Goal: Task Accomplishment & Management: Complete application form

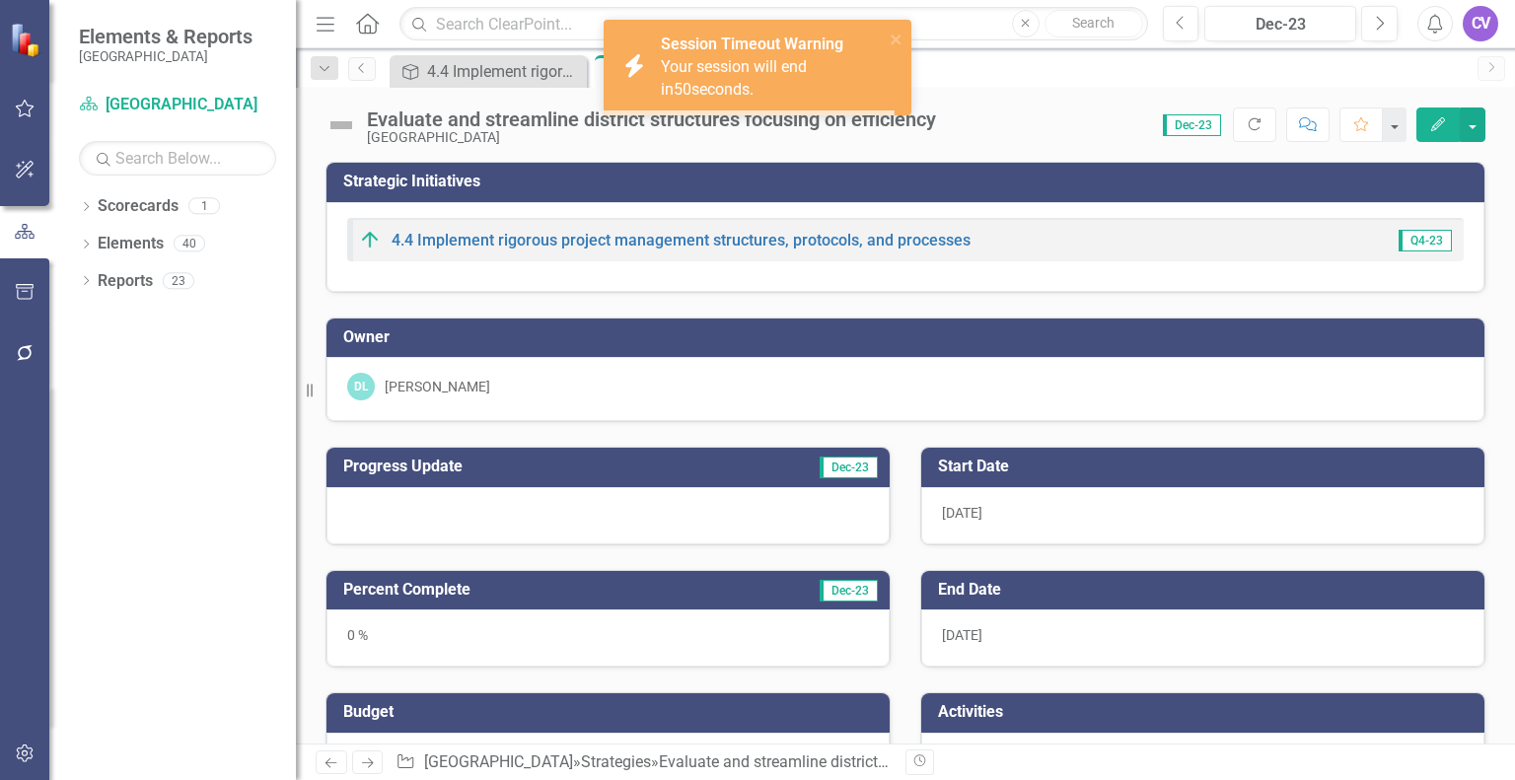
scroll to position [1911, 0]
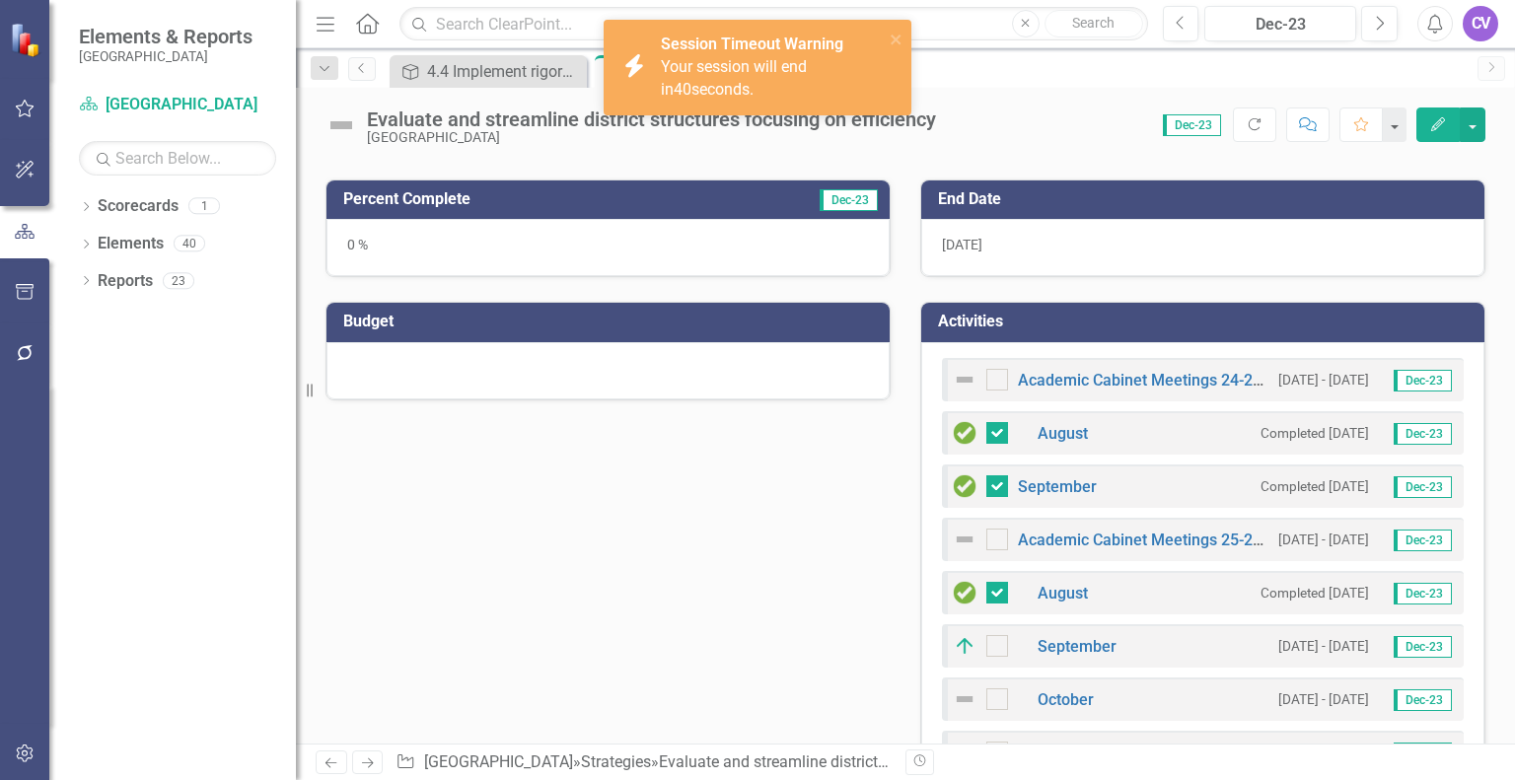
scroll to position [357, 0]
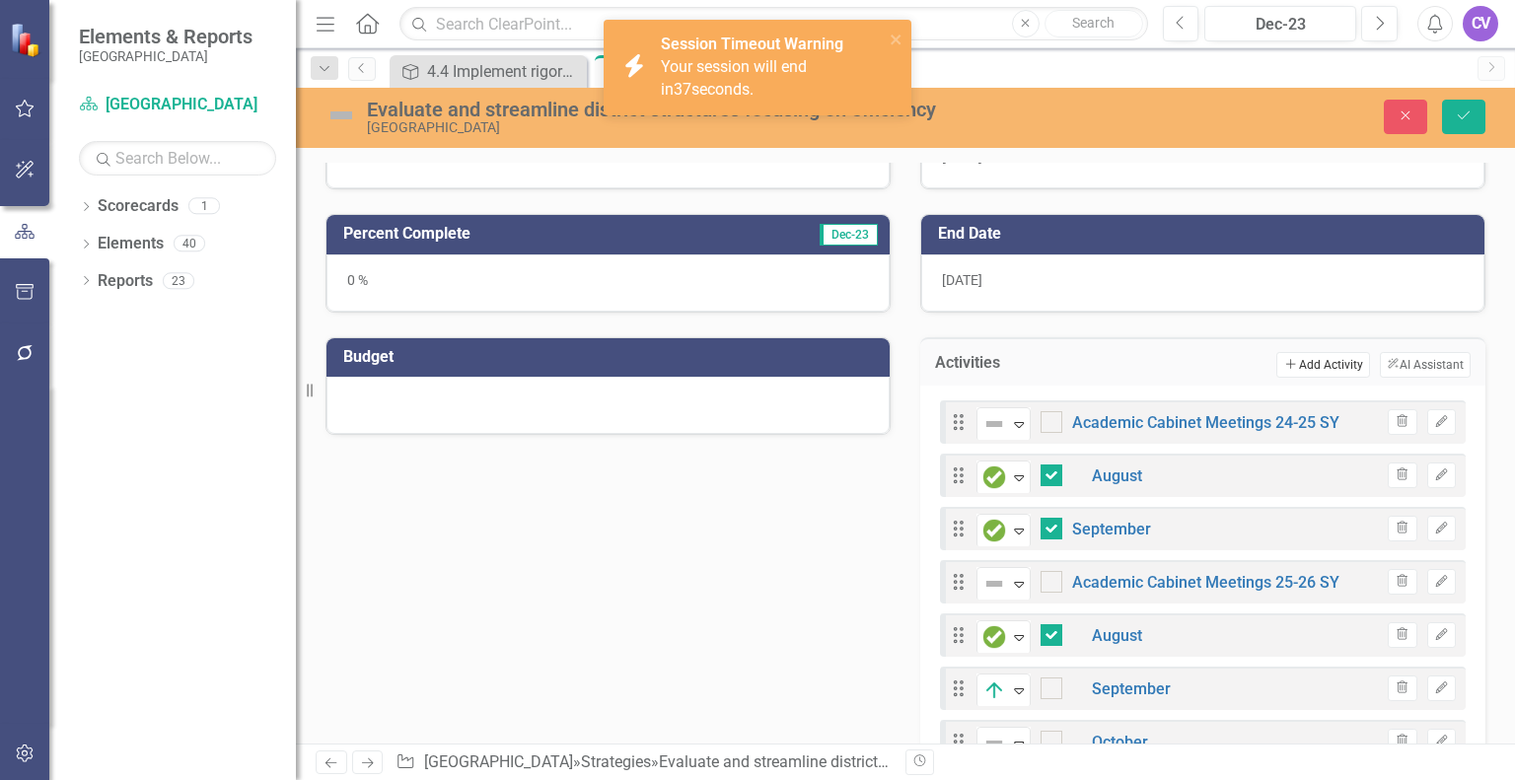
click at [1309, 352] on button "Add Add Activity" at bounding box center [1322, 365] width 93 height 26
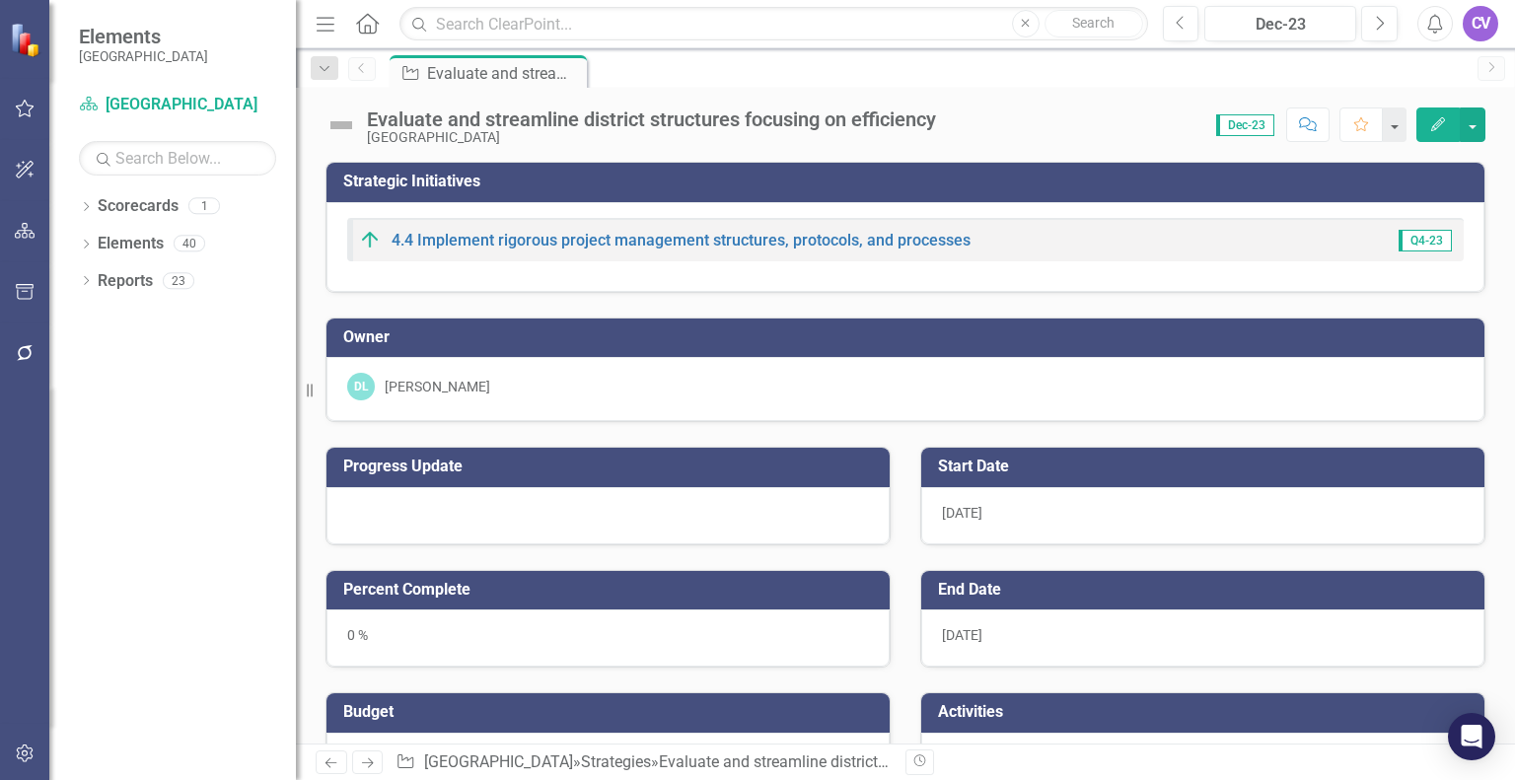
checkbox input "true"
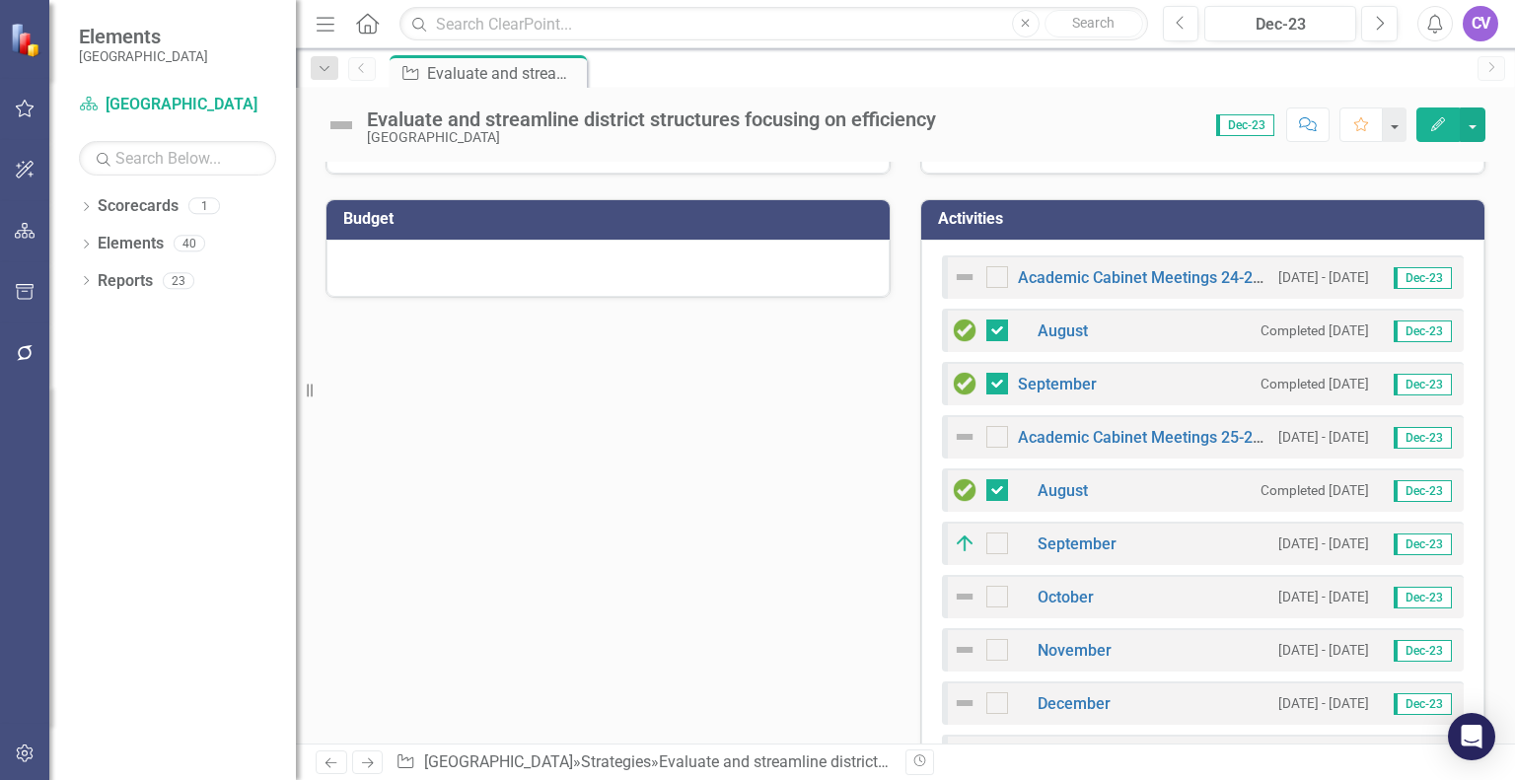
scroll to position [364, 0]
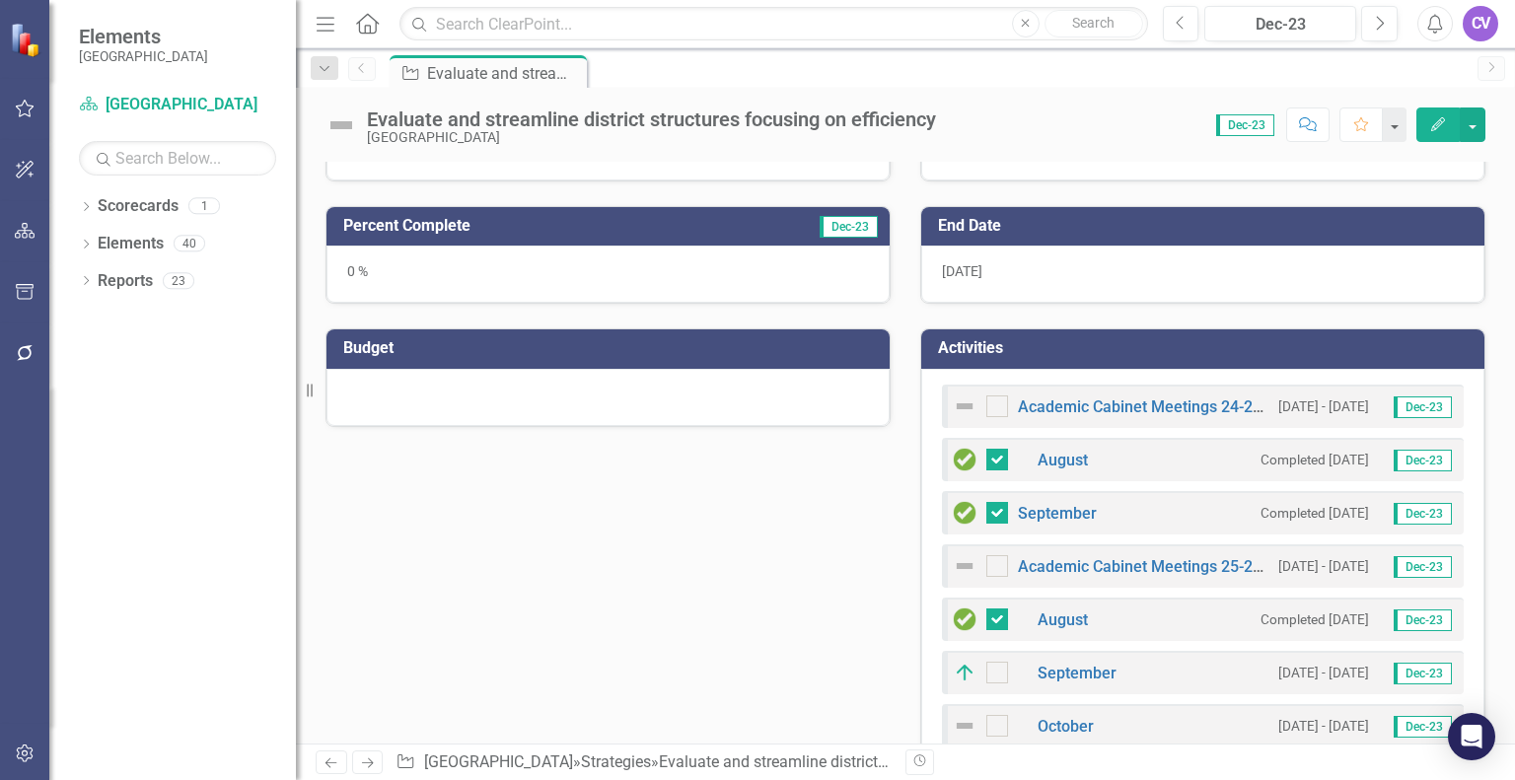
drag, startPoint x: 1128, startPoint y: 369, endPoint x: 1144, endPoint y: 370, distance: 15.8
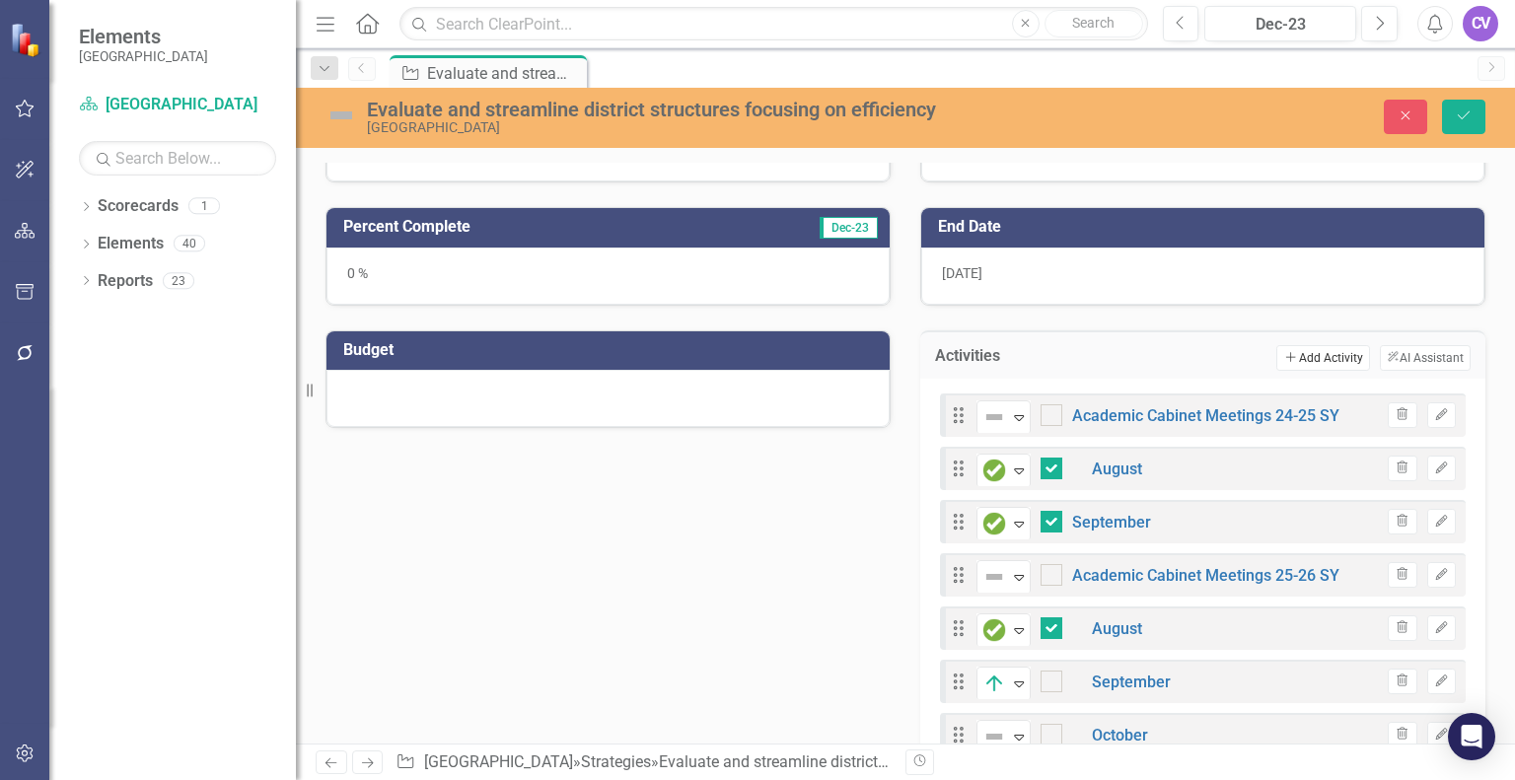
click at [1320, 352] on button "Add Add Activity" at bounding box center [1322, 358] width 93 height 26
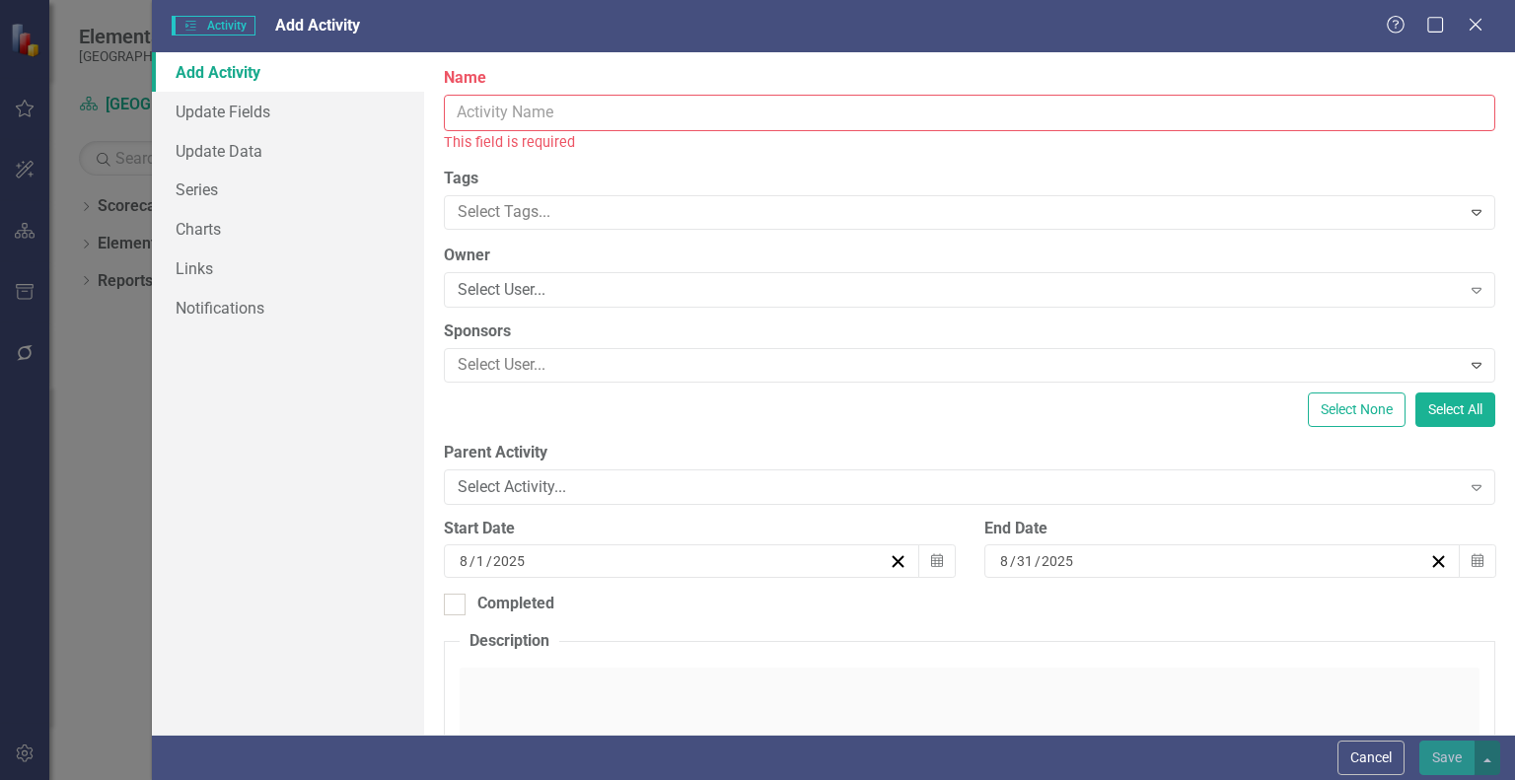
click at [757, 111] on input "Name" at bounding box center [970, 113] width 1052 height 36
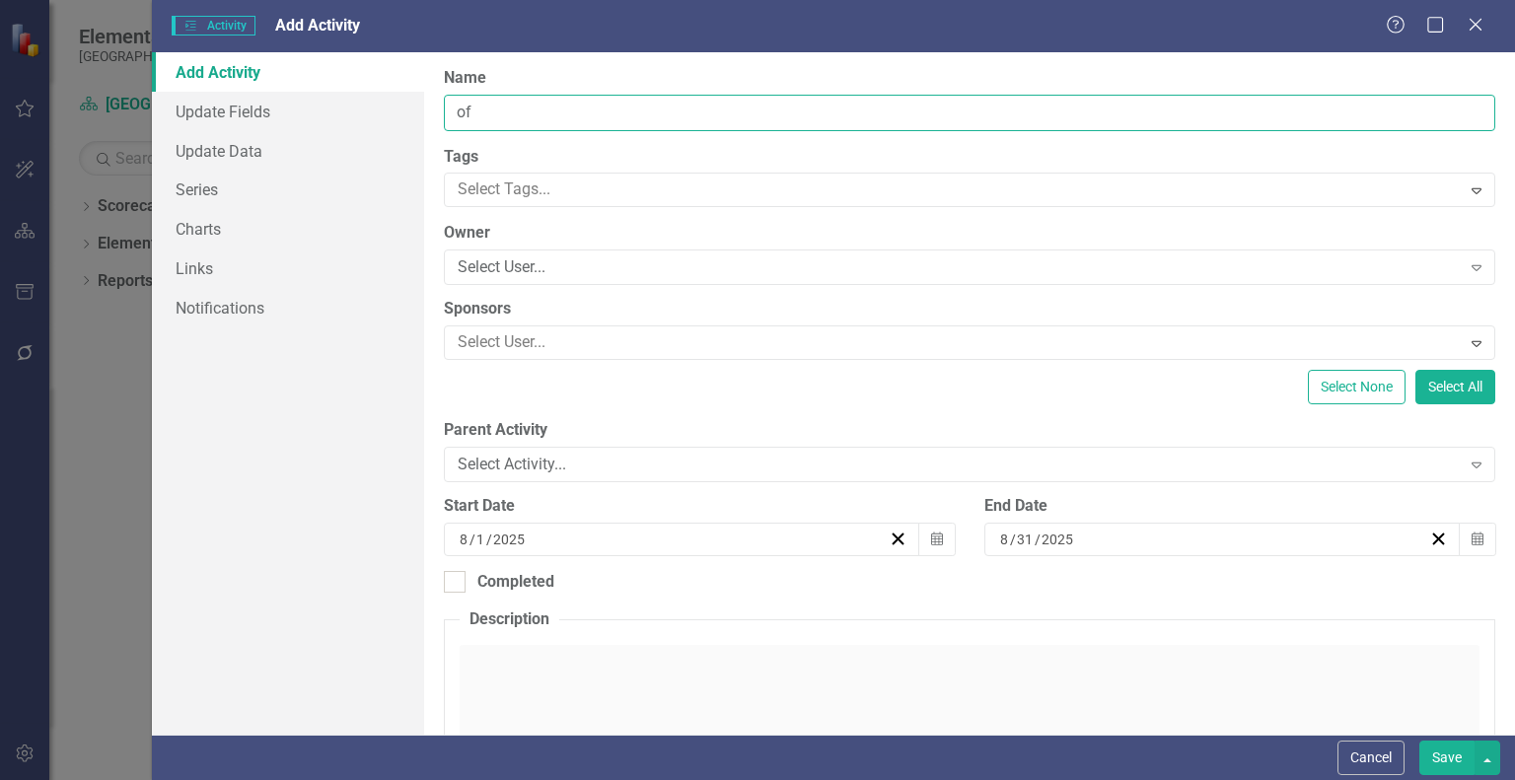
type input "o"
type input "October"
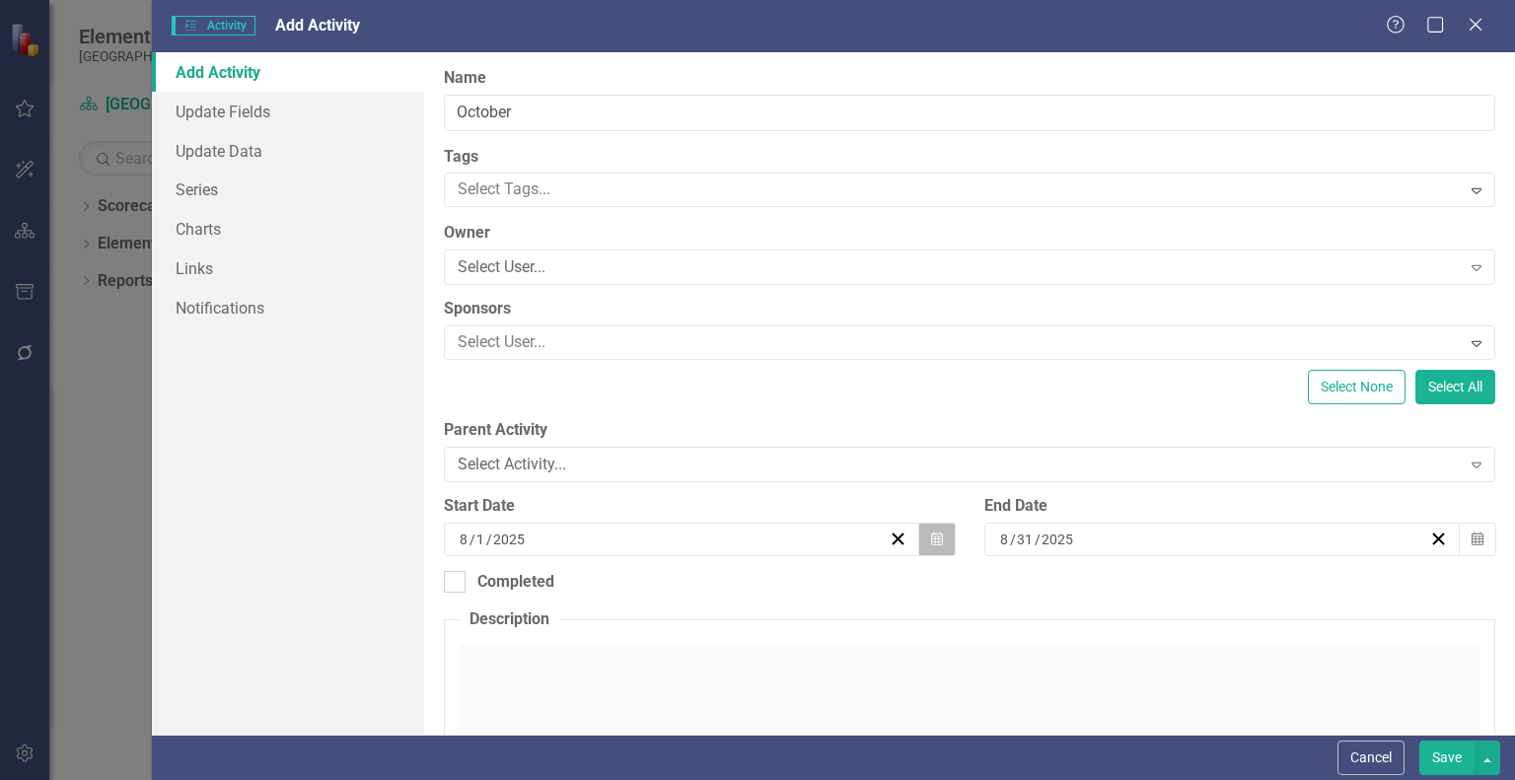
click at [920, 539] on button "Calendar" at bounding box center [936, 540] width 37 height 34
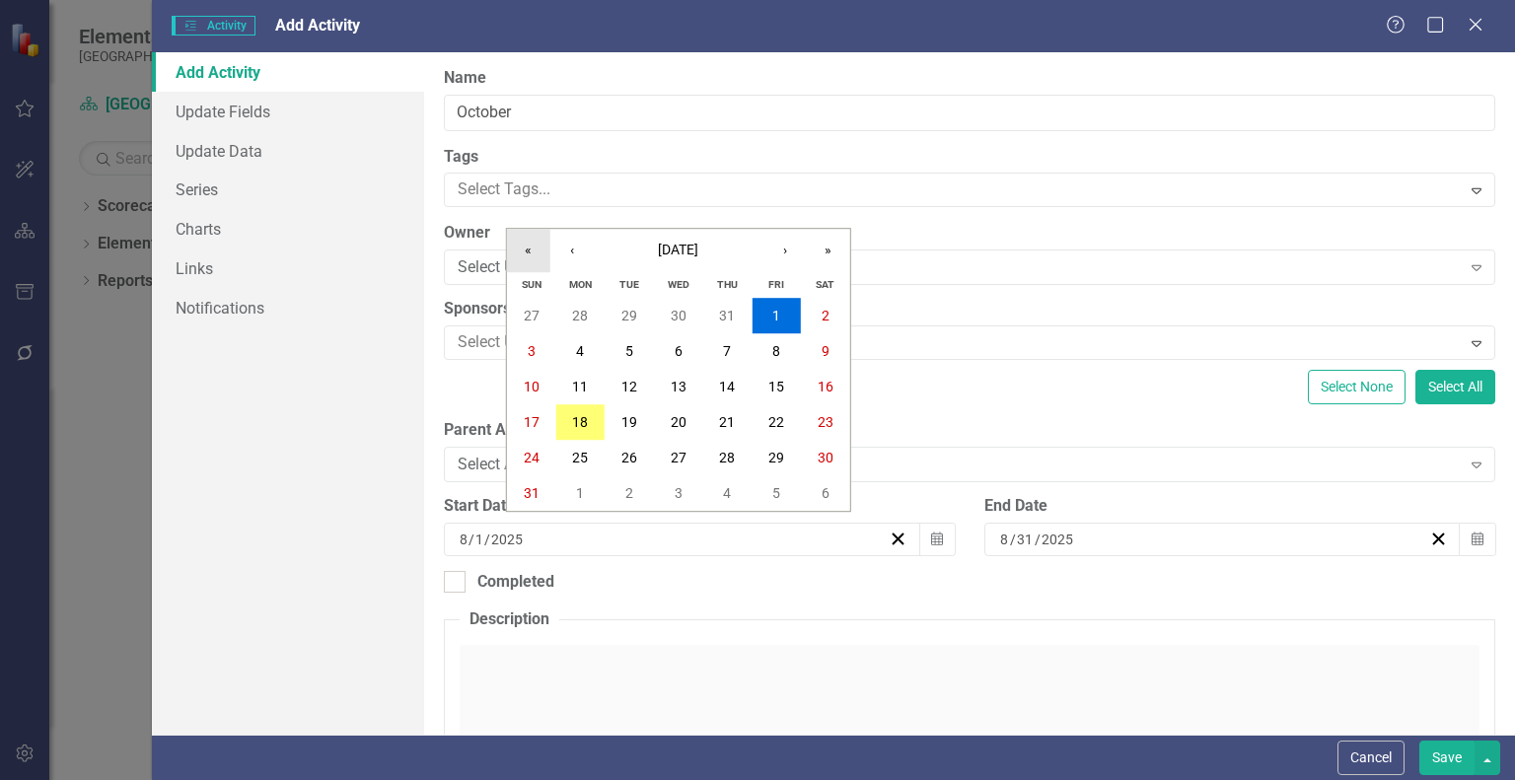
click at [525, 249] on button "«" at bounding box center [528, 250] width 43 height 43
click at [797, 244] on button "›" at bounding box center [784, 250] width 43 height 43
click at [620, 311] on button "1" at bounding box center [629, 316] width 49 height 36
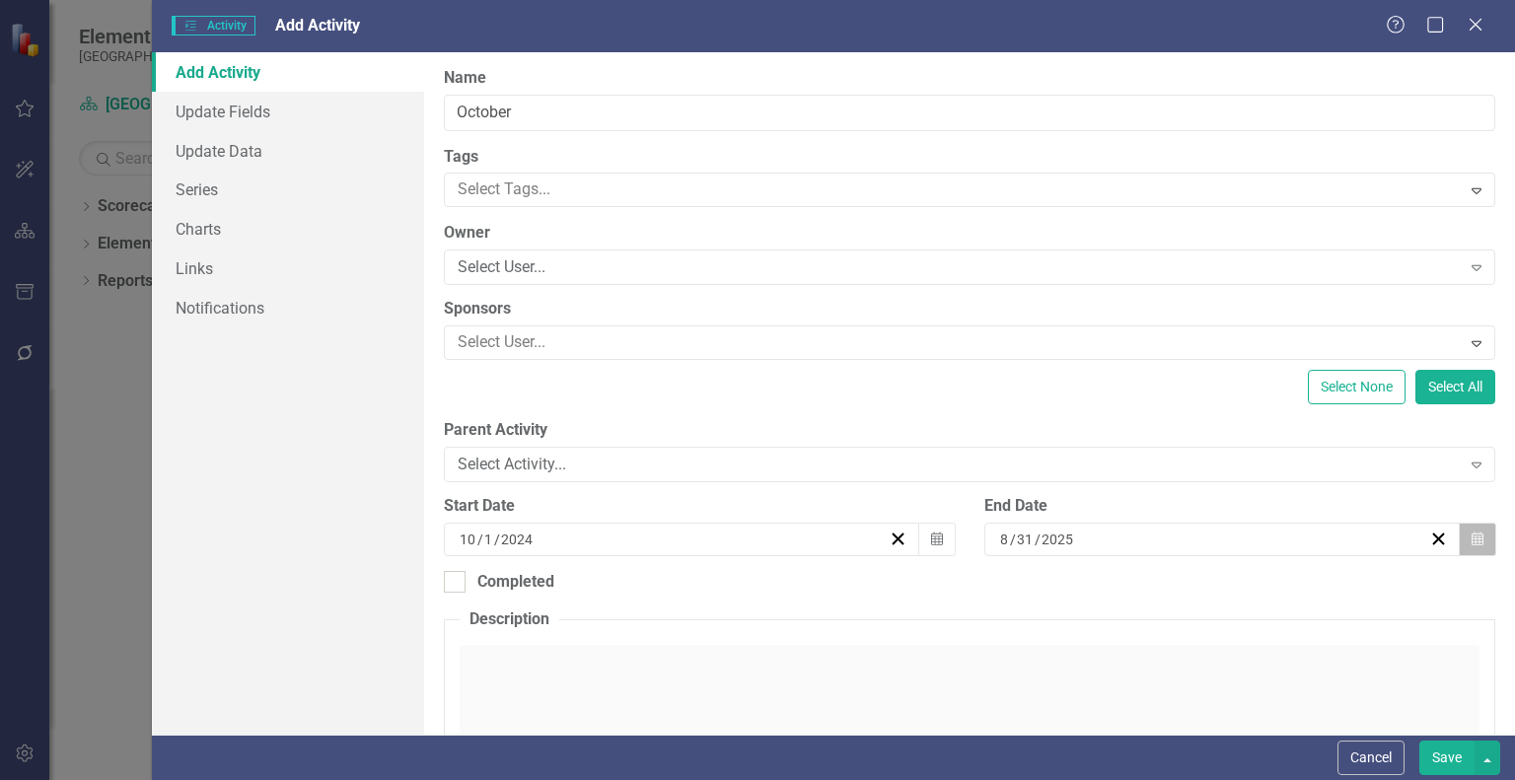
click at [1472, 544] on icon "Calendar" at bounding box center [1478, 540] width 12 height 14
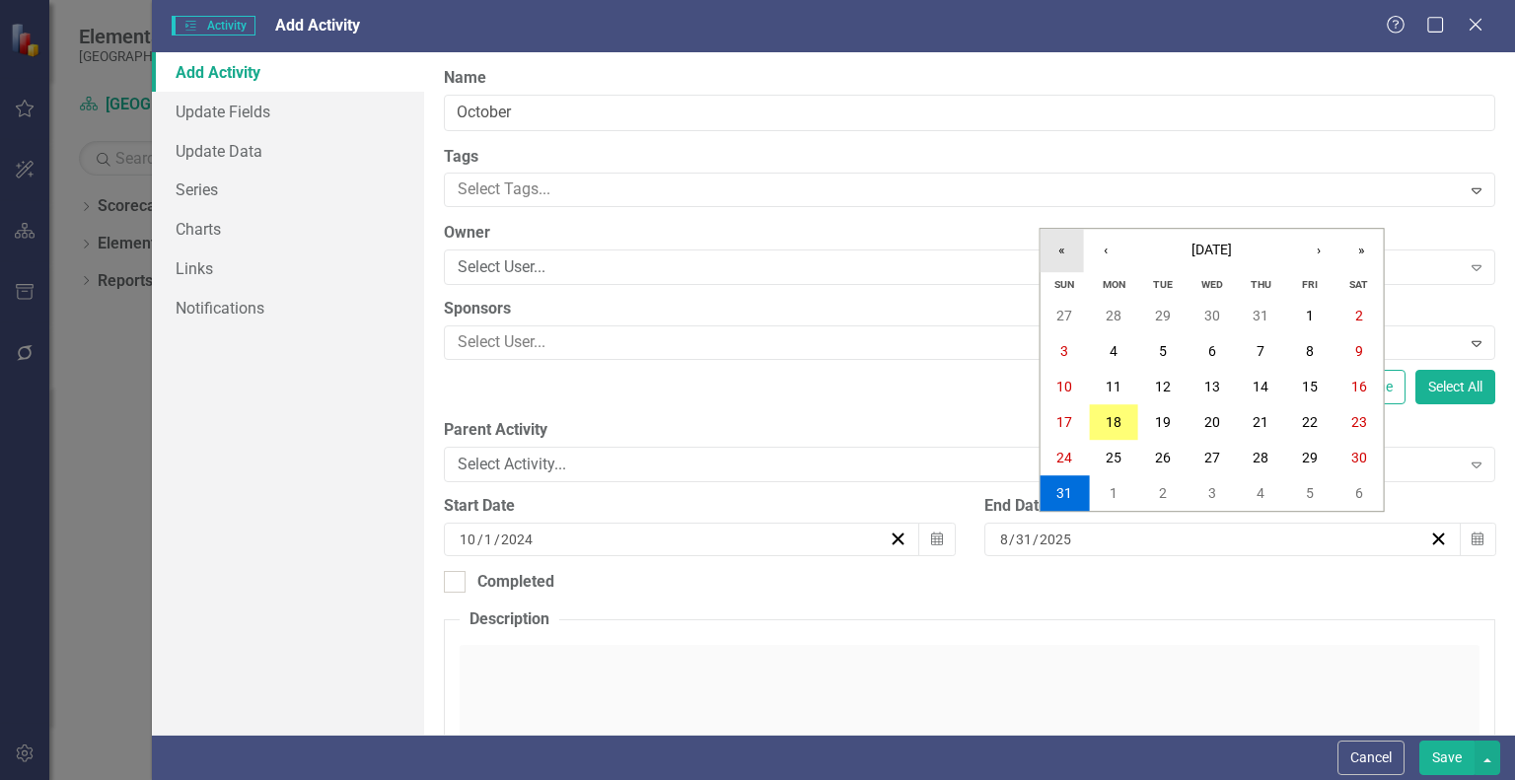
click at [1077, 254] on button "«" at bounding box center [1062, 250] width 43 height 43
click at [1314, 248] on button "›" at bounding box center [1318, 250] width 43 height 43
click at [1264, 463] on abbr "31" at bounding box center [1261, 458] width 16 height 16
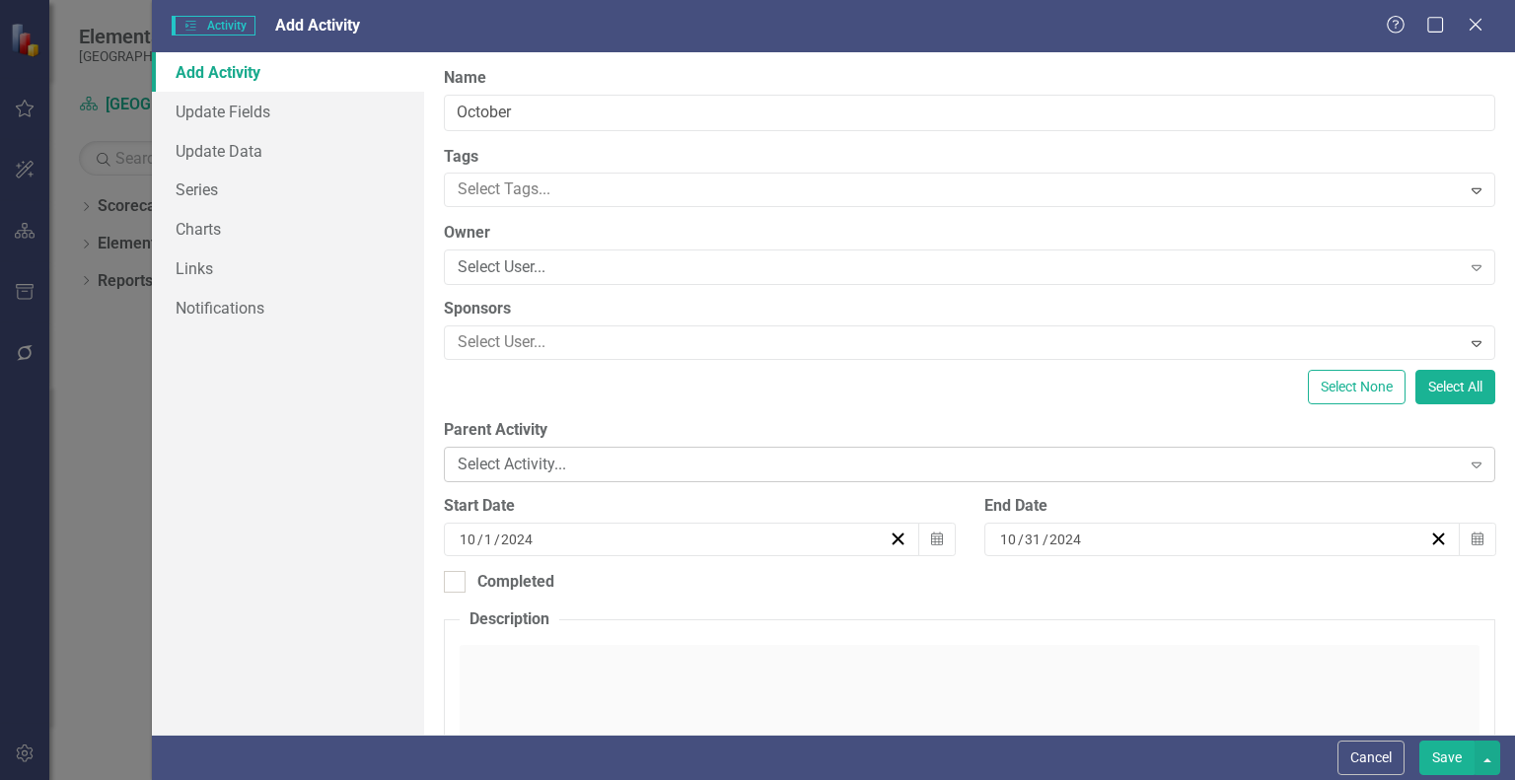
click at [591, 457] on div "Select Activity..." at bounding box center [959, 465] width 1002 height 23
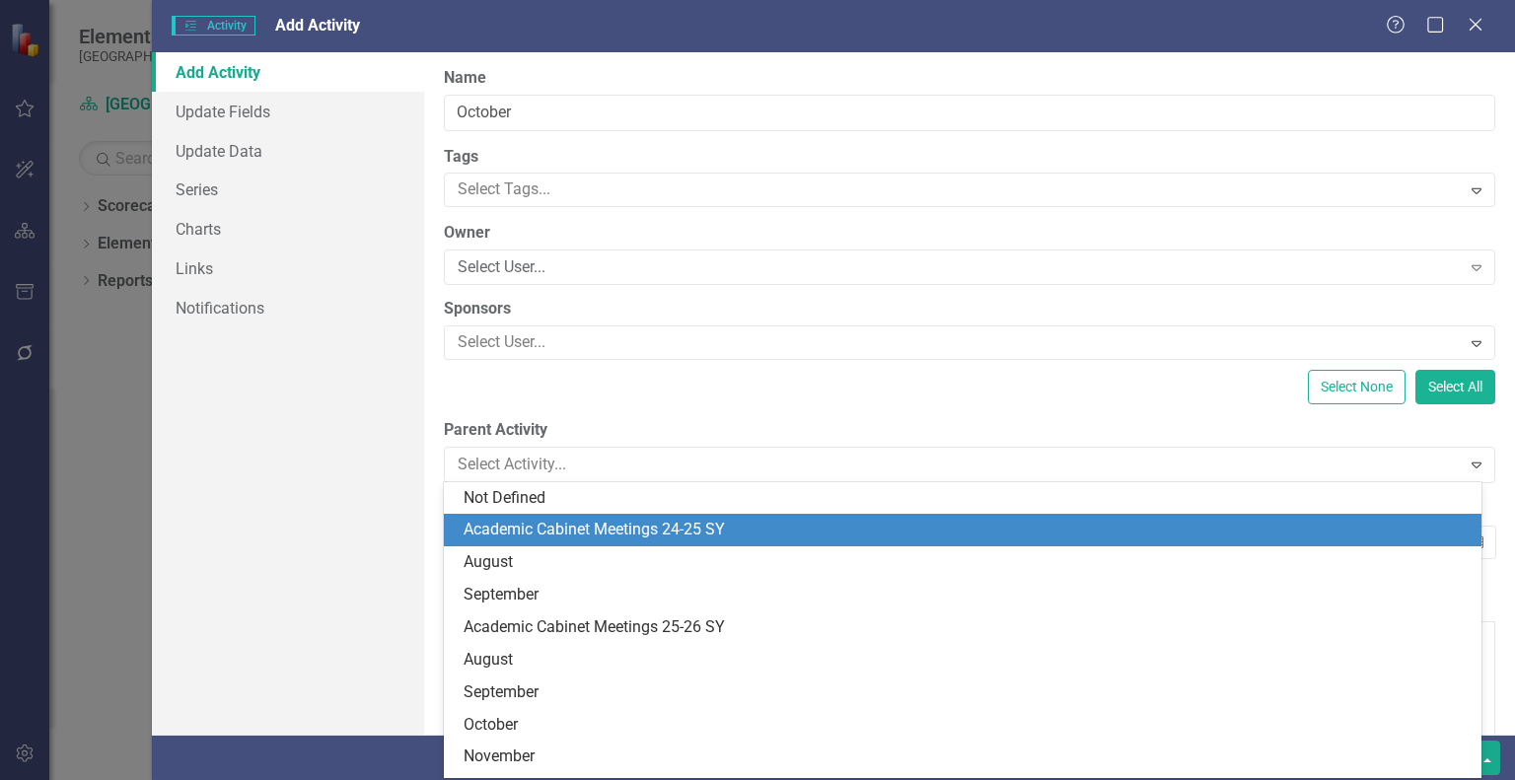
click at [596, 526] on div "Academic Cabinet Meetings 24-25 SY" at bounding box center [967, 530] width 1006 height 23
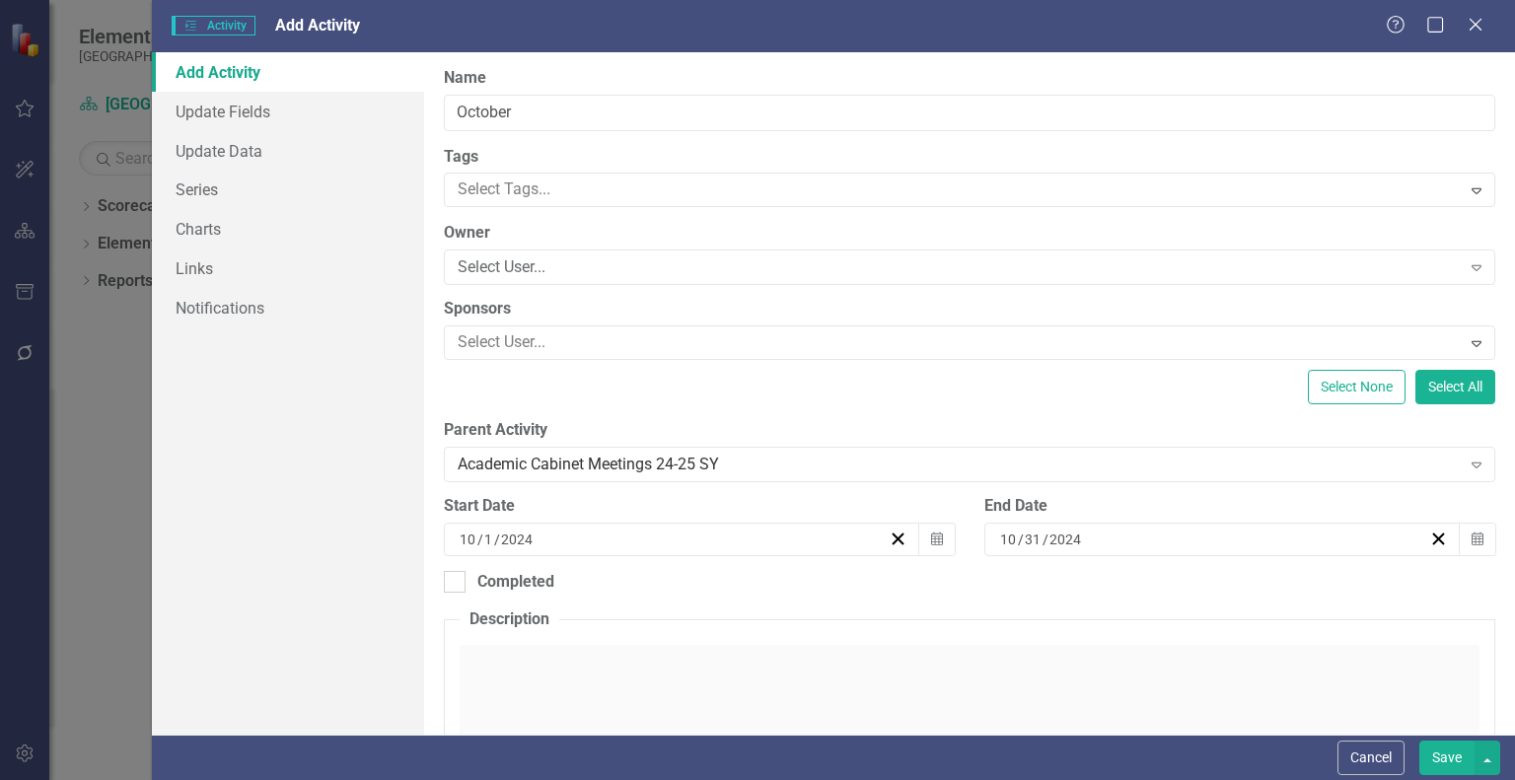
click at [1448, 757] on button "Save" at bounding box center [1446, 758] width 55 height 35
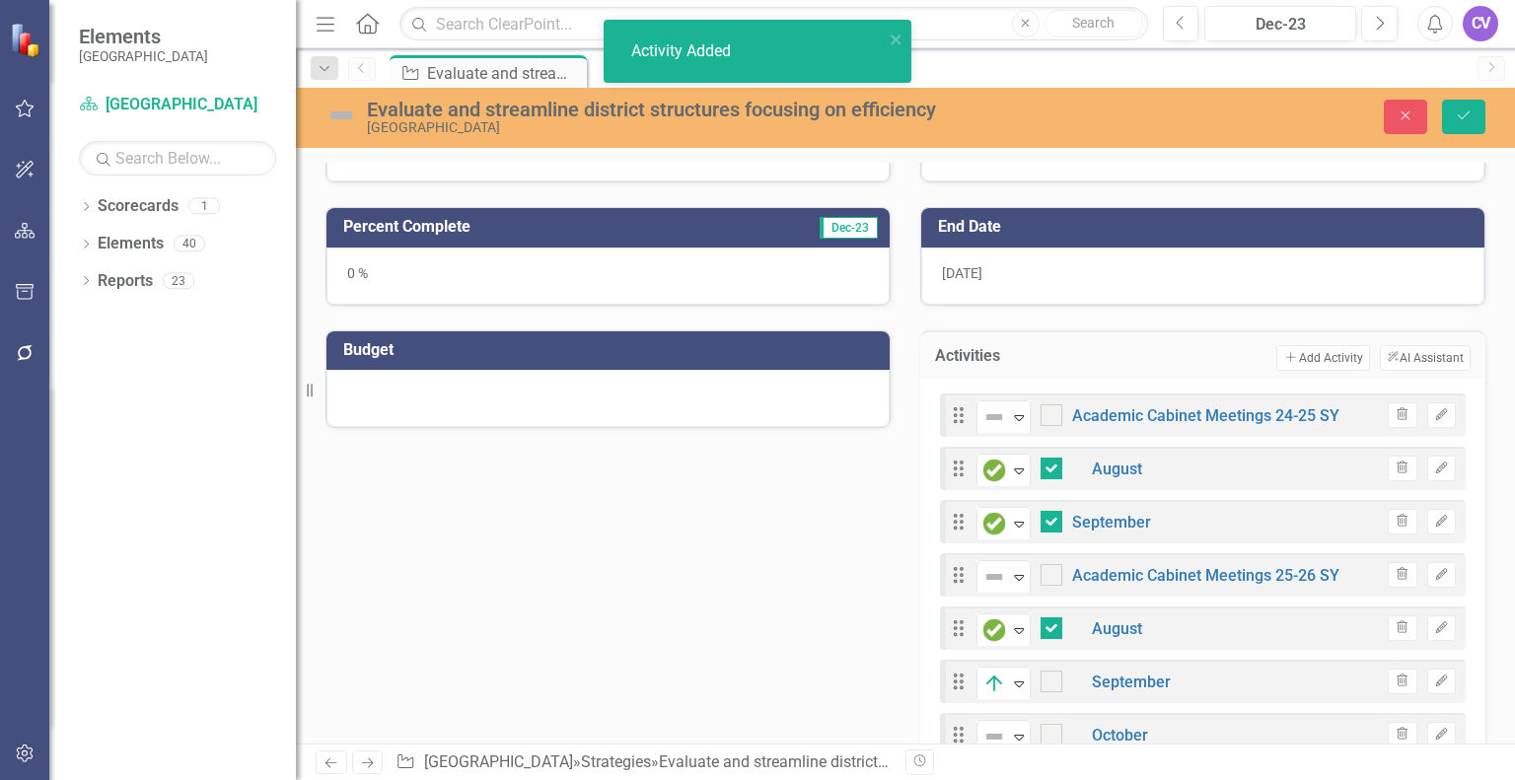
checkbox input "false"
checkbox input "true"
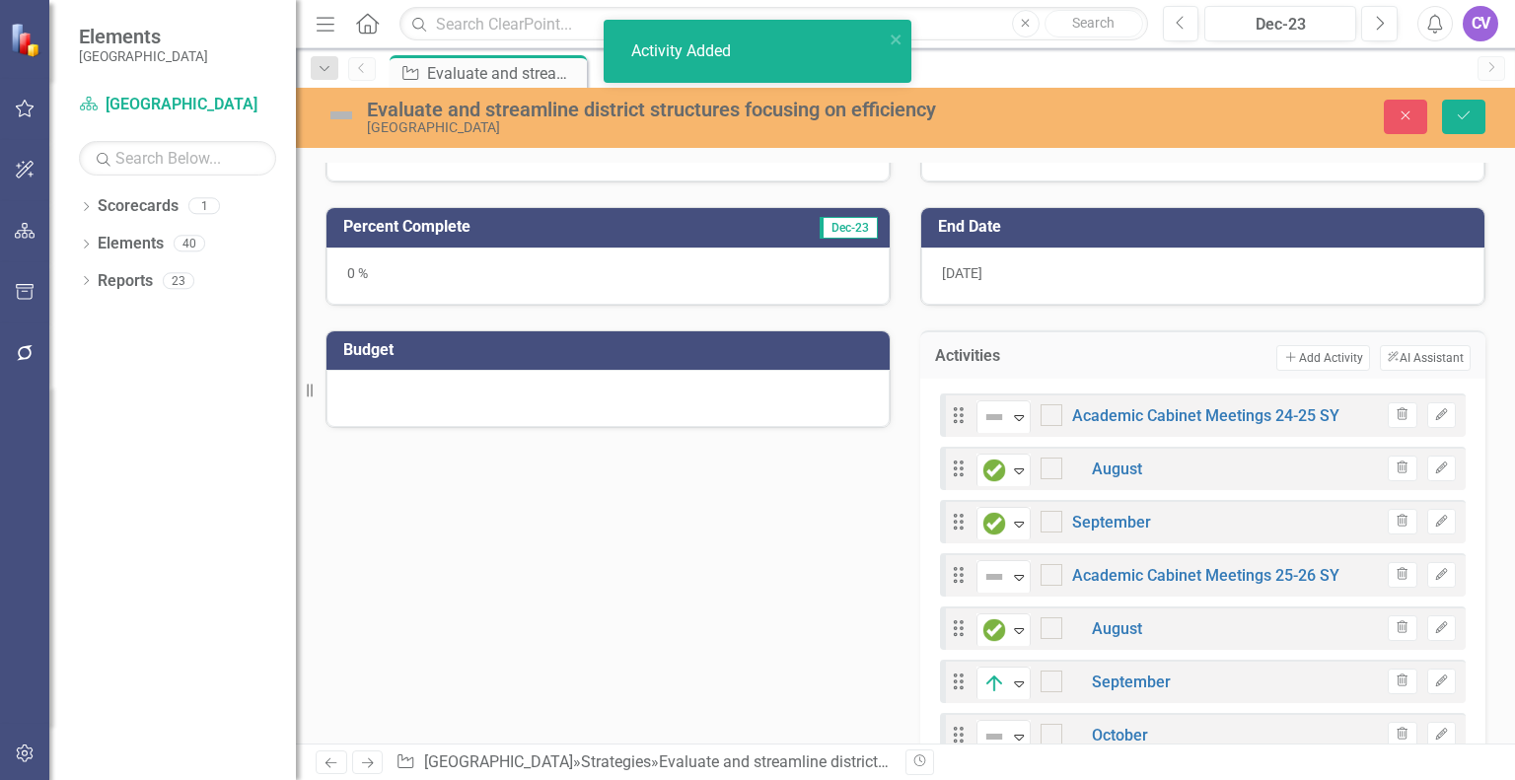
checkbox input "true"
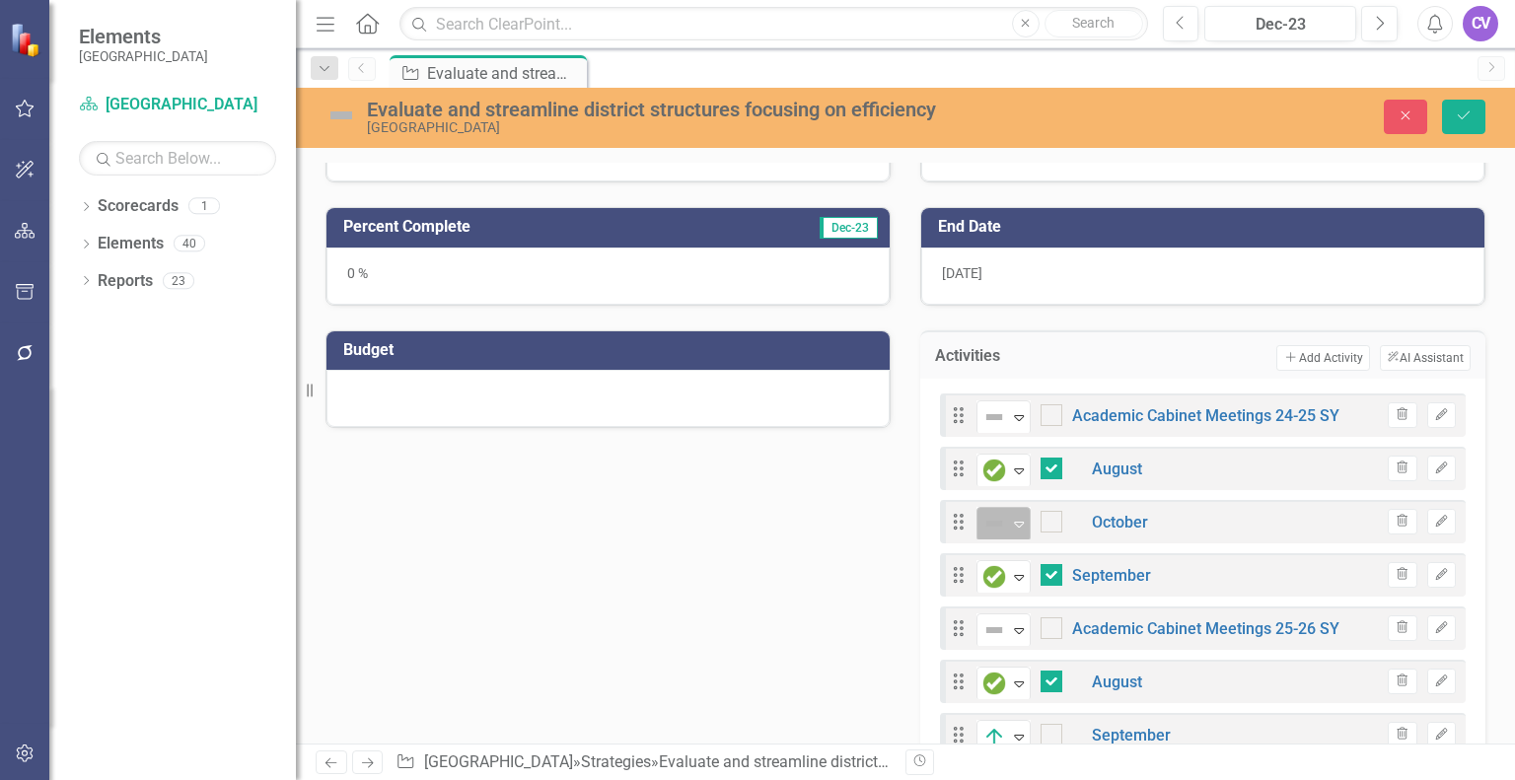
click at [1009, 523] on icon "Expand" at bounding box center [1019, 524] width 20 height 16
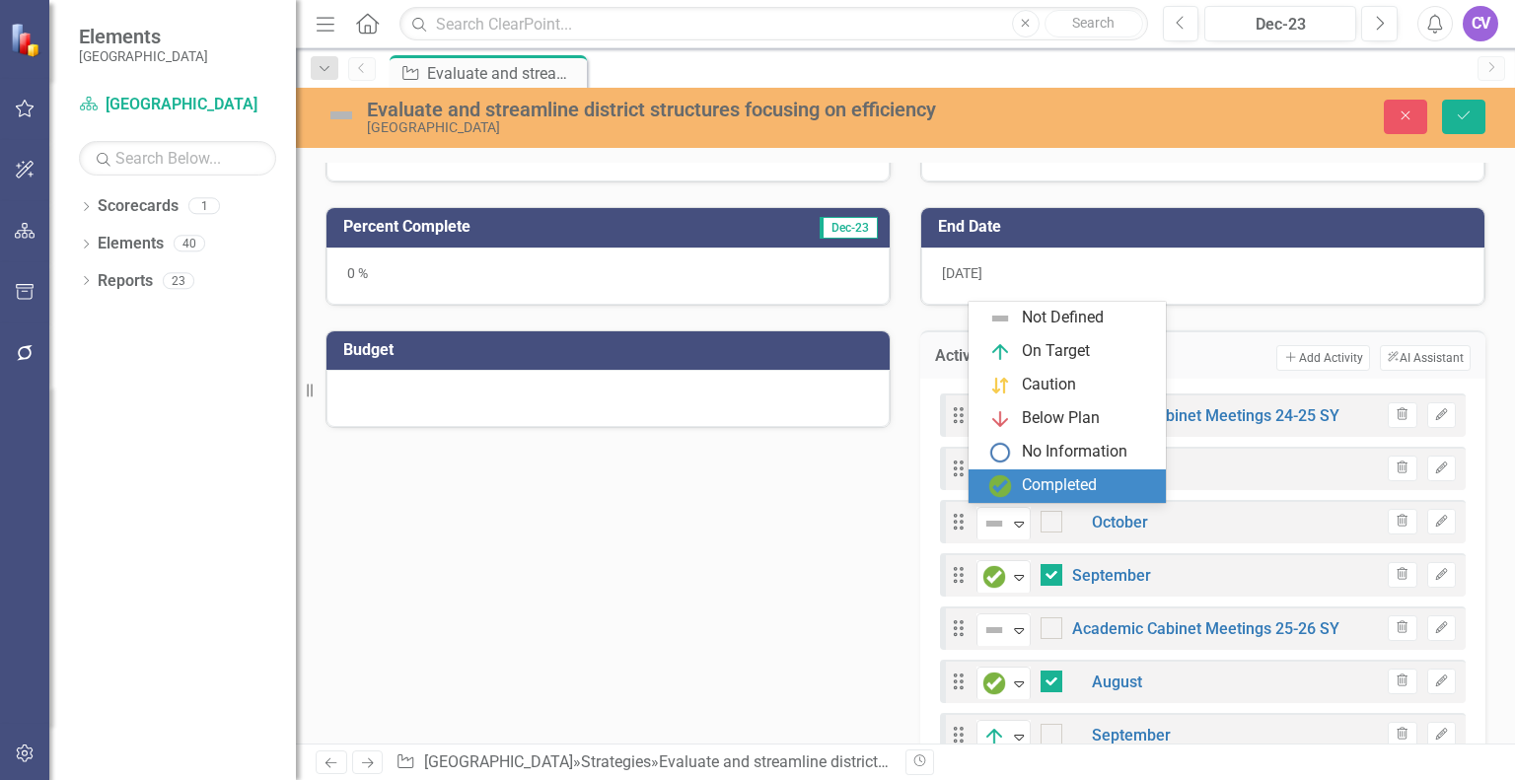
click at [1025, 487] on div "Completed" at bounding box center [1059, 485] width 75 height 23
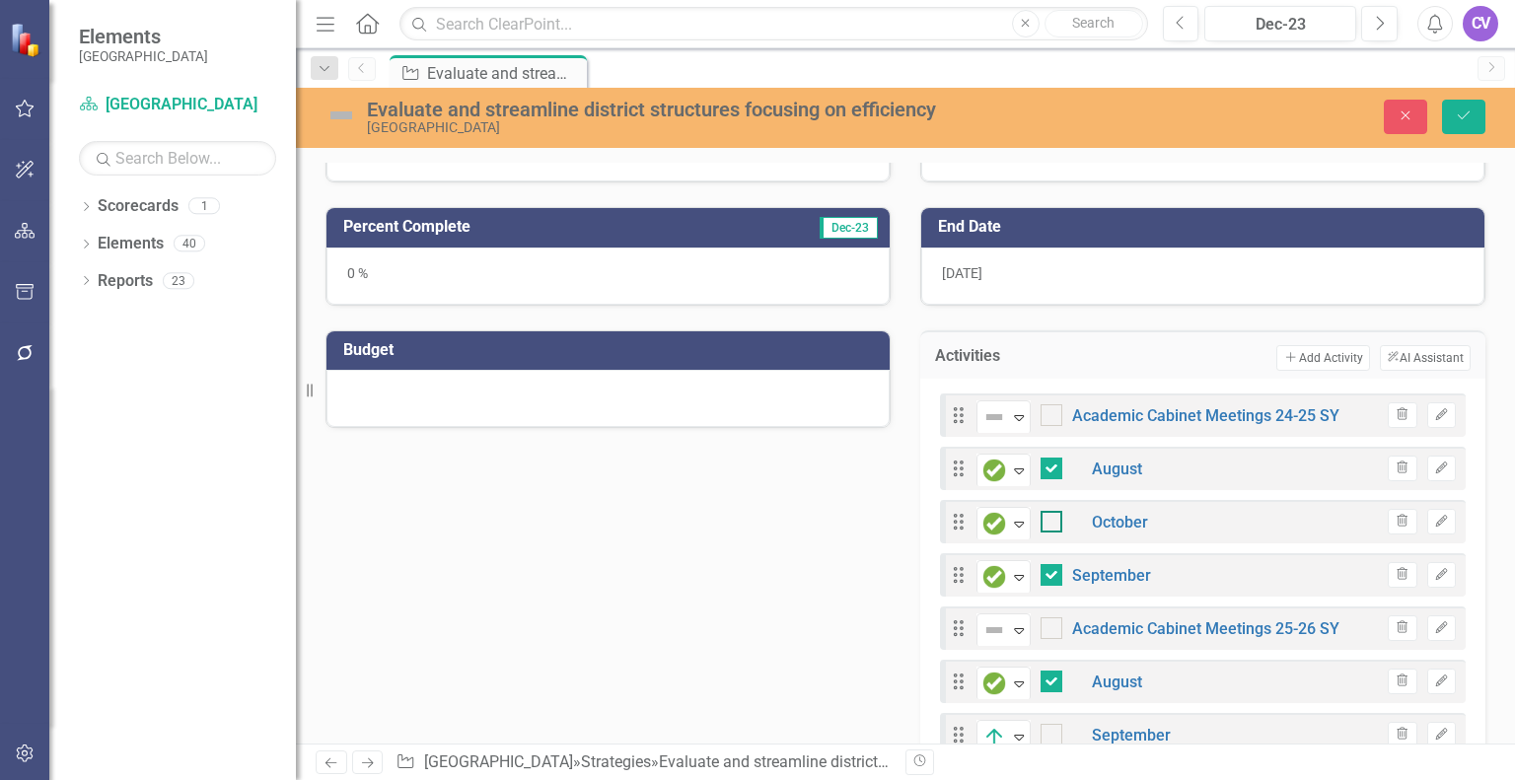
click at [1041, 518] on input "checkbox" at bounding box center [1047, 517] width 13 height 13
checkbox input "true"
click at [1324, 365] on button "Add Add Activity" at bounding box center [1322, 358] width 93 height 26
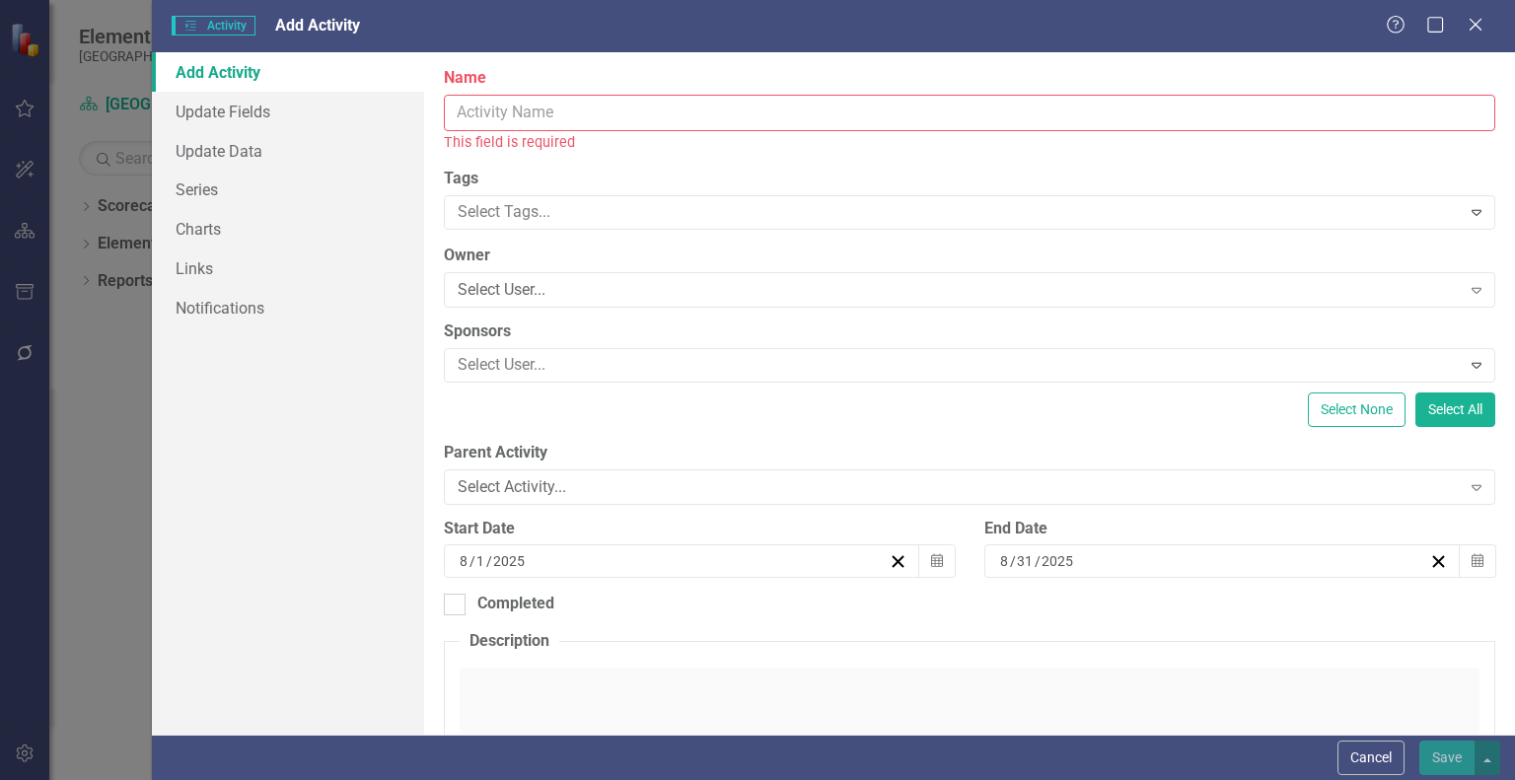
click at [588, 116] on input "Name" at bounding box center [970, 113] width 1052 height 36
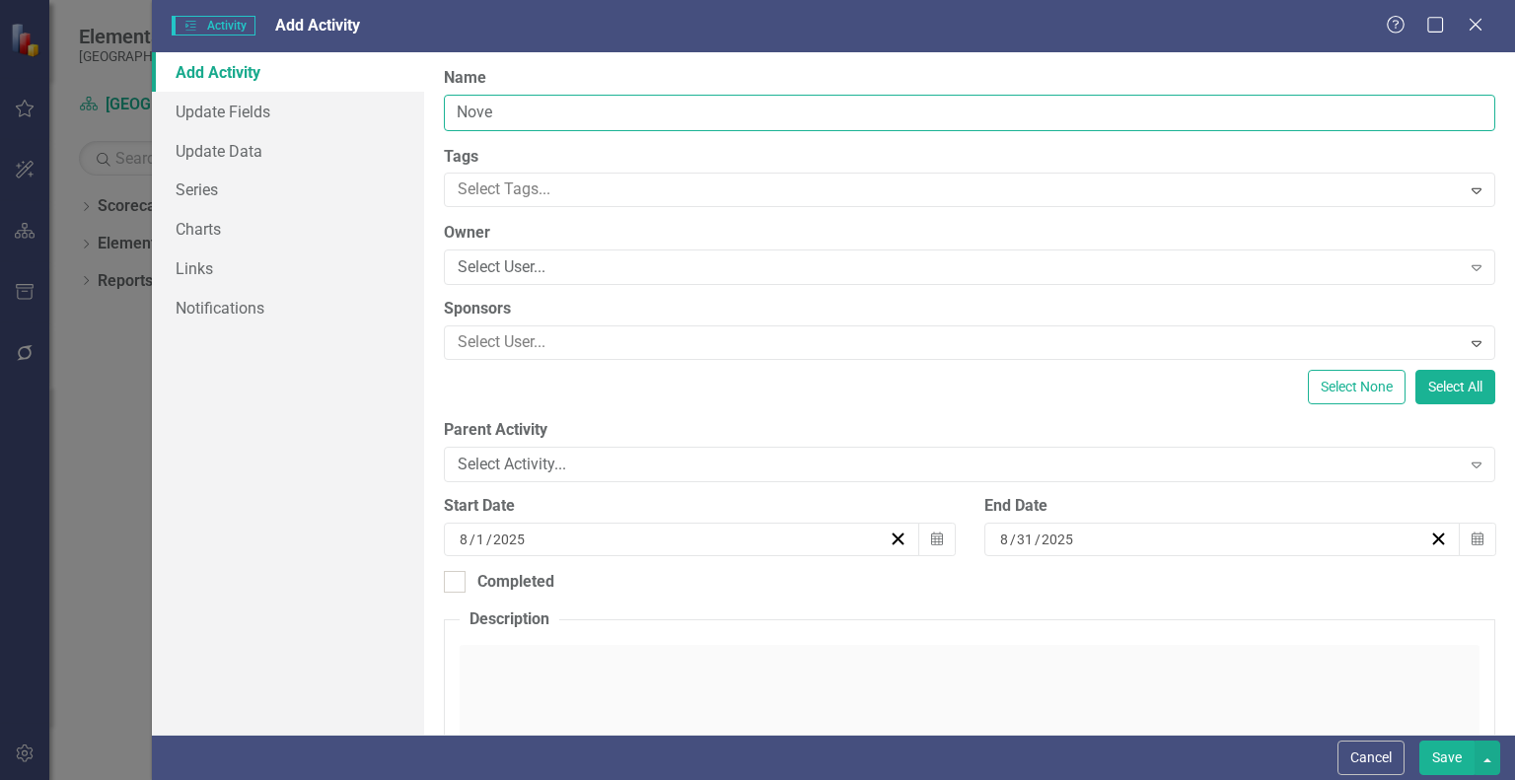
type input "November"
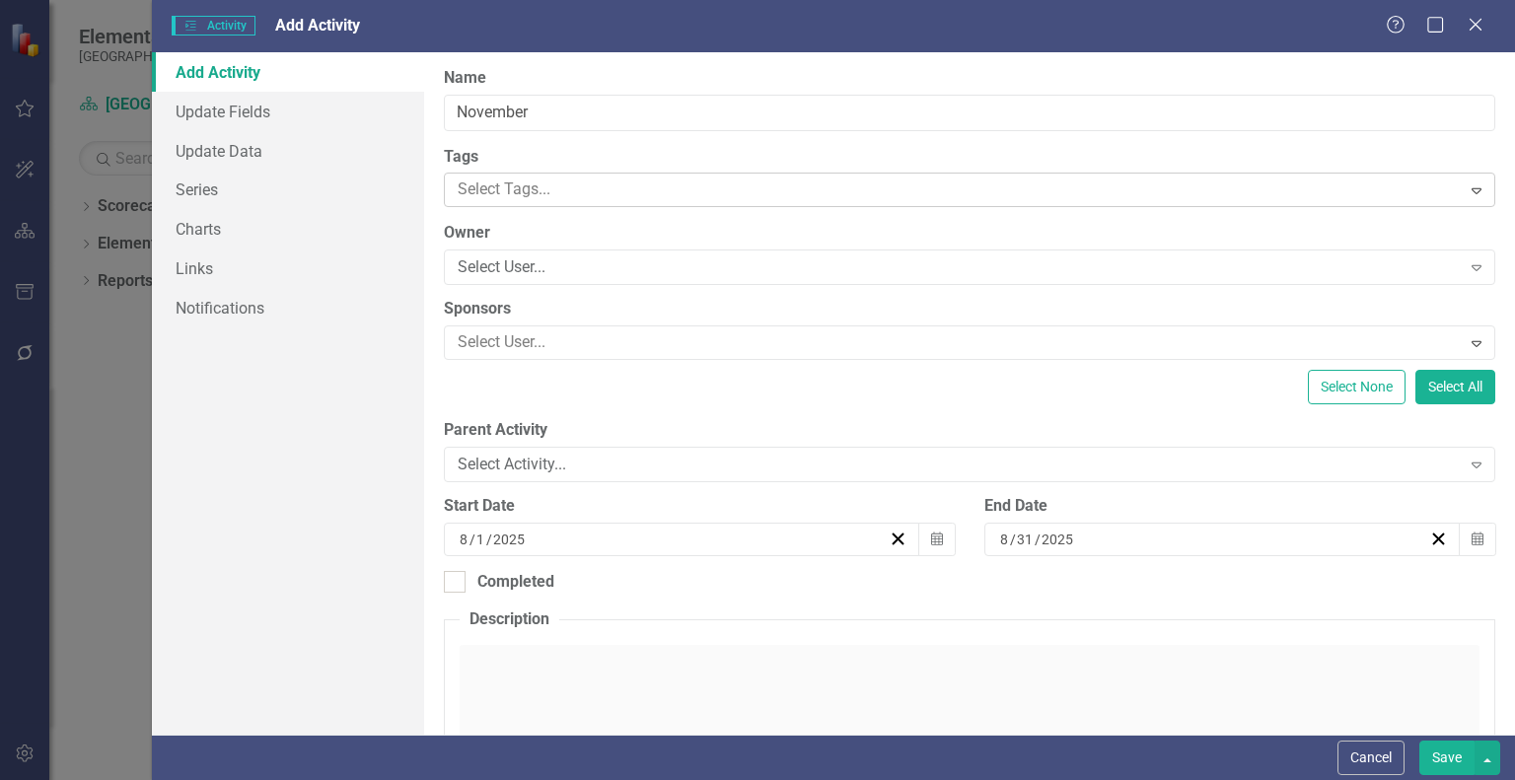
click at [543, 190] on div at bounding box center [955, 190] width 1010 height 27
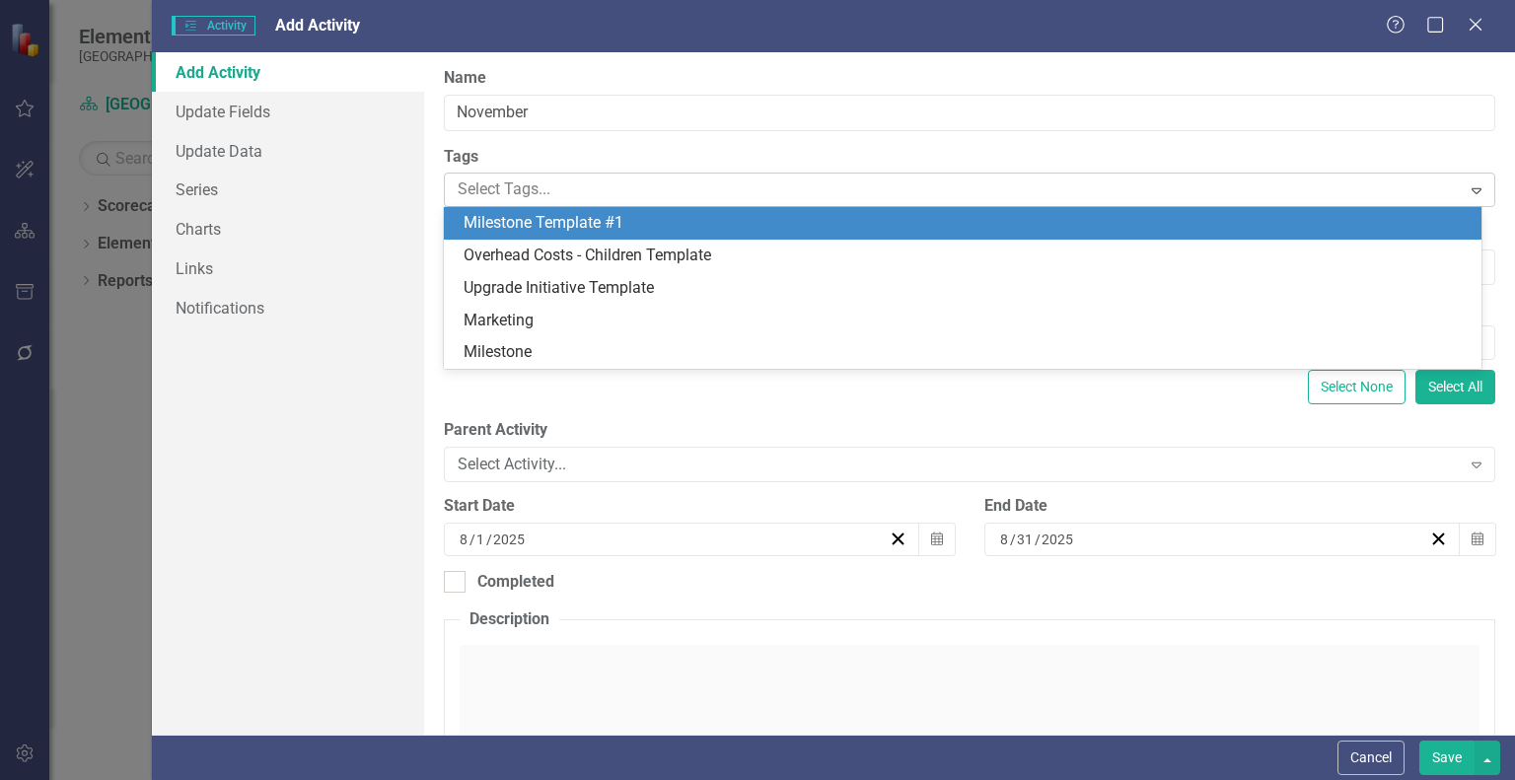
click at [543, 190] on div at bounding box center [955, 190] width 1010 height 27
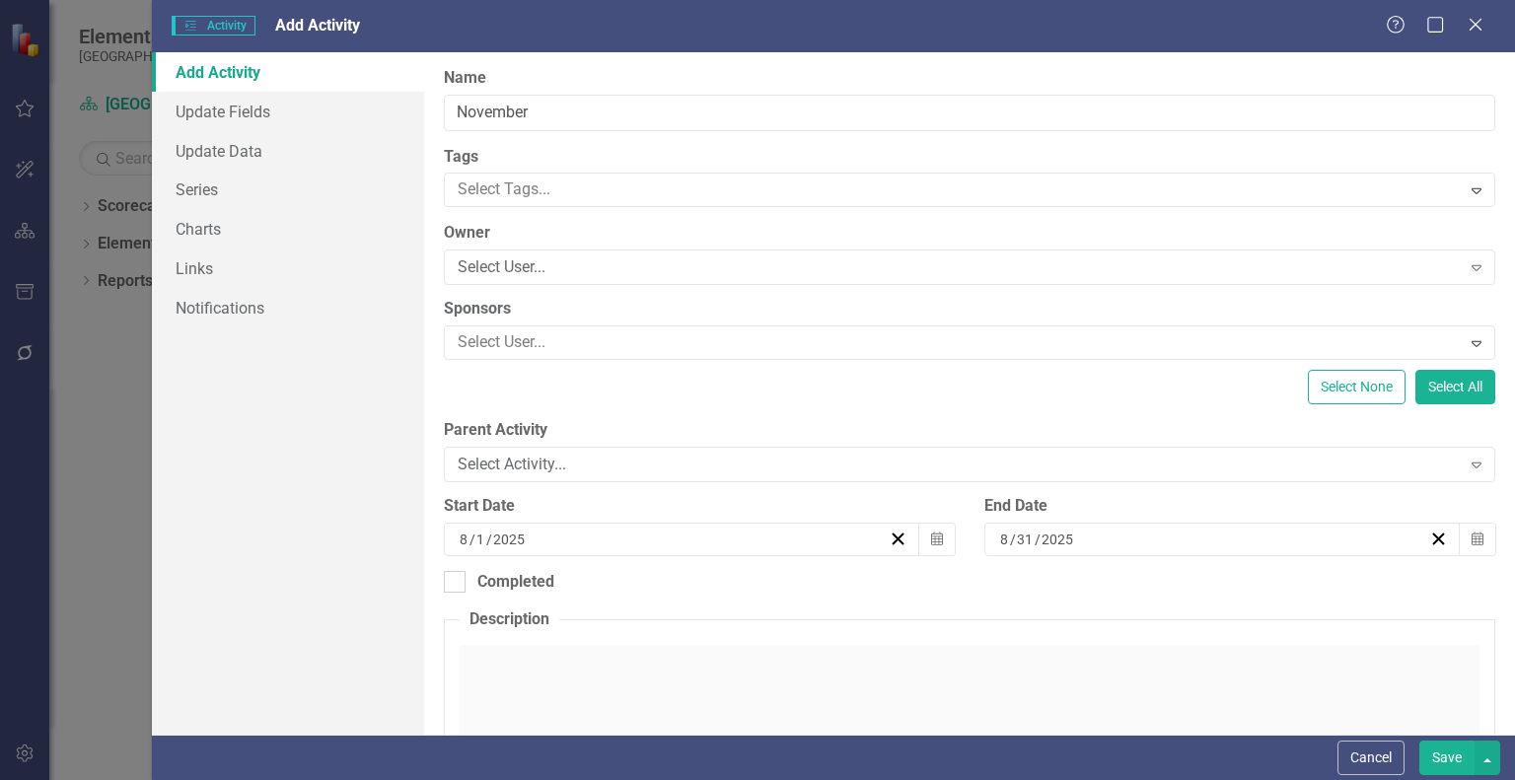
click at [526, 537] on div "8 / 1 / 2025" at bounding box center [673, 540] width 432 height 20
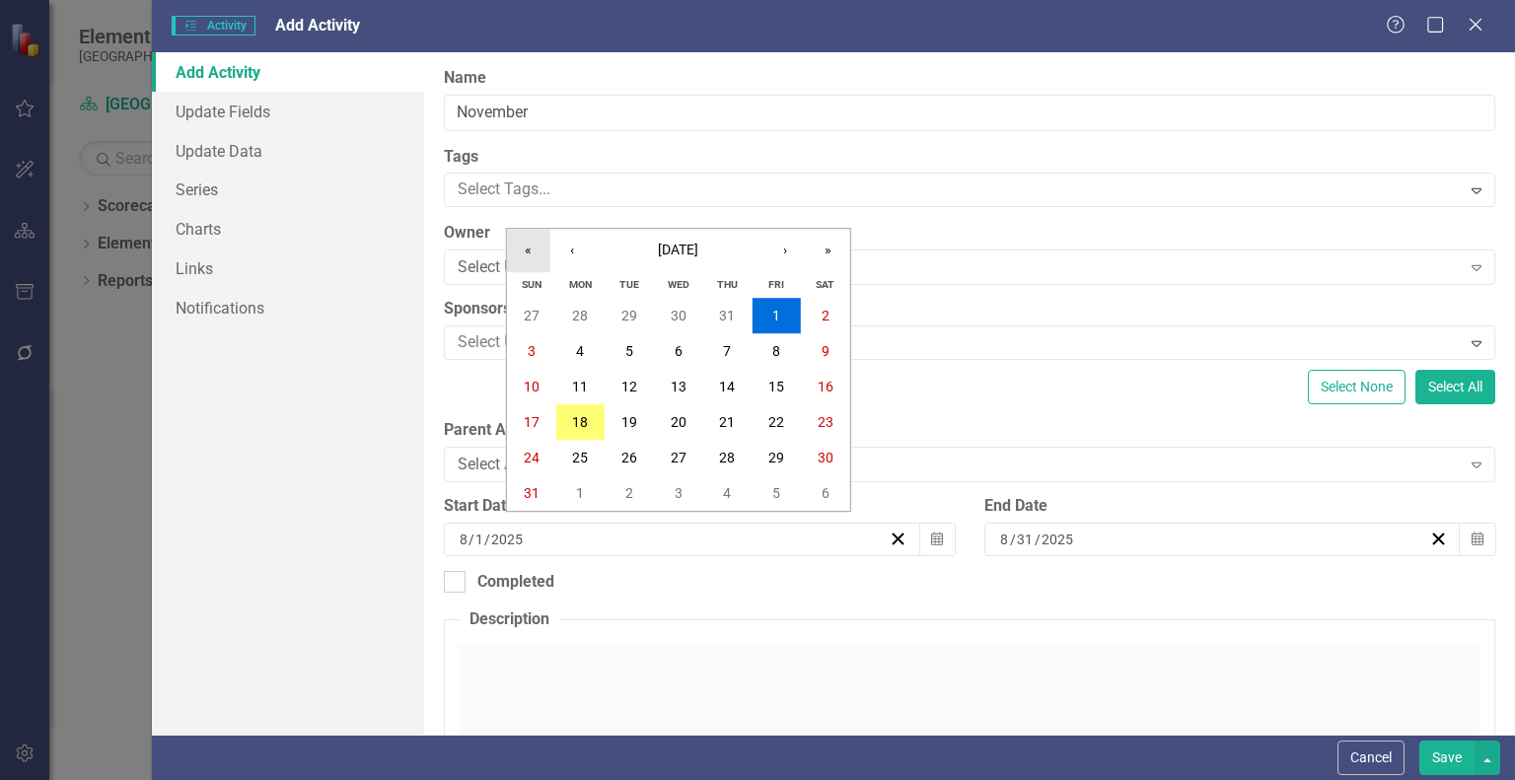
click at [515, 245] on button "«" at bounding box center [528, 250] width 43 height 43
click at [787, 245] on button "›" at bounding box center [784, 250] width 43 height 43
click at [778, 311] on abbr "1" at bounding box center [776, 316] width 8 height 16
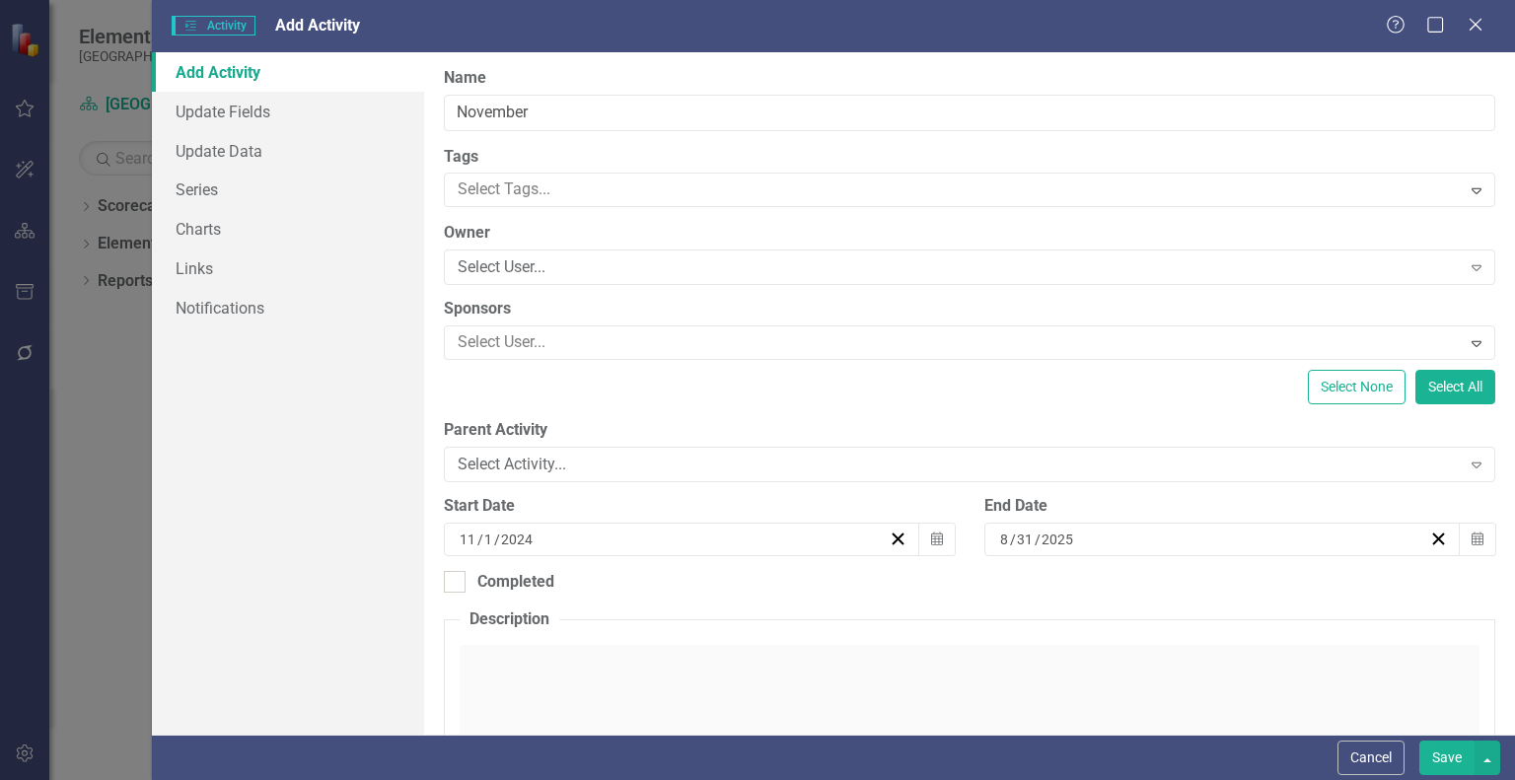
click at [1072, 541] on div "8 / 31 / 2025" at bounding box center [1213, 540] width 432 height 20
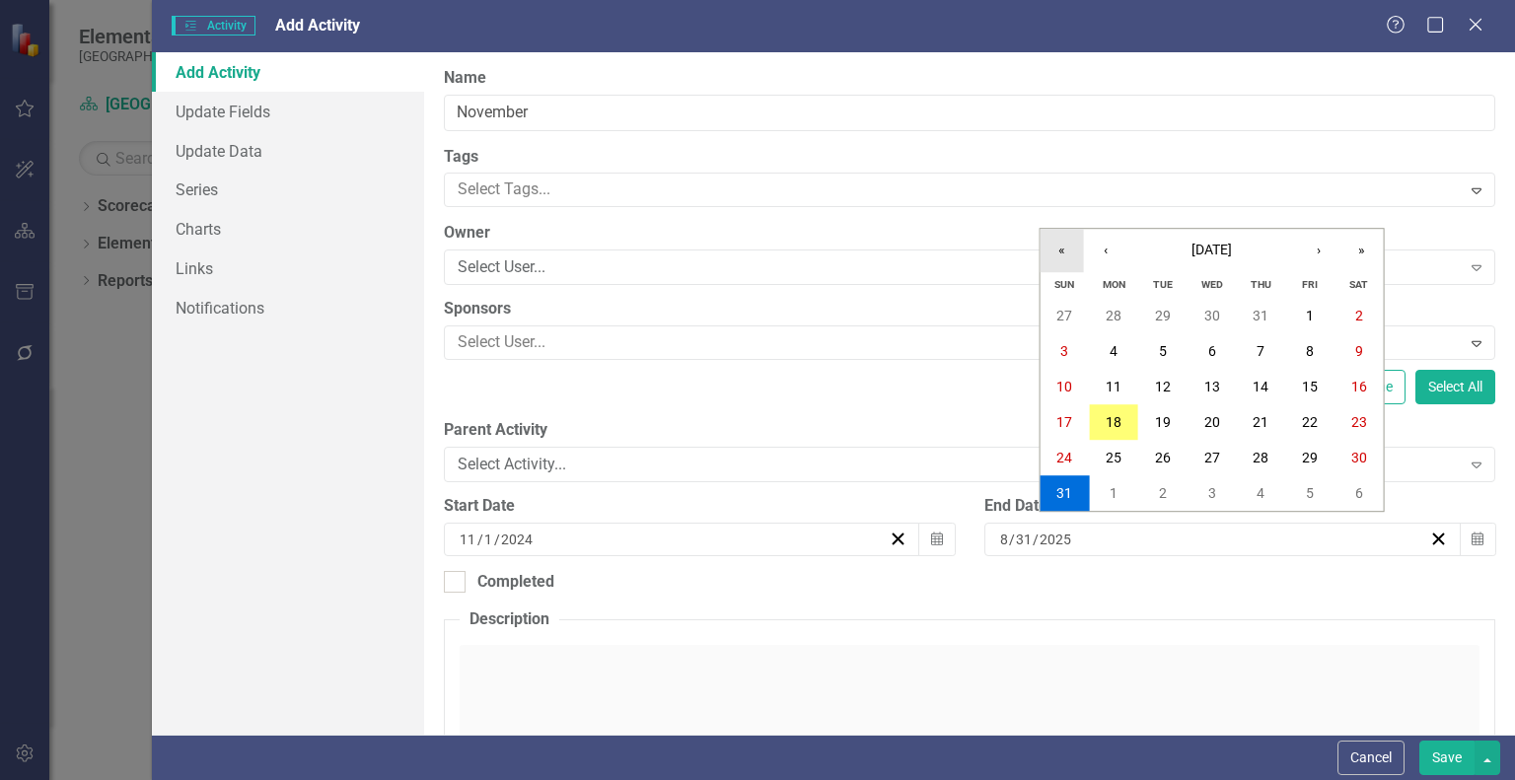
click at [1060, 255] on button "«" at bounding box center [1062, 250] width 43 height 43
click at [1313, 248] on button "›" at bounding box center [1318, 250] width 43 height 43
click at [1361, 459] on abbr "30" at bounding box center [1359, 458] width 16 height 16
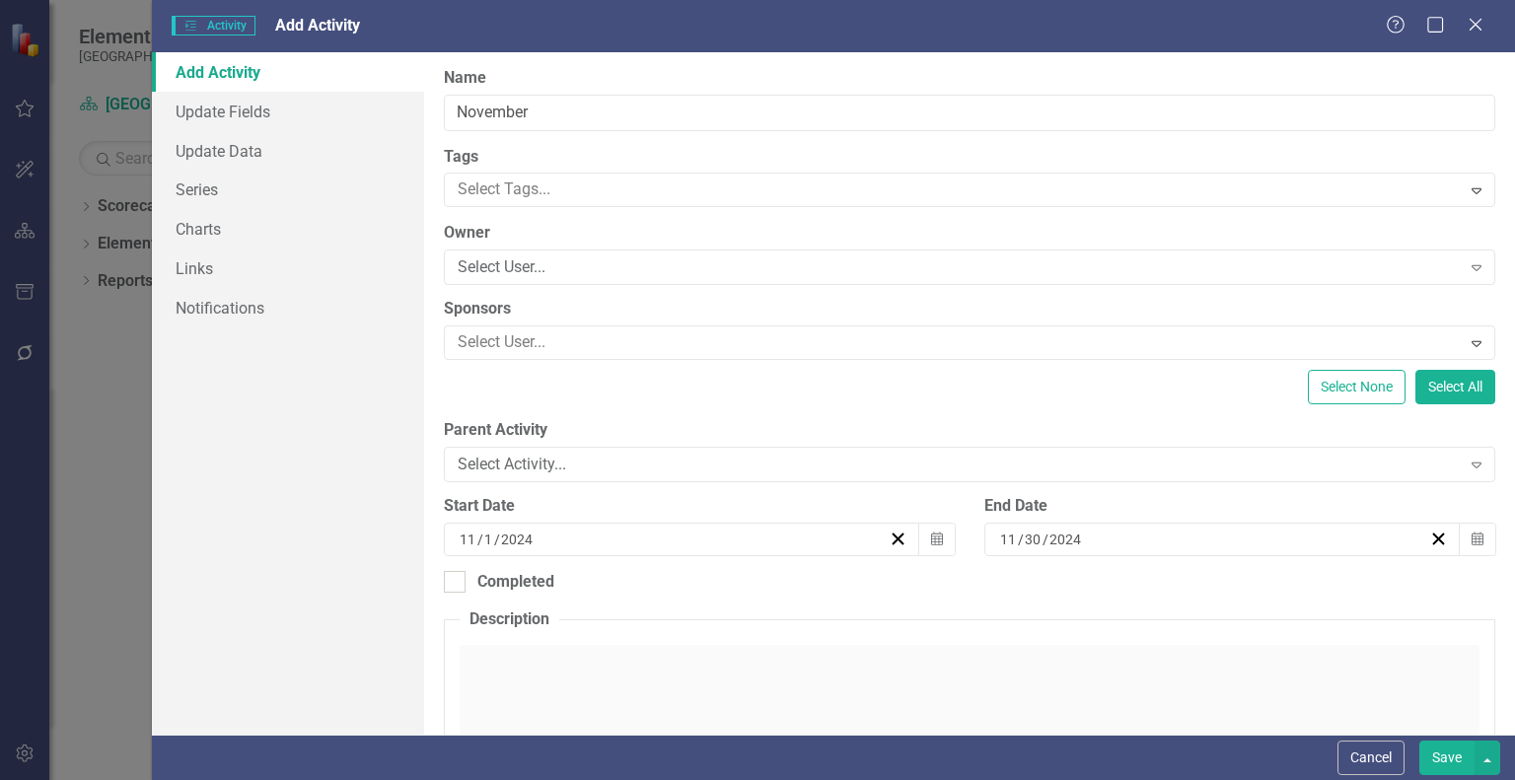
click at [1456, 754] on button "Save" at bounding box center [1446, 758] width 55 height 35
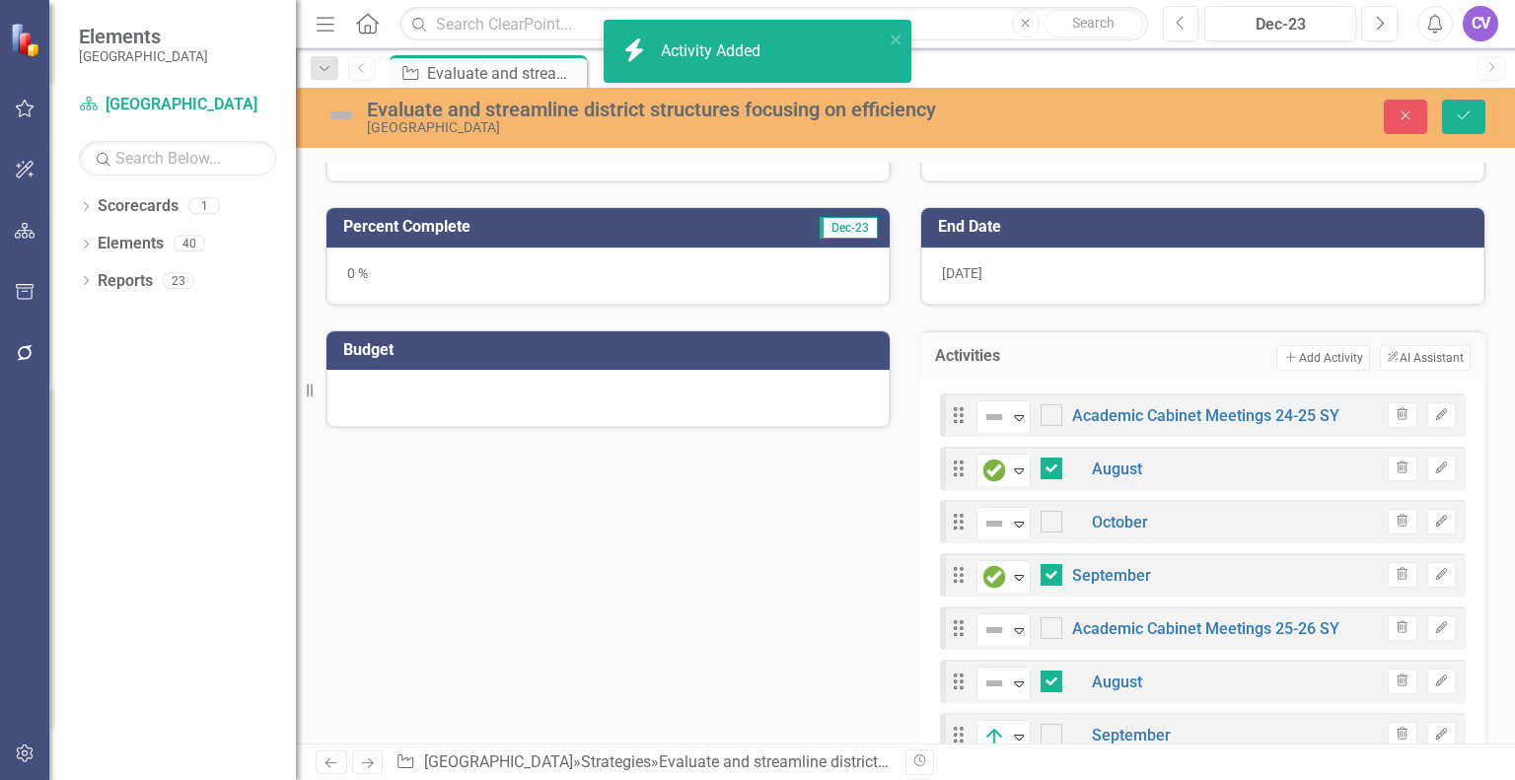
checkbox input "false"
checkbox input "true"
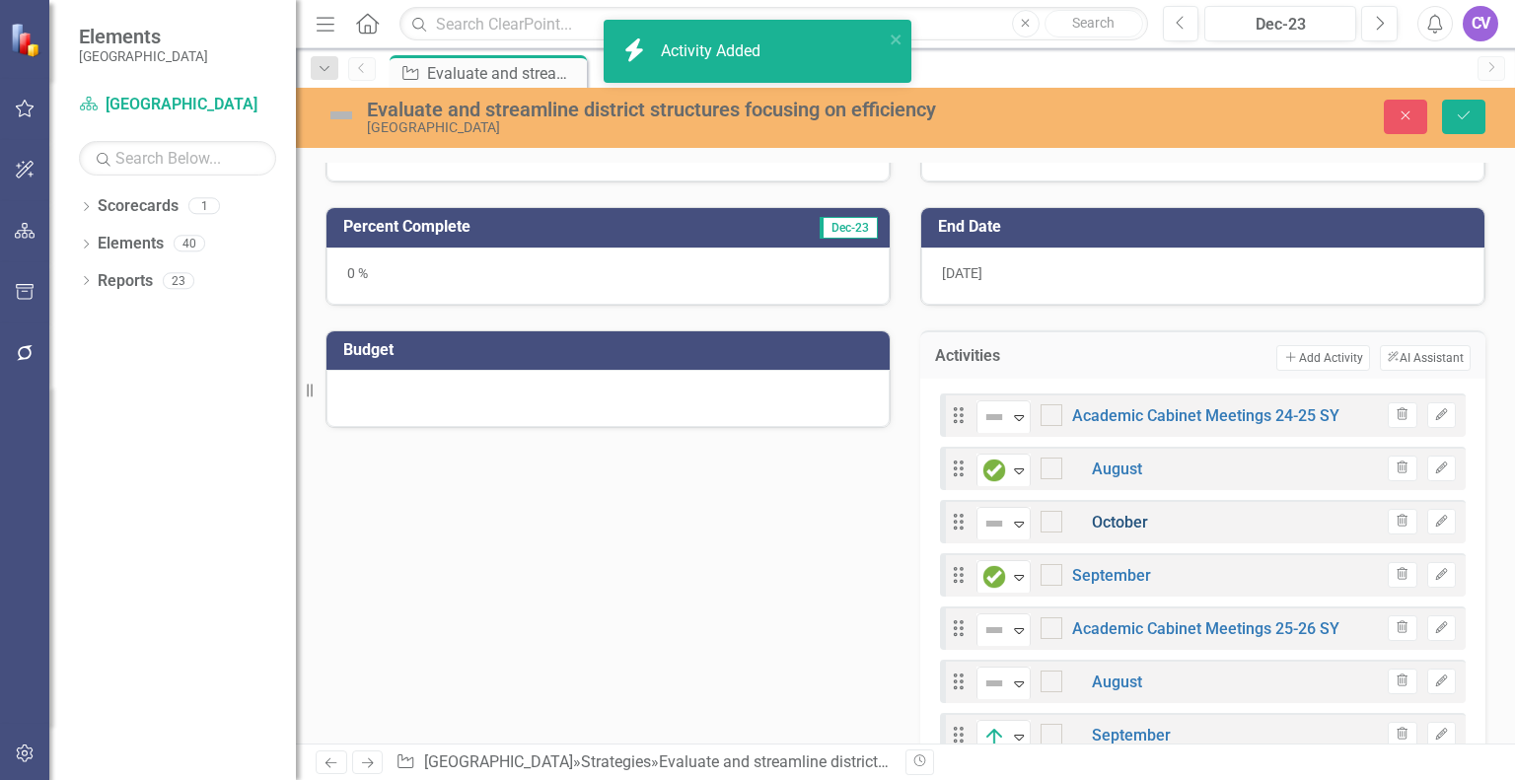
checkbox input "true"
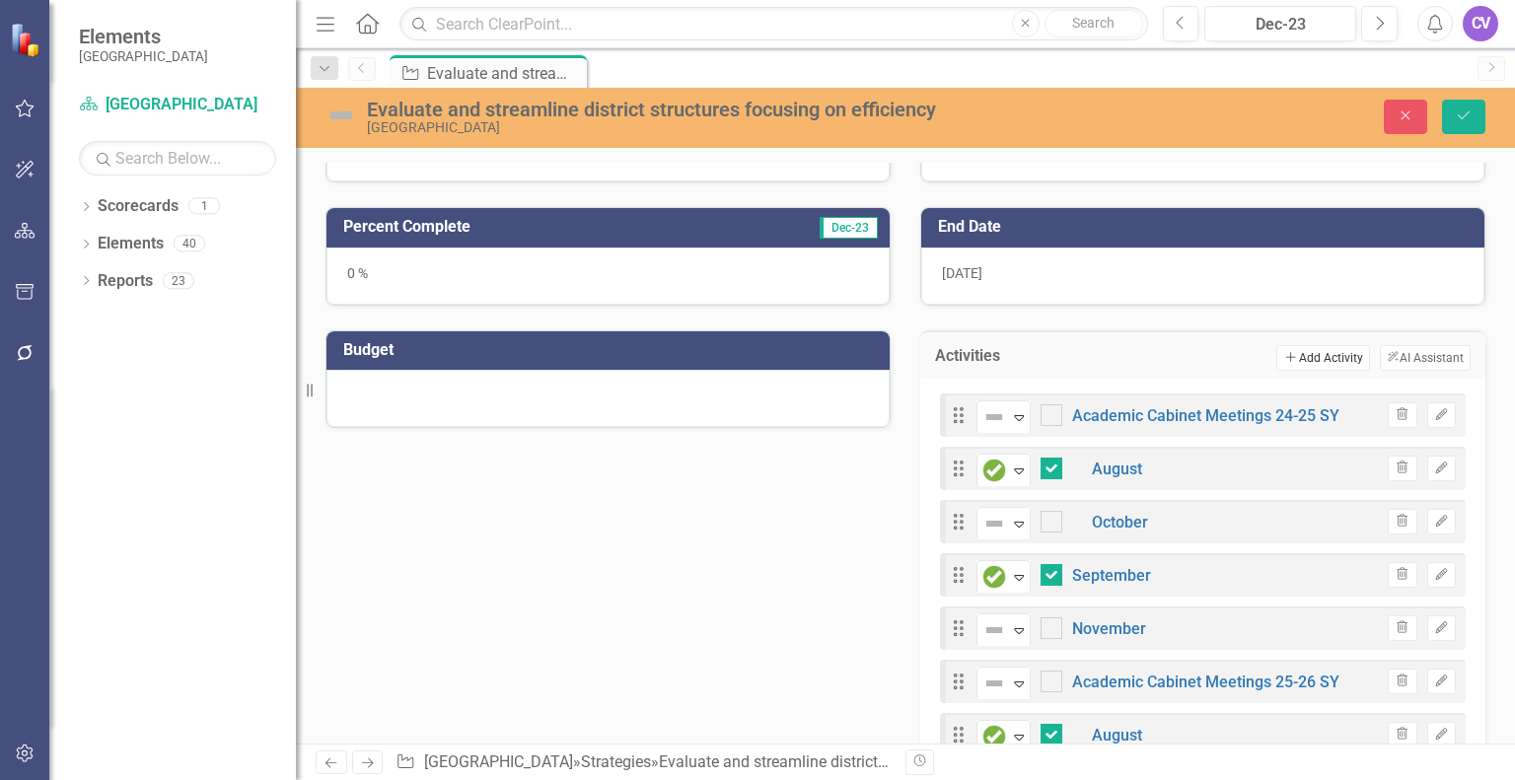
click at [1310, 354] on button "Add Add Activity" at bounding box center [1322, 358] width 93 height 26
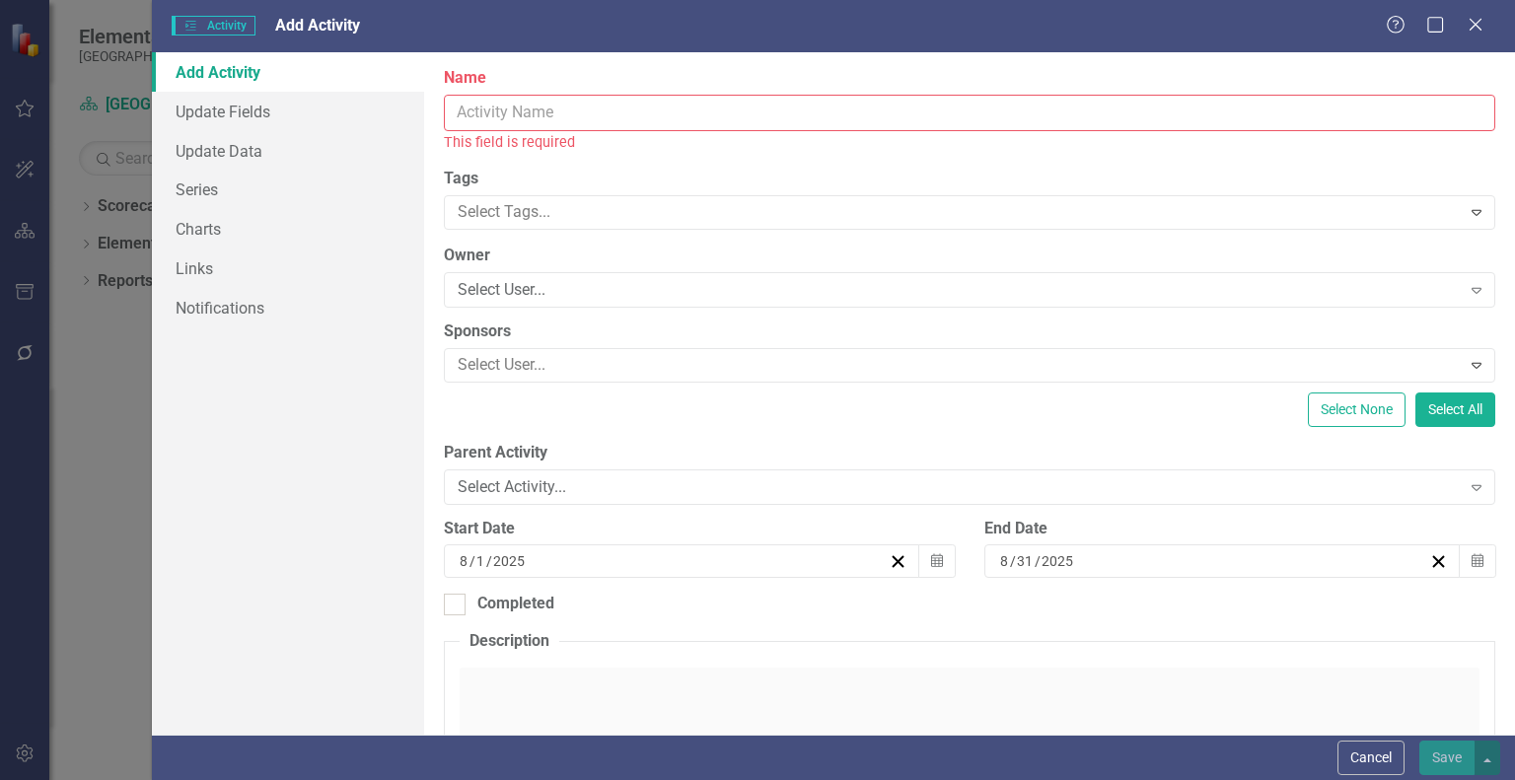
click at [612, 108] on input "Name" at bounding box center [970, 113] width 1052 height 36
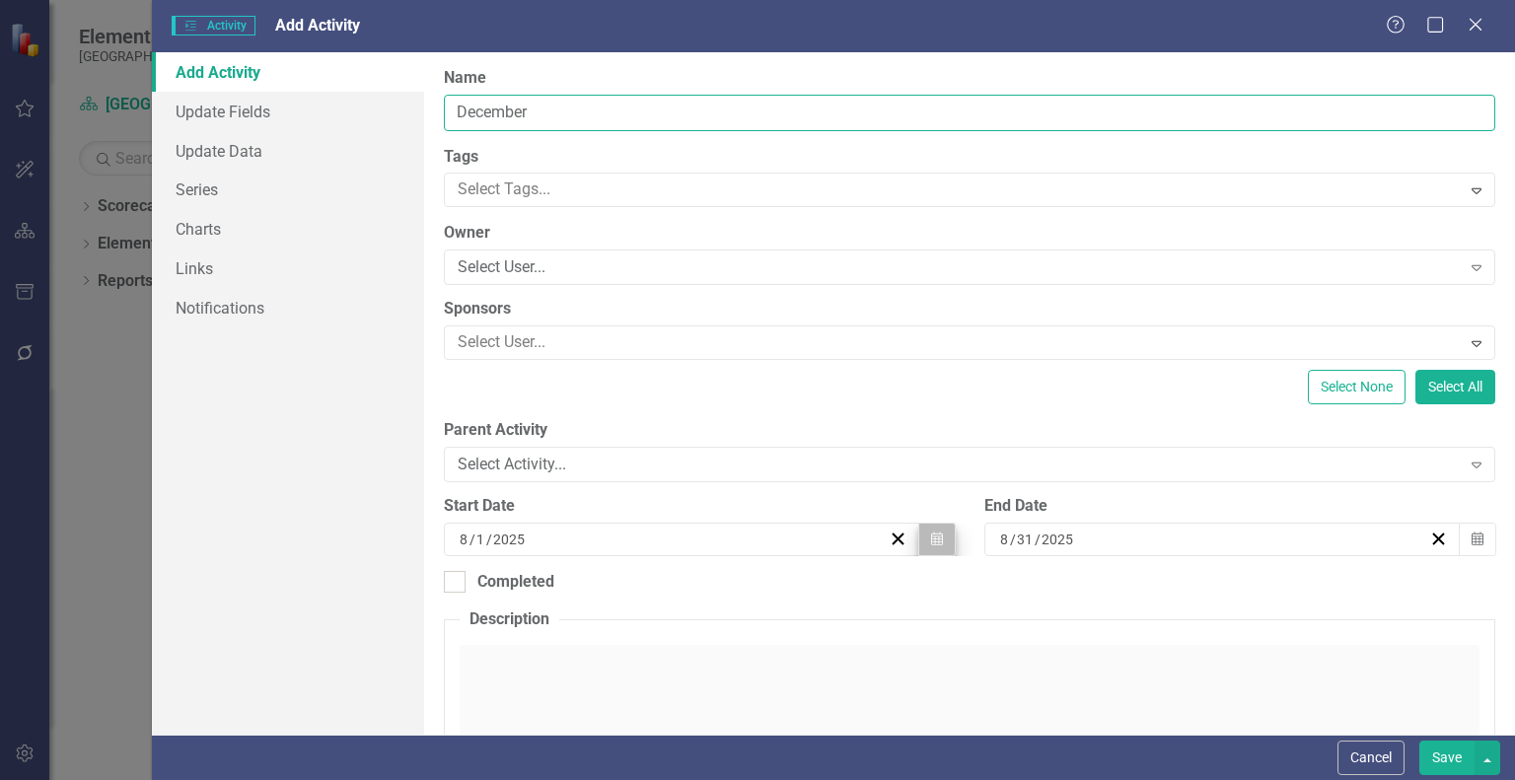
type input "December"
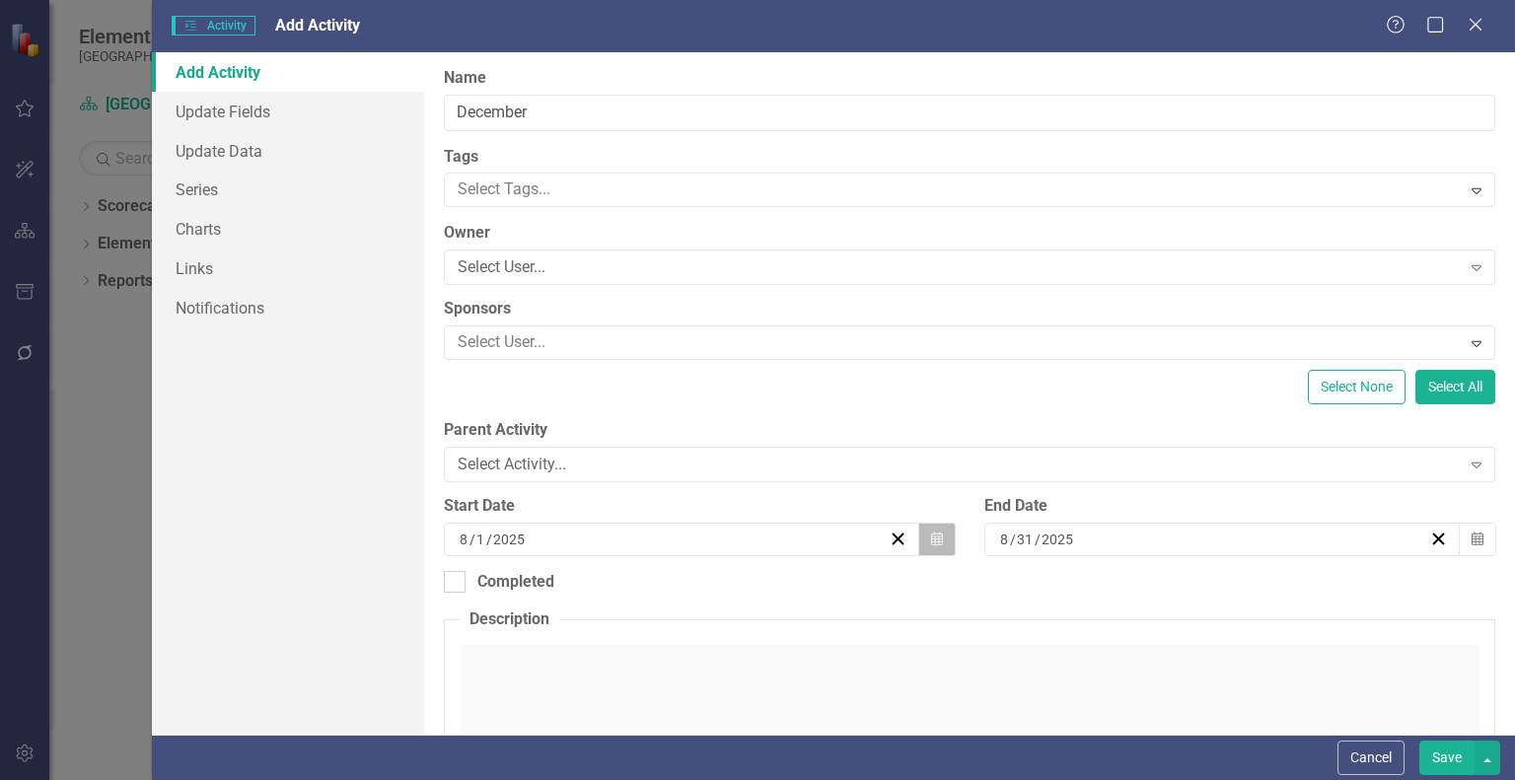
click at [933, 542] on icon "Calendar" at bounding box center [937, 540] width 12 height 14
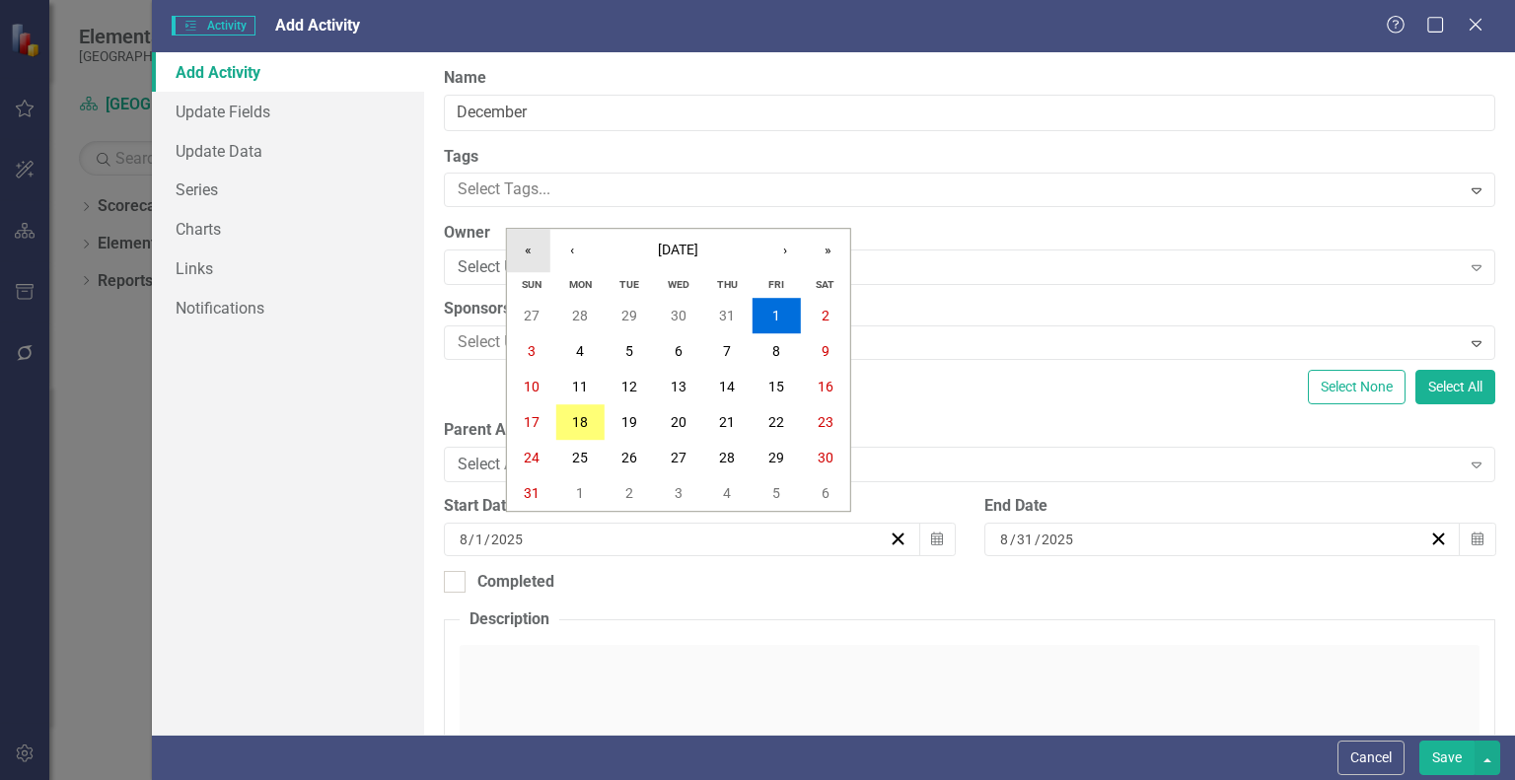
click at [525, 251] on button "«" at bounding box center [528, 250] width 43 height 43
click at [784, 250] on button "›" at bounding box center [784, 250] width 43 height 43
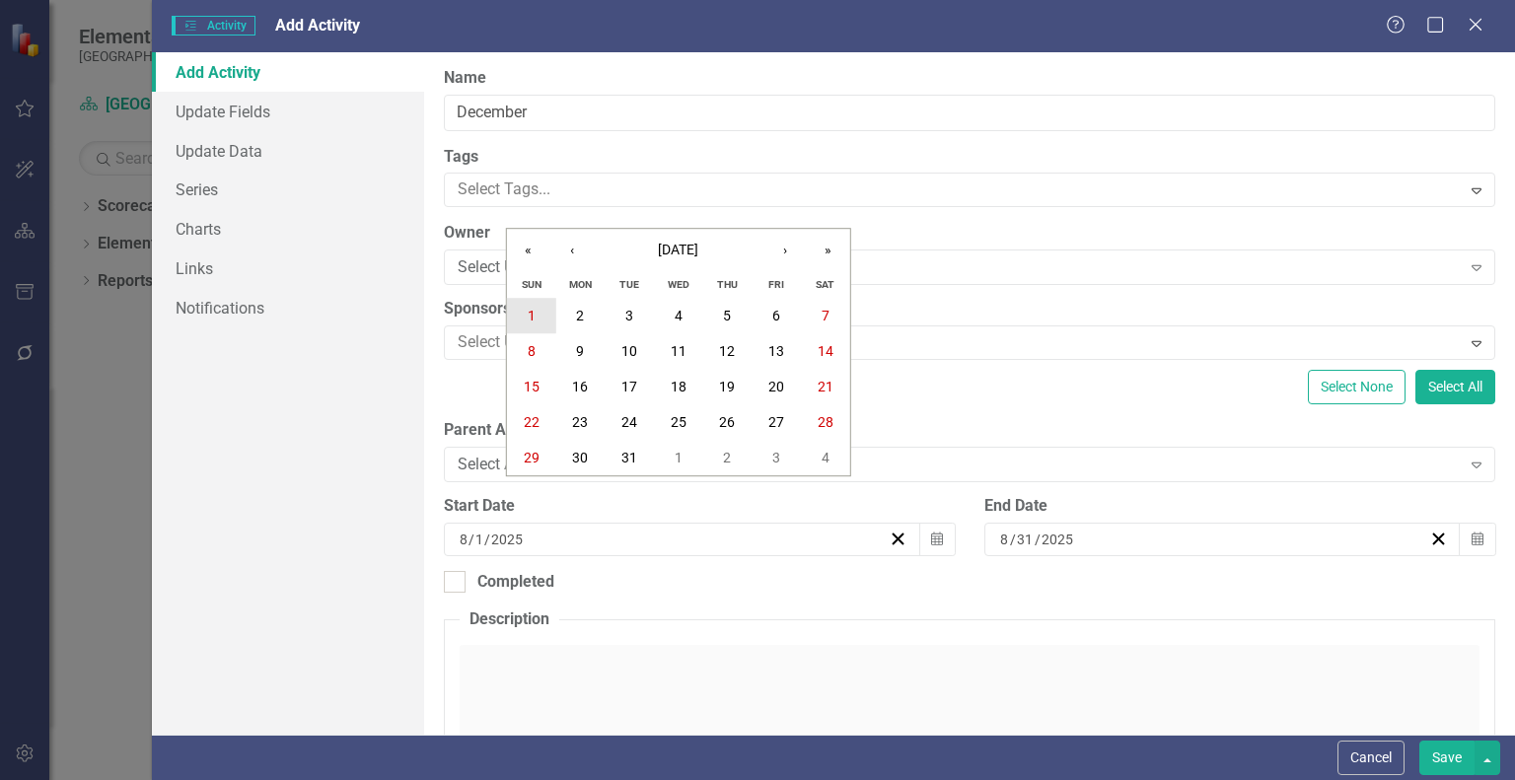
click at [533, 314] on abbr "1" at bounding box center [532, 316] width 8 height 16
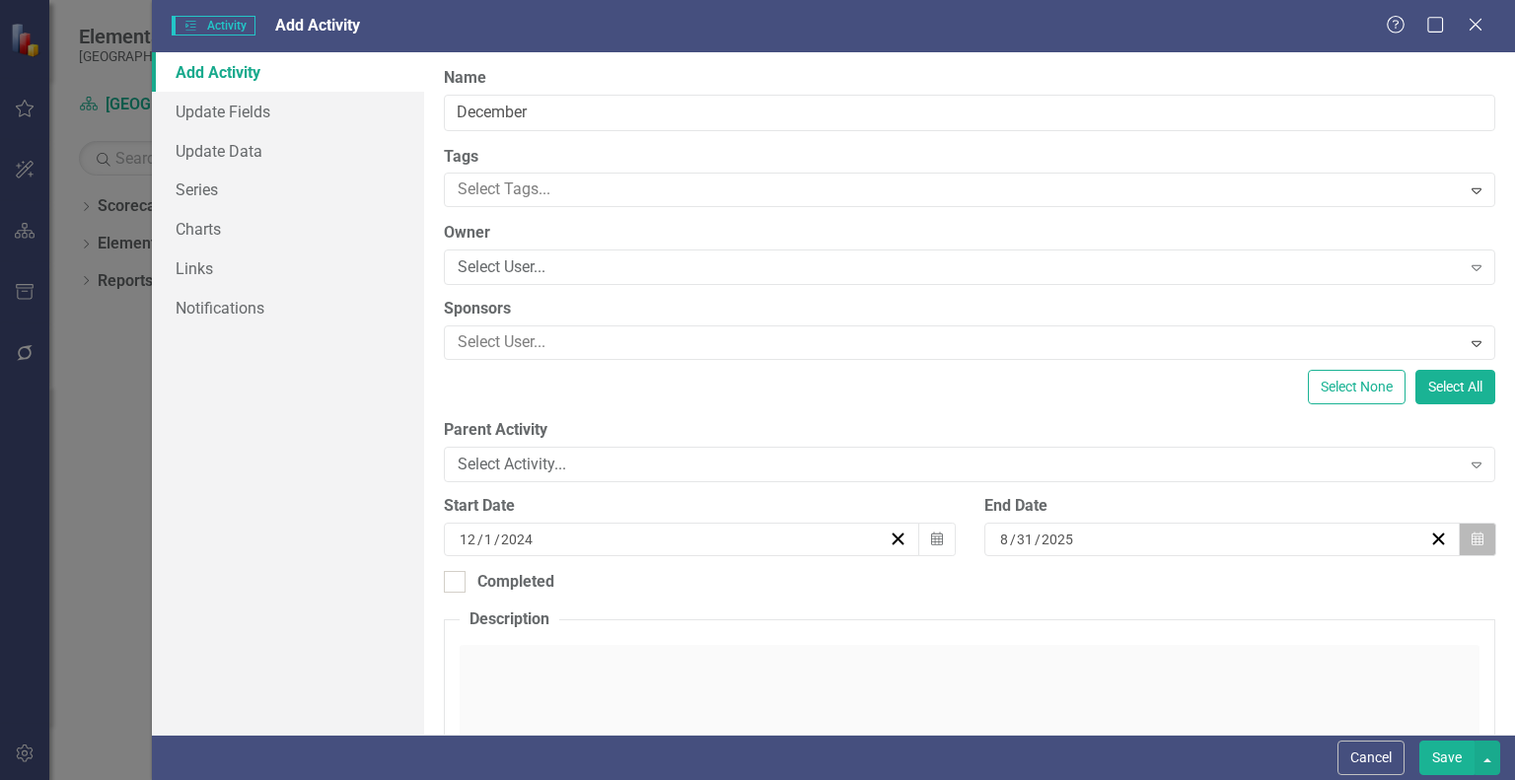
click at [1472, 533] on icon "Calendar" at bounding box center [1478, 540] width 12 height 14
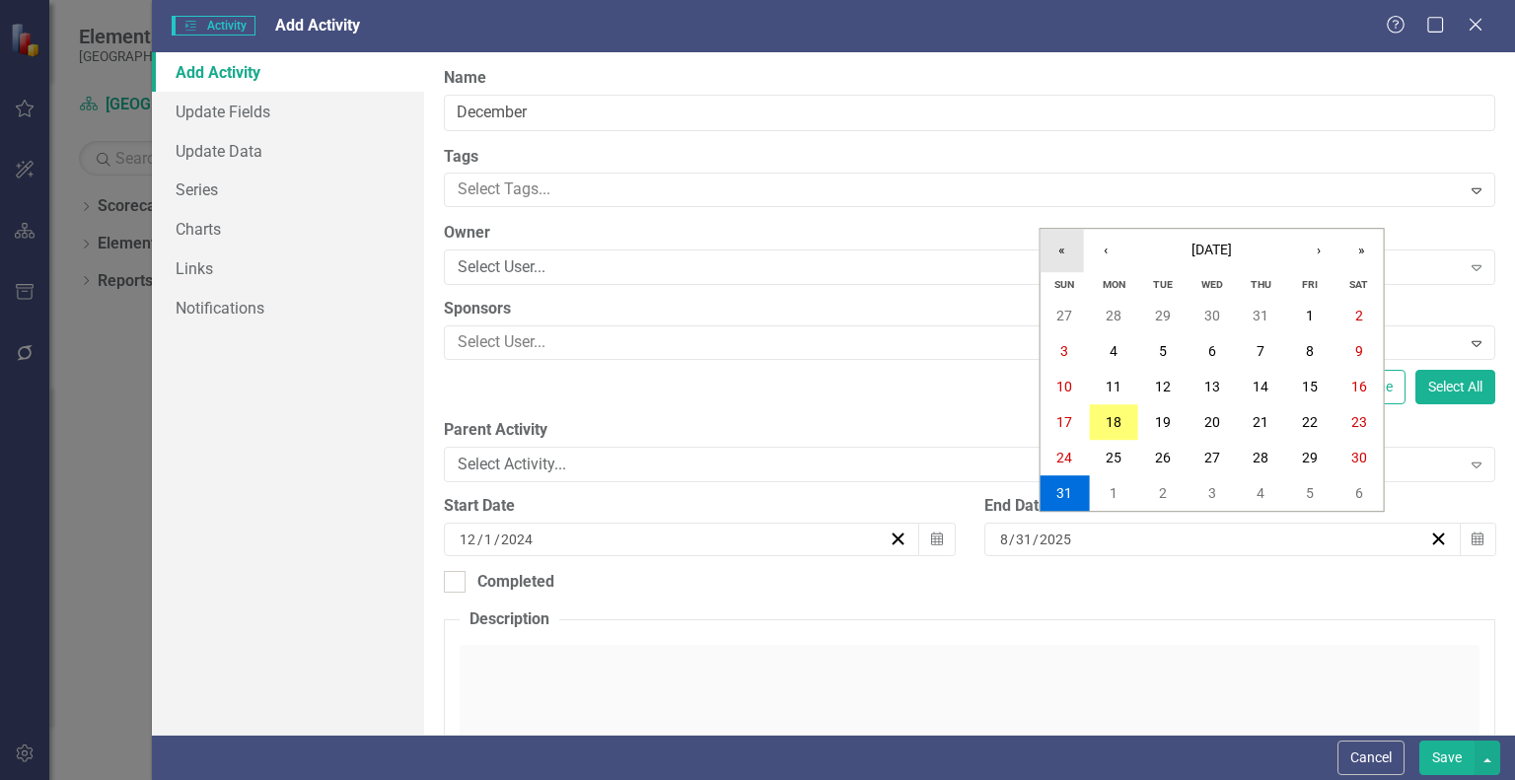
click at [1069, 253] on button "«" at bounding box center [1062, 250] width 43 height 43
click at [1310, 236] on button "›" at bounding box center [1318, 250] width 43 height 43
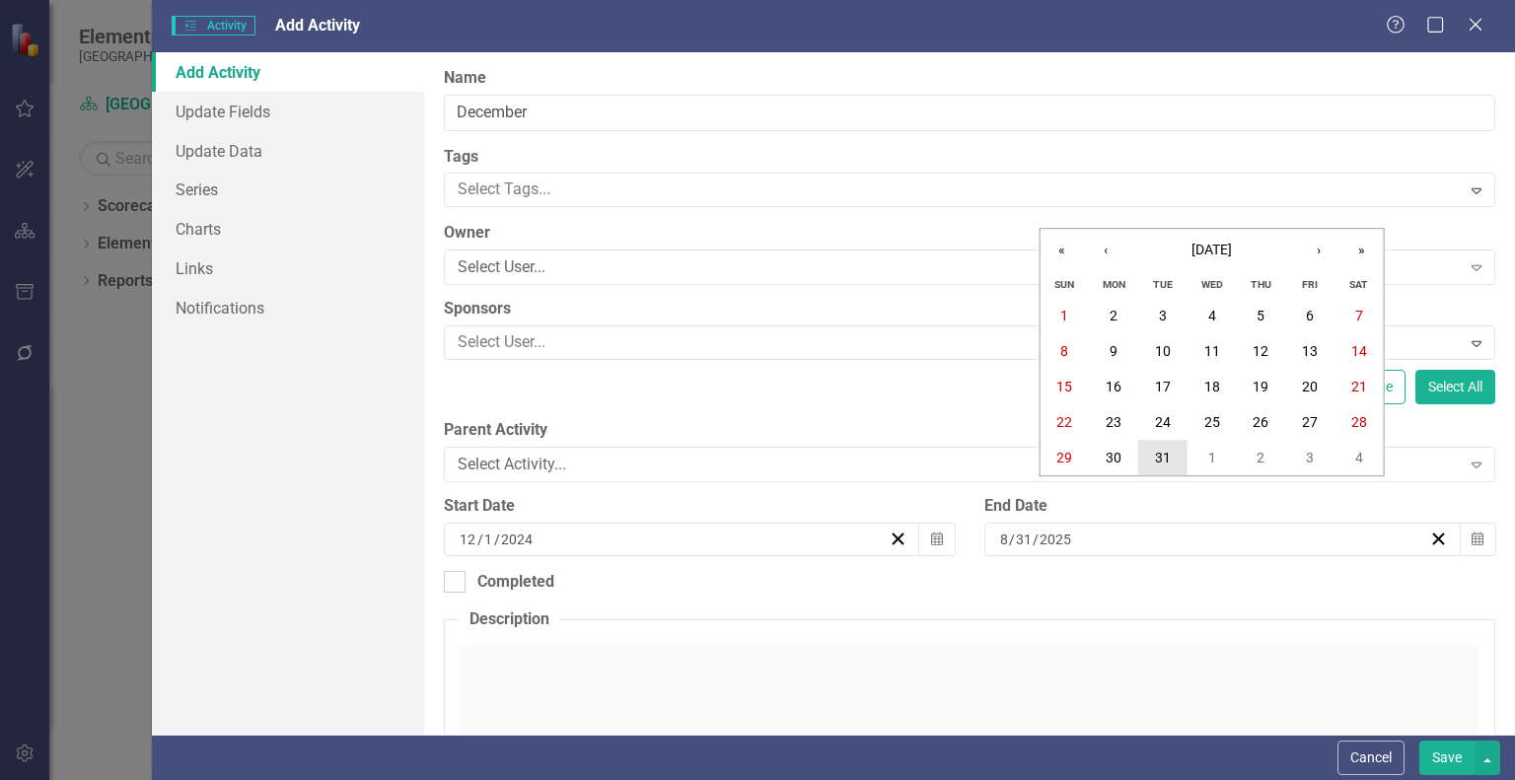
click at [1155, 462] on abbr "31" at bounding box center [1163, 458] width 16 height 16
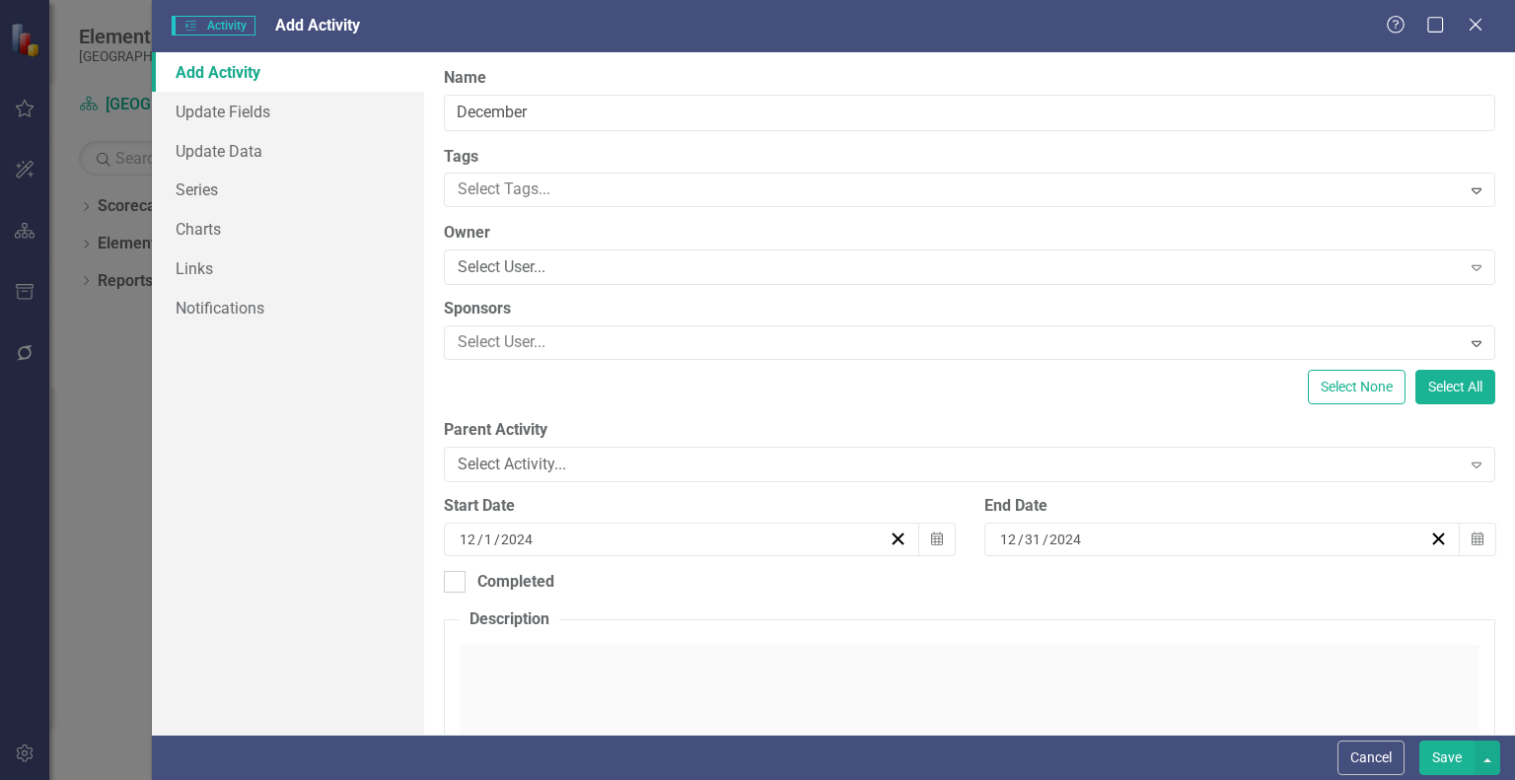
click at [1441, 761] on button "Save" at bounding box center [1446, 758] width 55 height 35
checkbox input "false"
checkbox input "true"
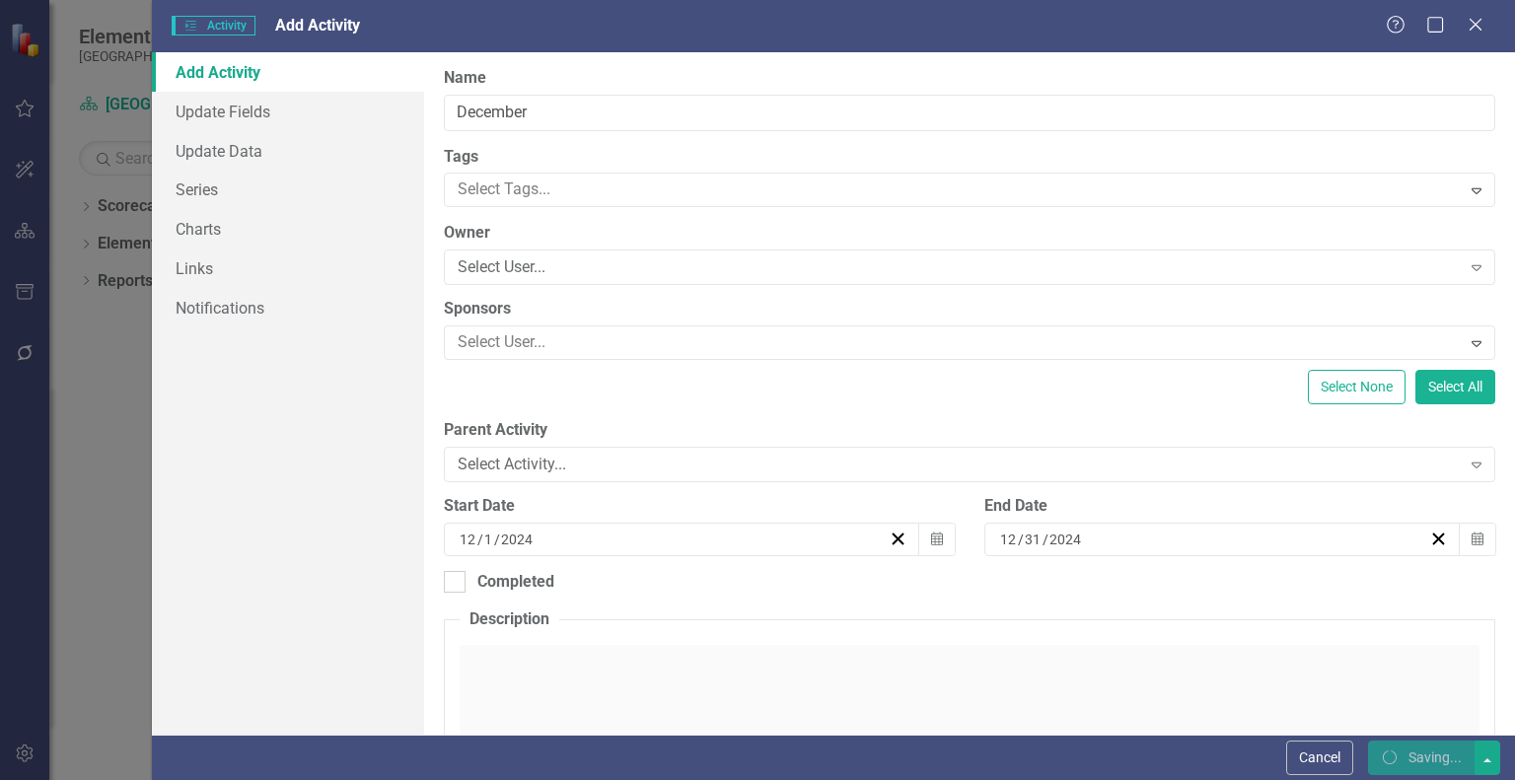
checkbox input "true"
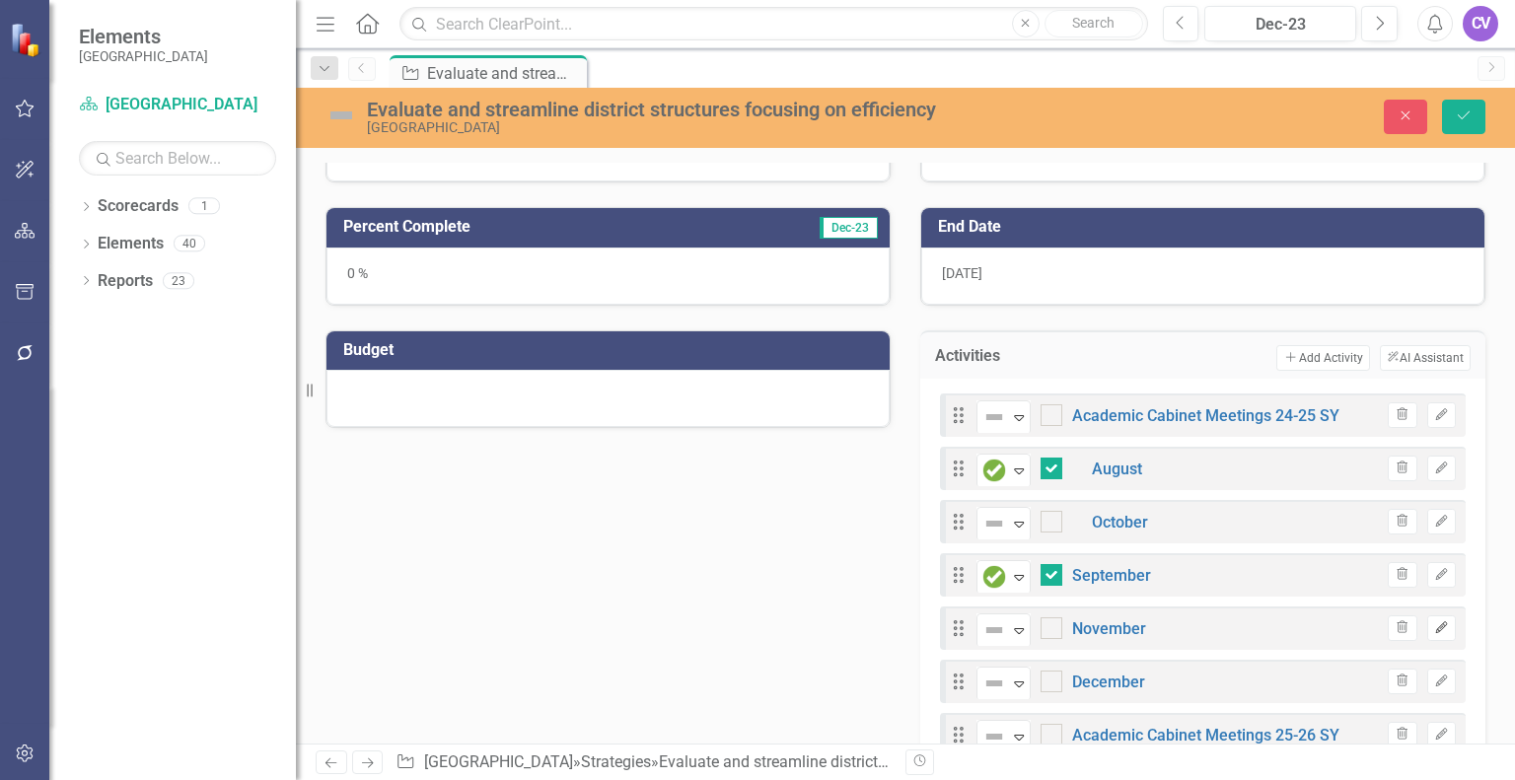
click at [1434, 622] on icon "Edit" at bounding box center [1441, 628] width 15 height 12
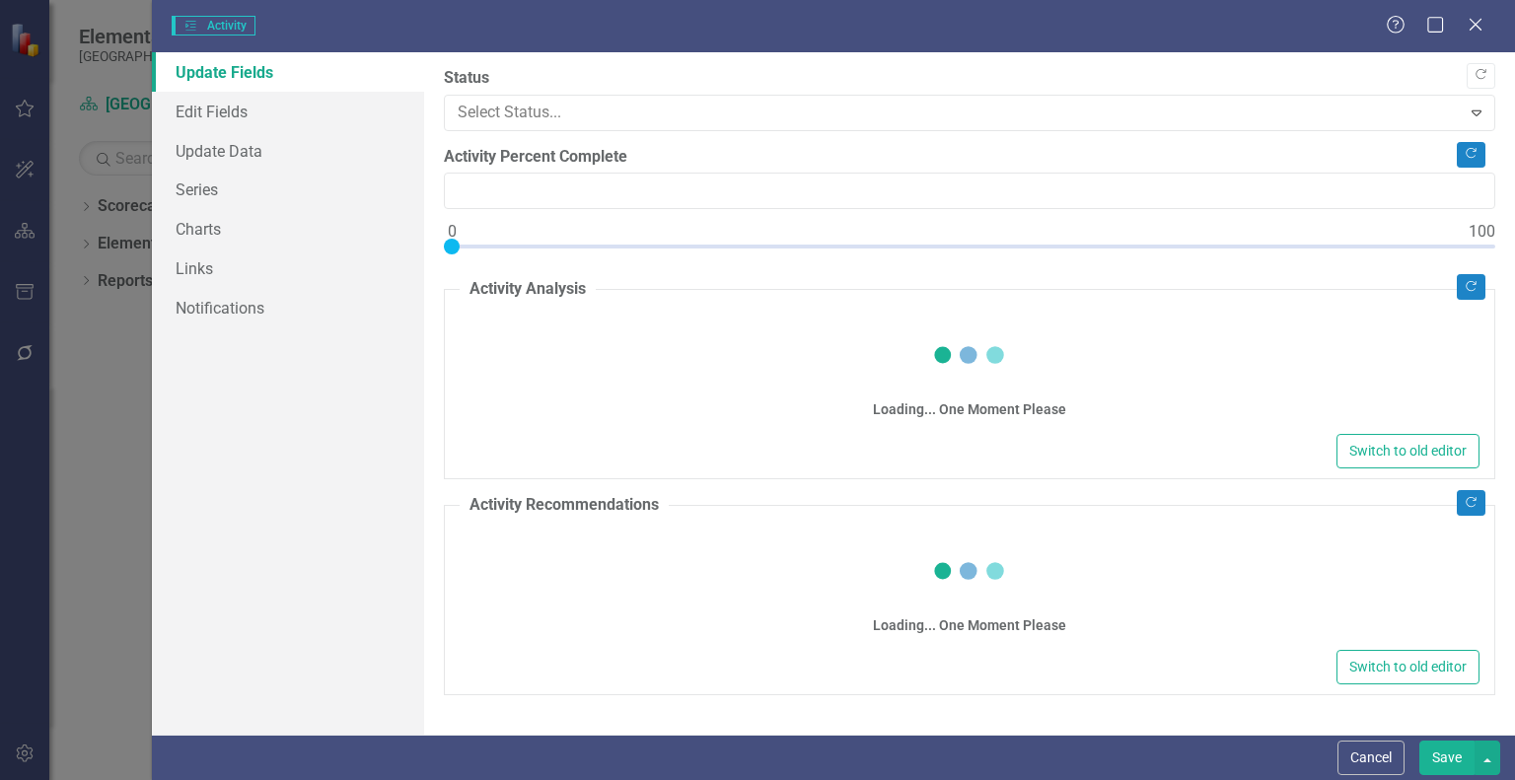
type input "0"
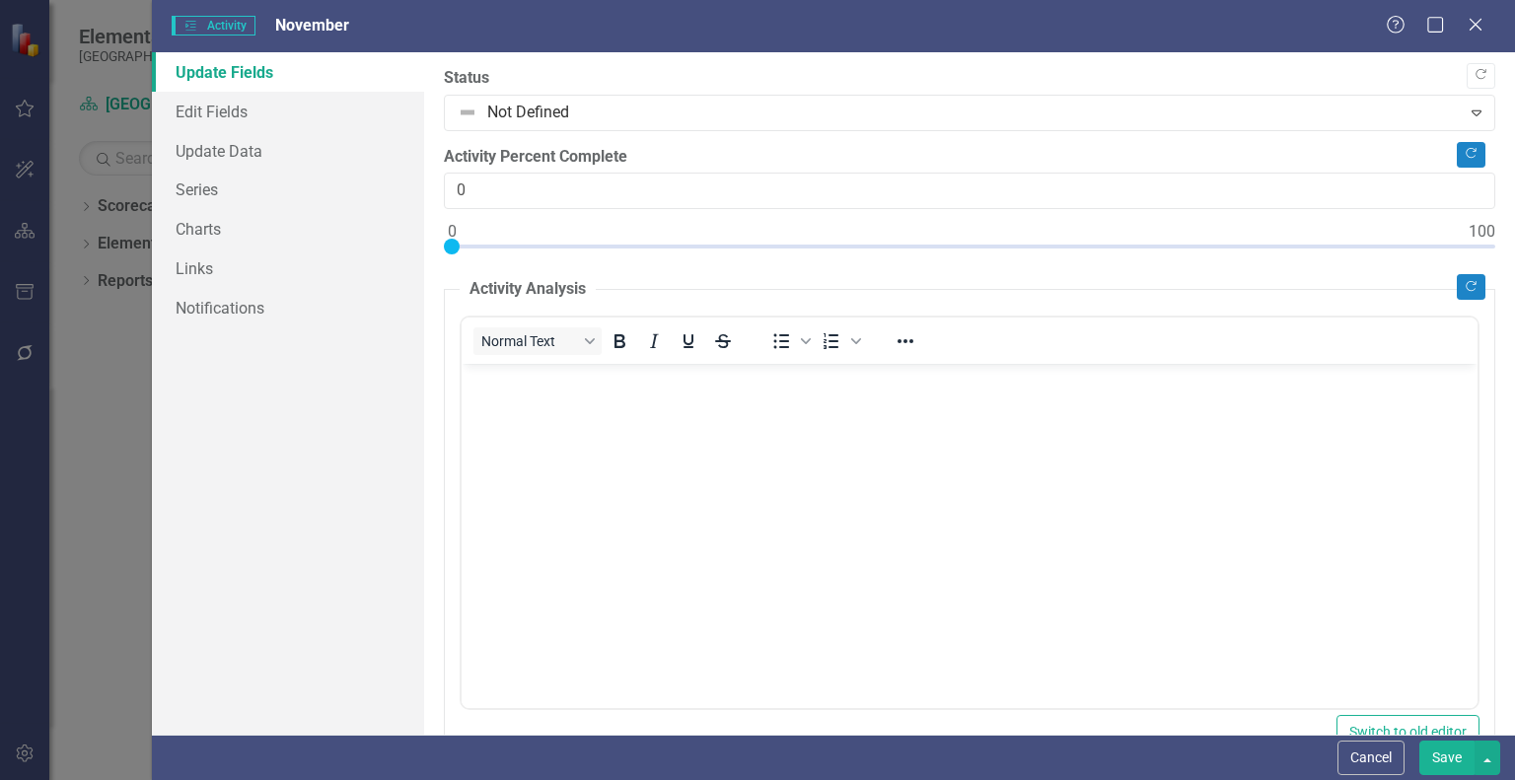
scroll to position [0, 0]
click at [210, 113] on link "Edit Fields" at bounding box center [288, 111] width 272 height 39
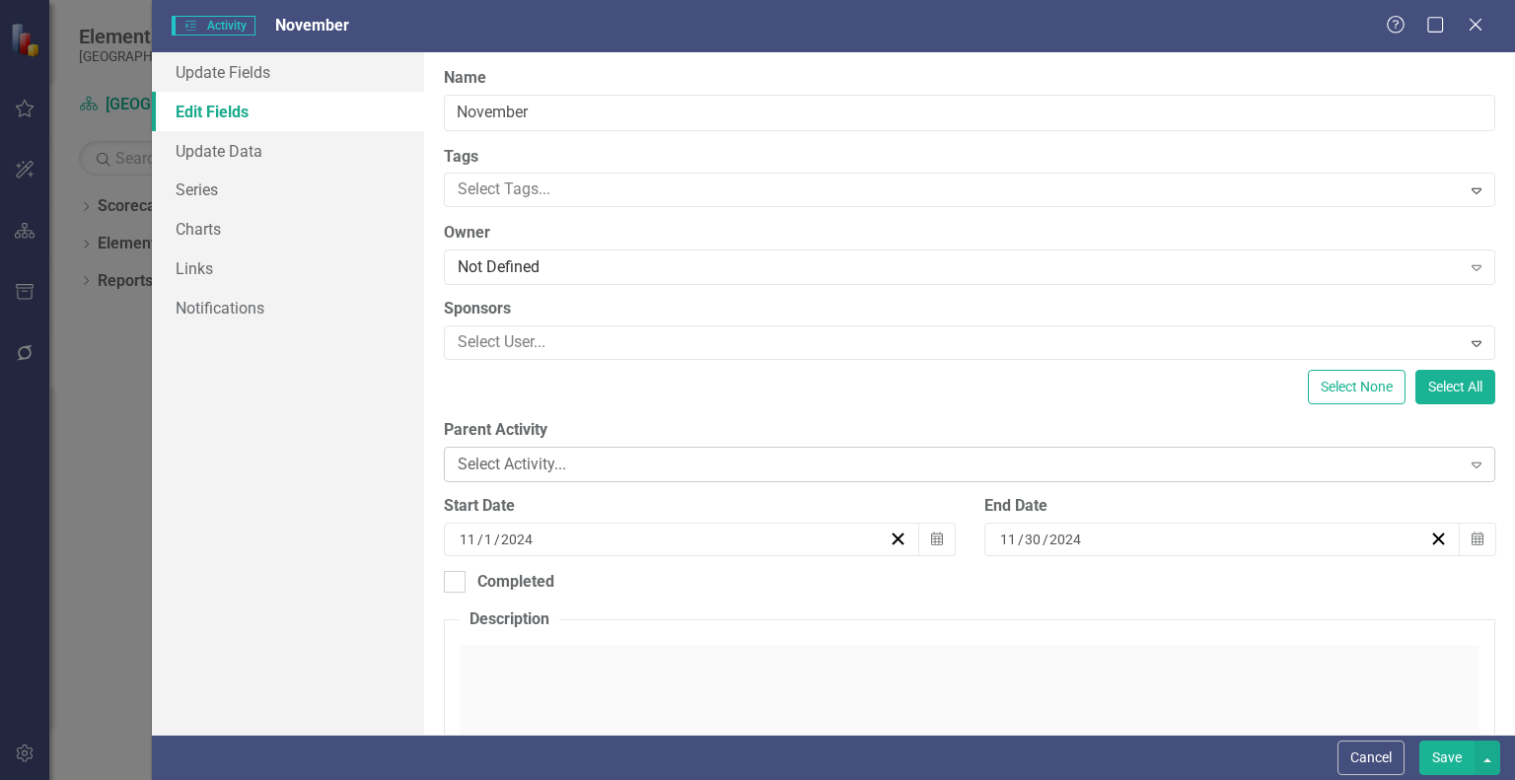
click at [630, 467] on div "Select Activity..." at bounding box center [959, 465] width 1002 height 23
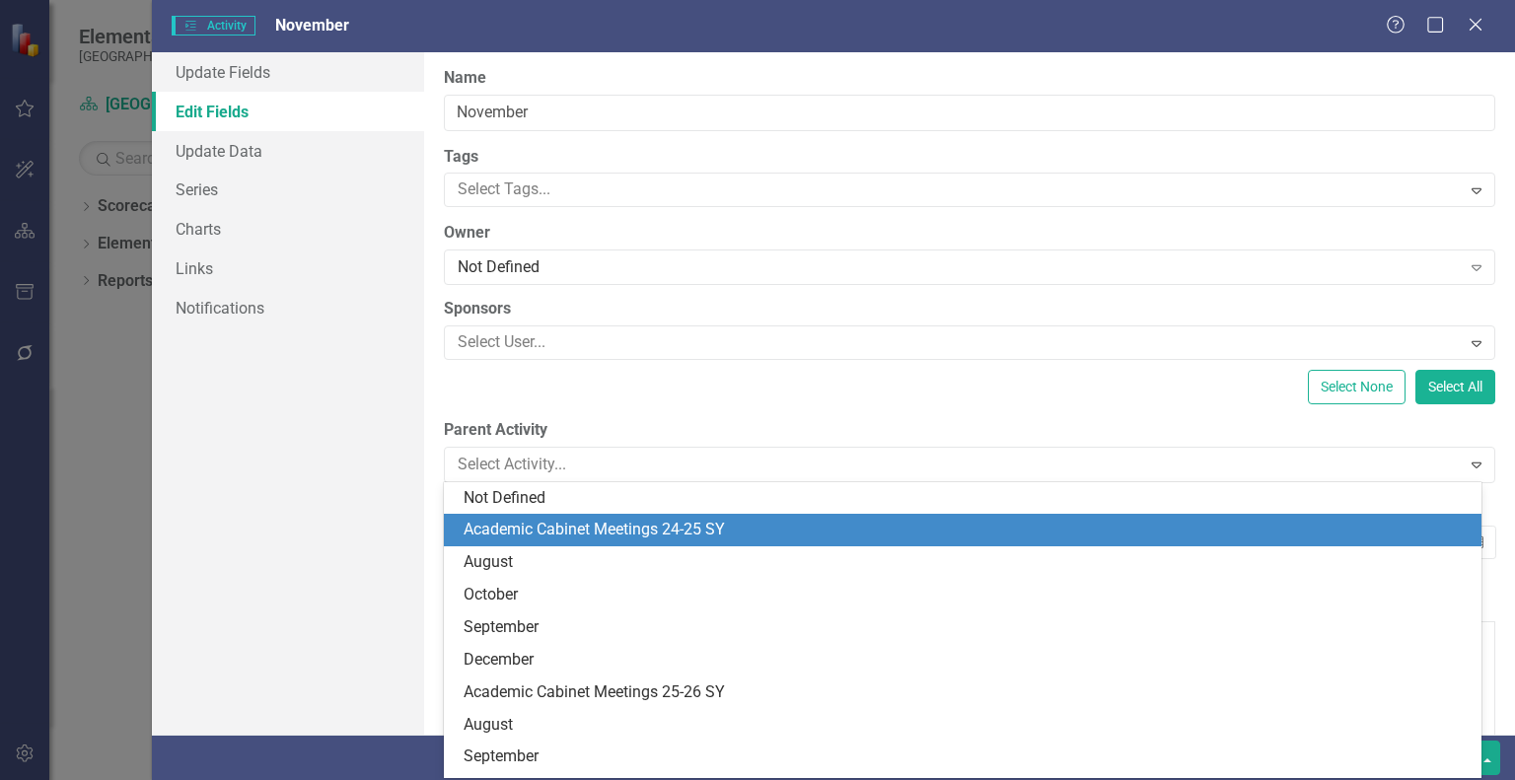
click at [632, 534] on div "Academic Cabinet Meetings 24-25 SY" at bounding box center [967, 530] width 1006 height 23
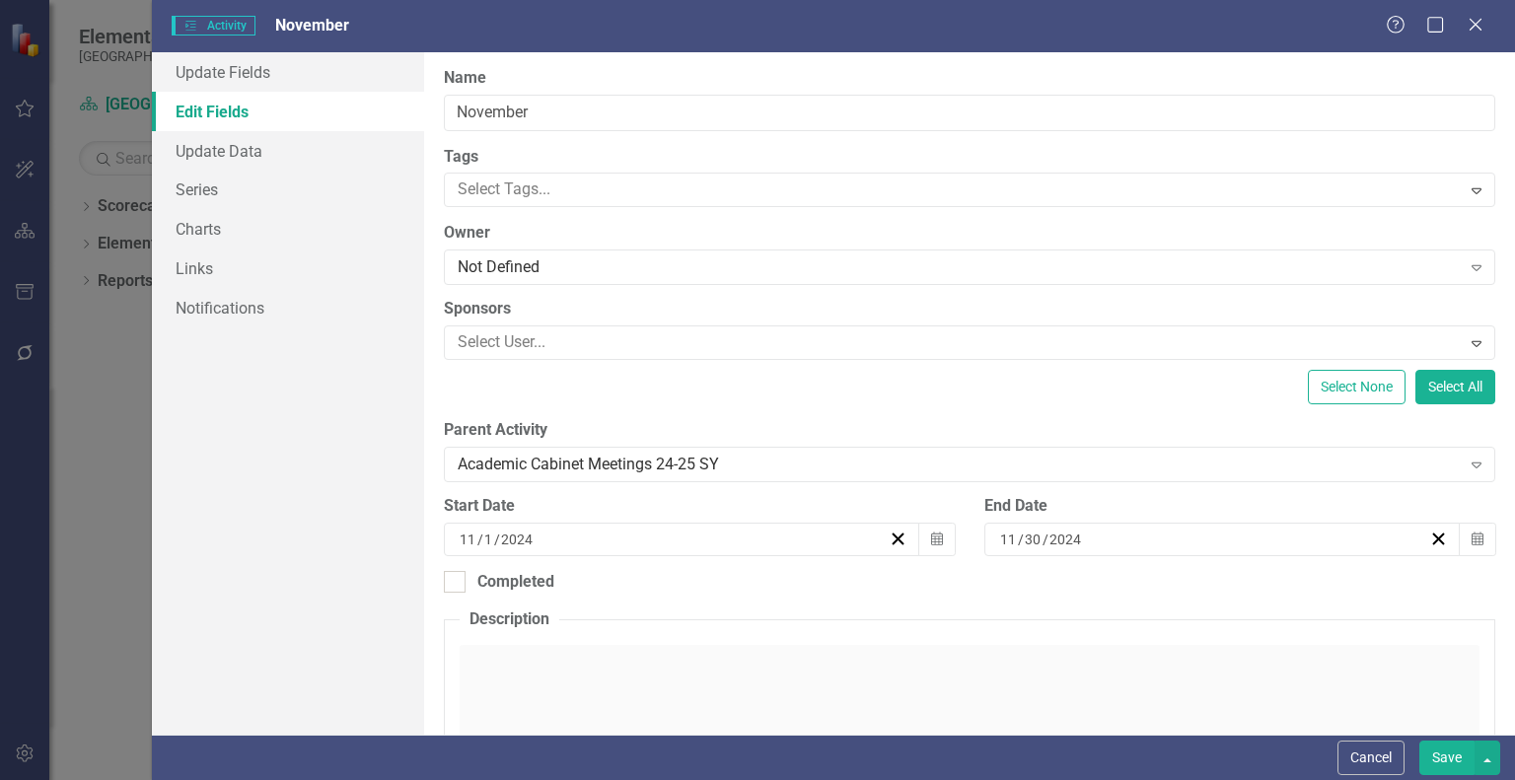
click at [1445, 752] on button "Save" at bounding box center [1446, 758] width 55 height 35
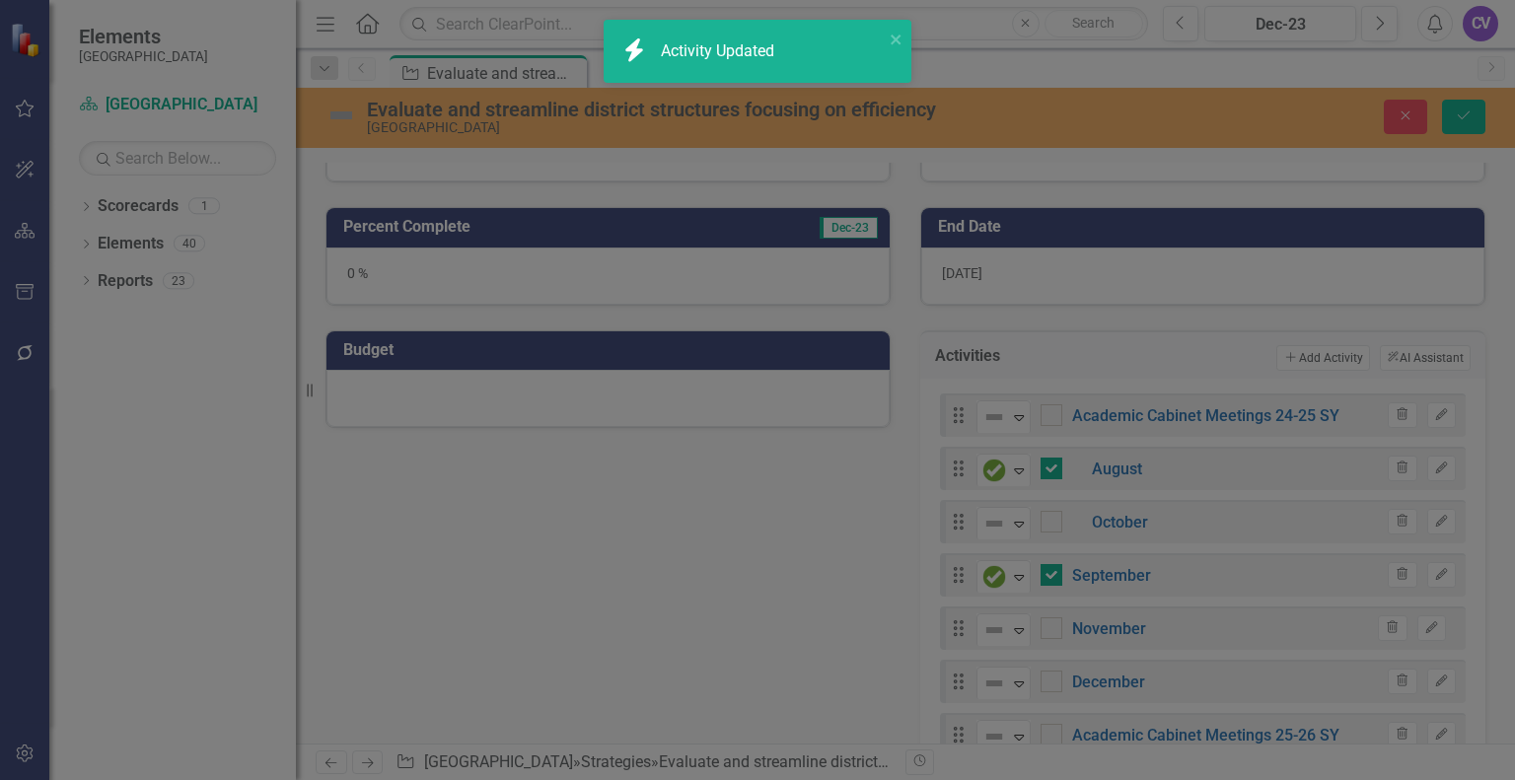
checkbox input "false"
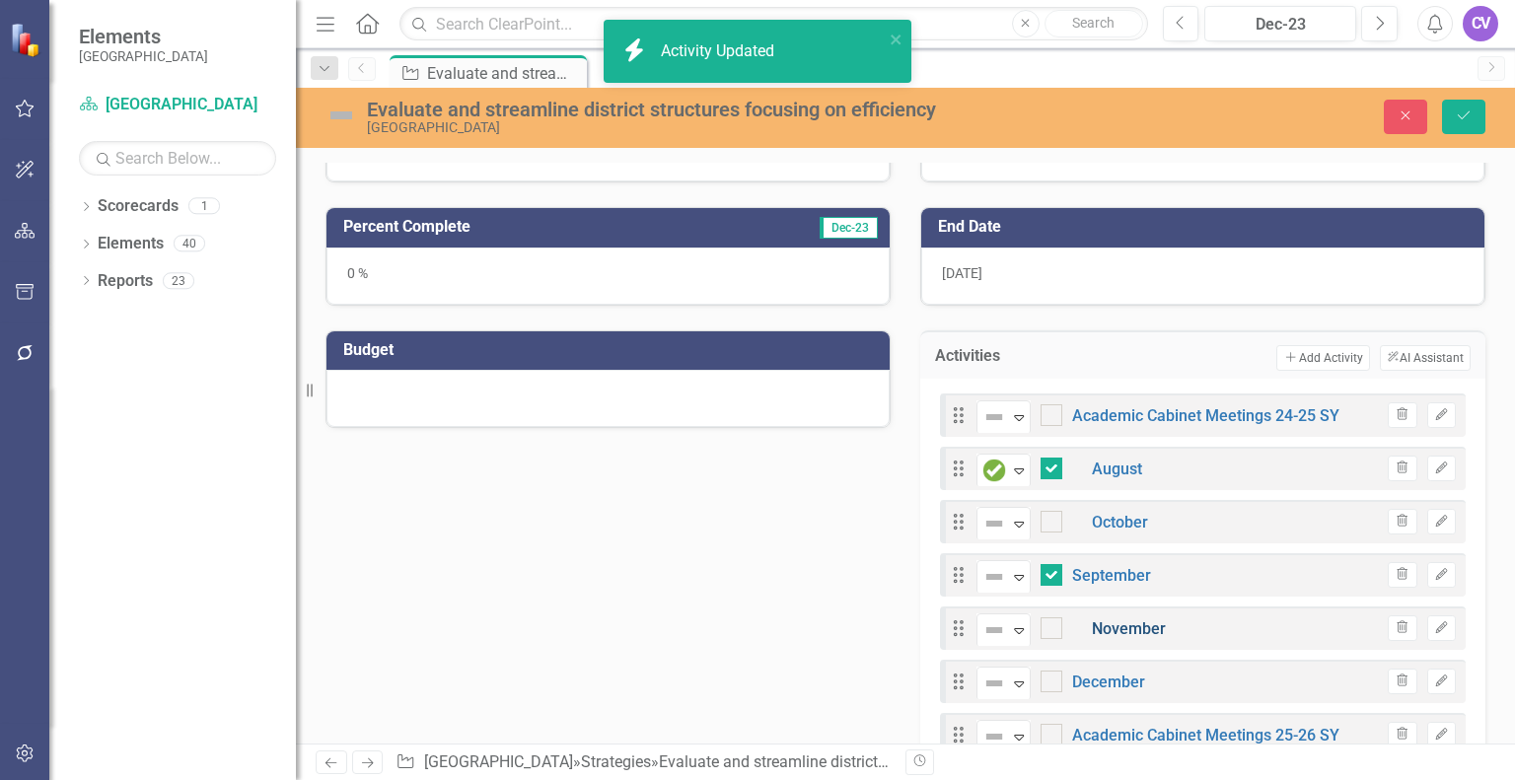
checkbox input "true"
click at [1434, 622] on icon "Edit" at bounding box center [1441, 628] width 15 height 12
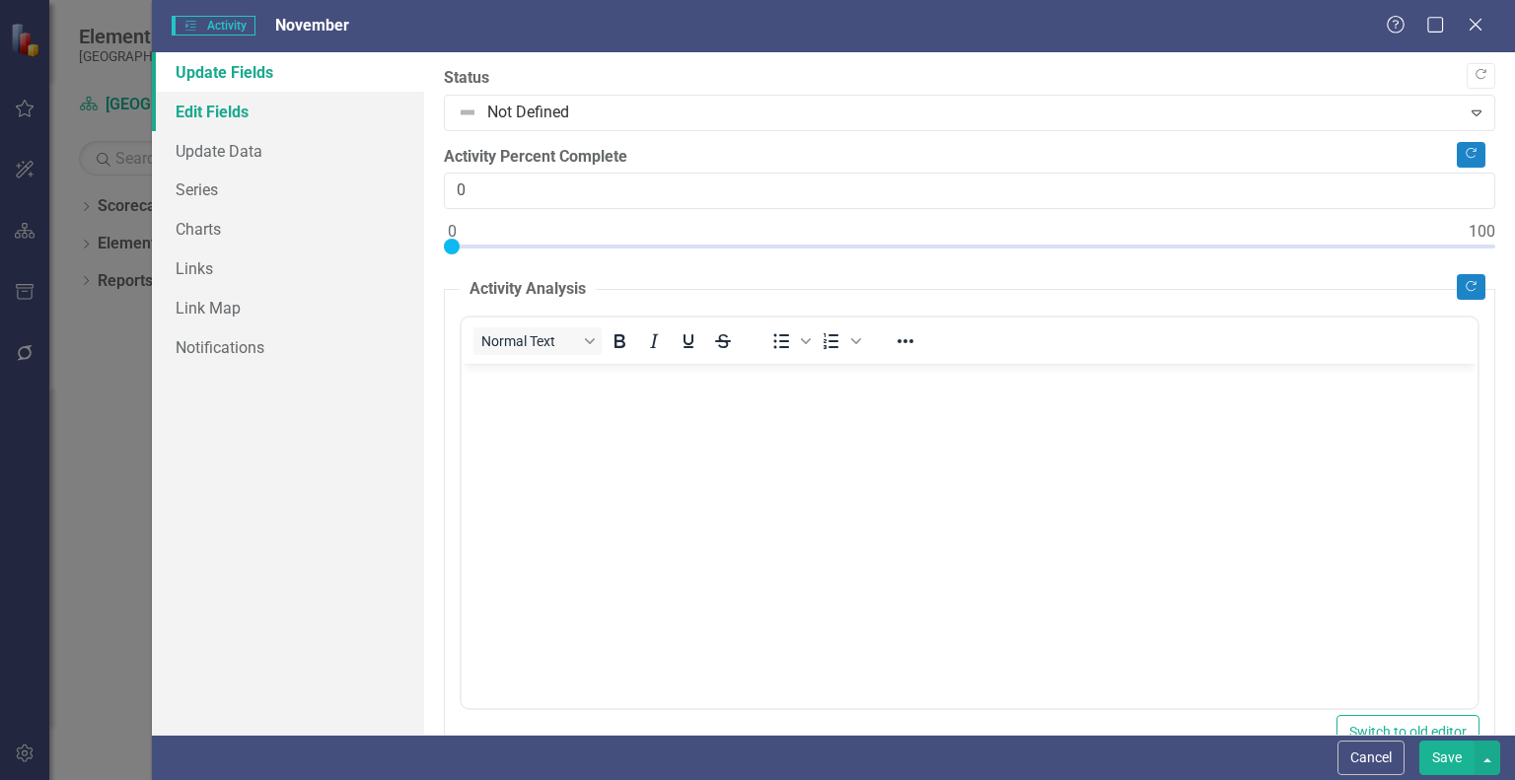
click at [220, 108] on link "Edit Fields" at bounding box center [288, 111] width 272 height 39
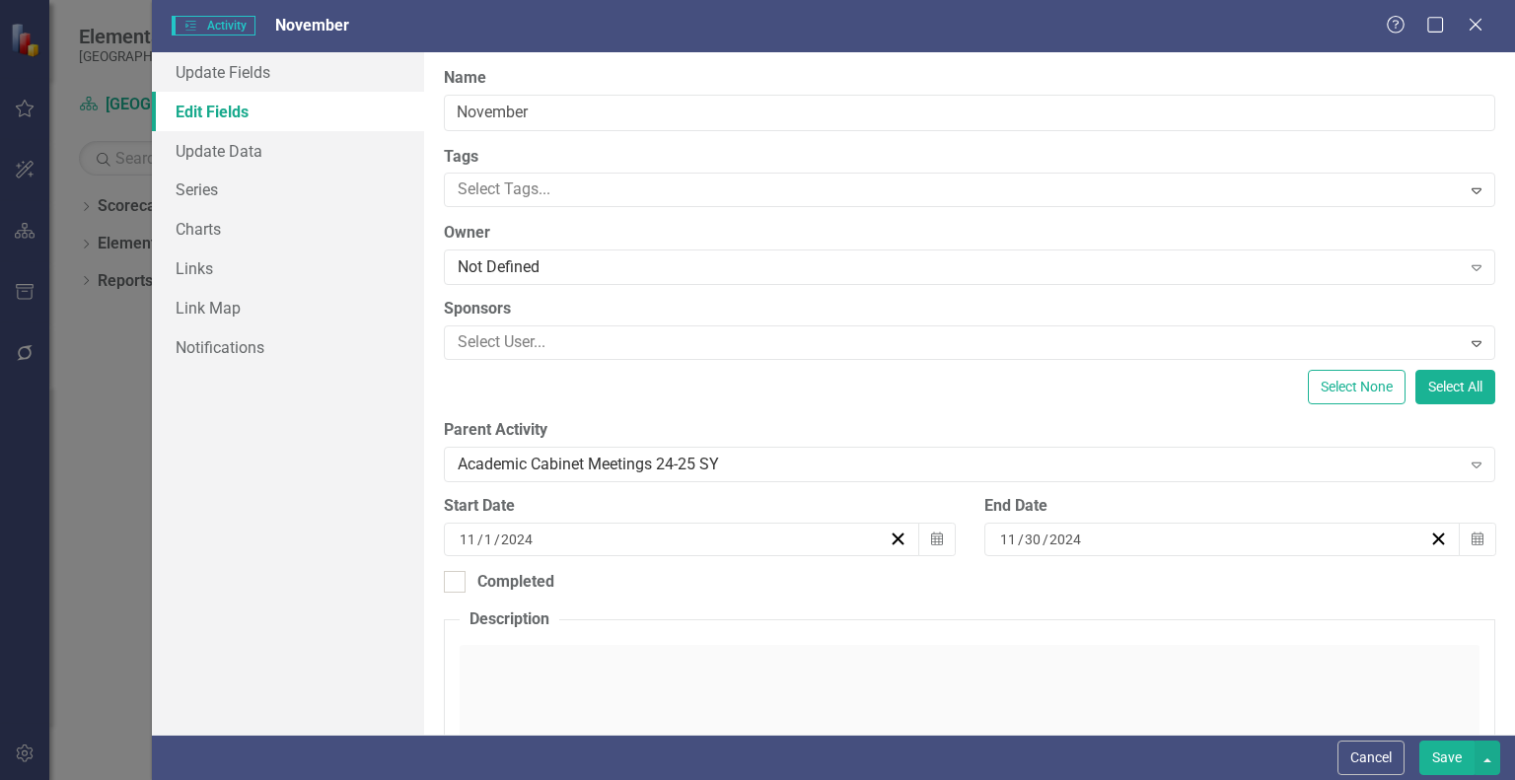
click at [1436, 753] on button "Save" at bounding box center [1446, 758] width 55 height 35
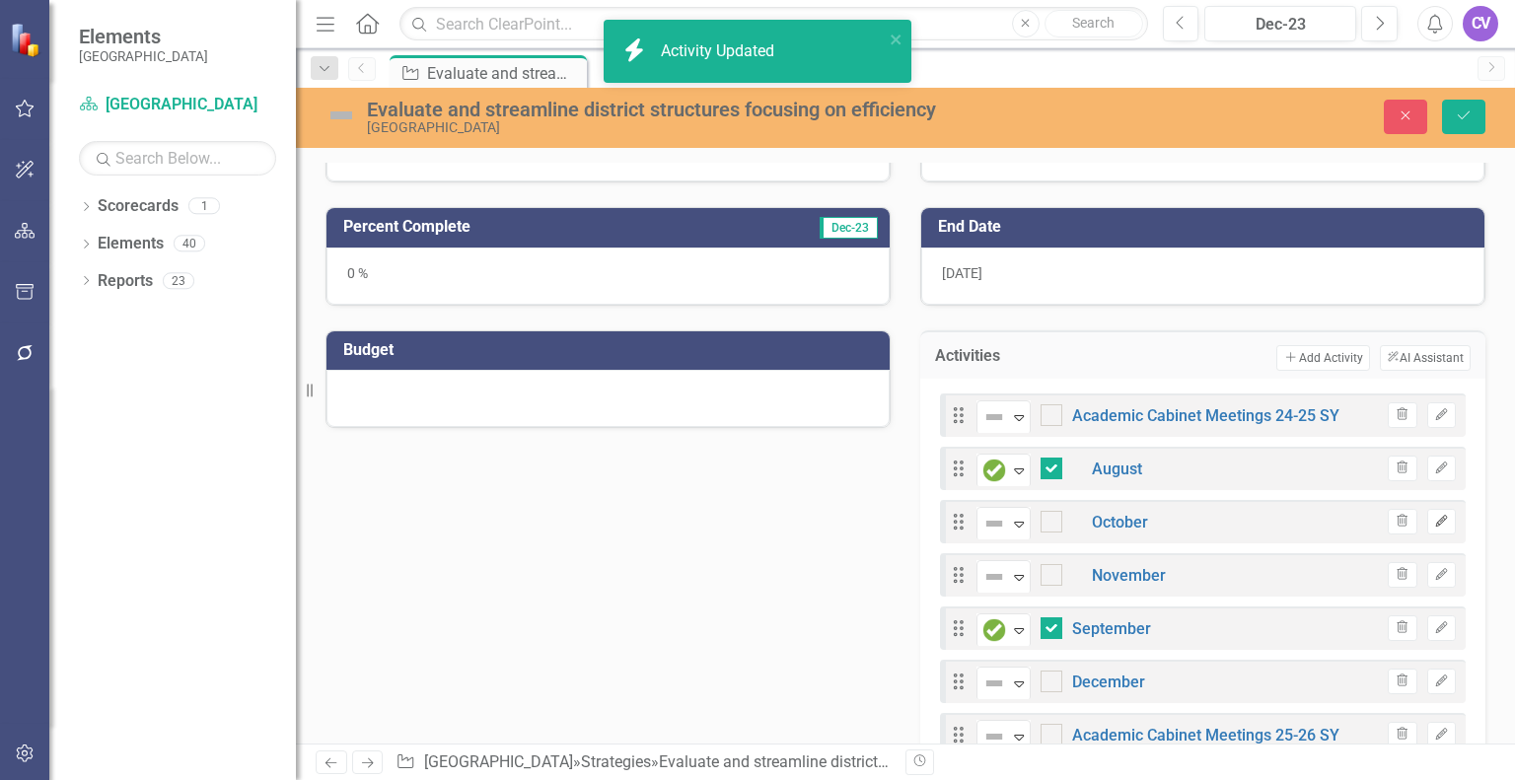
click at [1434, 516] on icon "Edit" at bounding box center [1441, 522] width 15 height 12
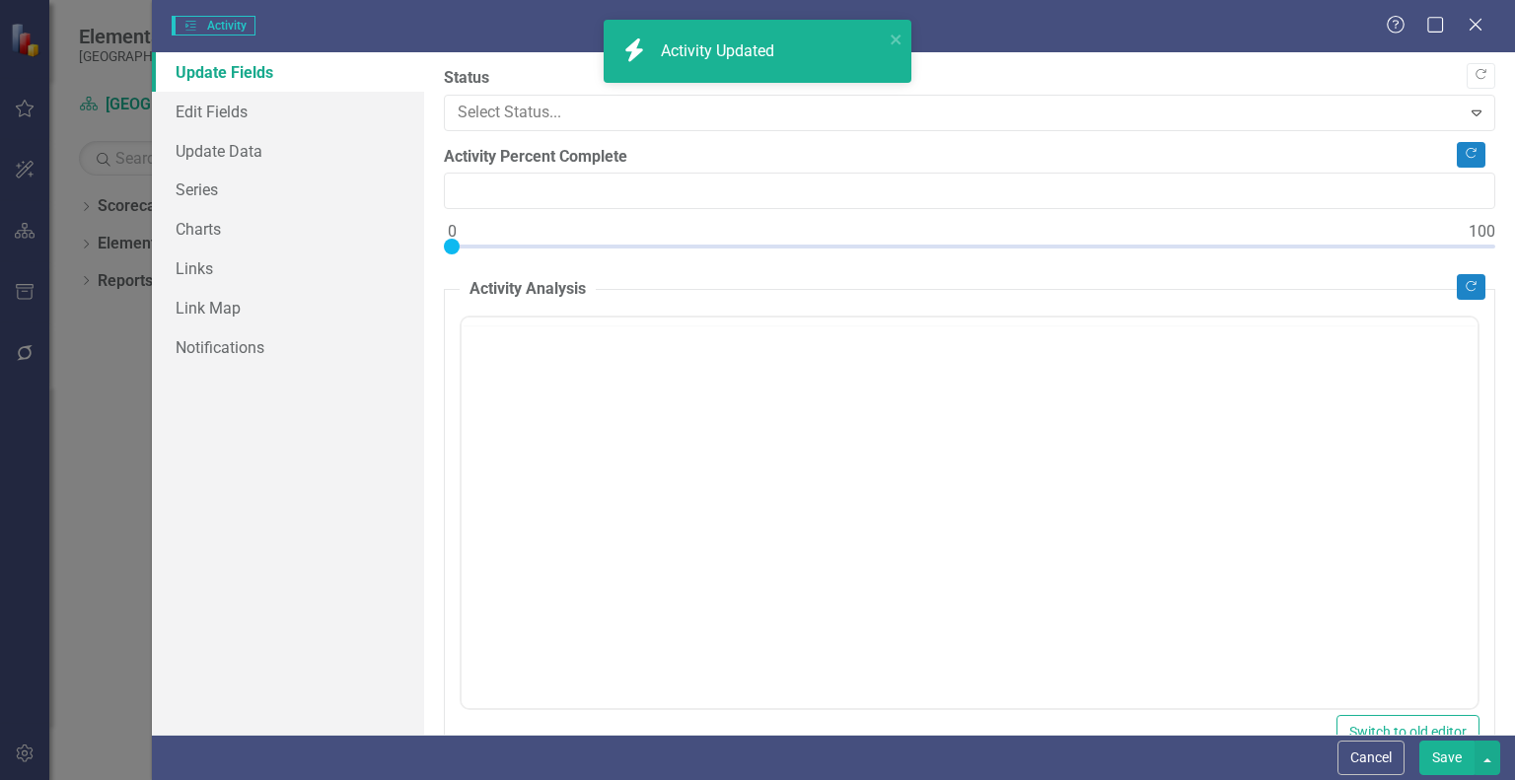
type input "0"
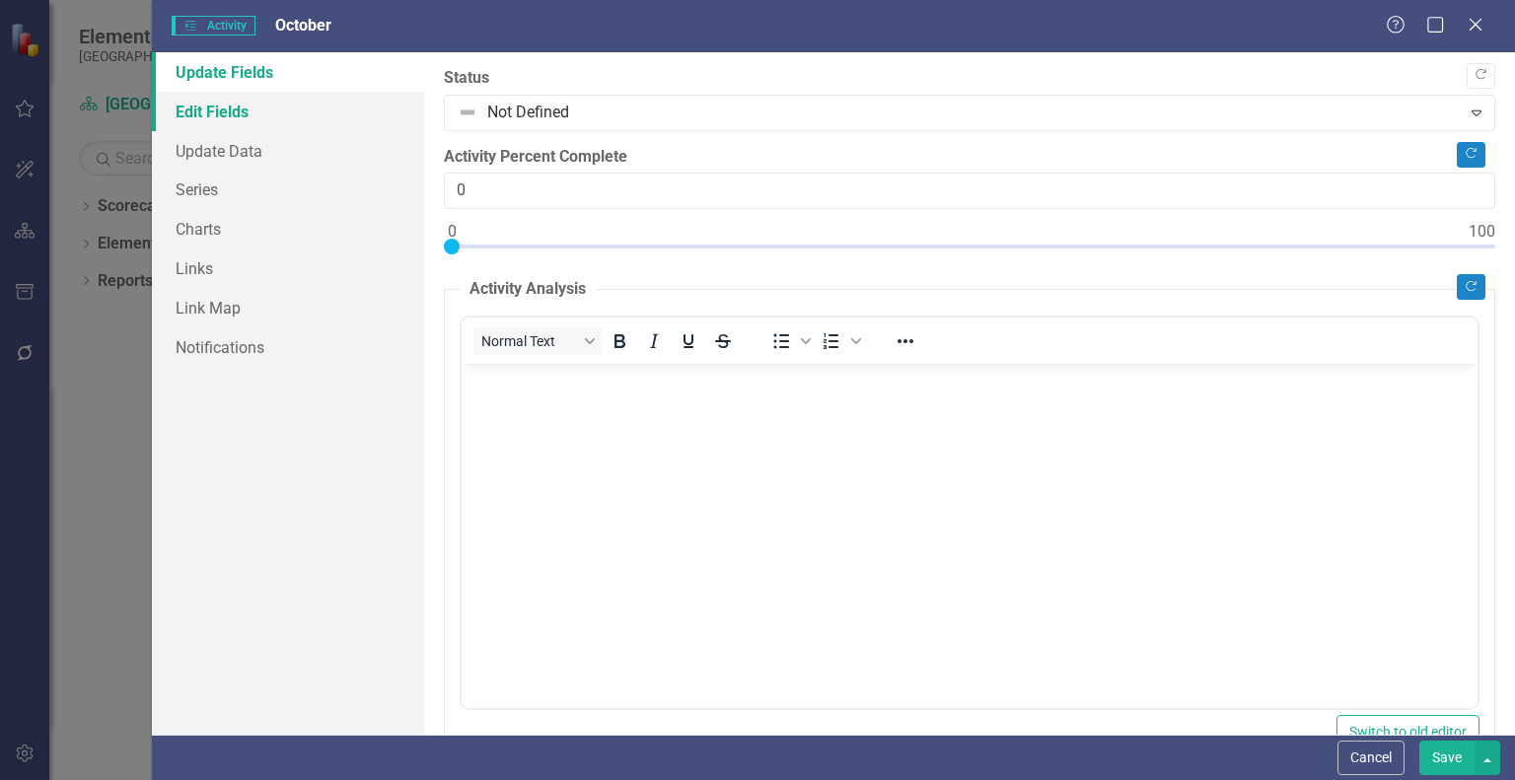
click at [234, 115] on link "Edit Fields" at bounding box center [288, 111] width 272 height 39
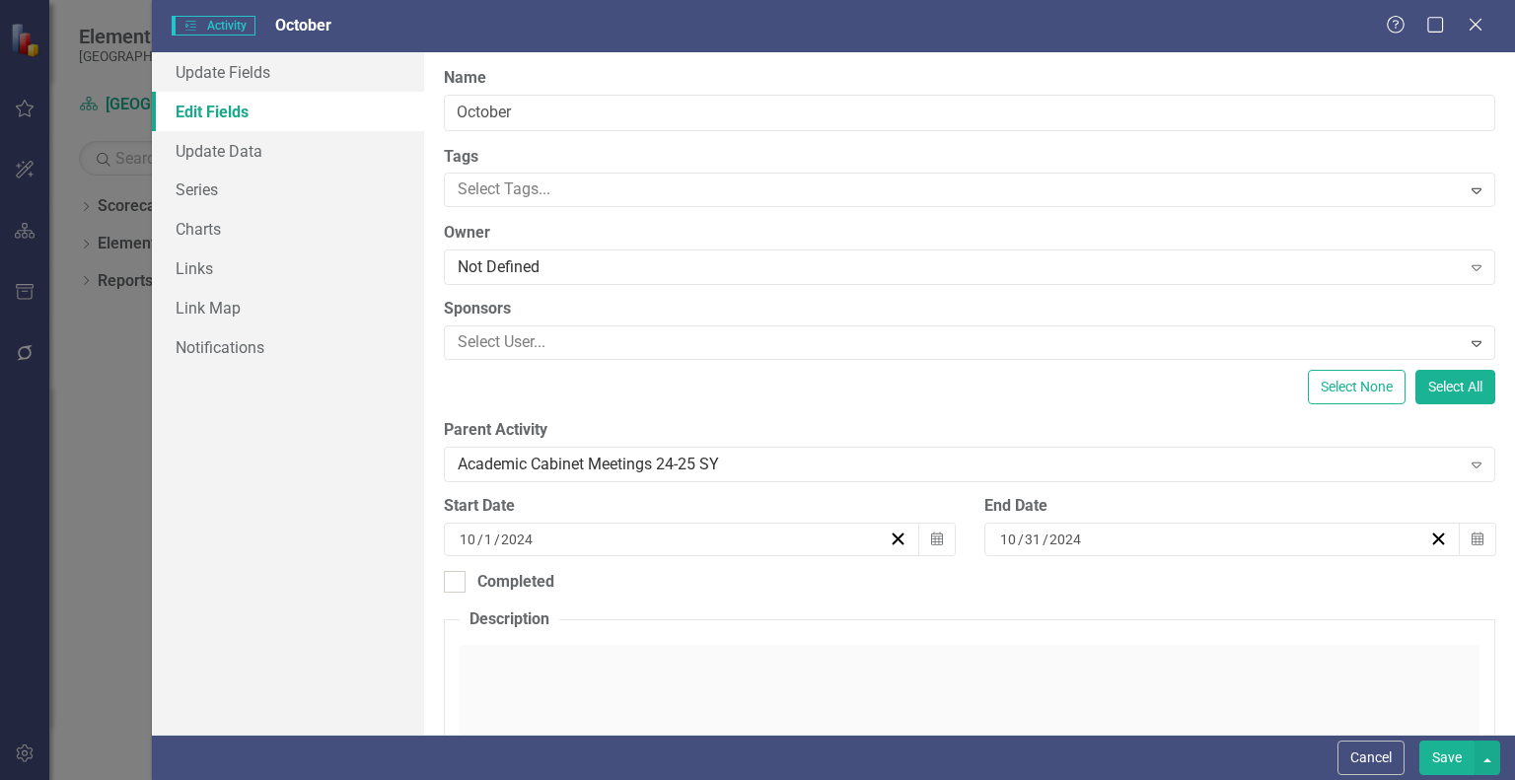
click at [1458, 762] on button "Save" at bounding box center [1446, 758] width 55 height 35
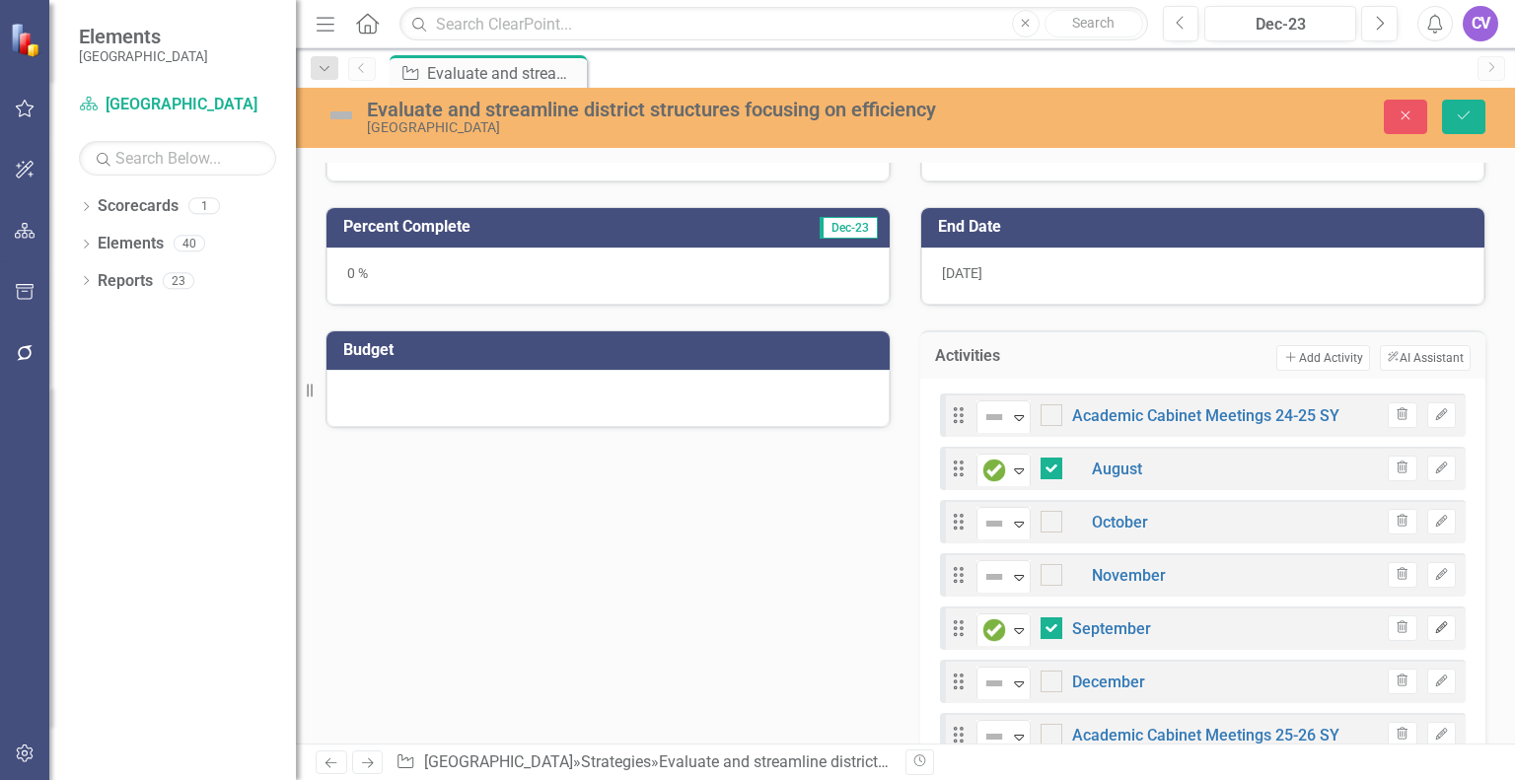
click at [1427, 631] on button "Edit" at bounding box center [1441, 629] width 29 height 26
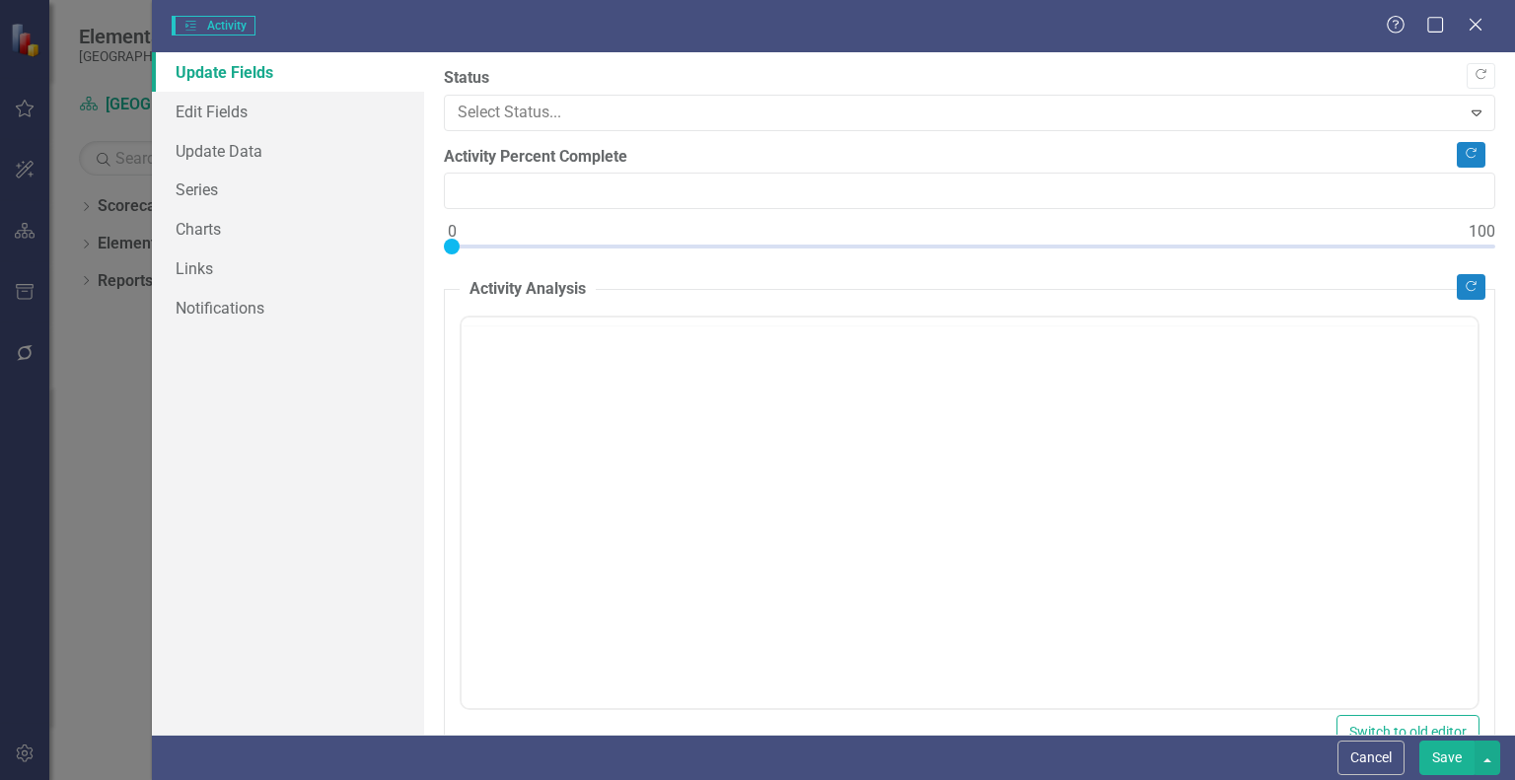
type input "0"
click at [204, 109] on link "Edit Fields" at bounding box center [288, 111] width 272 height 39
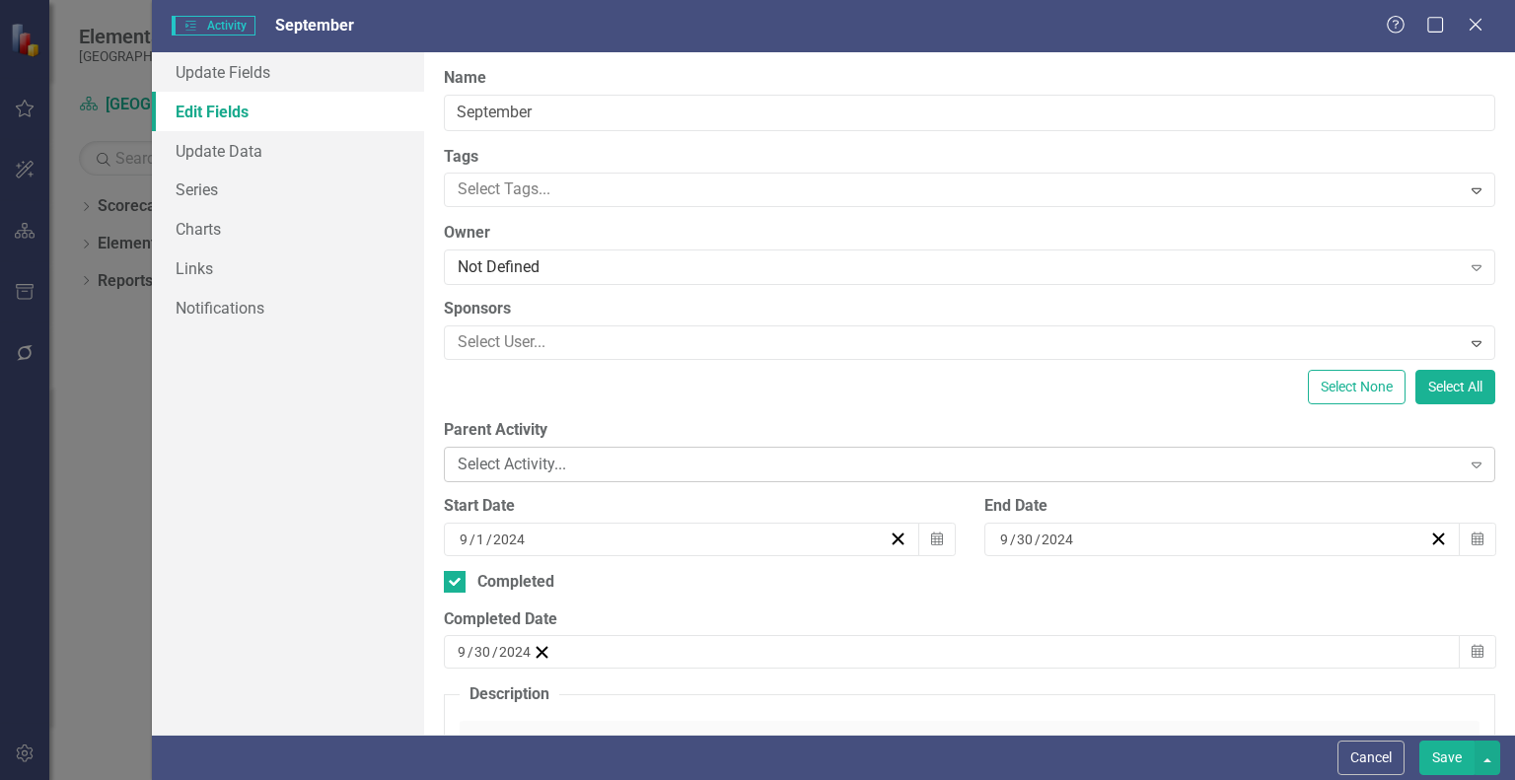
click at [714, 460] on div "Select Activity..." at bounding box center [959, 465] width 1002 height 23
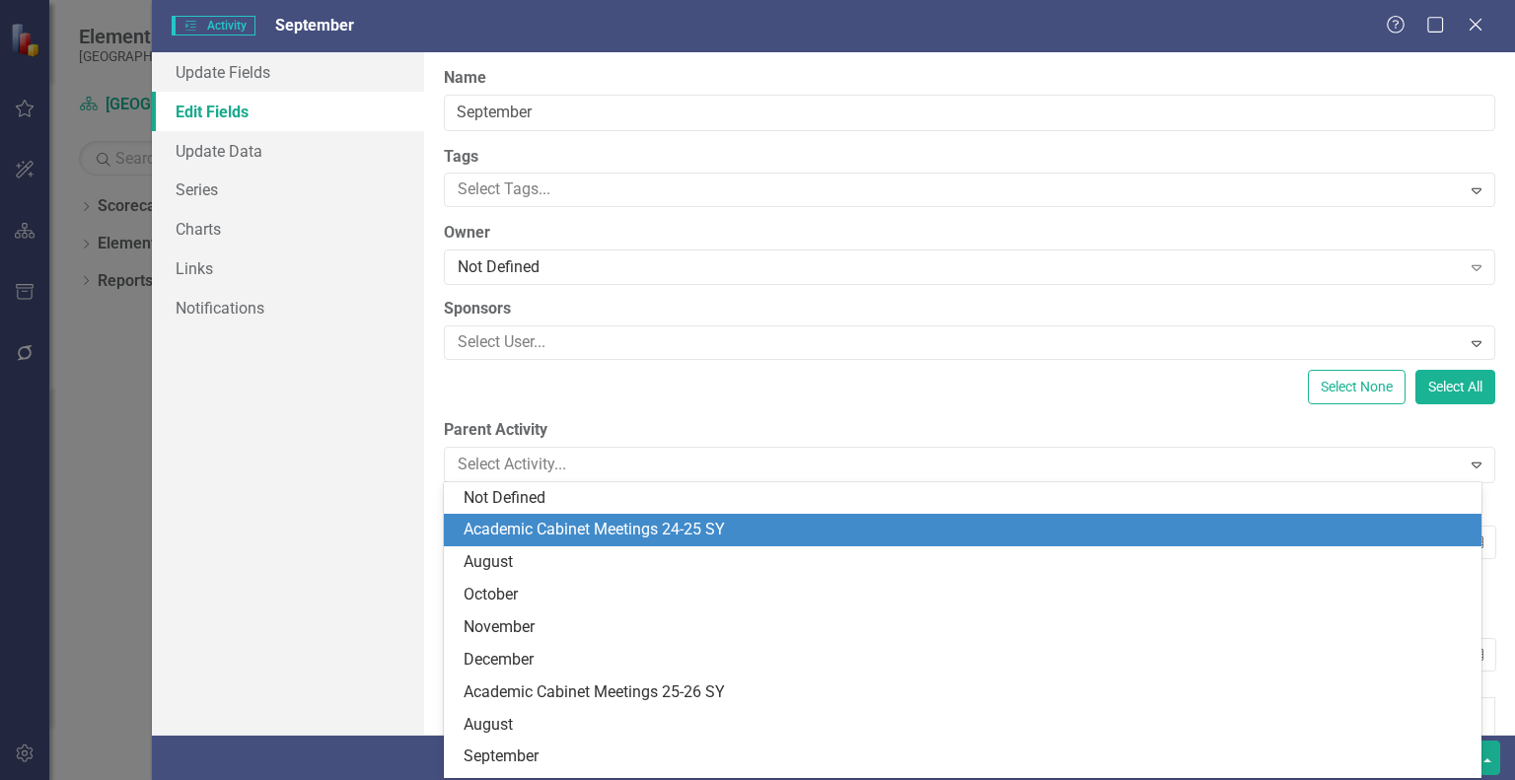
click at [681, 538] on div "Academic Cabinet Meetings 24-25 SY" at bounding box center [967, 530] width 1006 height 23
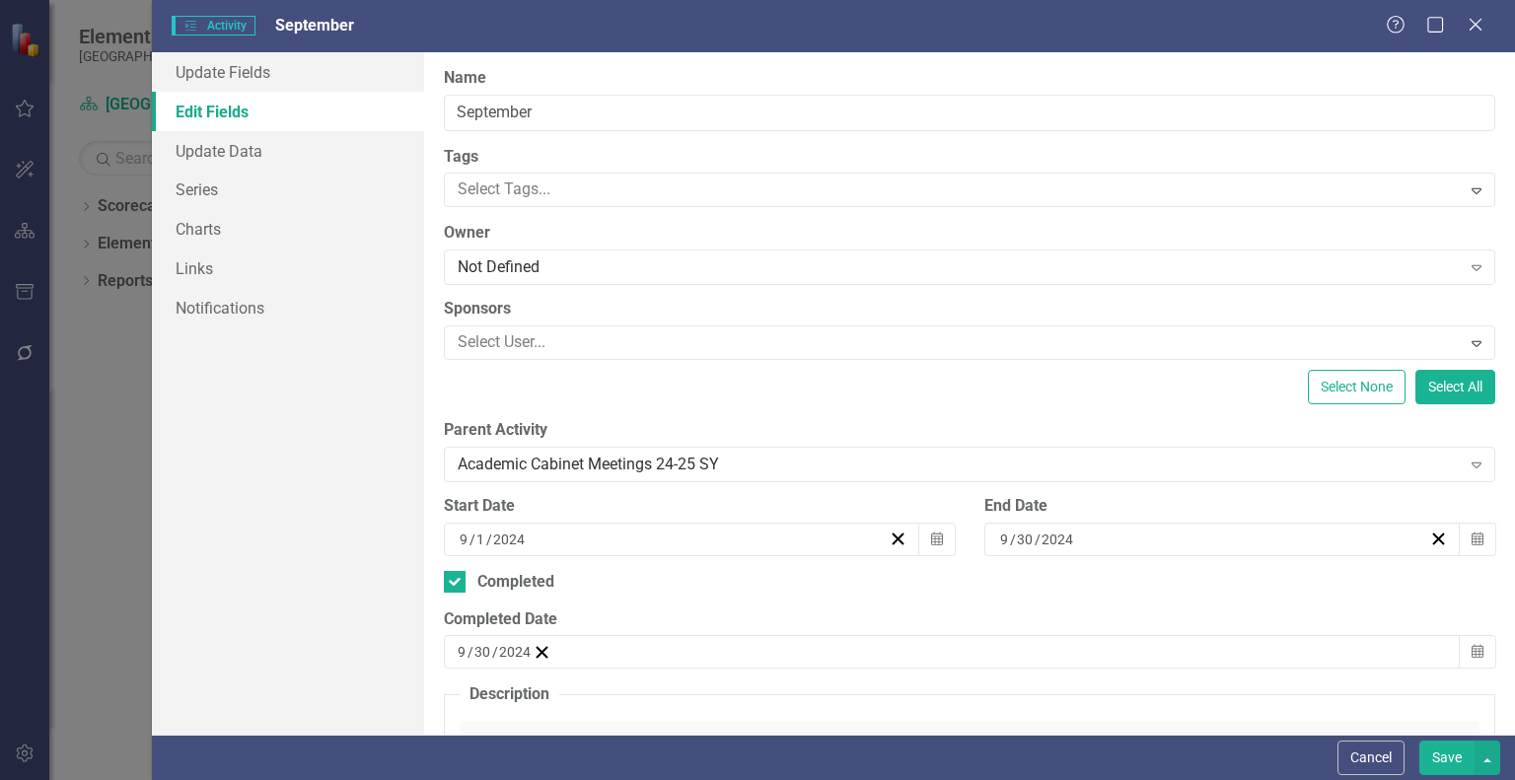
click at [1440, 752] on button "Save" at bounding box center [1446, 758] width 55 height 35
checkbox input "false"
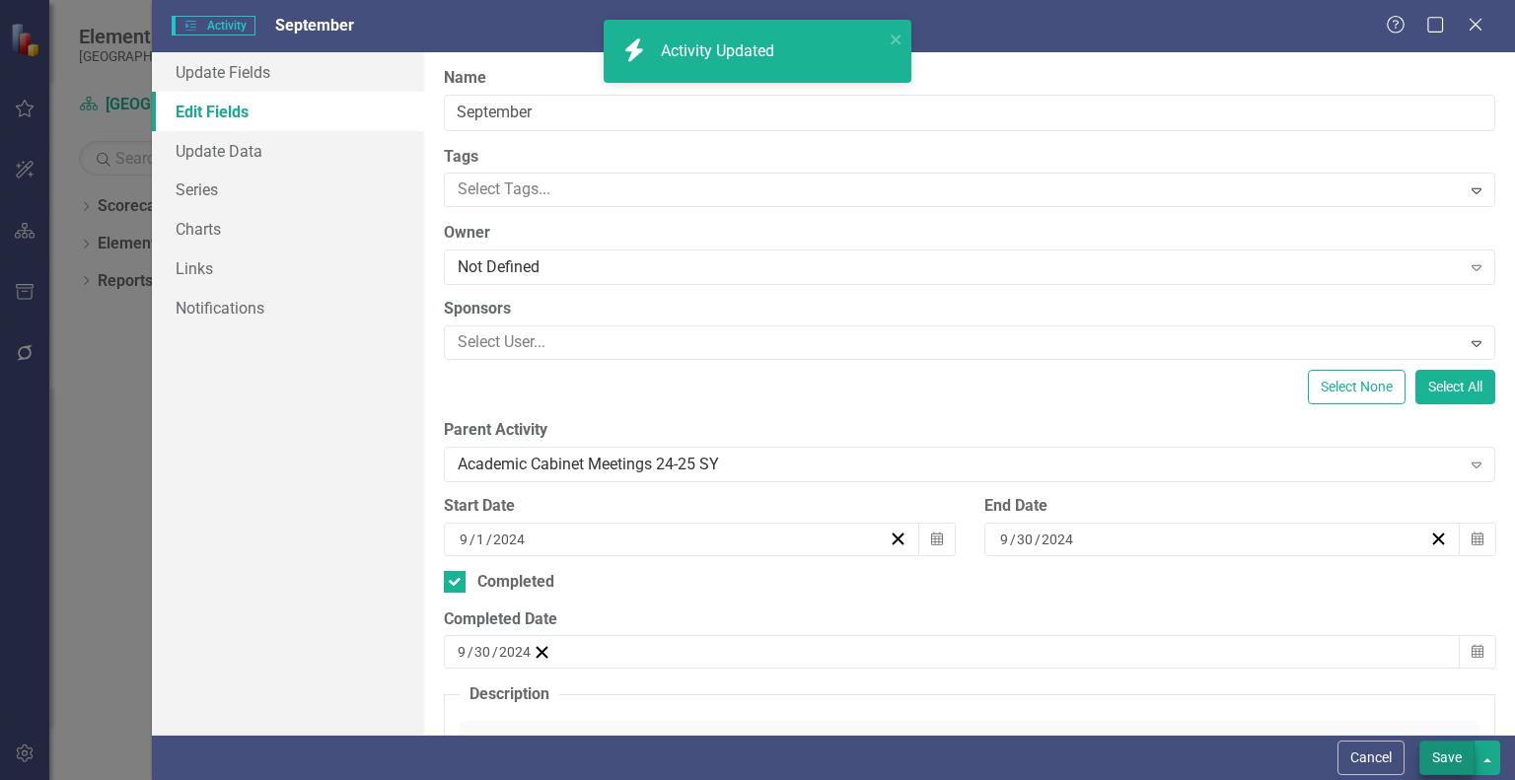
checkbox input "true"
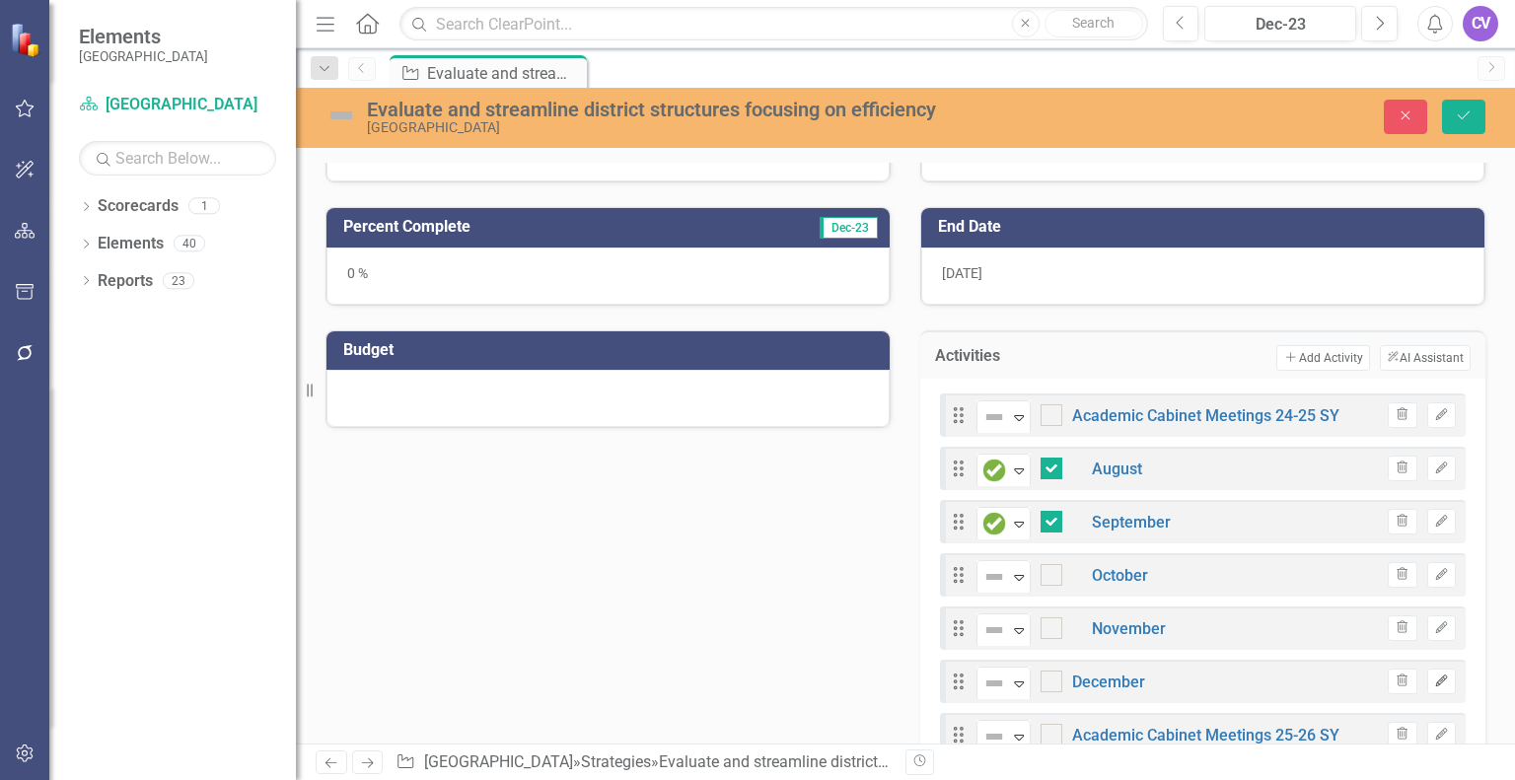
click at [1434, 676] on icon "Edit" at bounding box center [1441, 682] width 15 height 12
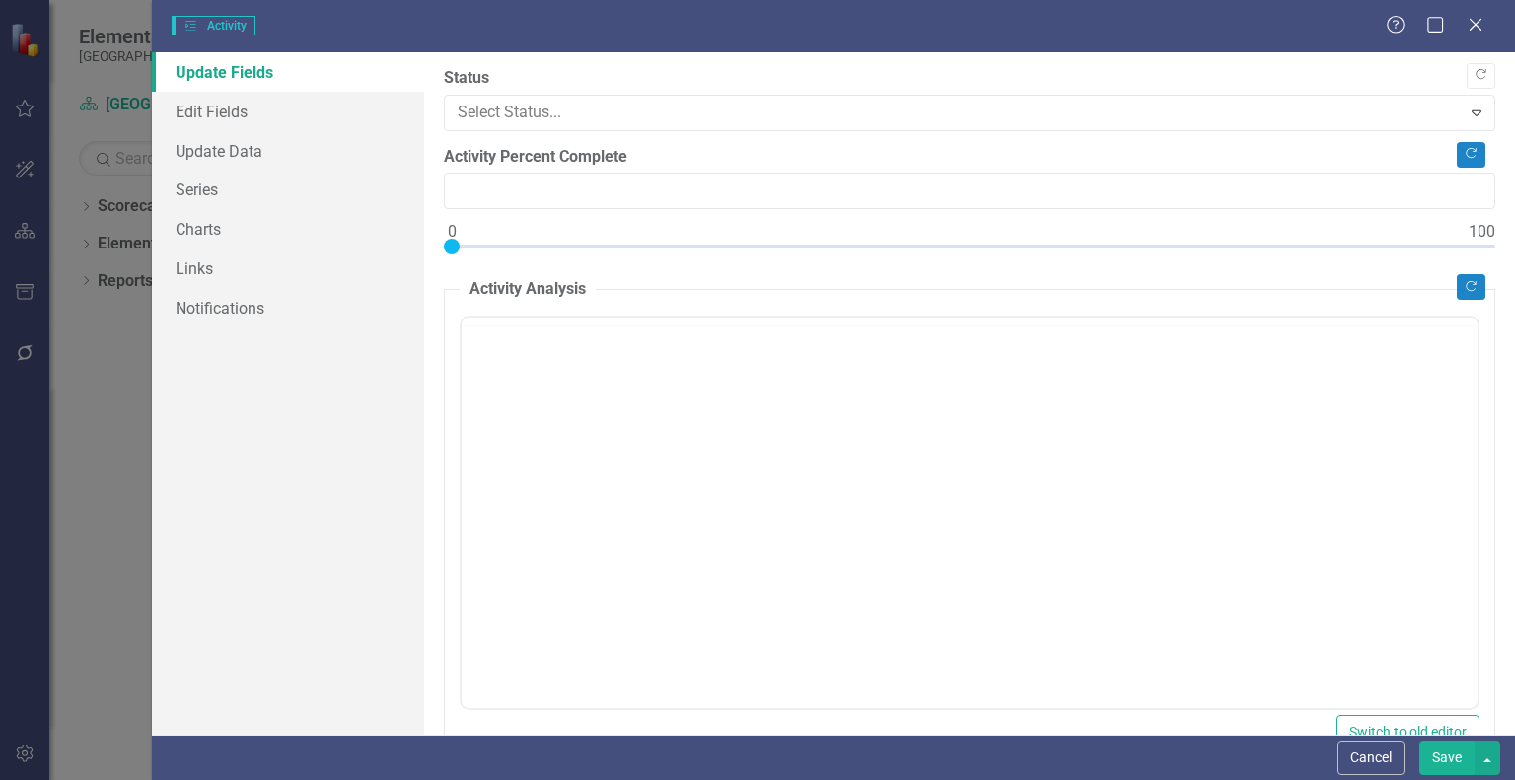
type input "0"
click at [246, 115] on link "Edit Fields" at bounding box center [288, 111] width 272 height 39
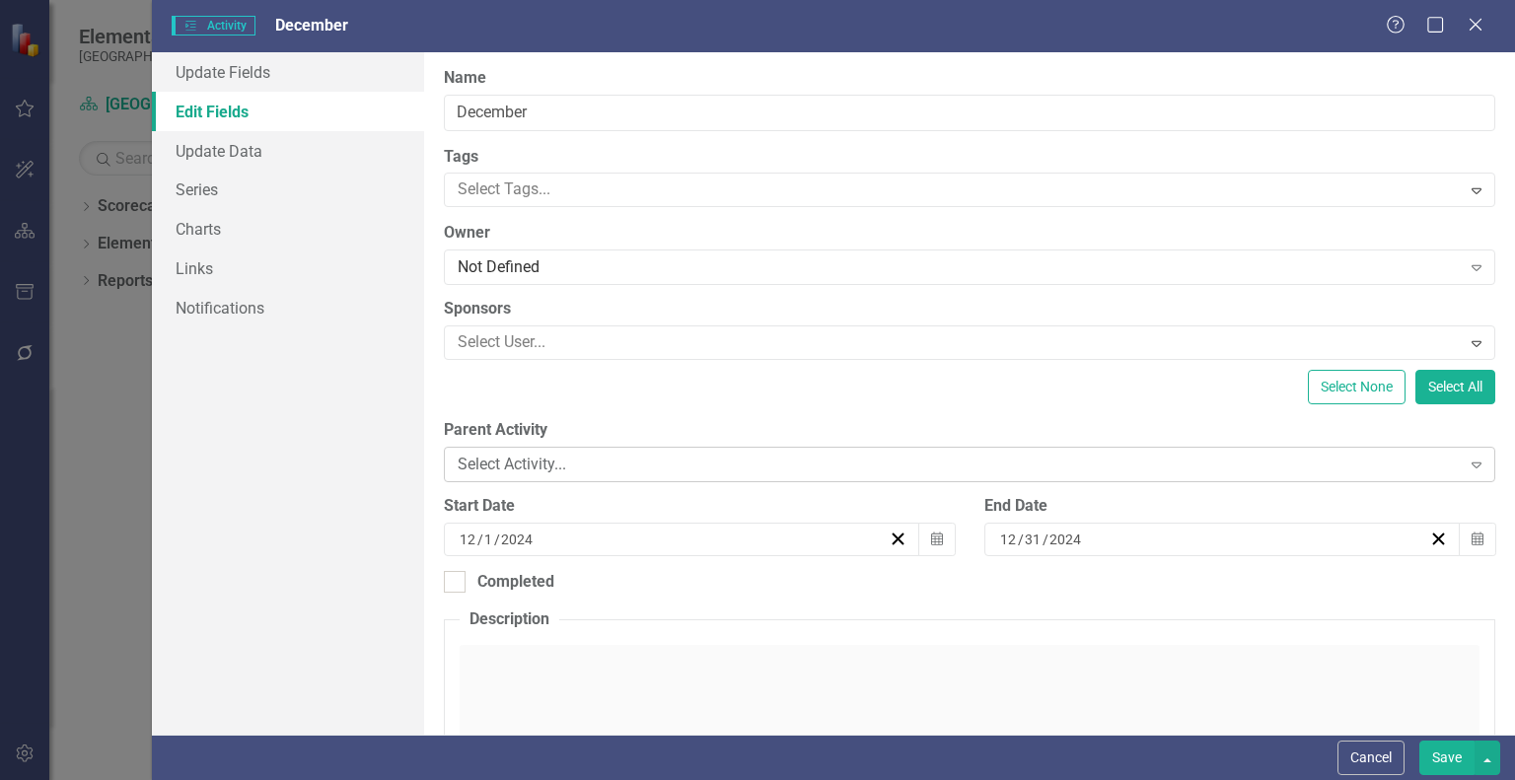
click at [742, 454] on div "Select Activity..." at bounding box center [959, 465] width 1002 height 23
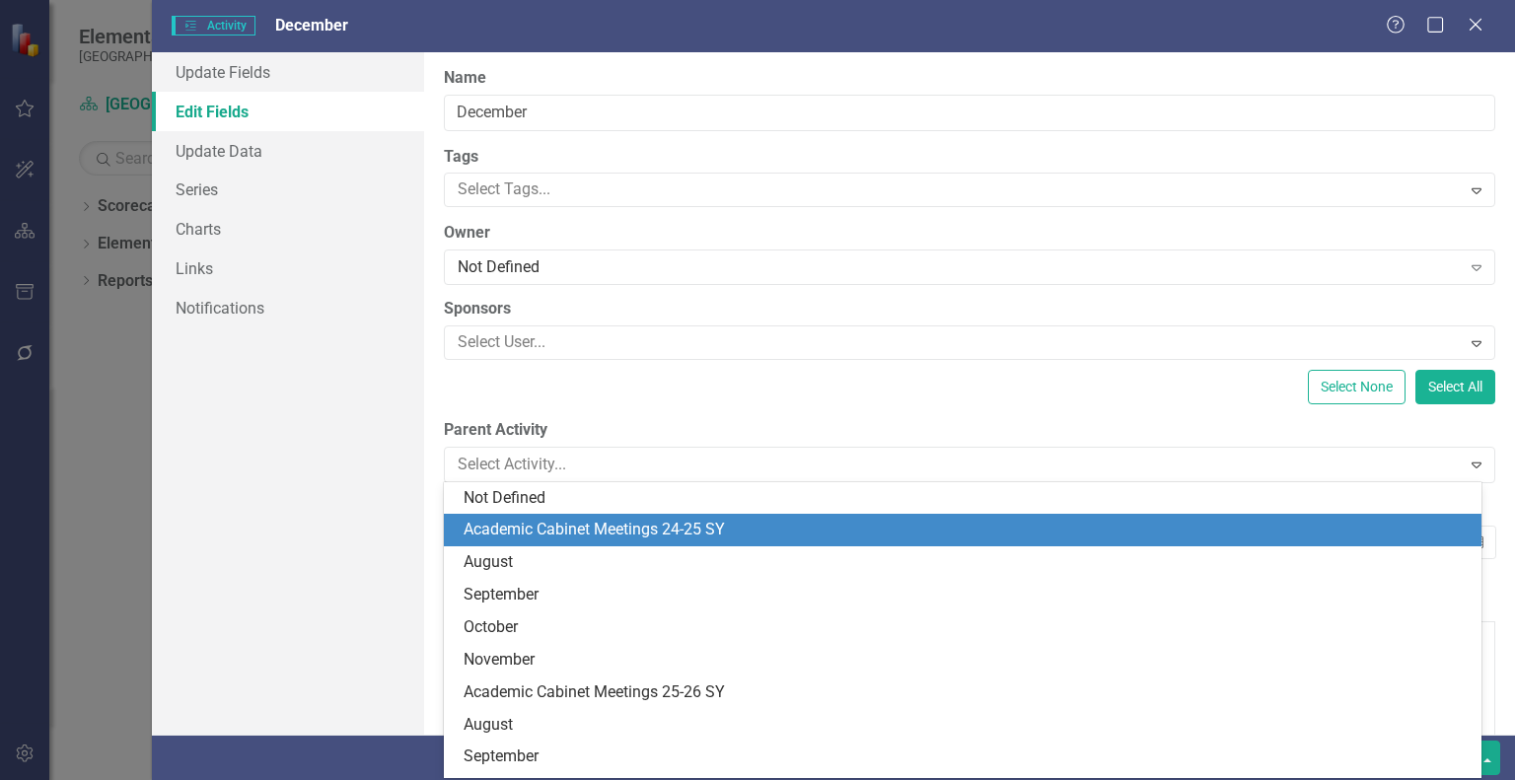
click at [686, 540] on div "Academic Cabinet Meetings 24-25 SY" at bounding box center [967, 530] width 1006 height 23
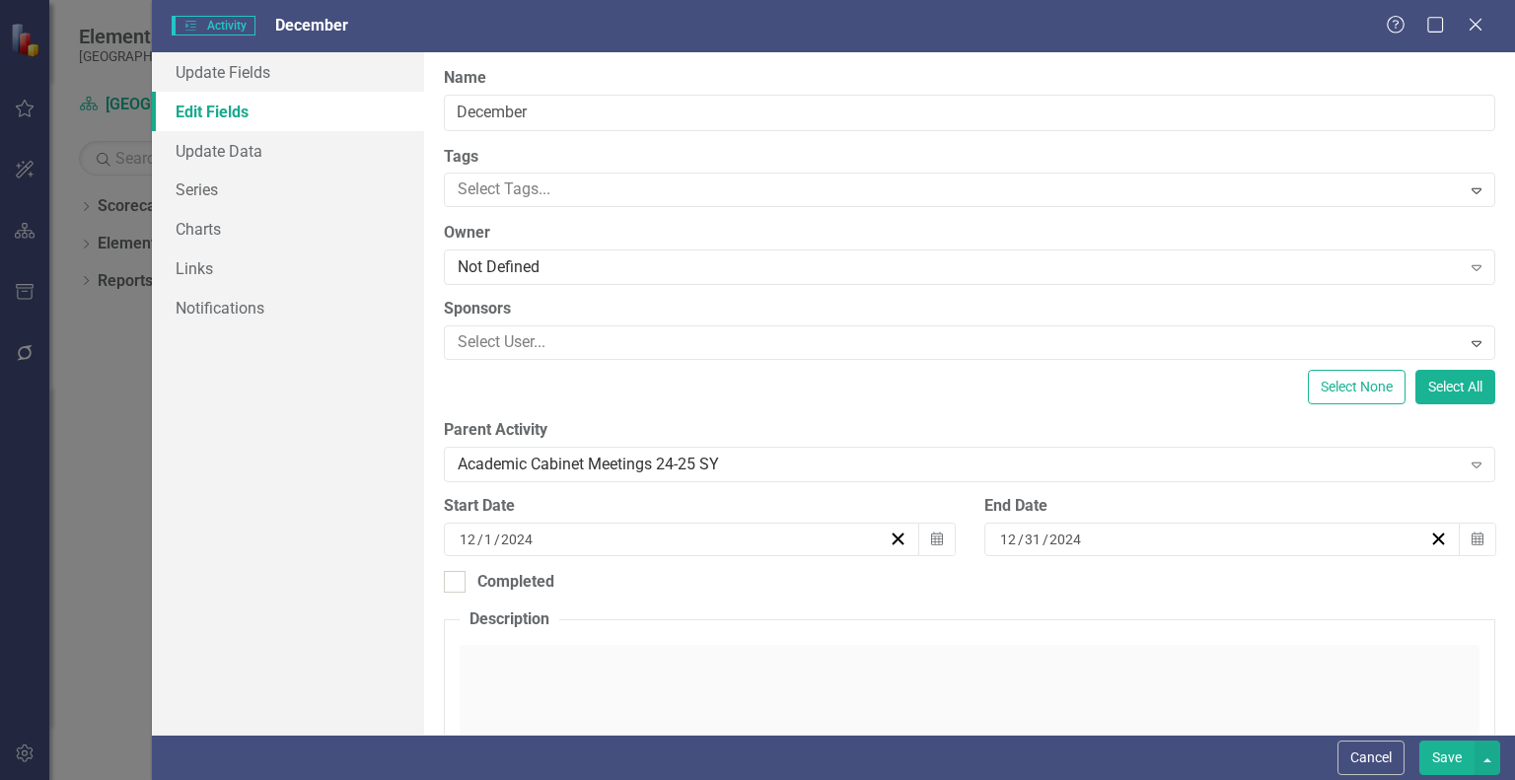
click at [1425, 759] on button "Save" at bounding box center [1446, 758] width 55 height 35
checkbox input "false"
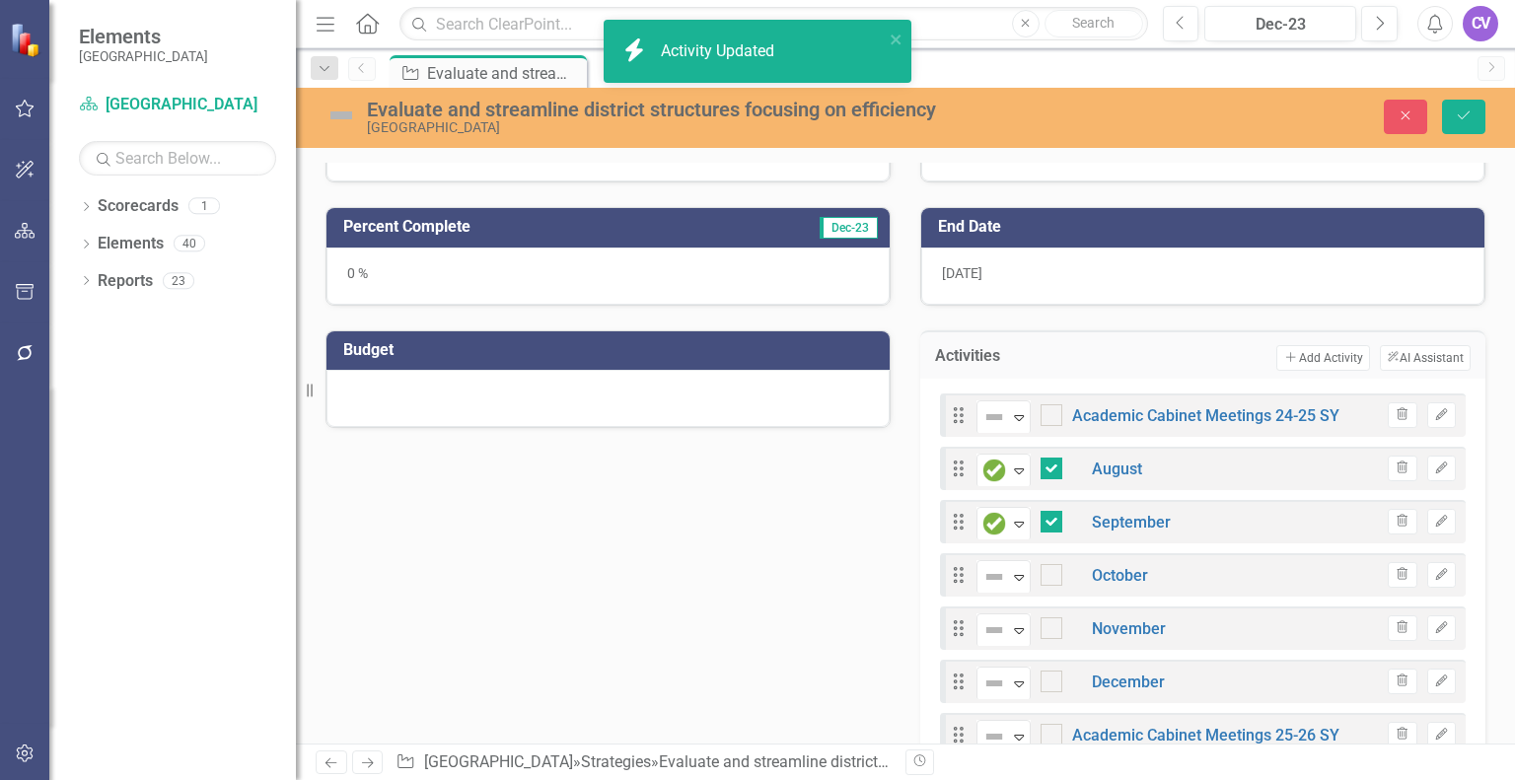
checkbox input "true"
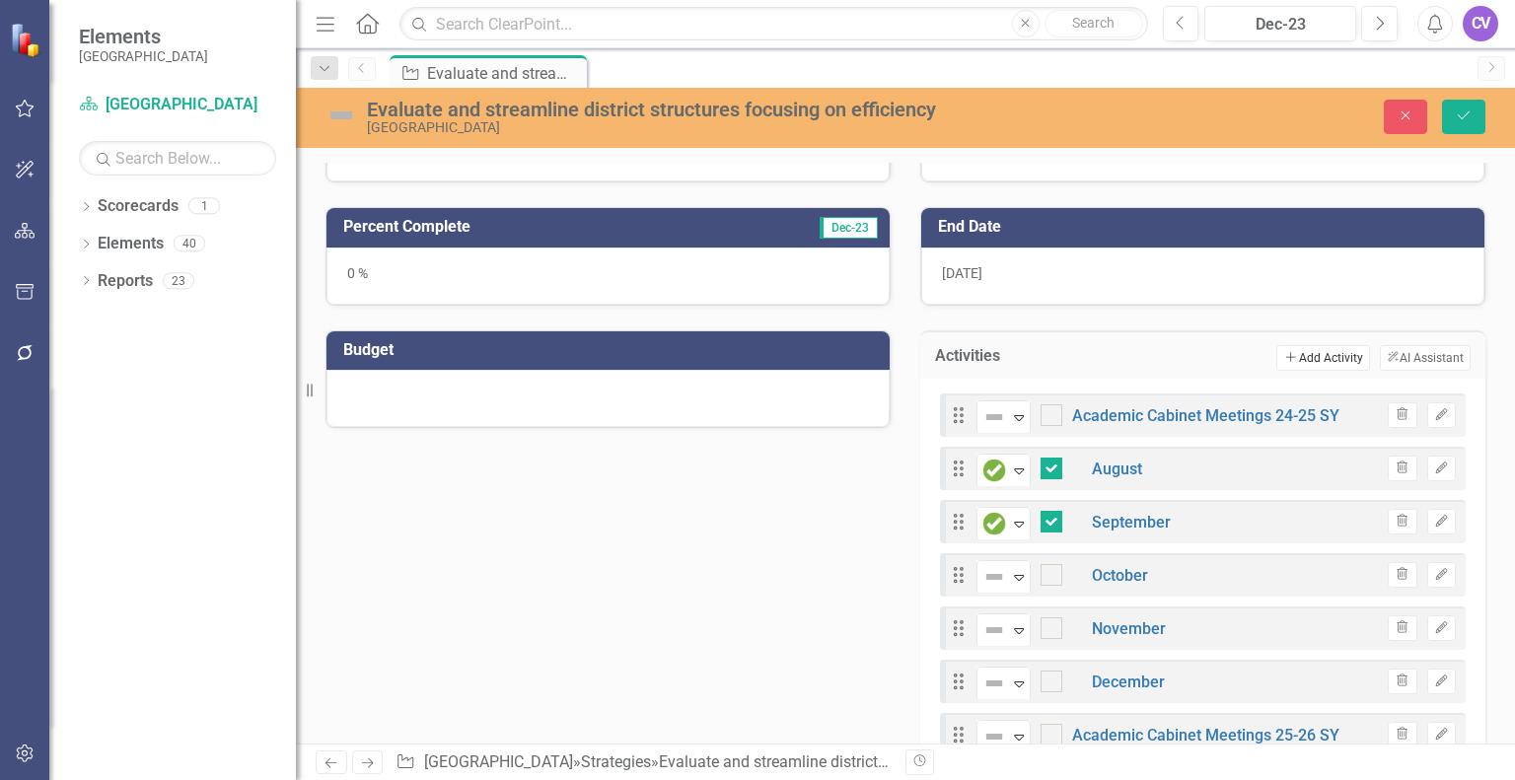
click at [1318, 358] on button "Add Add Activity" at bounding box center [1322, 358] width 93 height 26
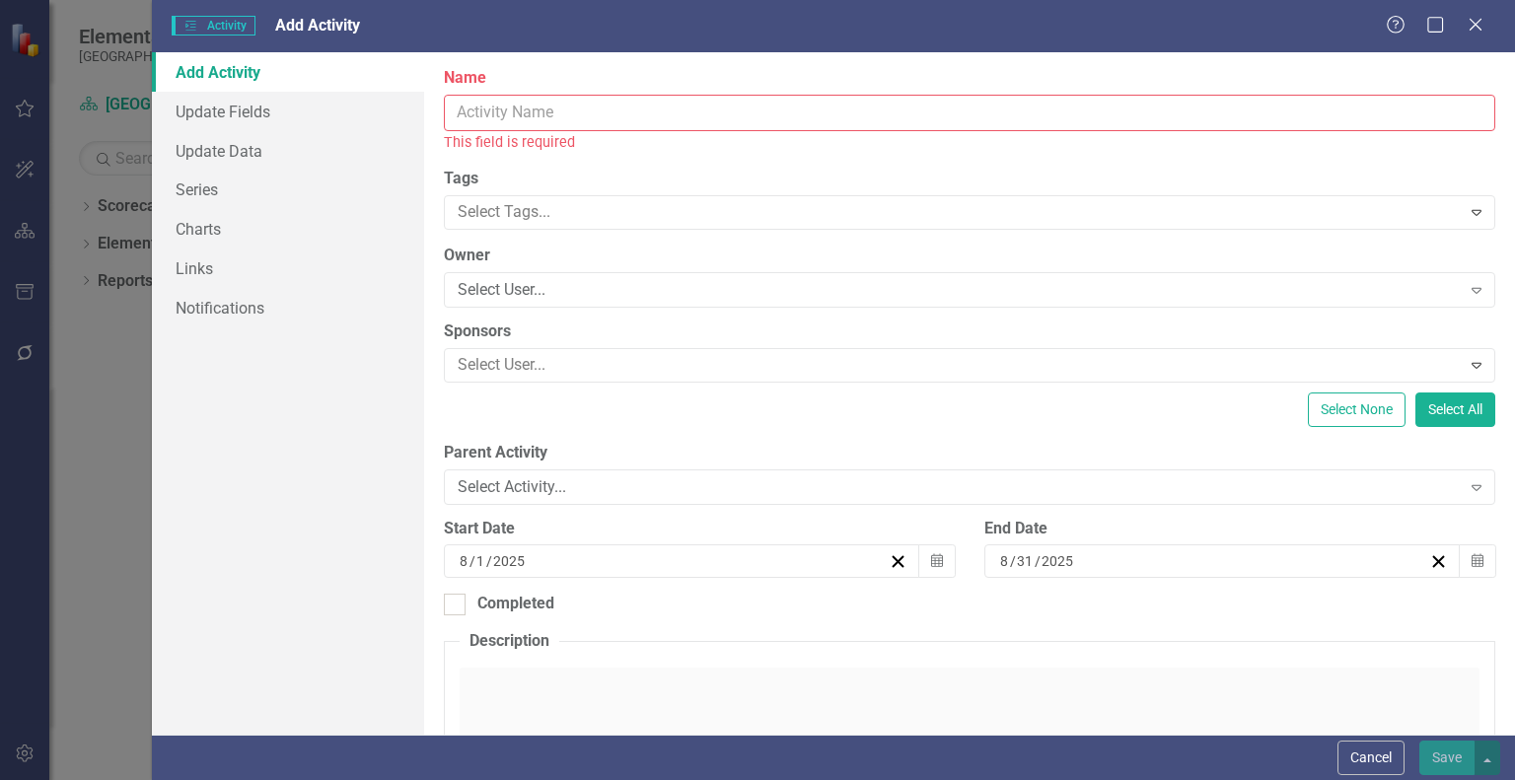
click at [773, 109] on input "Name" at bounding box center [970, 113] width 1052 height 36
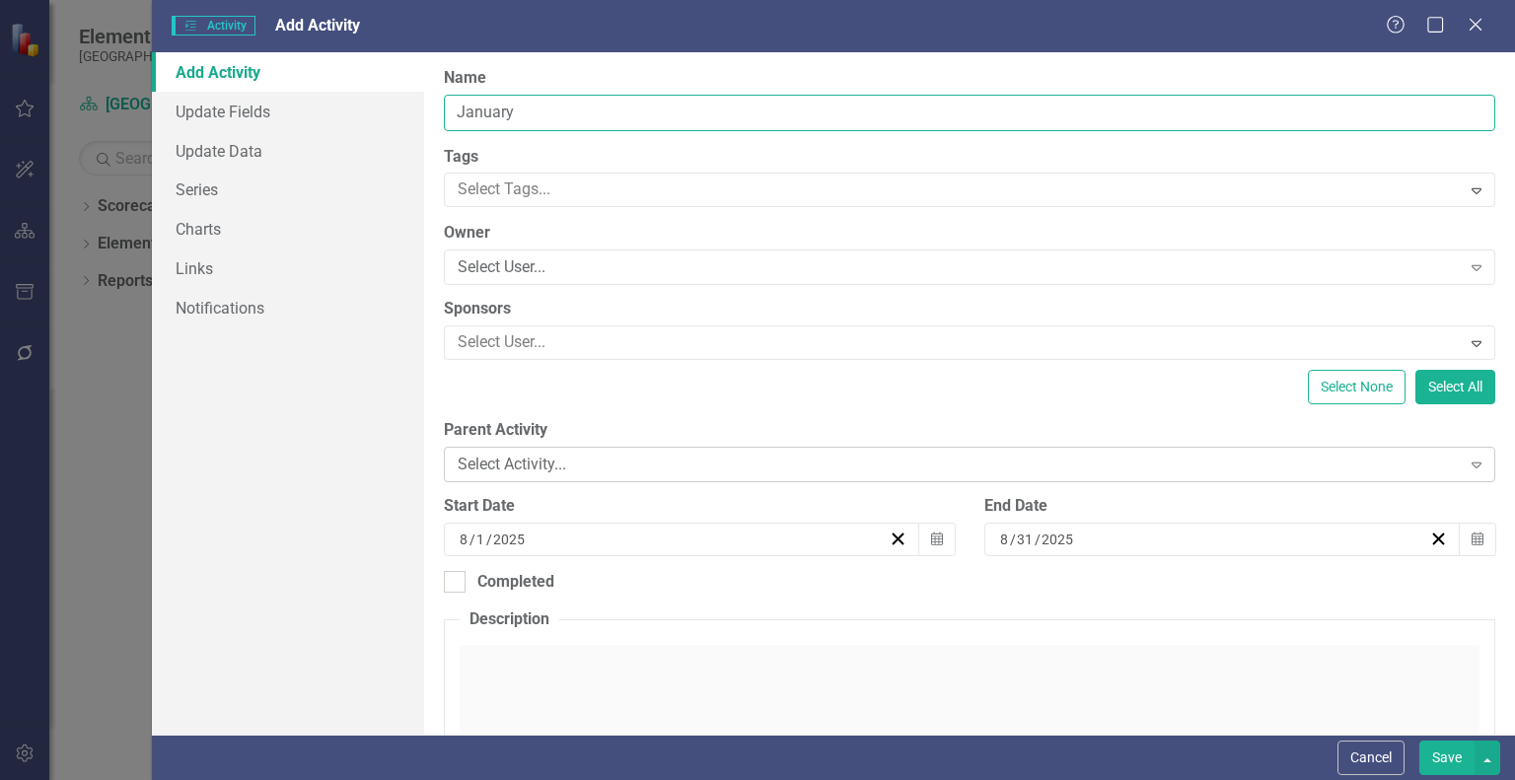
type input "January"
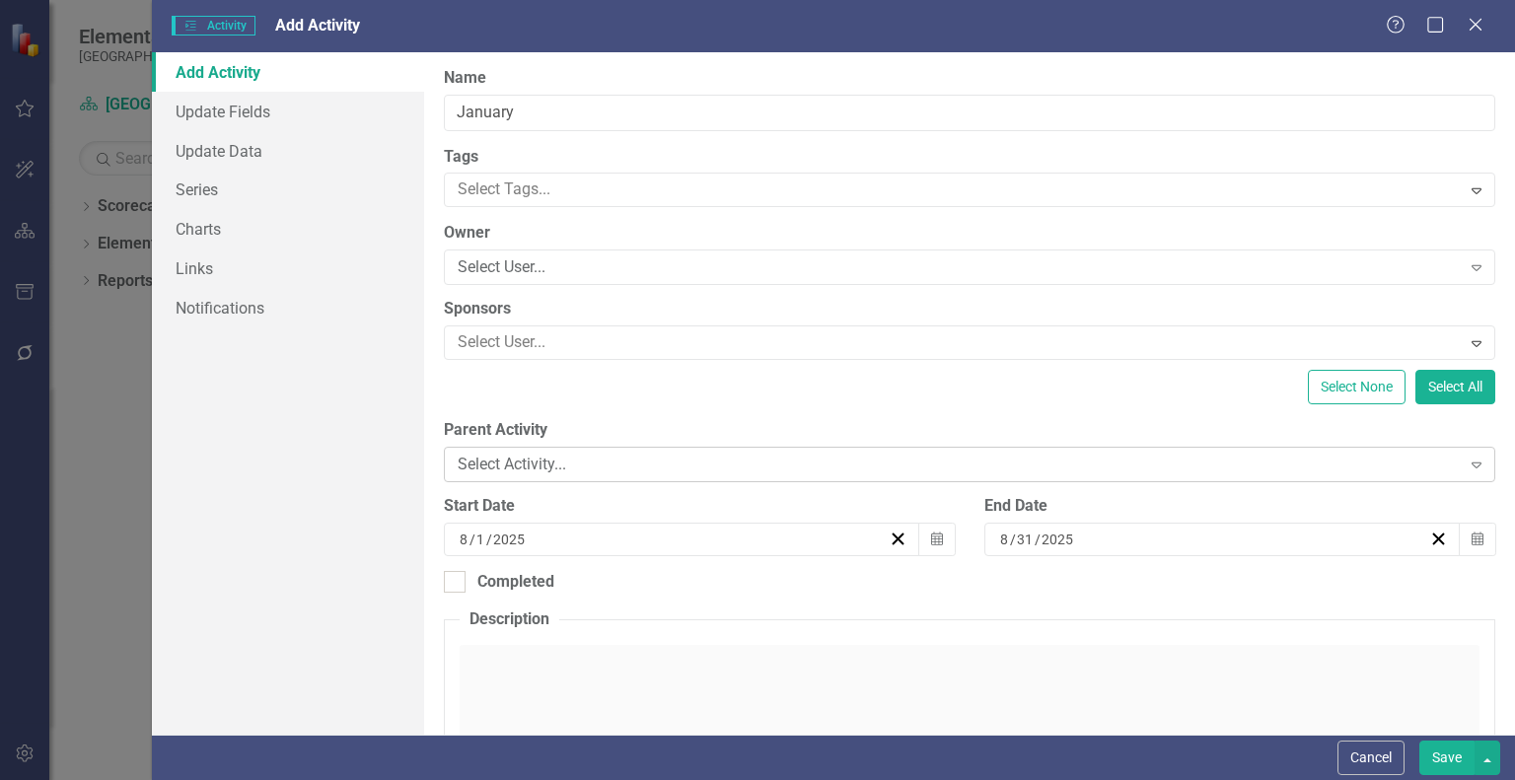
click at [675, 462] on div "Select Activity..." at bounding box center [959, 465] width 1002 height 23
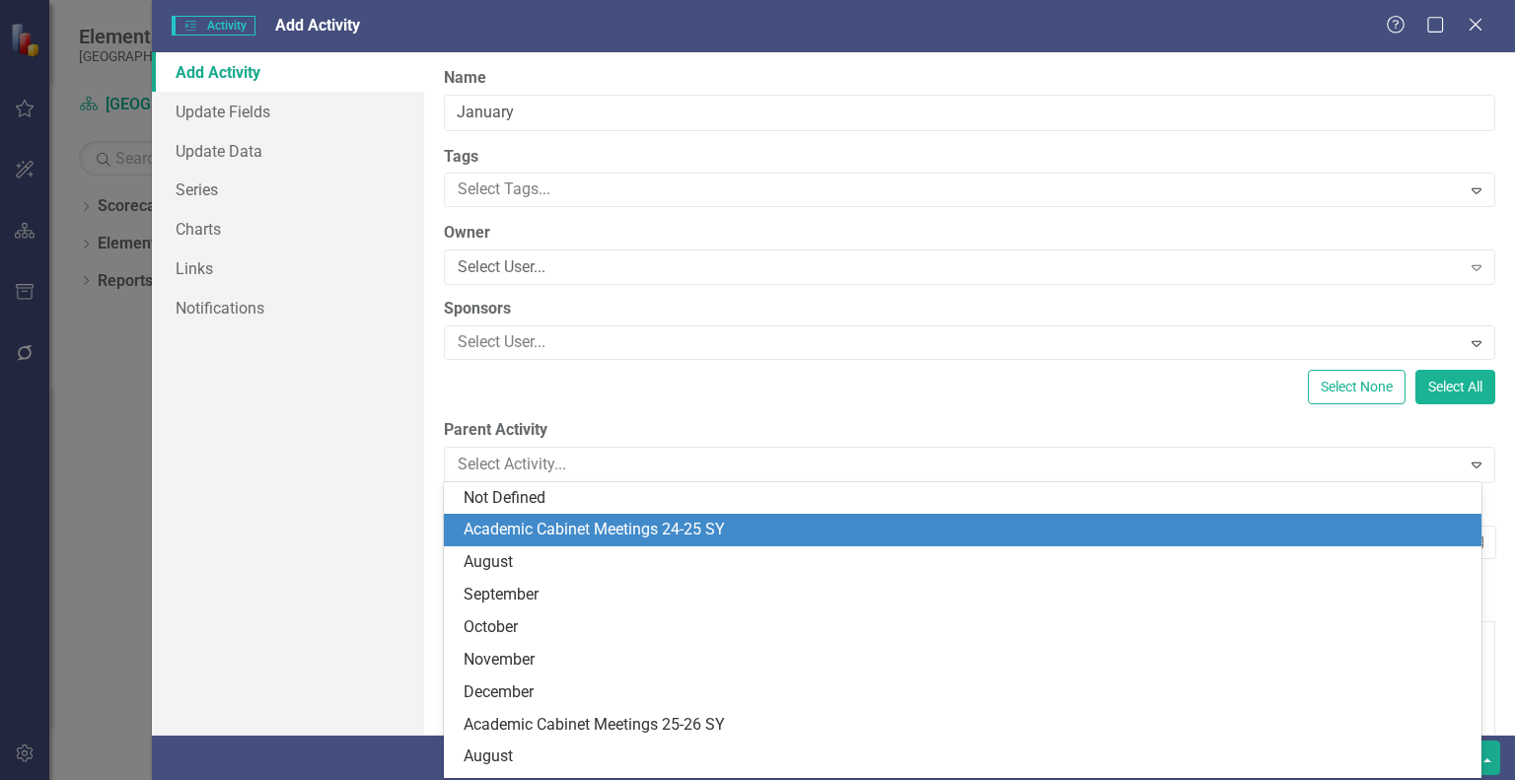
click at [639, 532] on div "Academic Cabinet Meetings 24-25 SY" at bounding box center [967, 530] width 1006 height 23
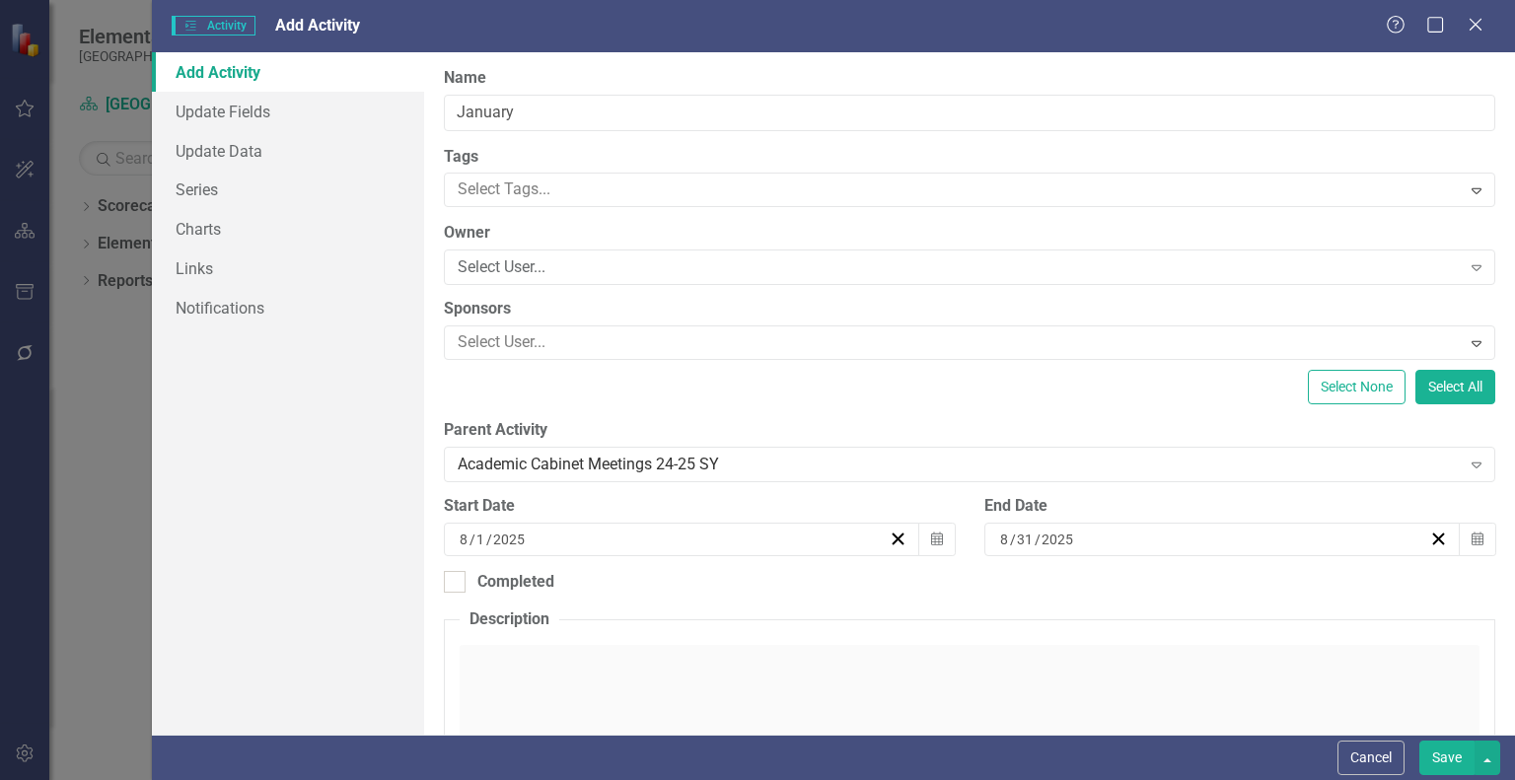
click at [726, 535] on div "8 / 1 / 2025" at bounding box center [673, 540] width 432 height 20
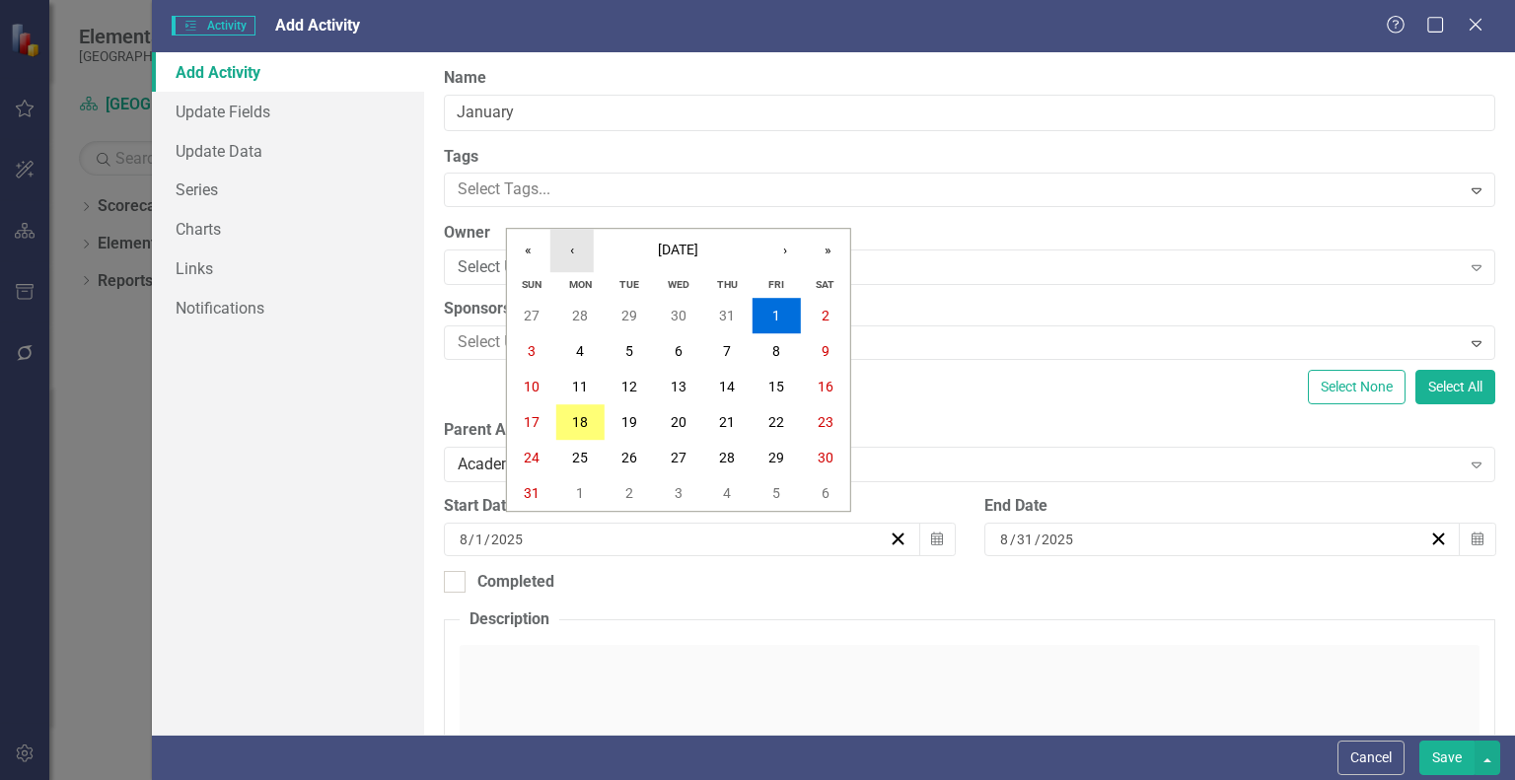
click at [571, 252] on button "‹" at bounding box center [571, 250] width 43 height 43
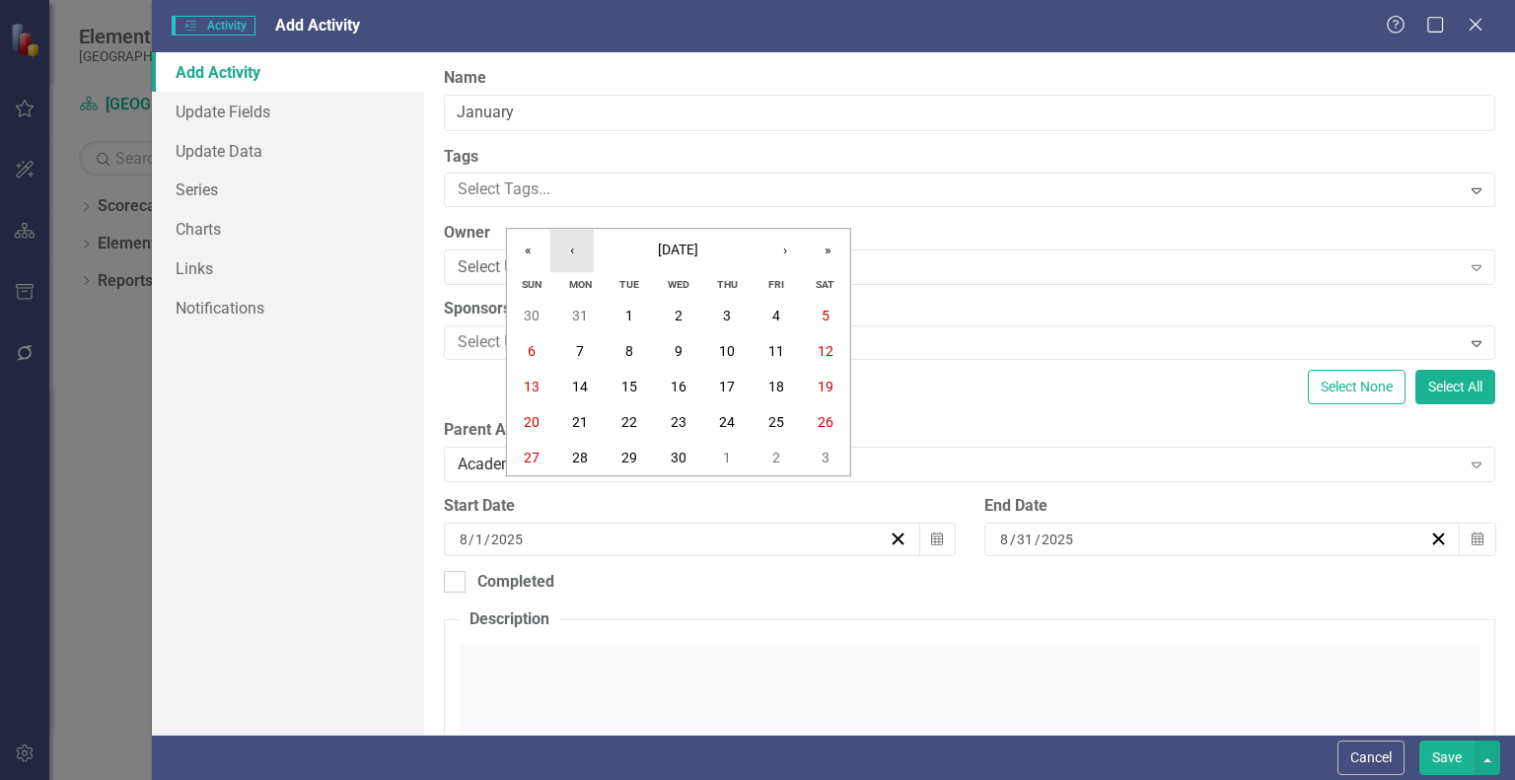
click at [571, 252] on button "‹" at bounding box center [571, 250] width 43 height 43
click at [684, 324] on button "1" at bounding box center [678, 316] width 49 height 36
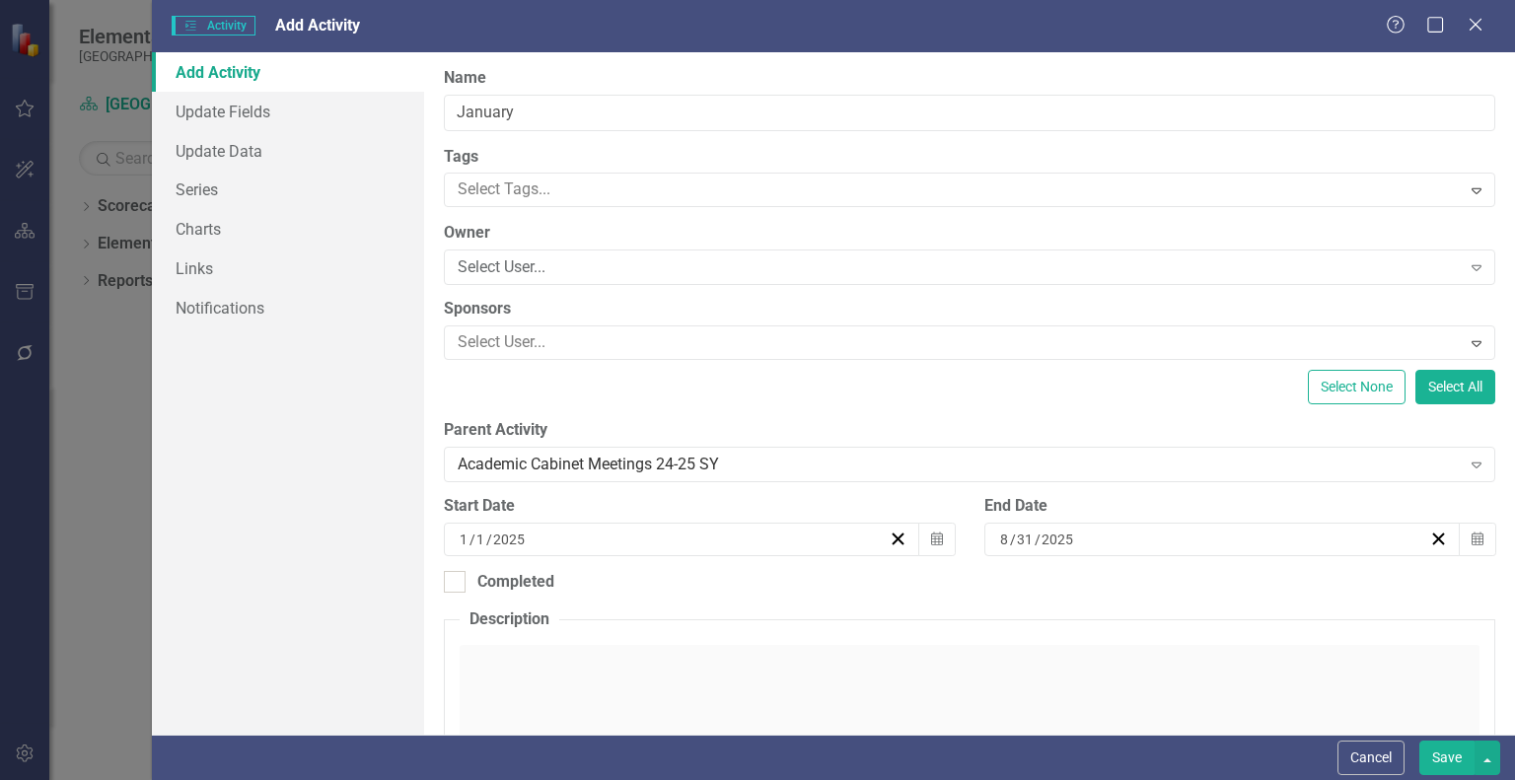
click at [999, 536] on input "8" at bounding box center [1004, 540] width 11 height 20
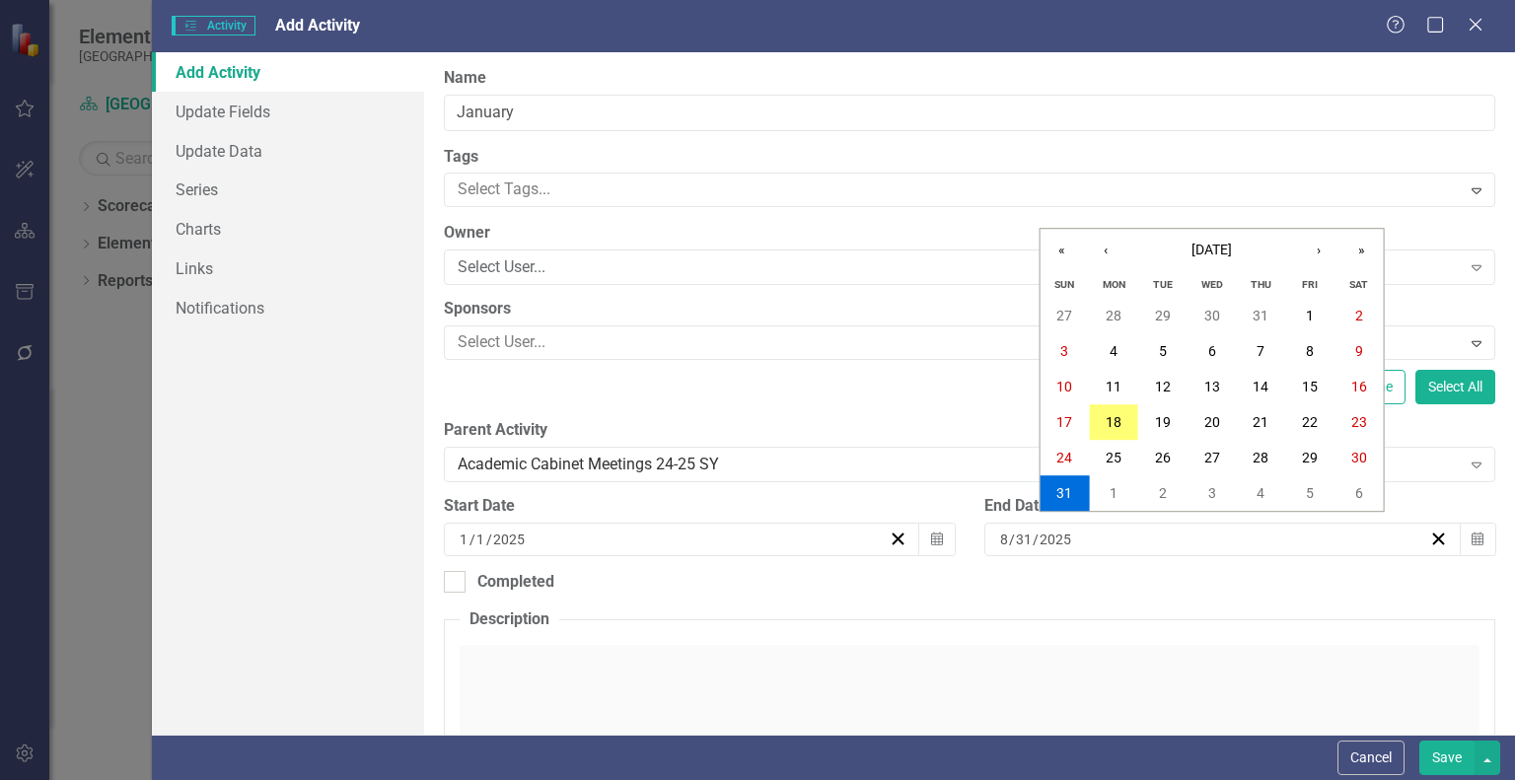
click at [999, 536] on input "8" at bounding box center [1004, 540] width 10 height 20
type input "1"
click at [992, 575] on div "Completed" at bounding box center [970, 582] width 1052 height 23
click at [457, 575] on input "Completed" at bounding box center [450, 577] width 13 height 13
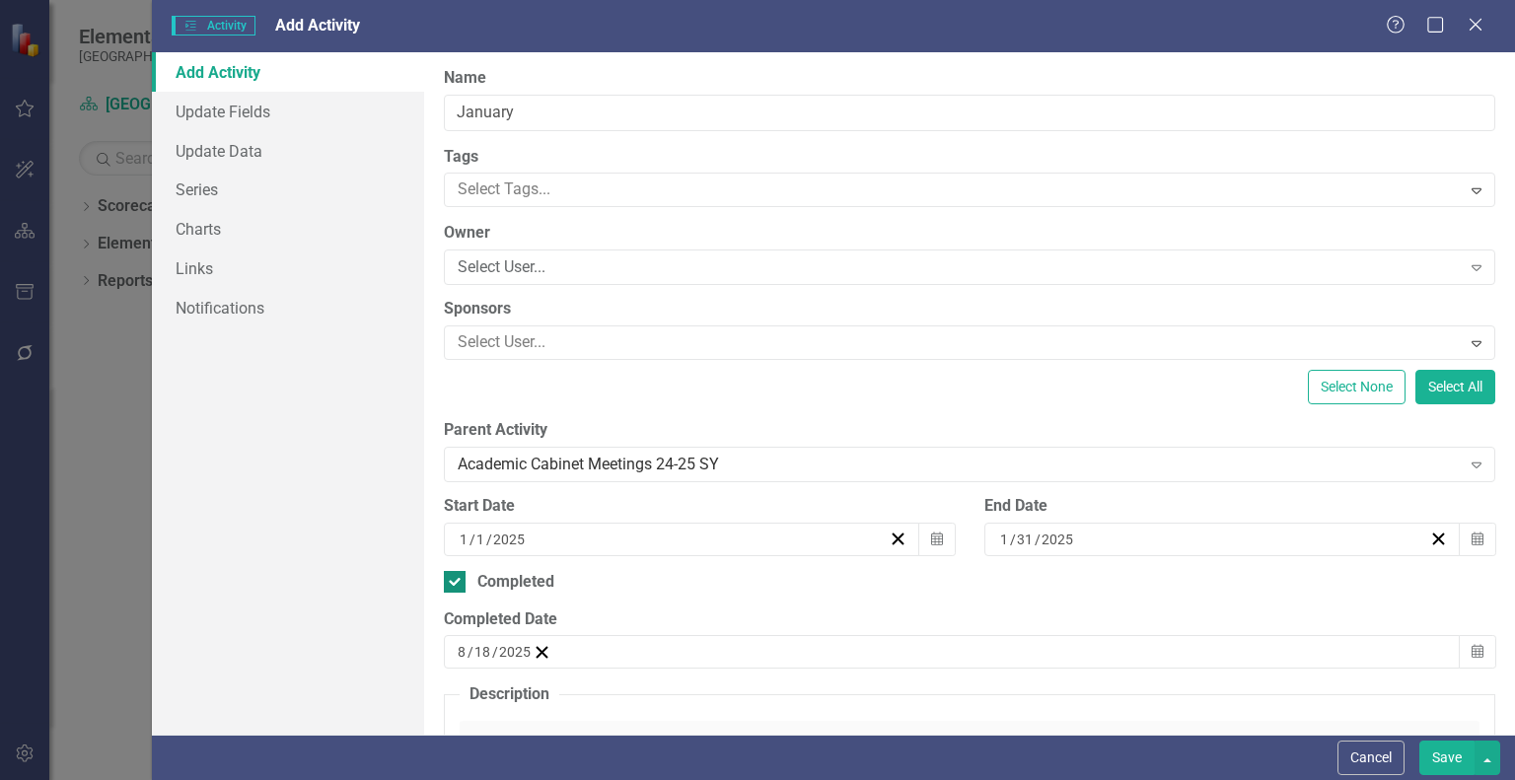
click at [557, 579] on div "Completed" at bounding box center [970, 582] width 1052 height 23
click at [457, 579] on input "Completed" at bounding box center [450, 577] width 13 height 13
checkbox input "false"
click at [1448, 754] on button "Save" at bounding box center [1446, 758] width 55 height 35
checkbox input "false"
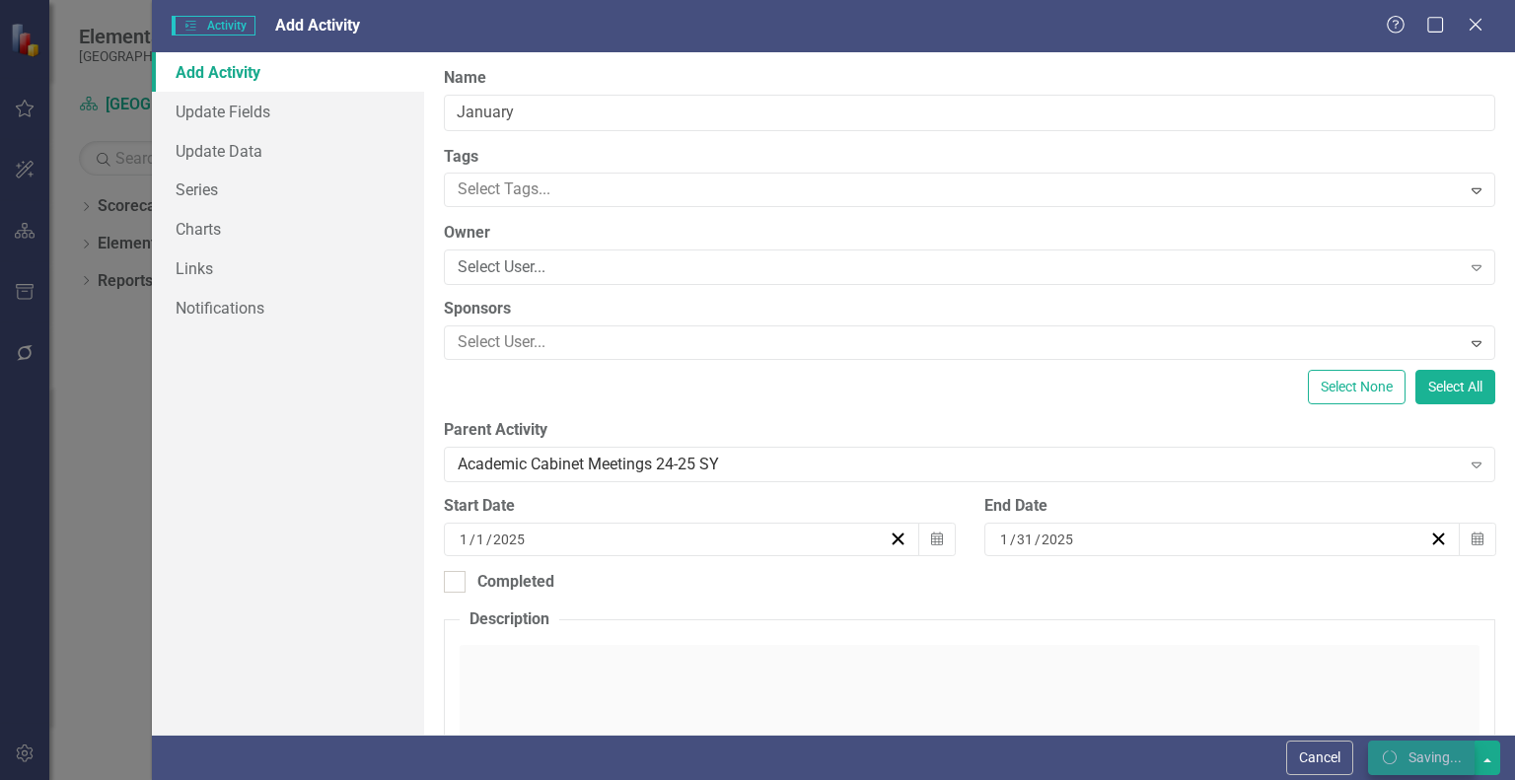
checkbox input "false"
checkbox input "true"
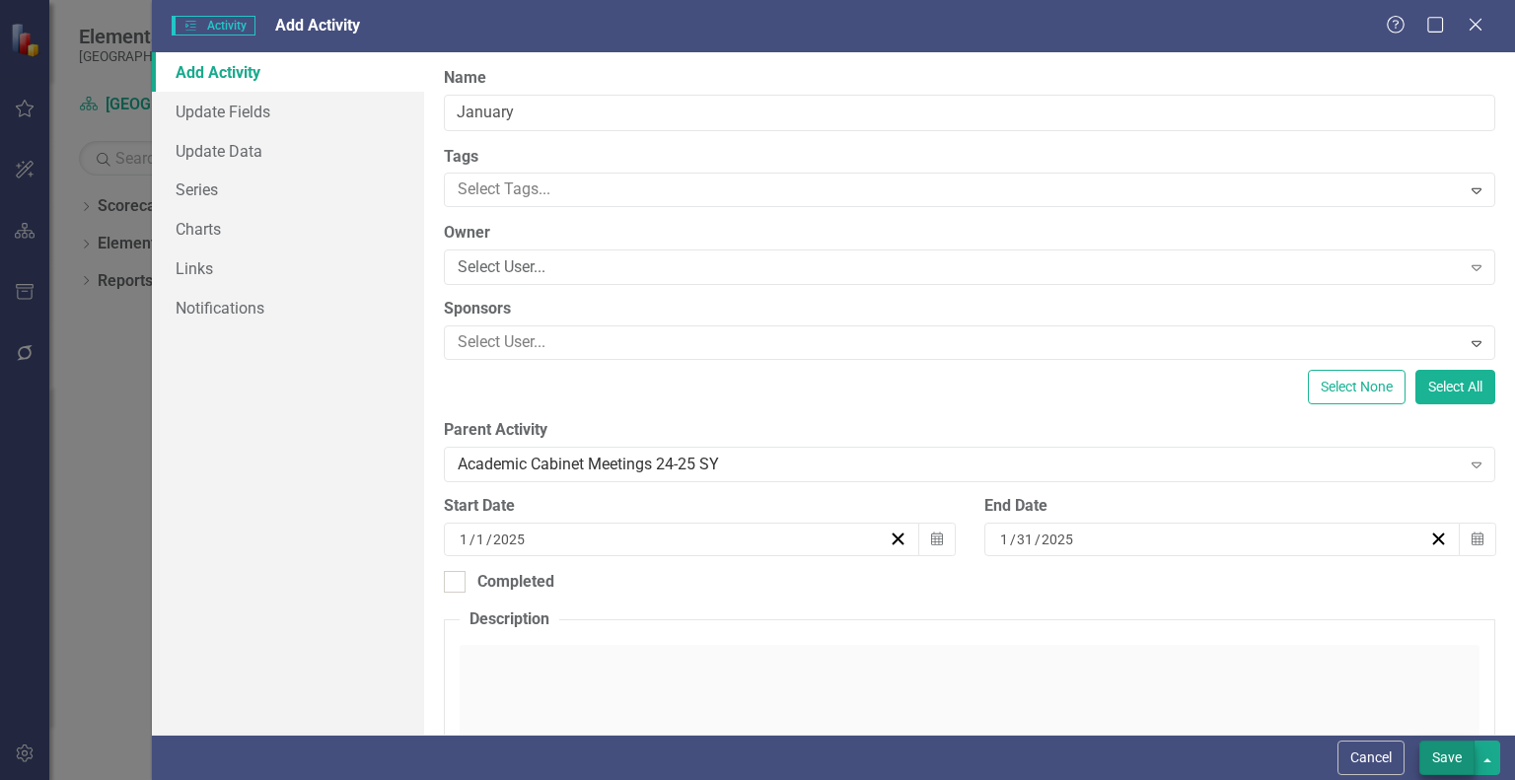
checkbox input "false"
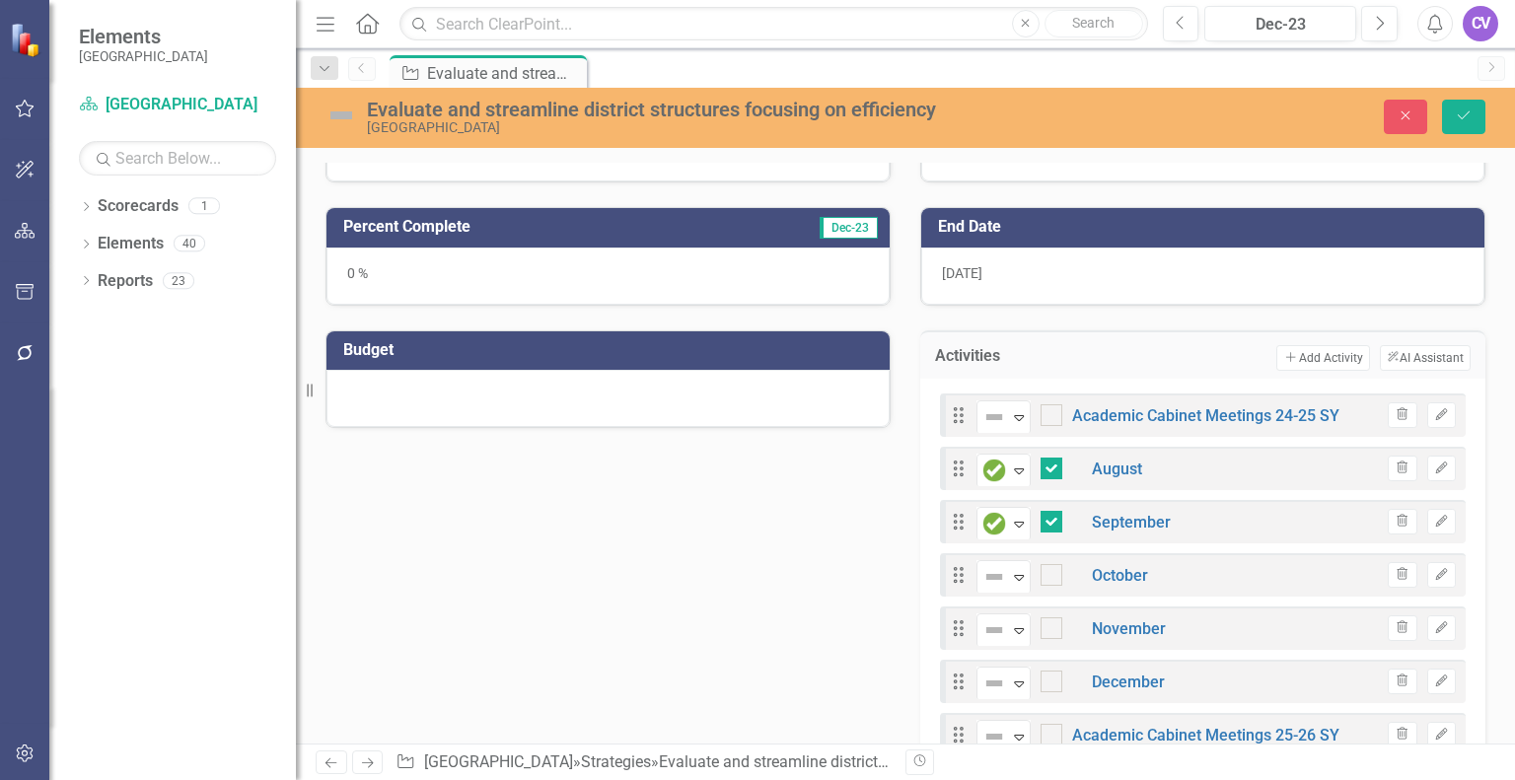
checkbox input "true"
click at [1314, 350] on button "Add Add Activity" at bounding box center [1322, 358] width 93 height 26
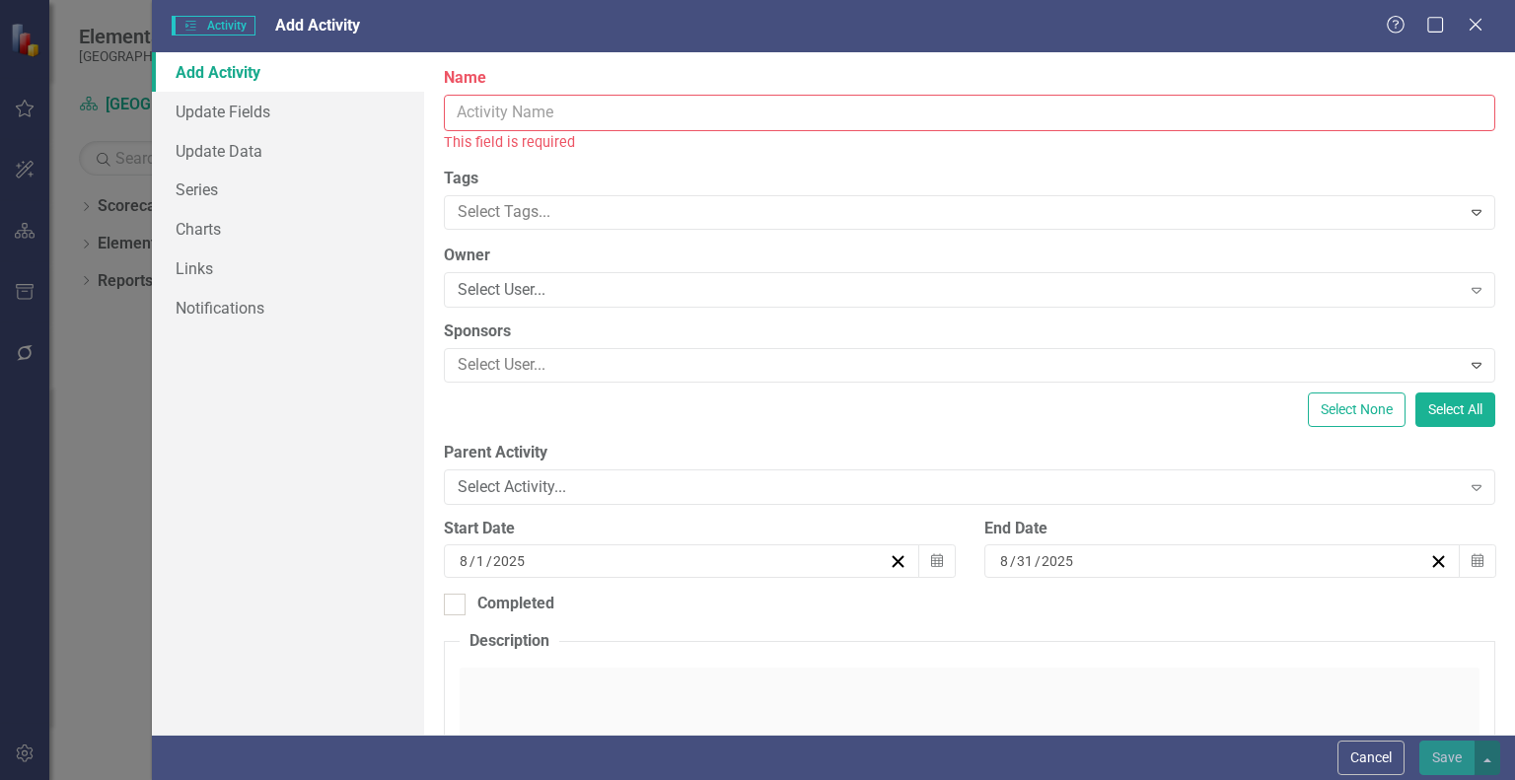
click at [828, 119] on input "Name" at bounding box center [970, 113] width 1052 height 36
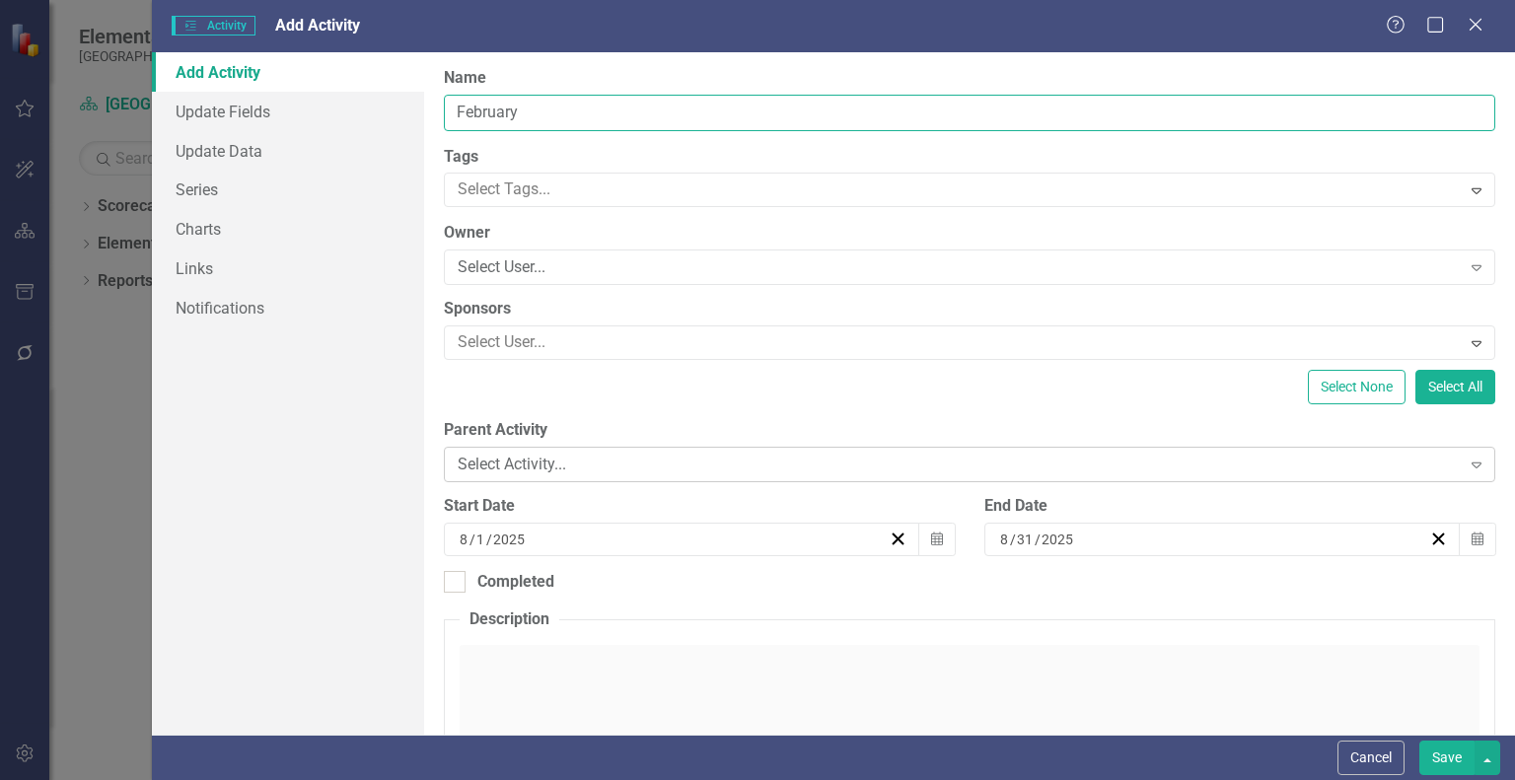
type input "February"
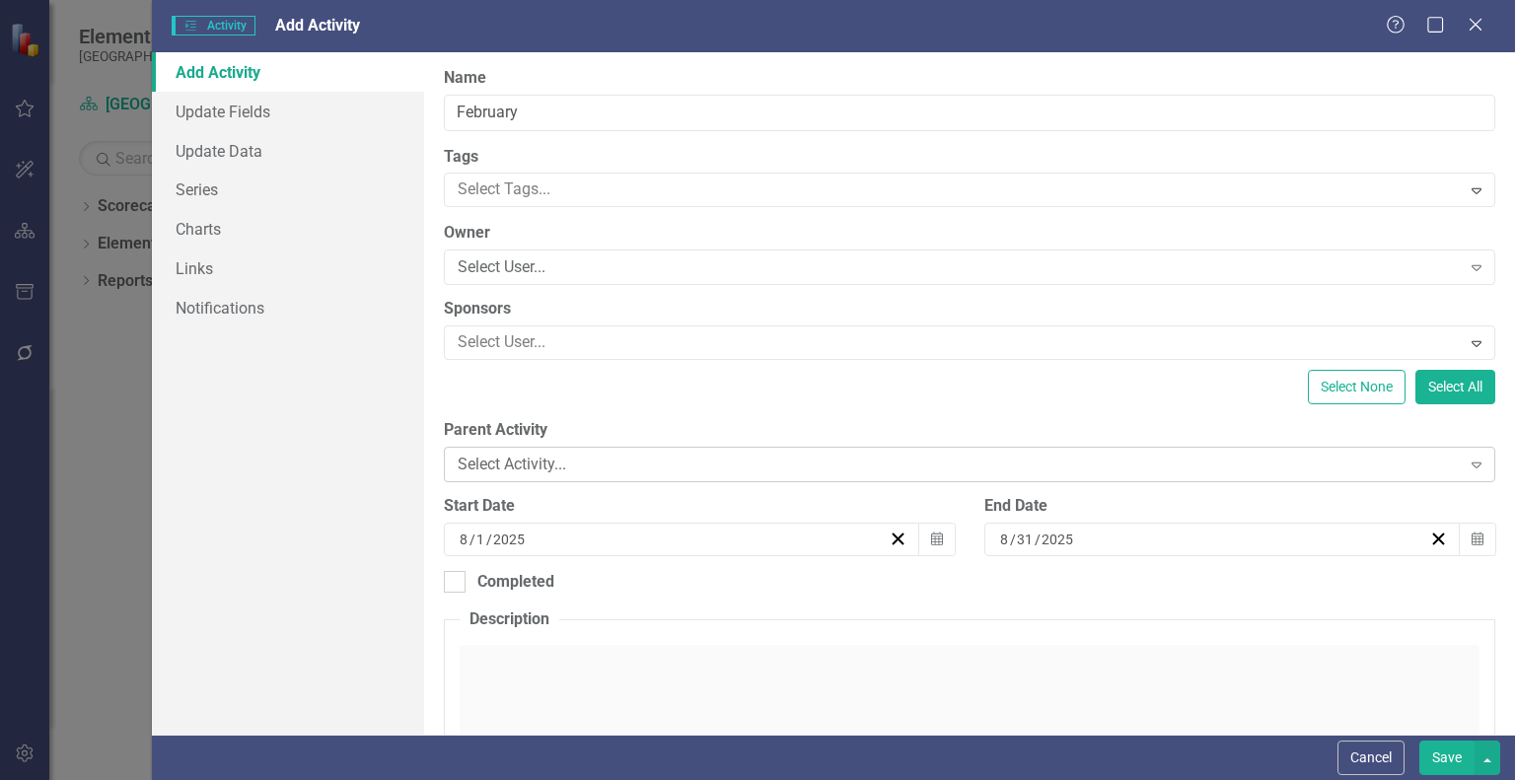
click at [802, 463] on div "Select Activity..." at bounding box center [959, 465] width 1002 height 23
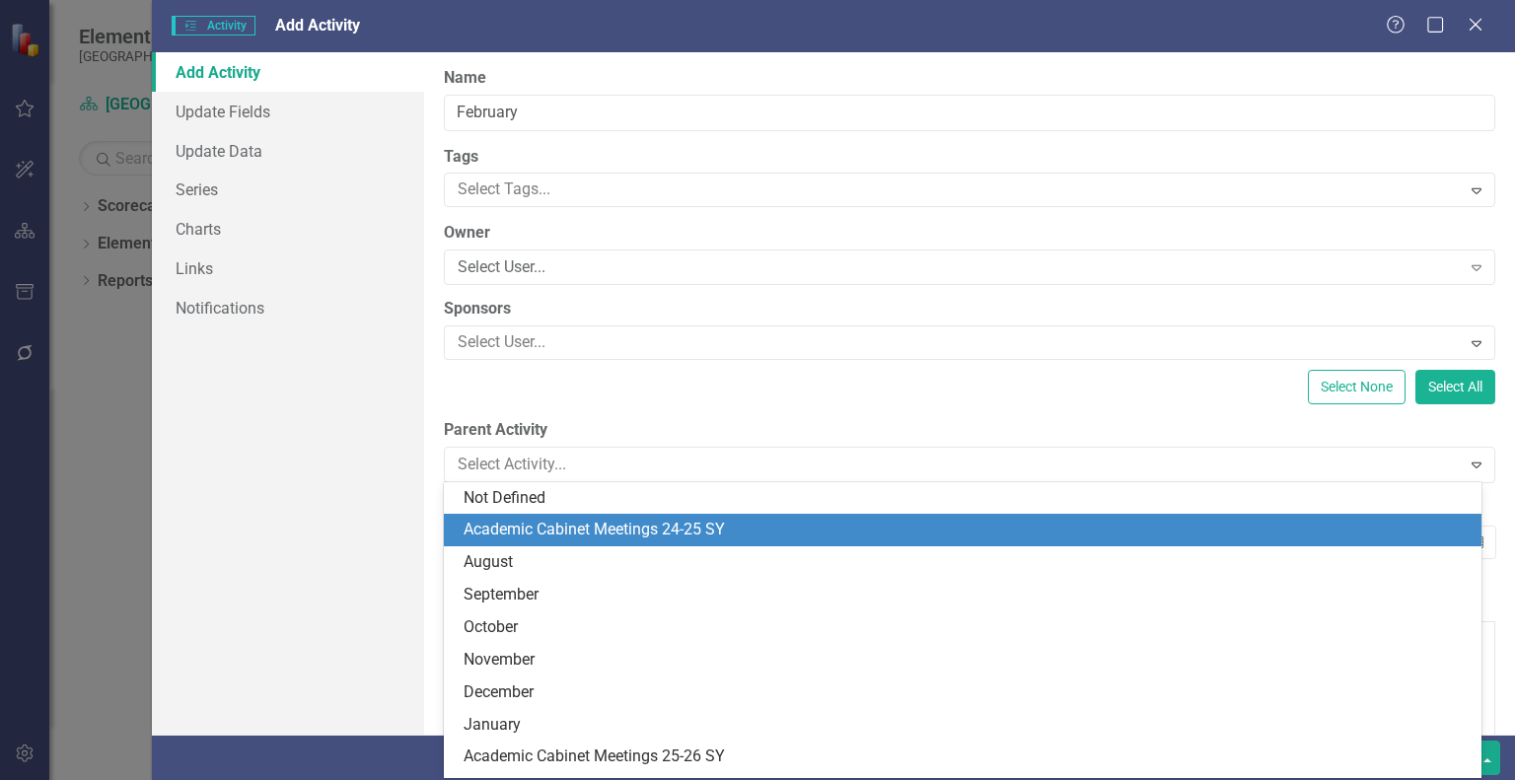
click at [719, 532] on div "Academic Cabinet Meetings 24-25 SY" at bounding box center [967, 530] width 1006 height 23
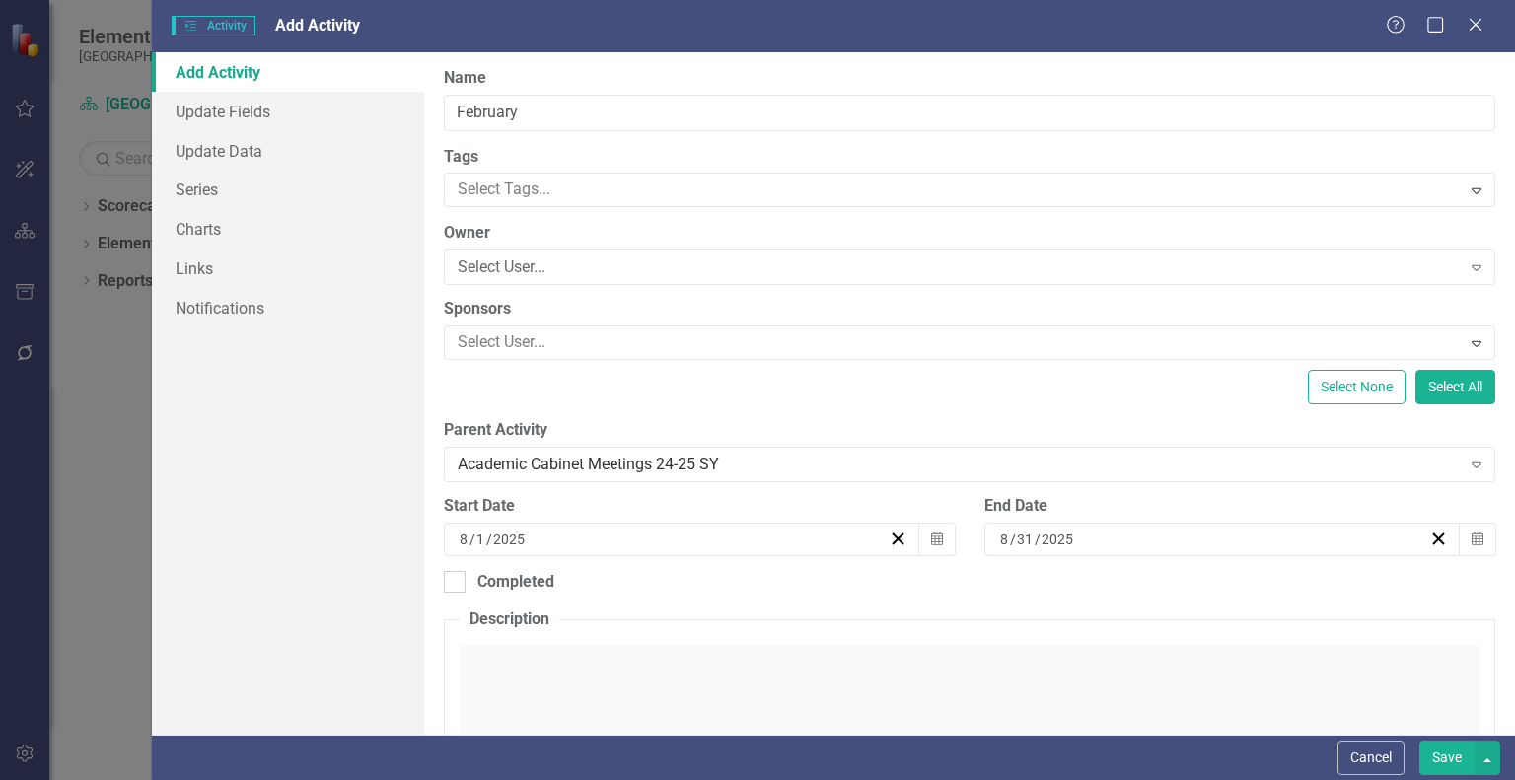
click at [829, 545] on div "8 / 1 / 2025" at bounding box center [673, 540] width 432 height 20
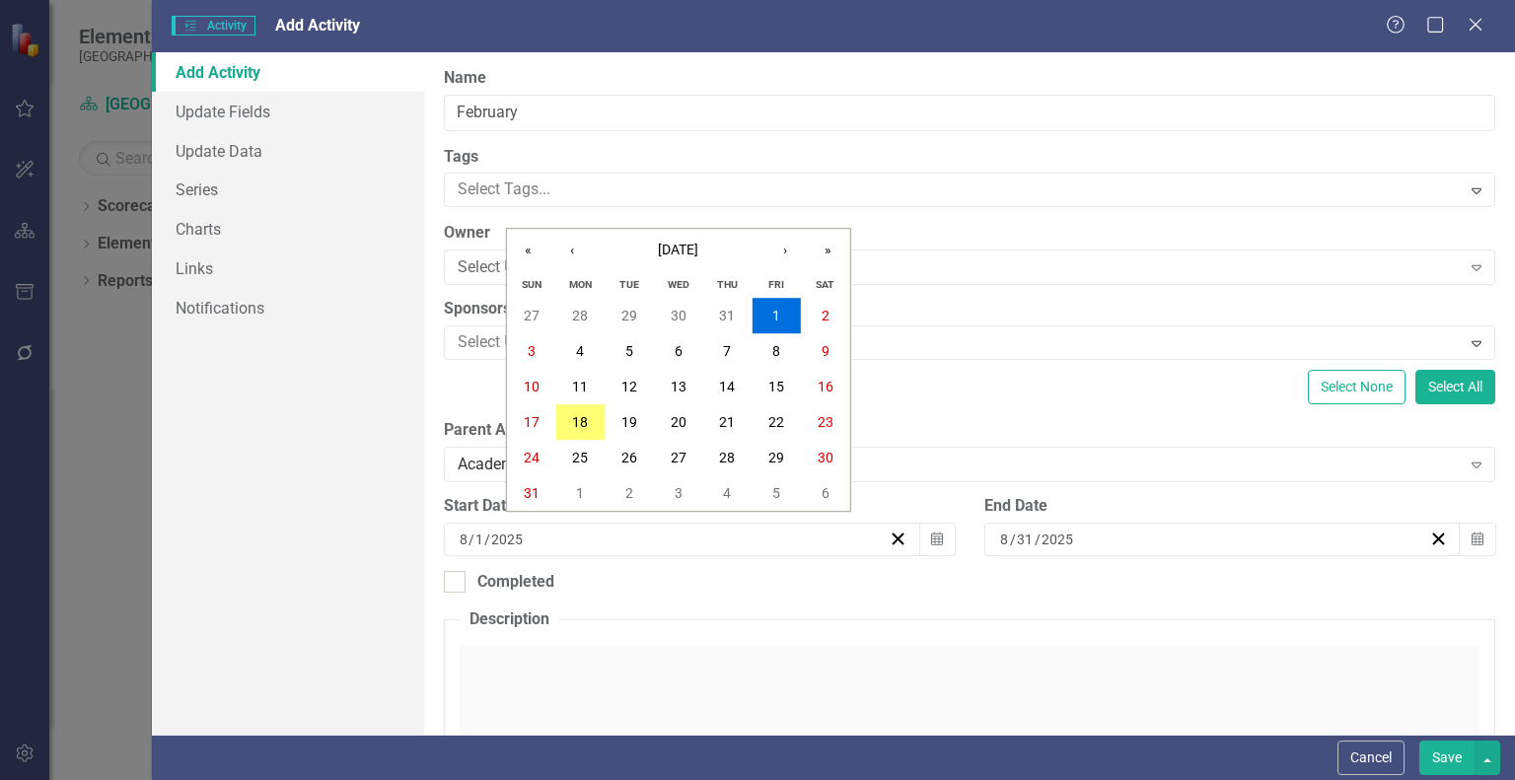
click at [469, 540] on span "/" at bounding box center [472, 540] width 6 height 18
click at [466, 540] on input "8" at bounding box center [464, 540] width 10 height 20
type input "2"
click at [566, 248] on button "‹" at bounding box center [571, 250] width 43 height 43
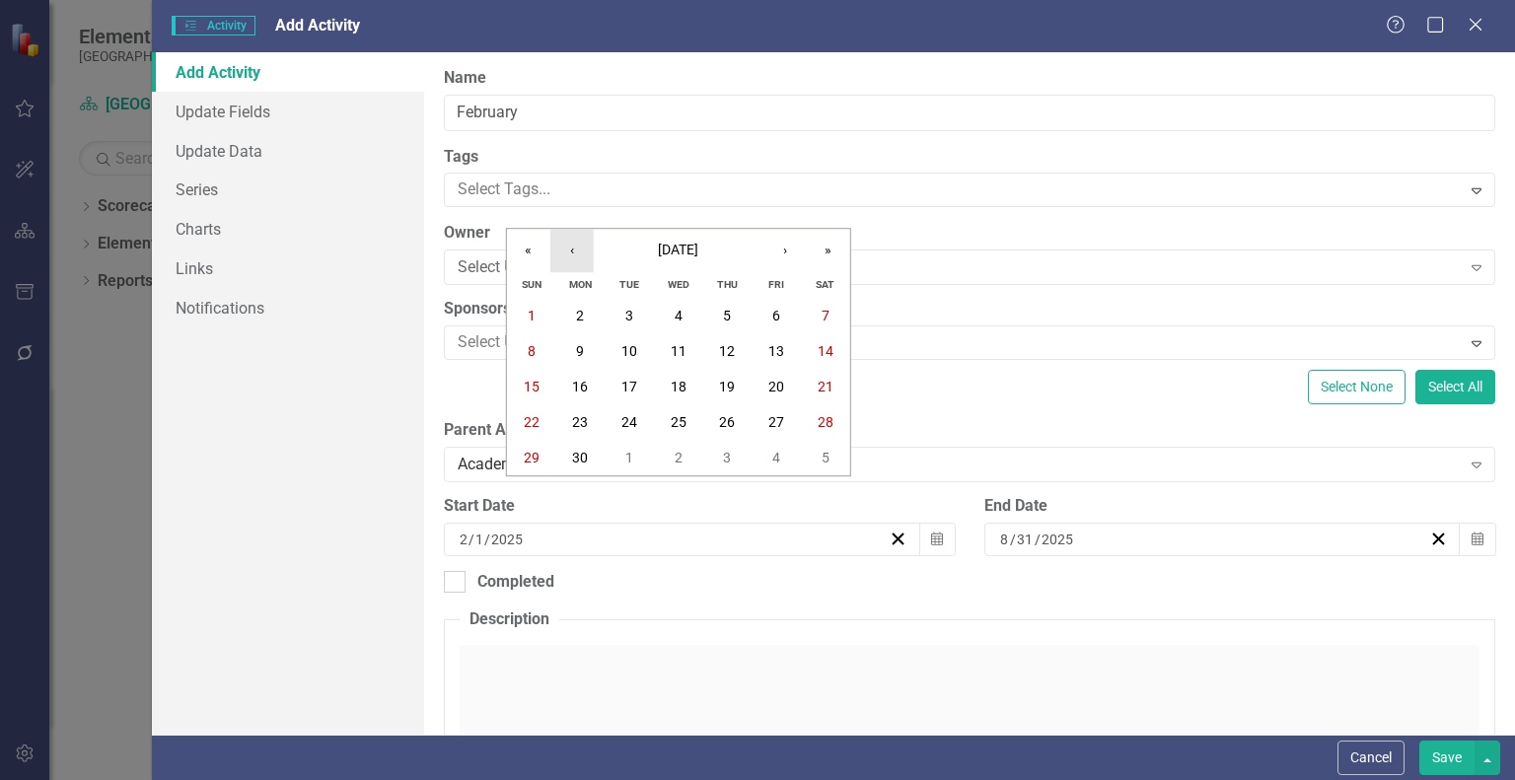
click at [566, 248] on button "‹" at bounding box center [571, 250] width 43 height 43
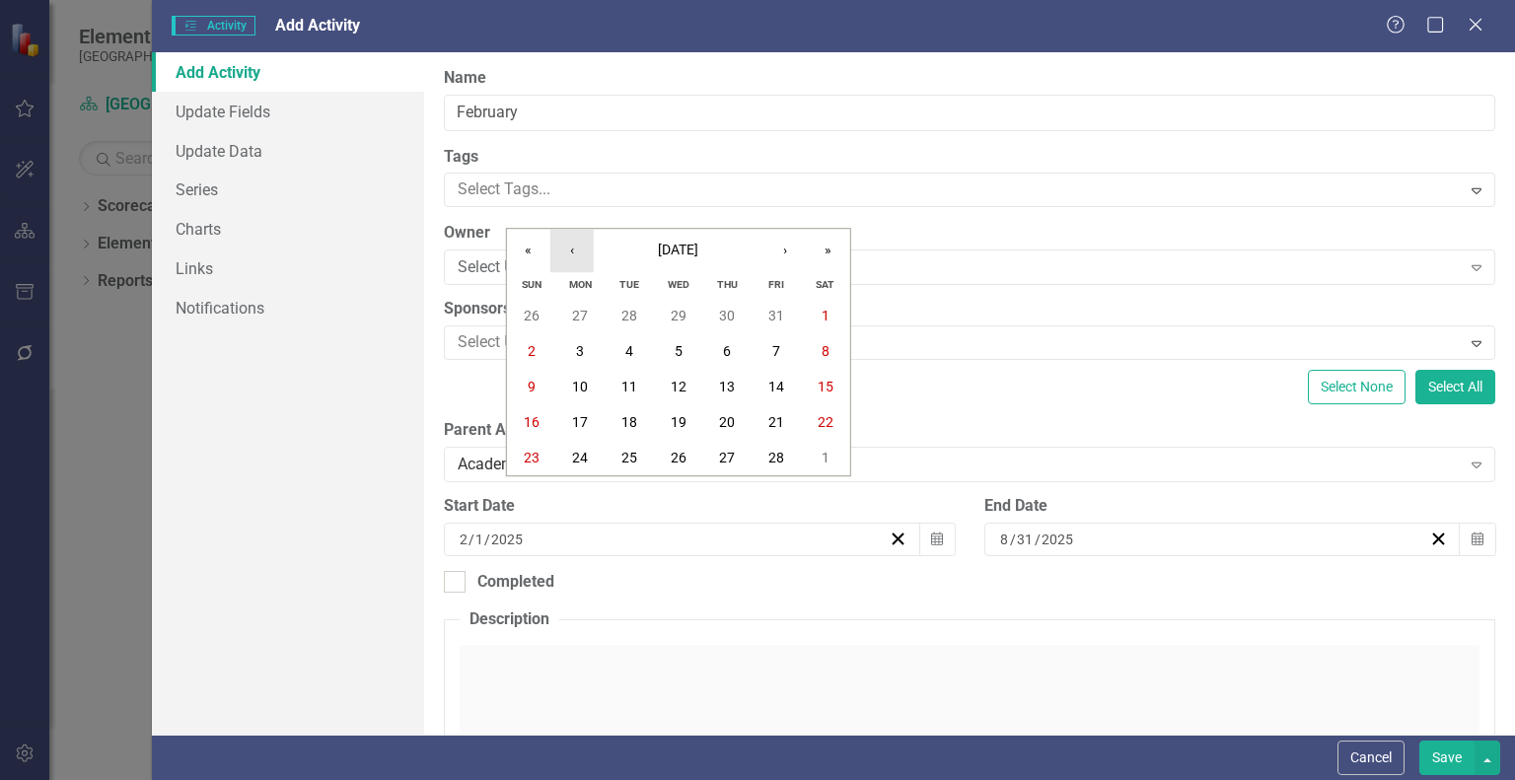
click at [566, 248] on button "‹" at bounding box center [571, 250] width 43 height 43
click at [783, 251] on button "›" at bounding box center [784, 250] width 43 height 43
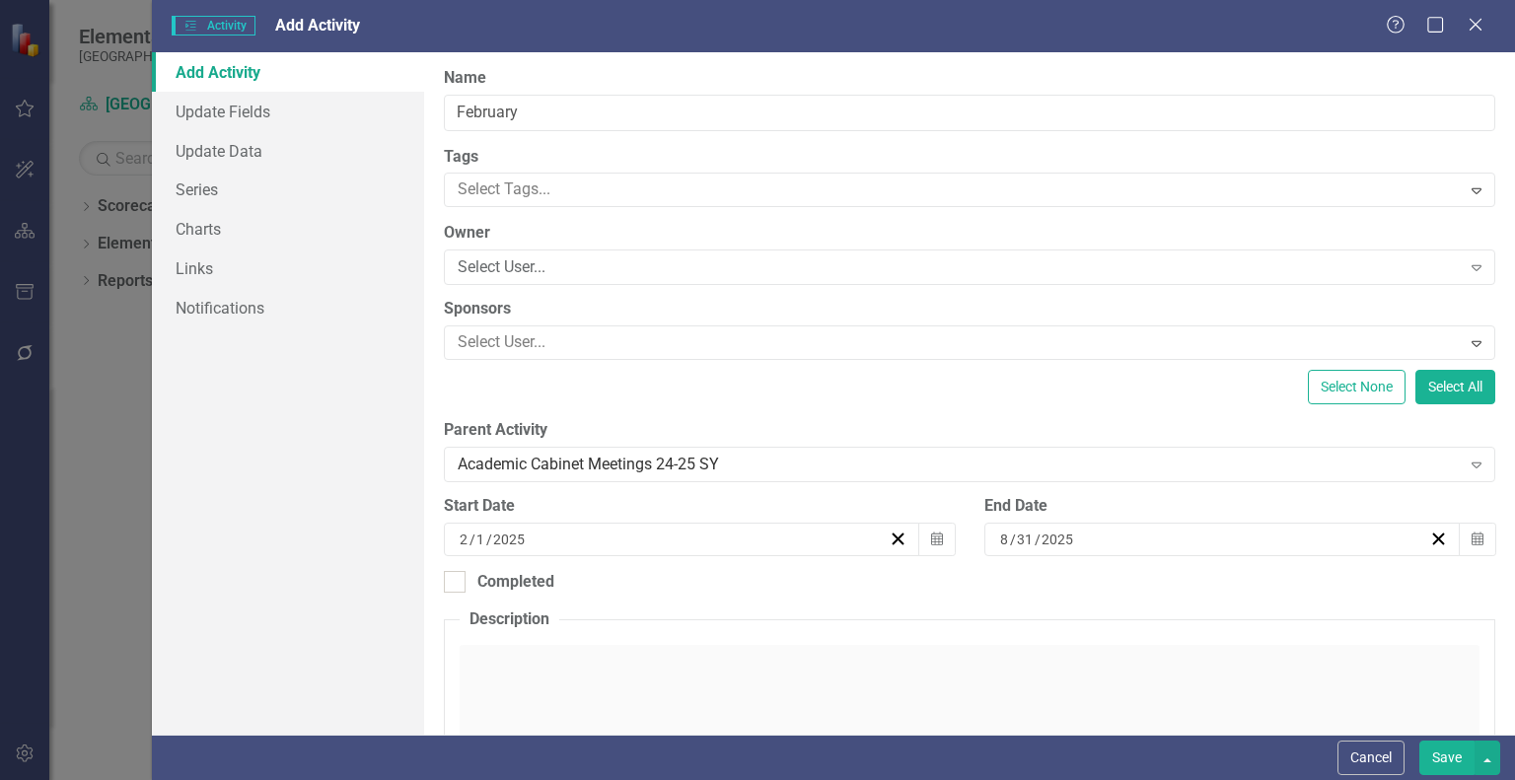
click at [1041, 540] on input "2025" at bounding box center [1058, 540] width 35 height 20
drag, startPoint x: 1028, startPoint y: 540, endPoint x: 919, endPoint y: 554, distance: 109.5
click at [999, 538] on input "8" at bounding box center [1004, 540] width 11 height 20
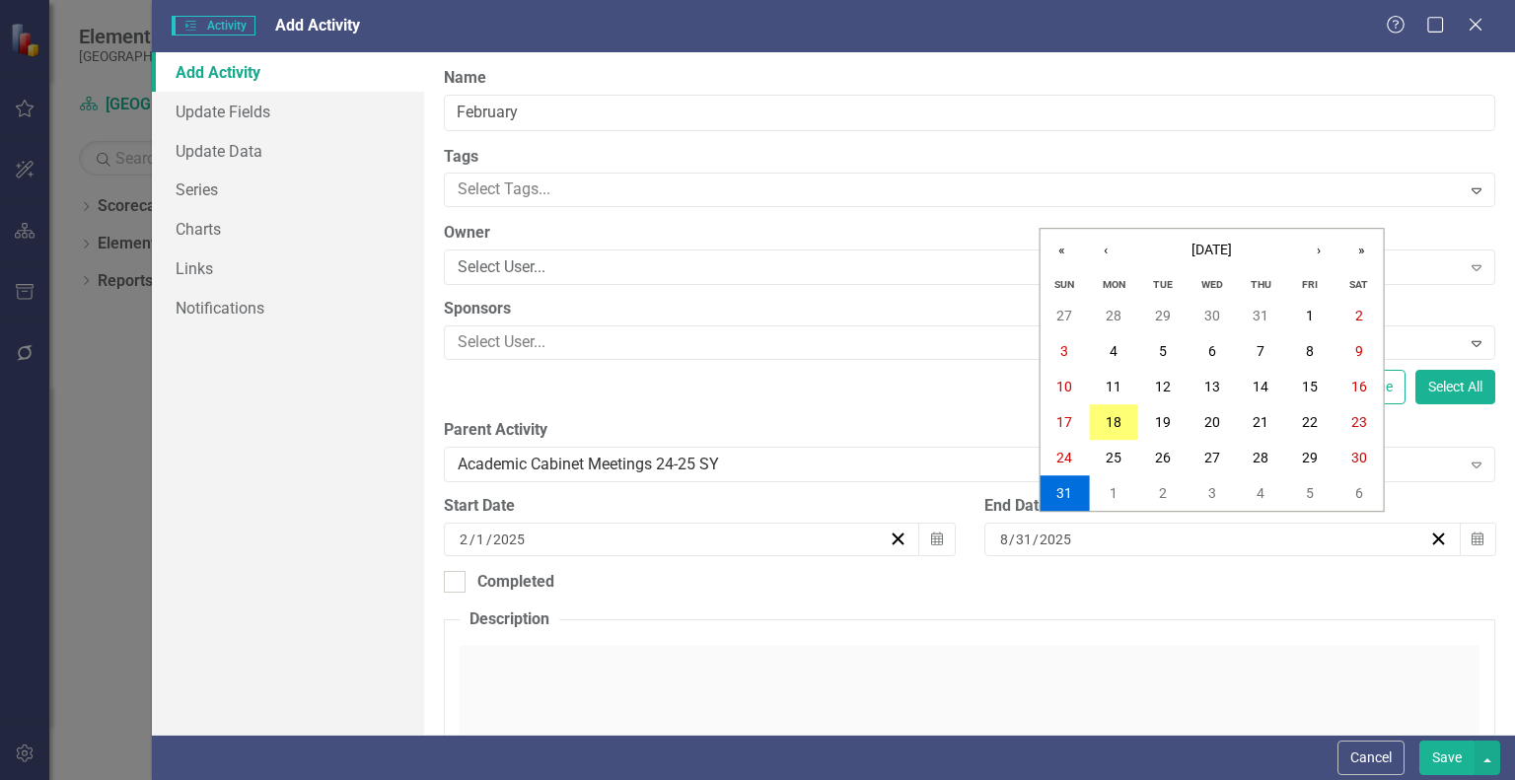
click at [999, 538] on input "8" at bounding box center [1004, 540] width 10 height 20
type input "2"
click at [999, 538] on input "2" at bounding box center [1004, 540] width 10 height 20
type input "8"
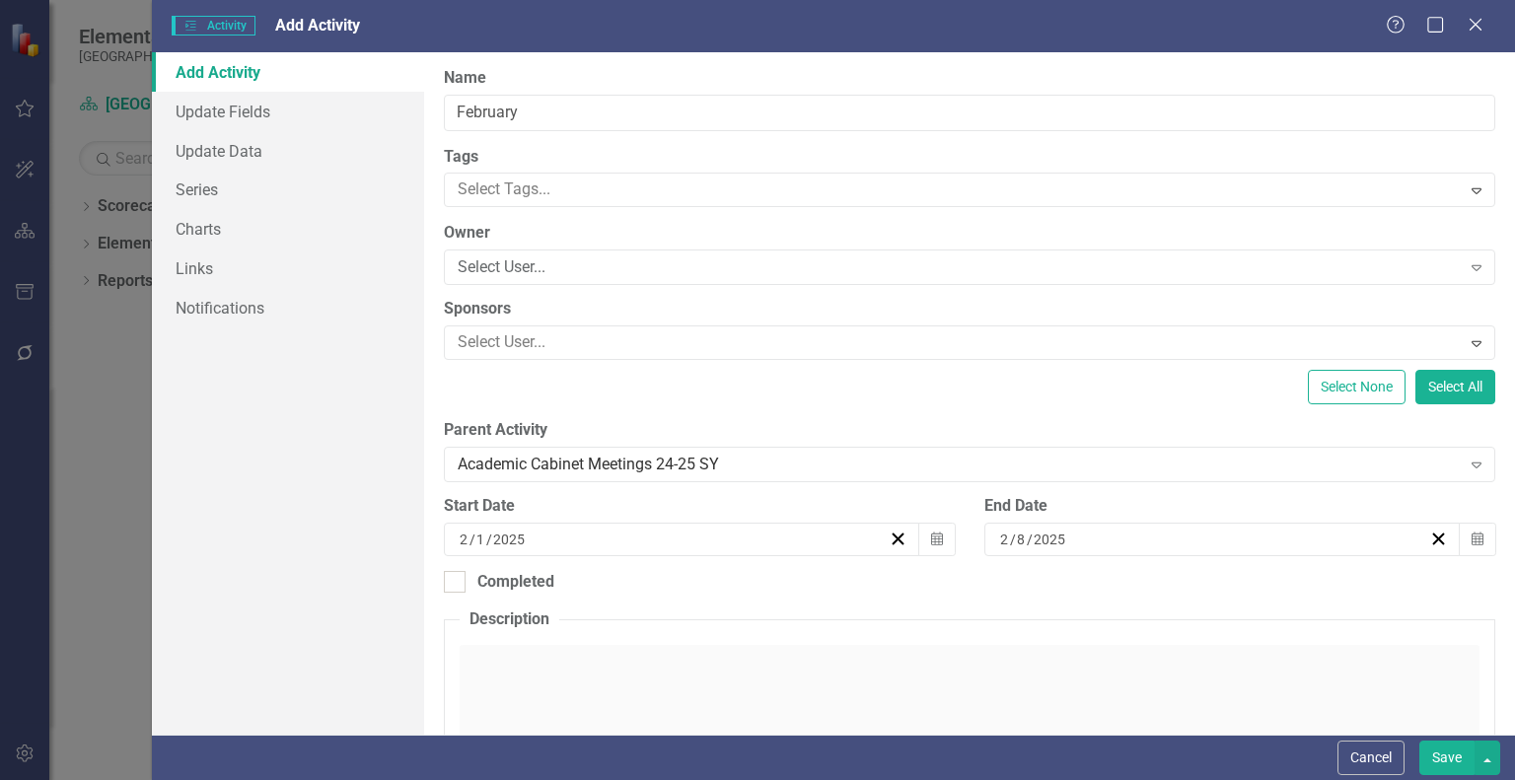
click at [1454, 759] on button "Save" at bounding box center [1446, 758] width 55 height 35
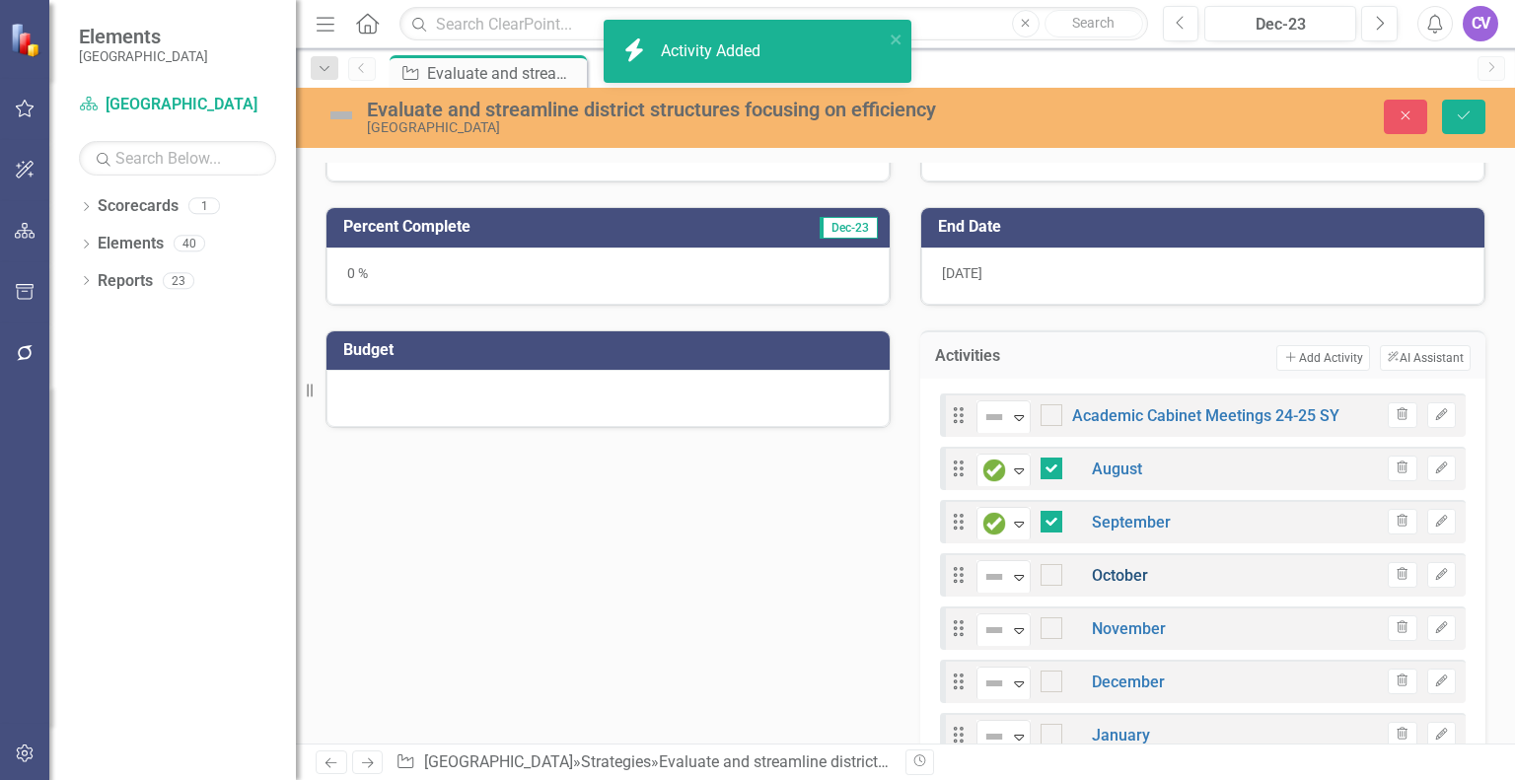
checkbox input "false"
checkbox input "true"
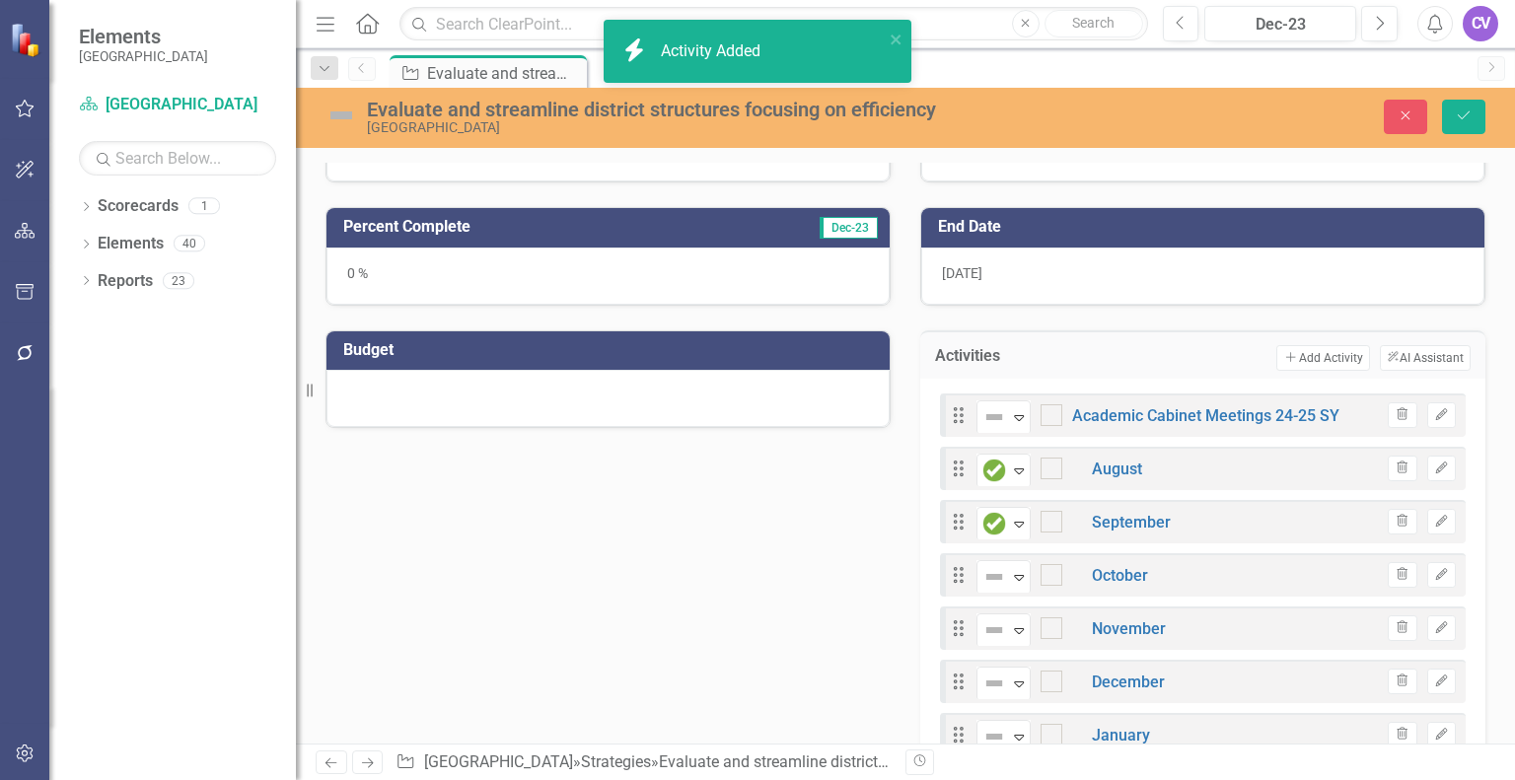
checkbox input "true"
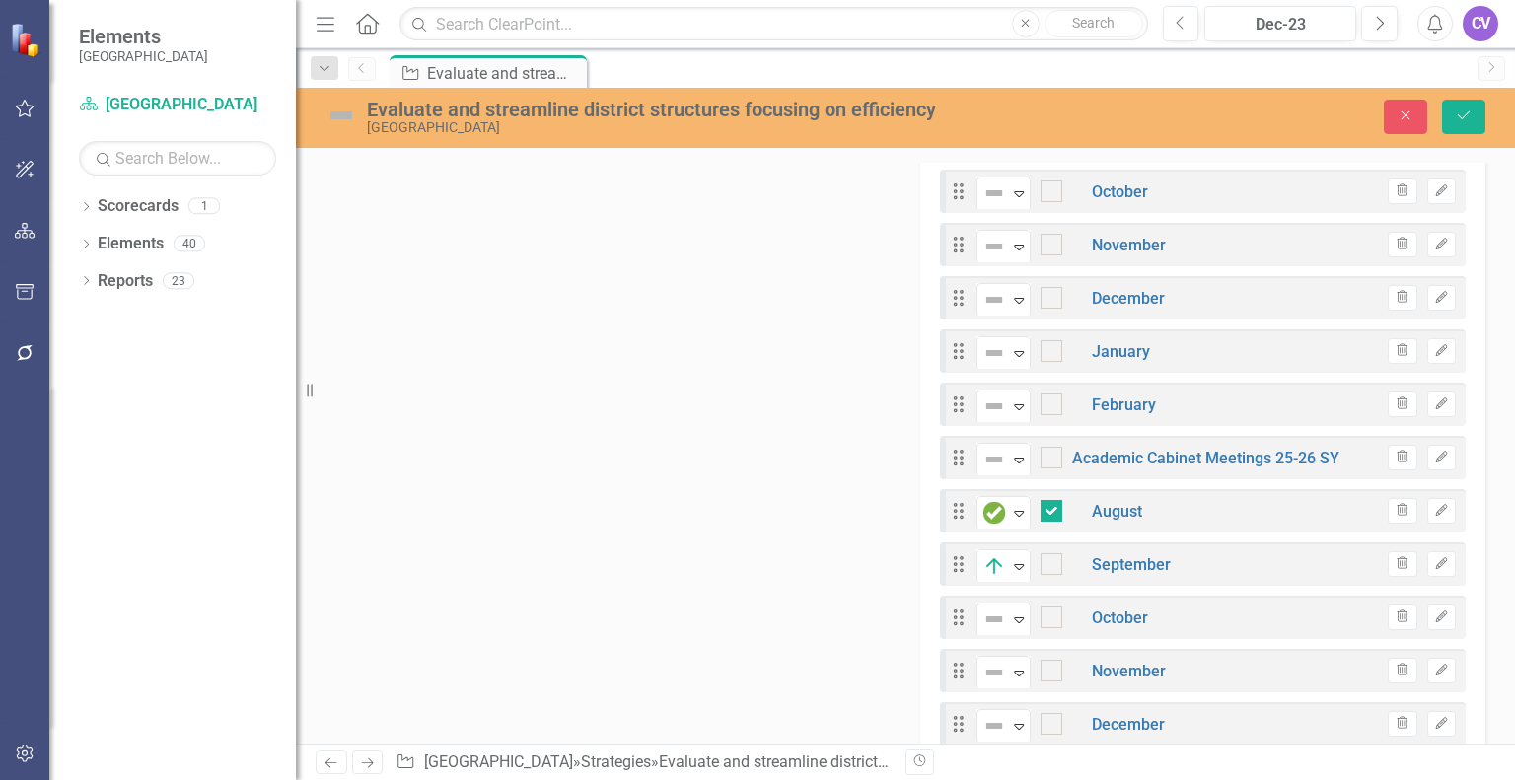
scroll to position [762, 0]
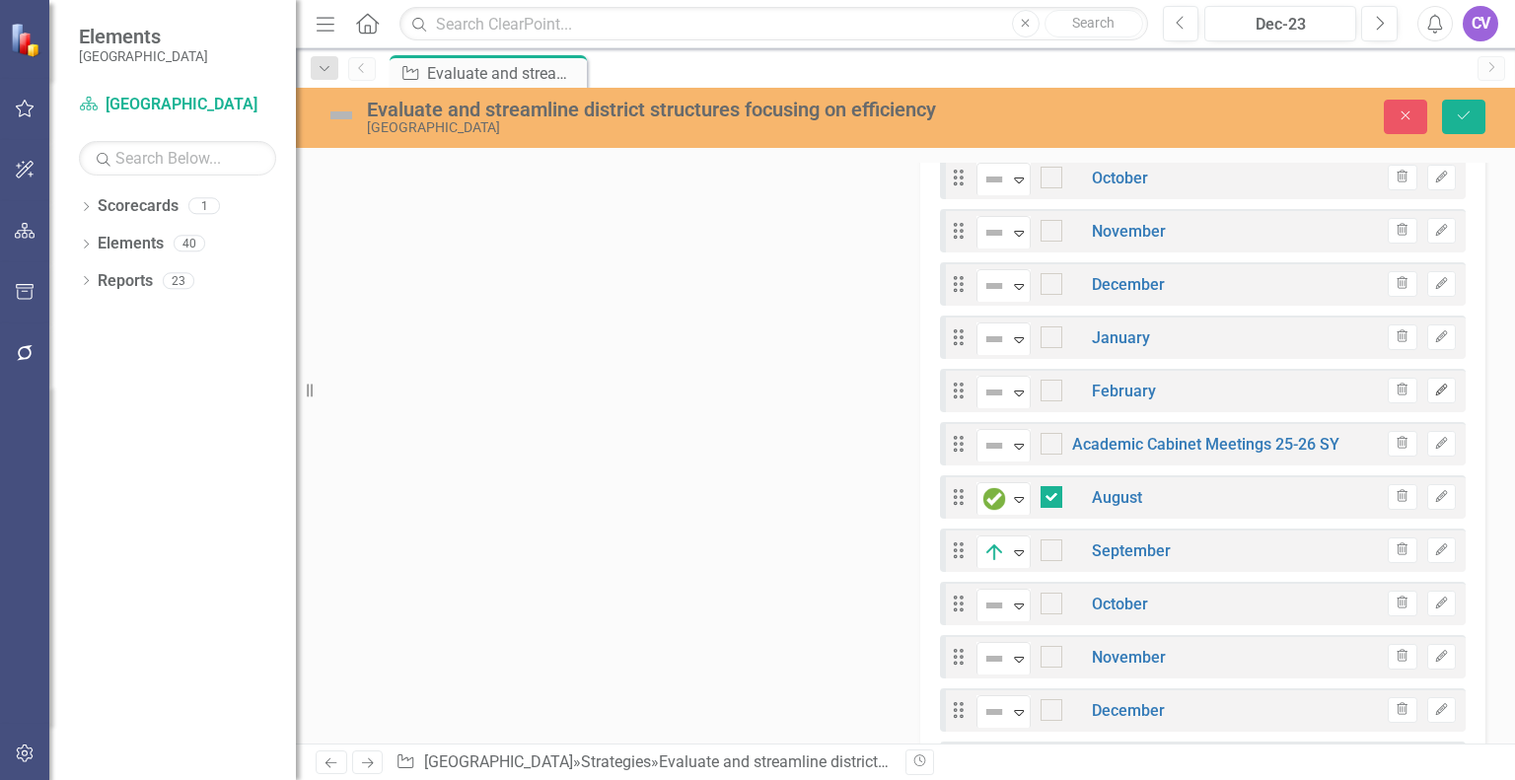
click at [1434, 391] on icon "Edit" at bounding box center [1441, 391] width 15 height 12
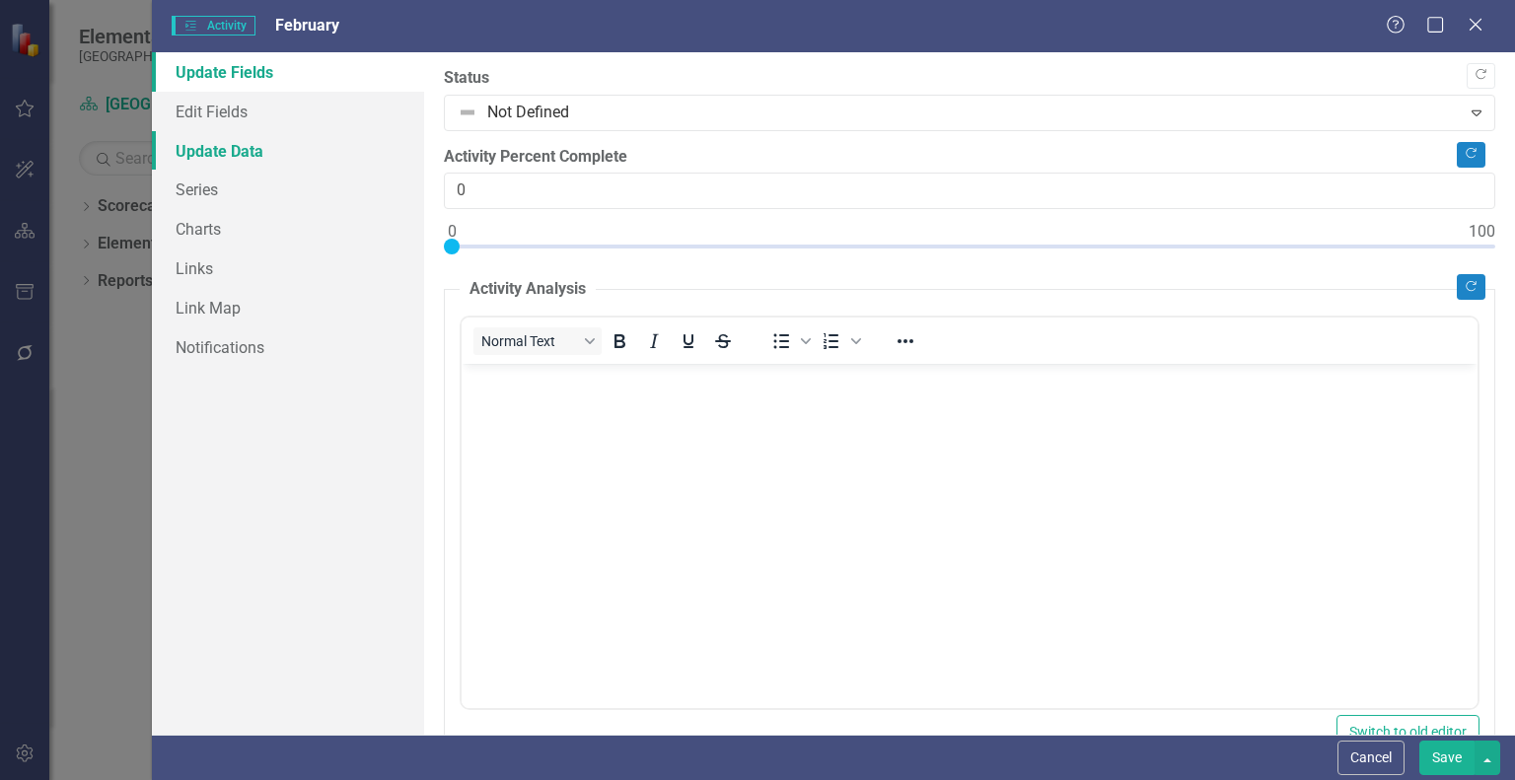
scroll to position [0, 0]
click at [242, 109] on link "Edit Fields" at bounding box center [288, 111] width 272 height 39
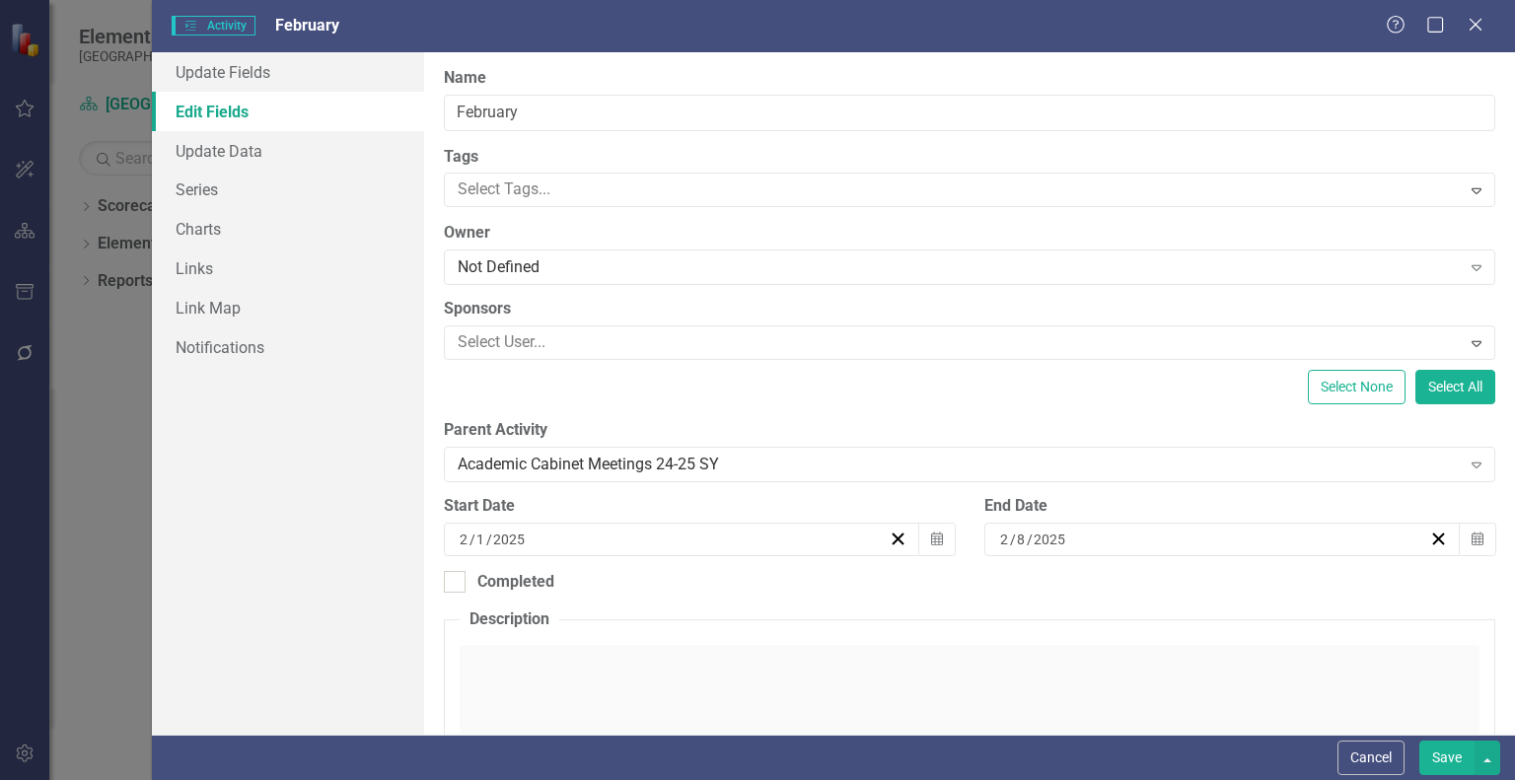
click at [1016, 540] on input "8" at bounding box center [1021, 540] width 11 height 20
click at [1281, 767] on button "28" at bounding box center [1256, 785] width 49 height 36
click at [1457, 761] on button "Save" at bounding box center [1446, 758] width 55 height 35
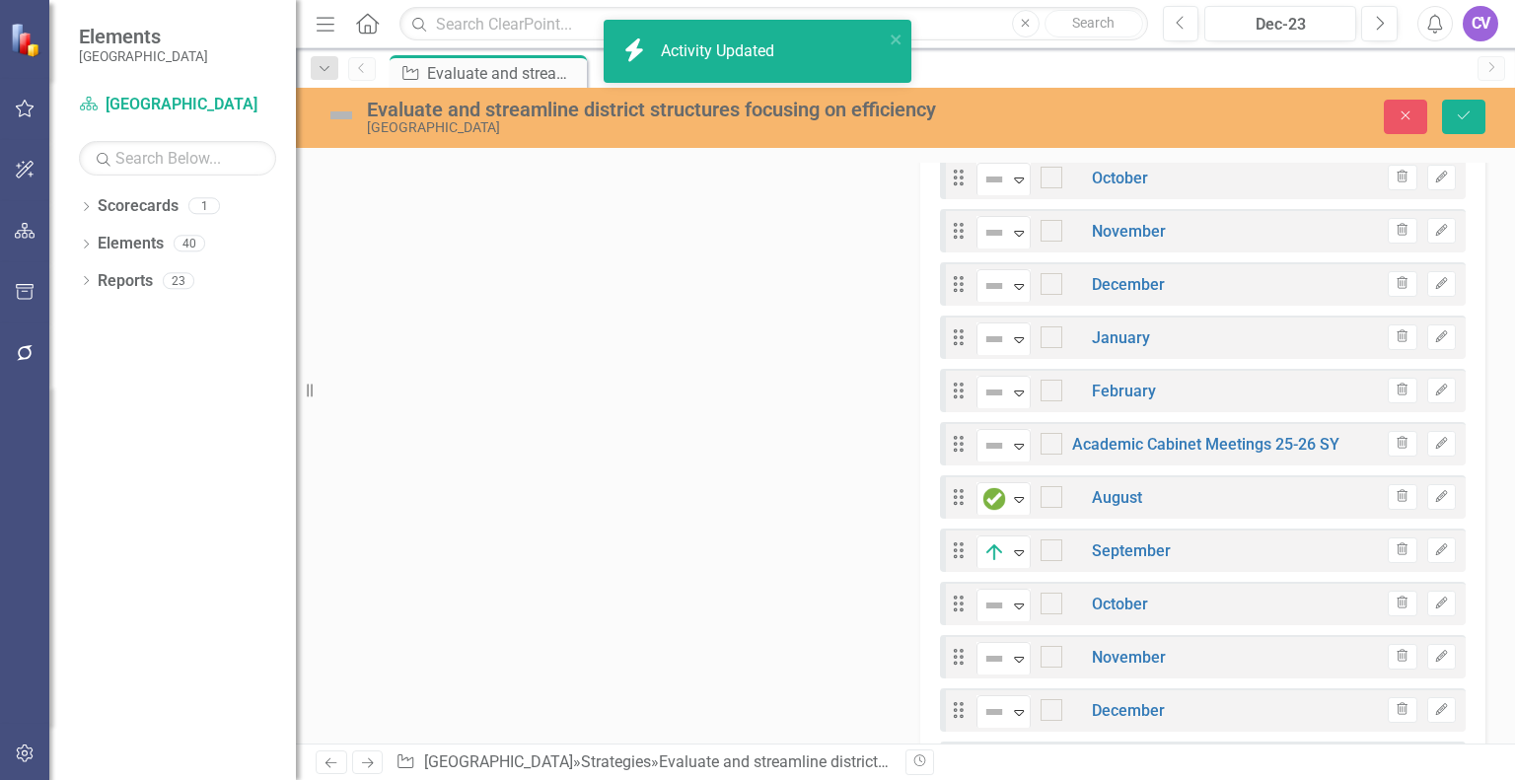
checkbox input "false"
checkbox input "true"
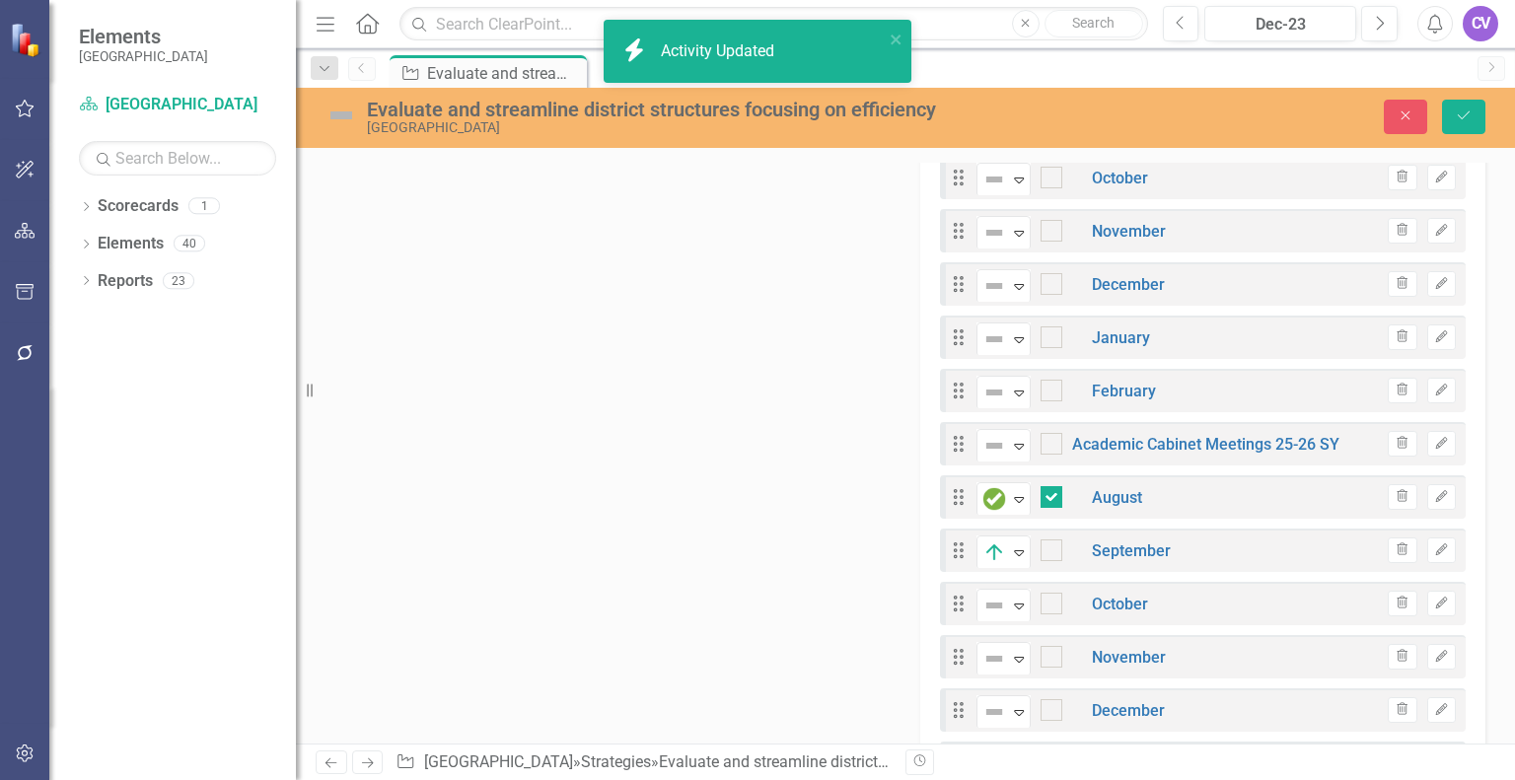
checkbox input "true"
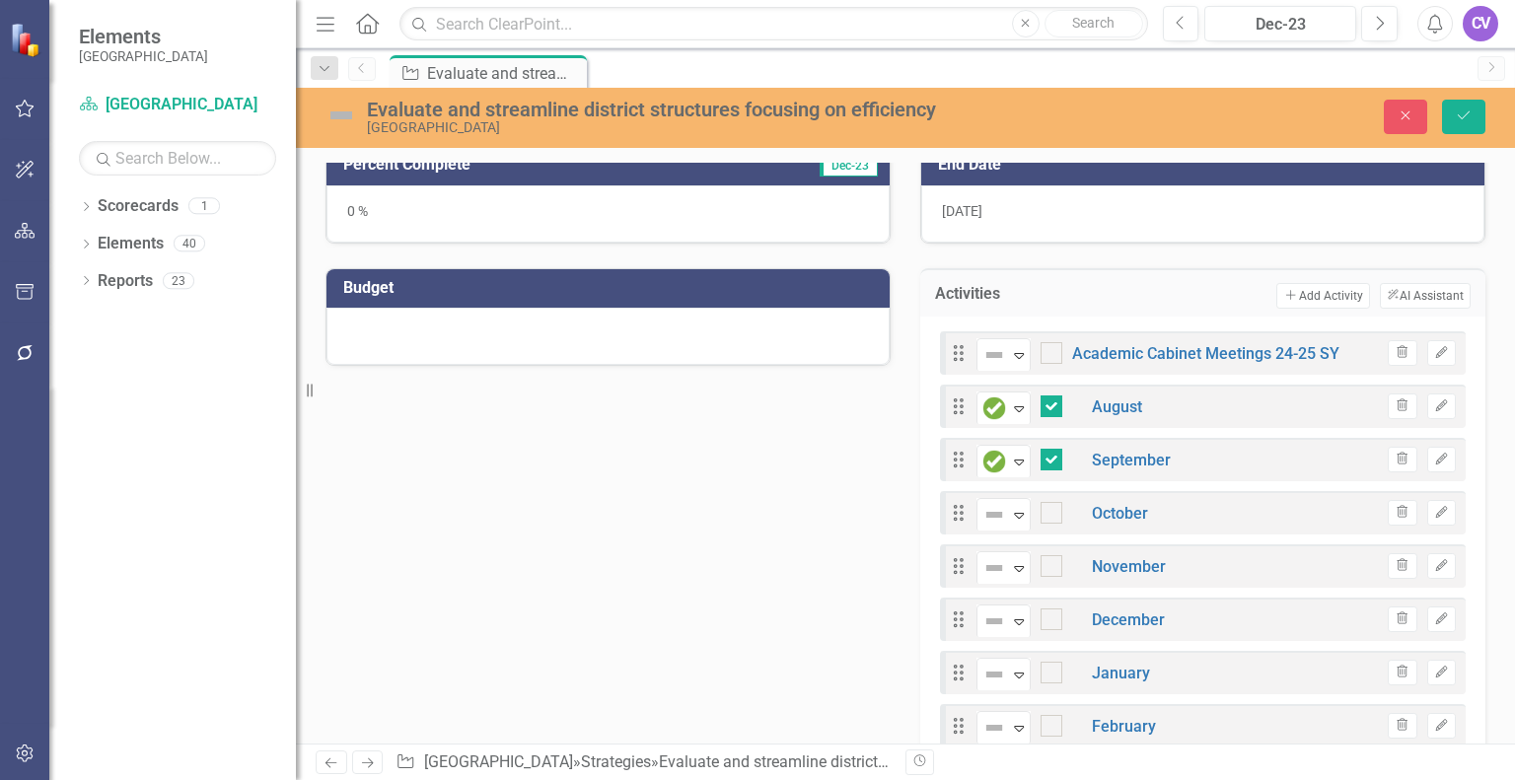
scroll to position [422, 0]
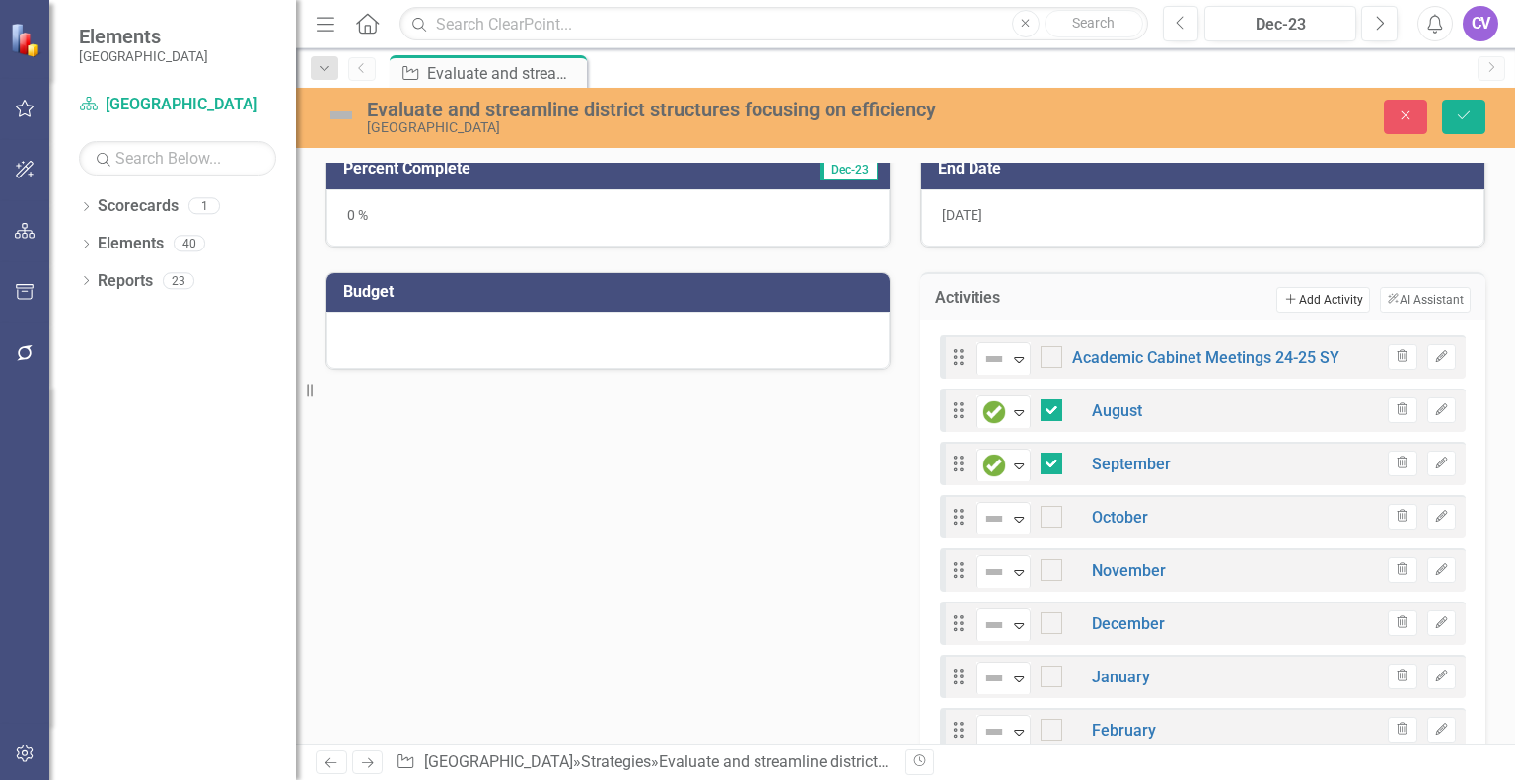
click at [1331, 298] on button "Add Add Activity" at bounding box center [1322, 300] width 93 height 26
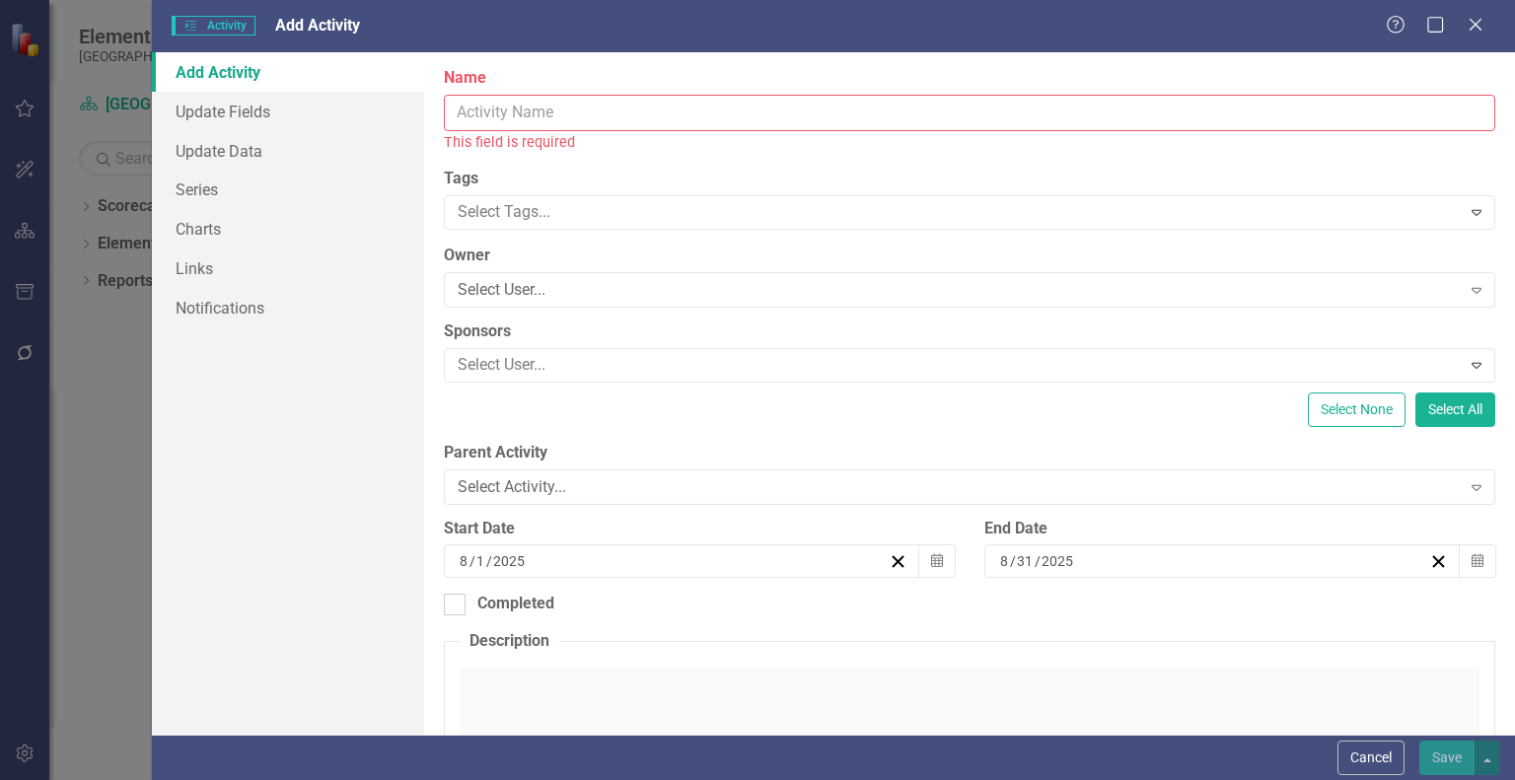
click at [582, 106] on input "Name" at bounding box center [970, 113] width 1052 height 36
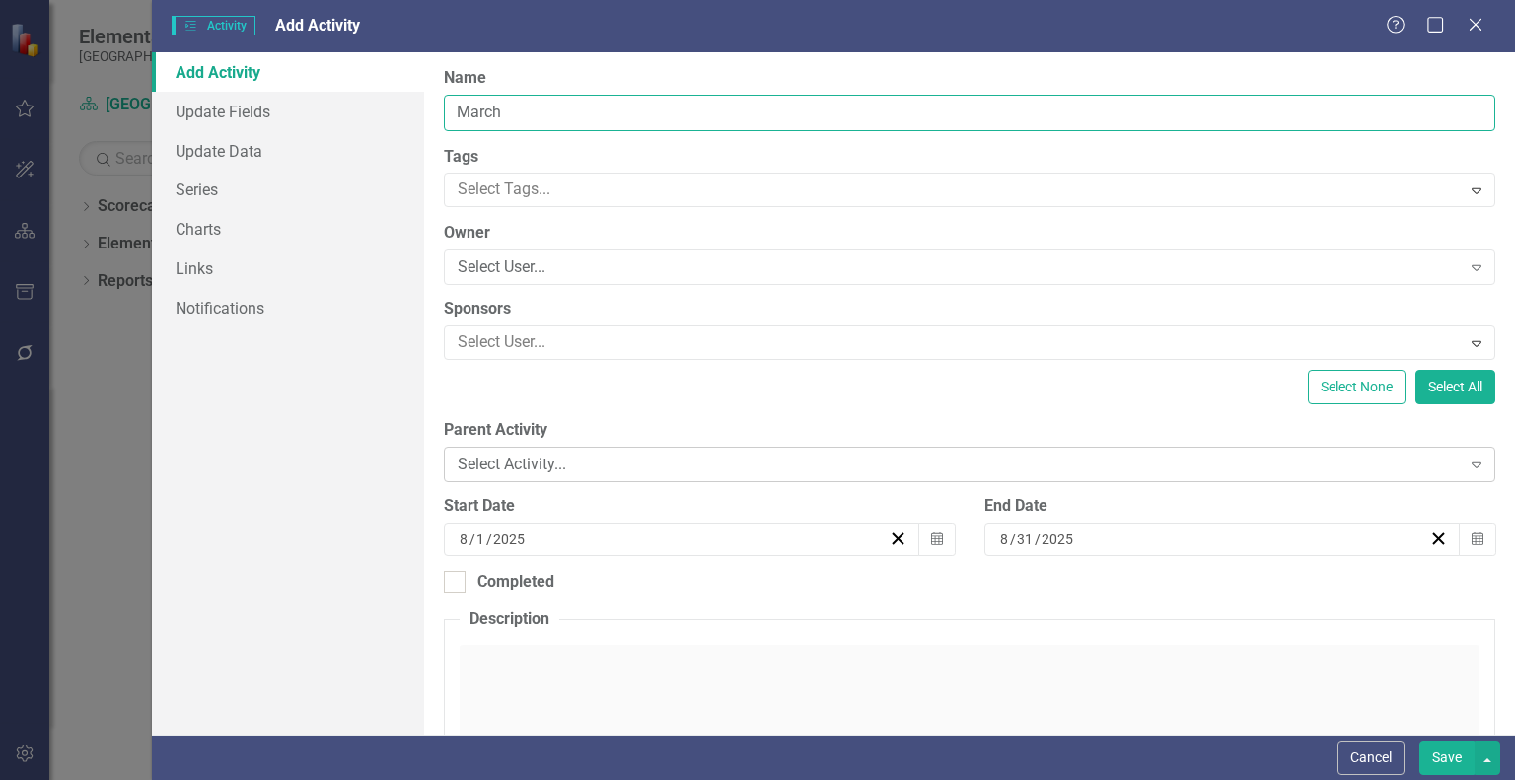
type input "March"
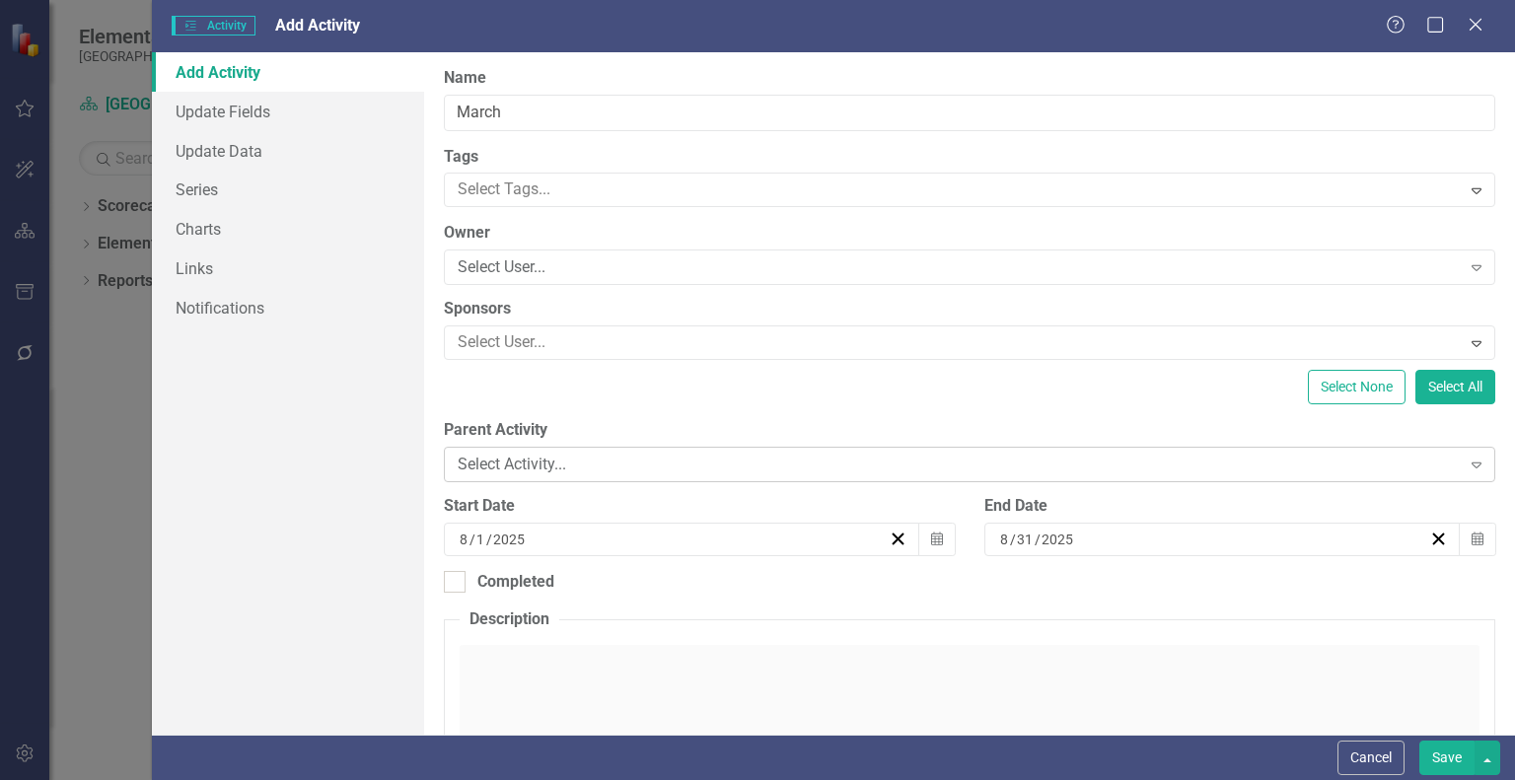
click at [573, 472] on div "Select Activity..." at bounding box center [959, 465] width 1002 height 23
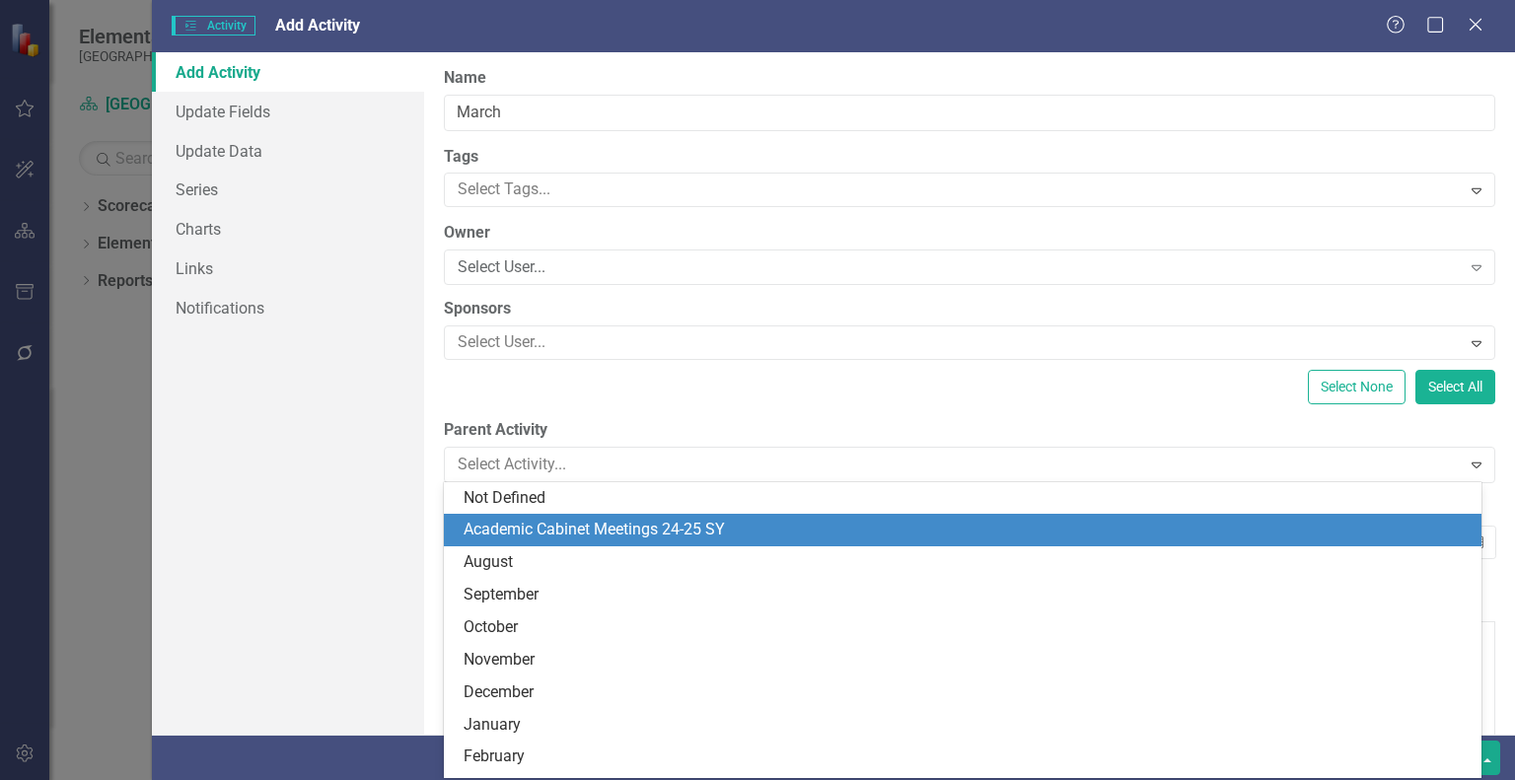
click at [572, 522] on div "Academic Cabinet Meetings 24-25 SY" at bounding box center [967, 530] width 1006 height 23
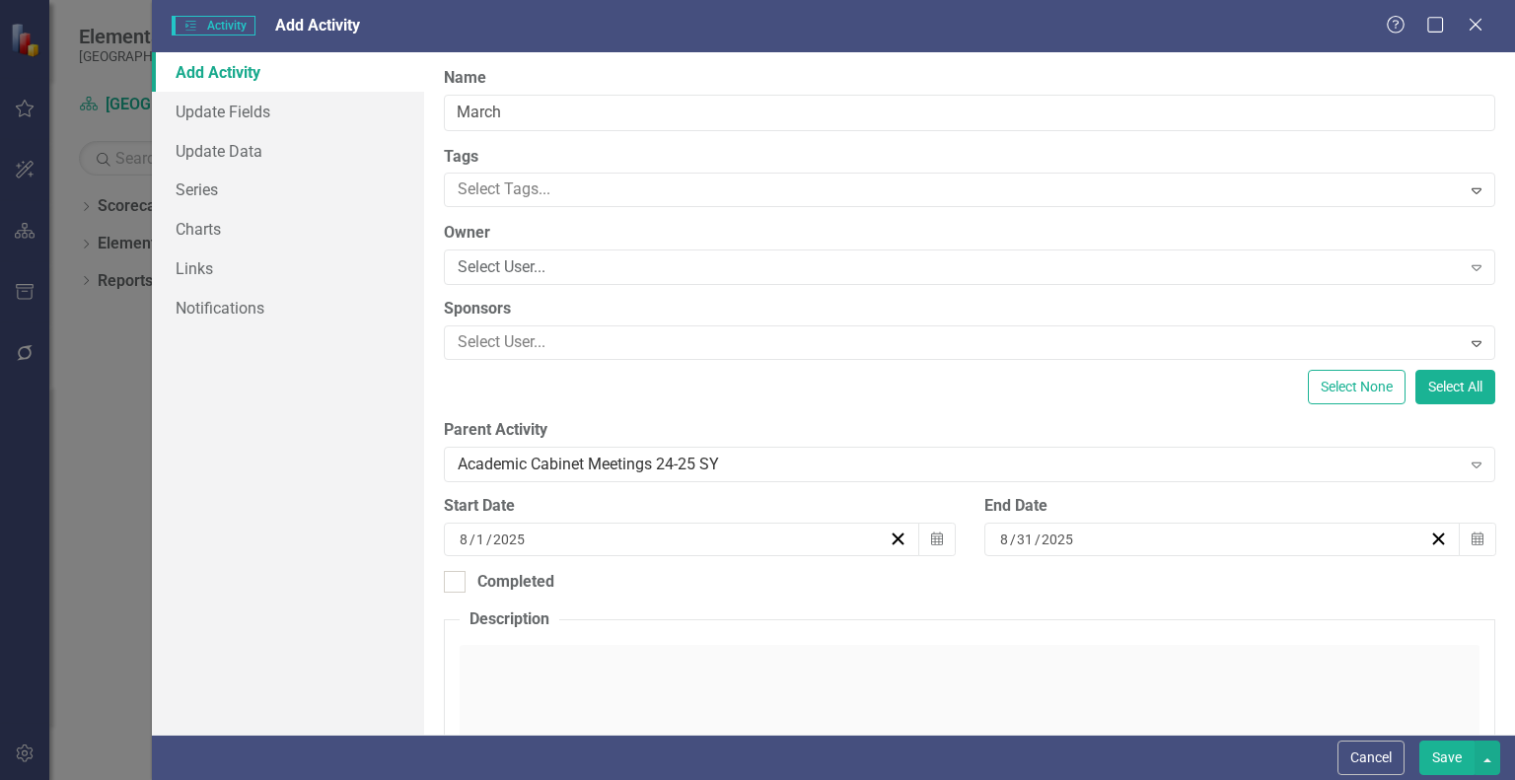
click at [789, 533] on div "8 / 1 / 2025" at bounding box center [673, 540] width 432 height 20
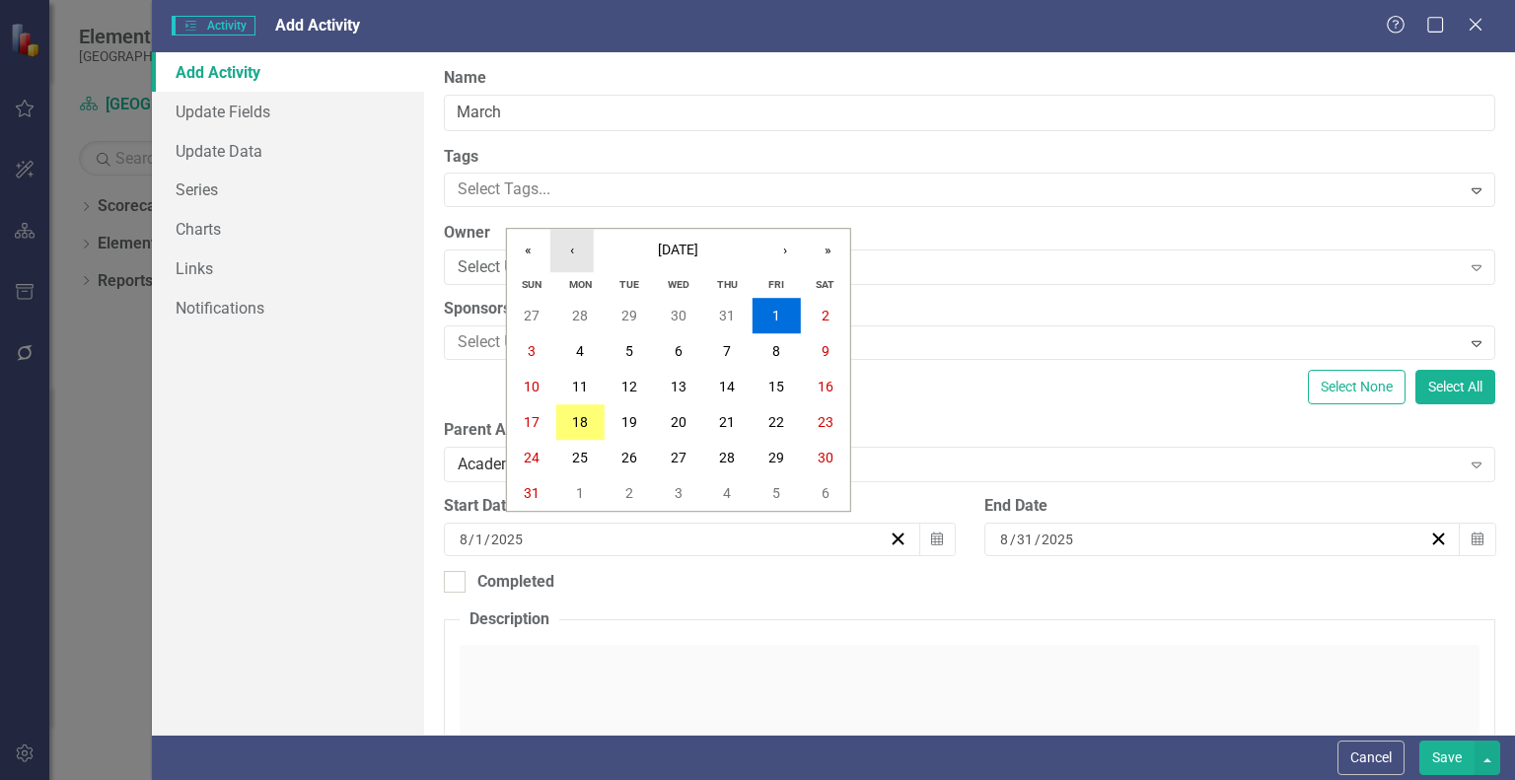
click at [568, 255] on button "‹" at bounding box center [571, 250] width 43 height 43
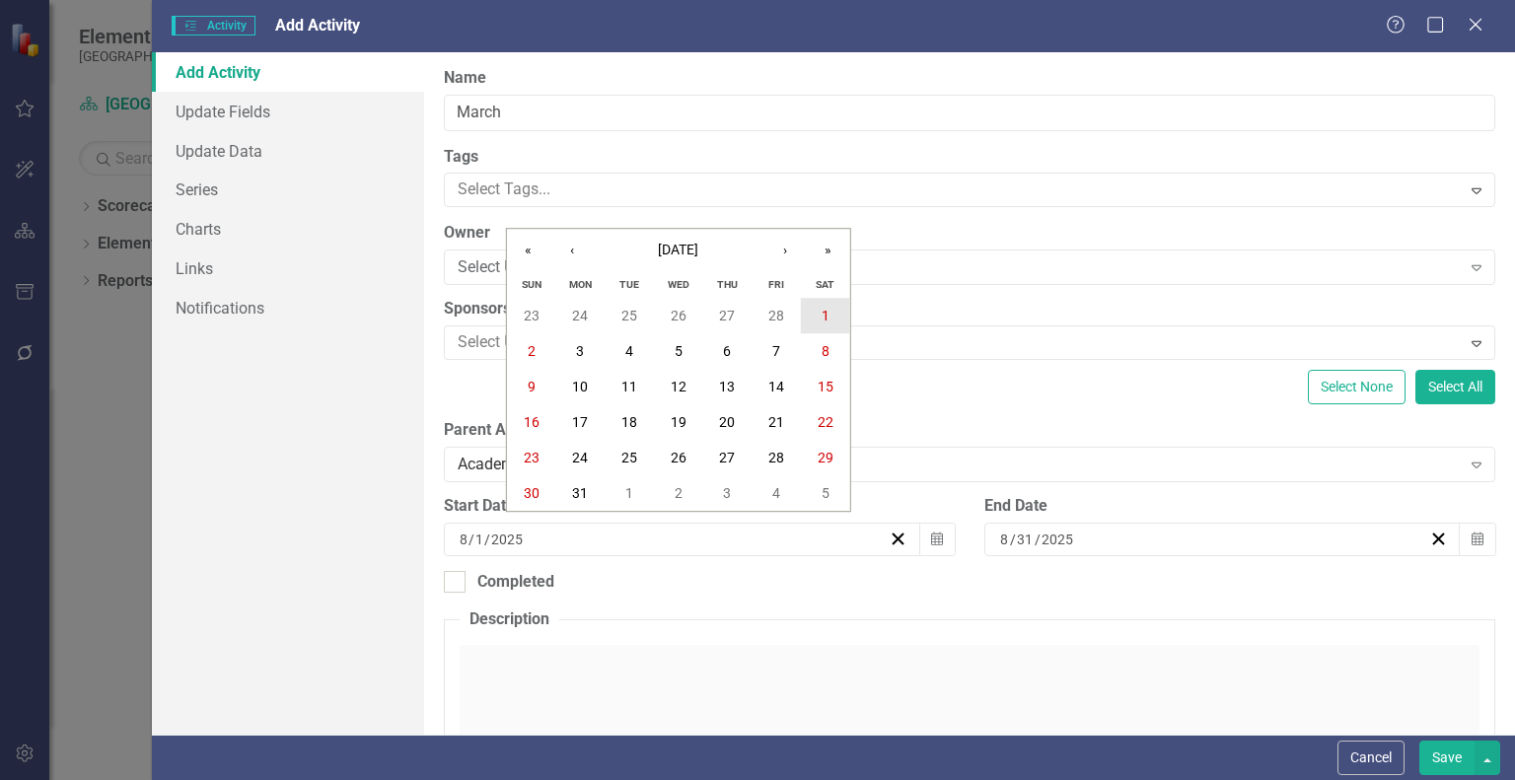
click at [822, 314] on abbr "1" at bounding box center [826, 316] width 8 height 16
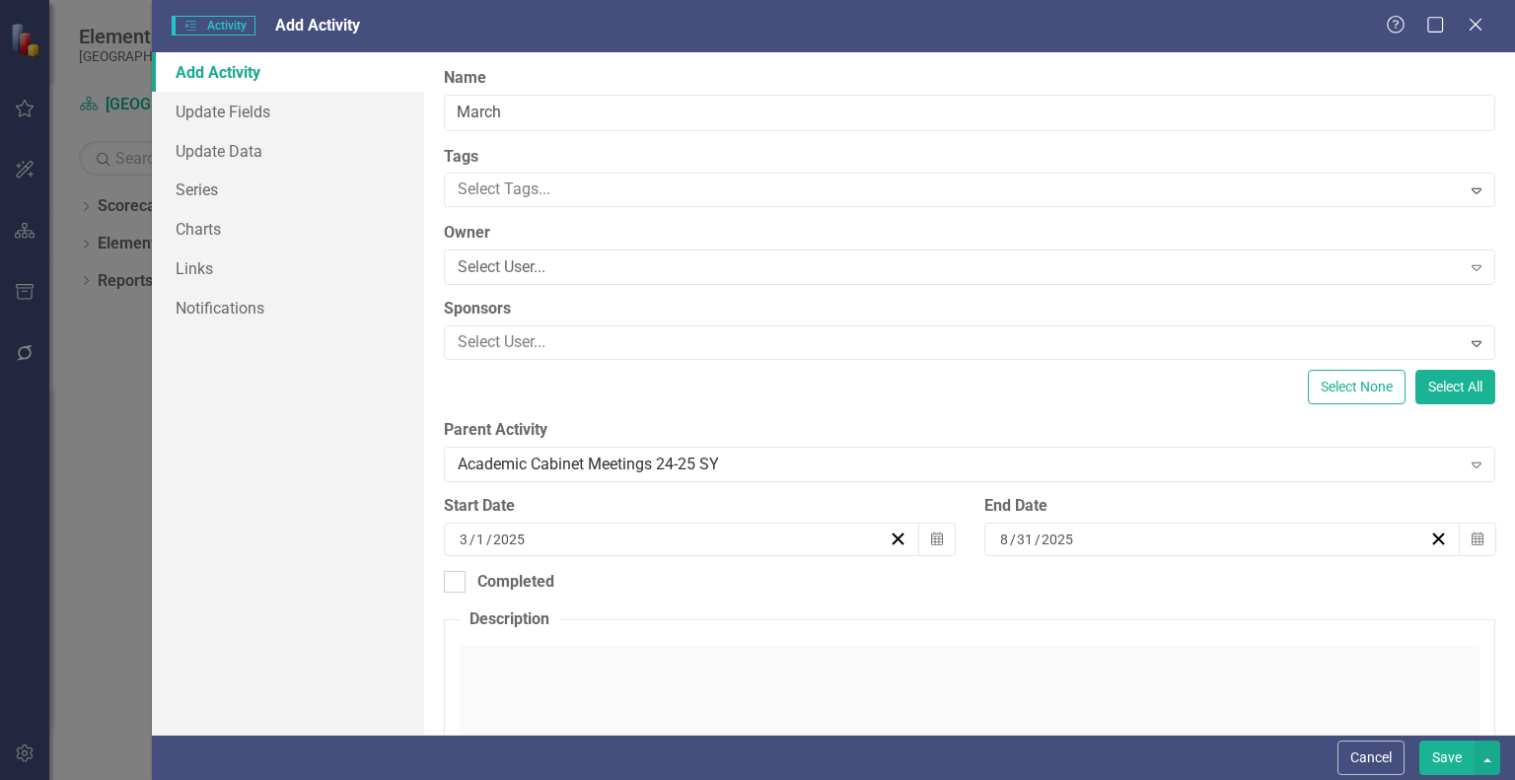
click at [1080, 545] on div "8 / 31 / 2025" at bounding box center [1213, 540] width 432 height 20
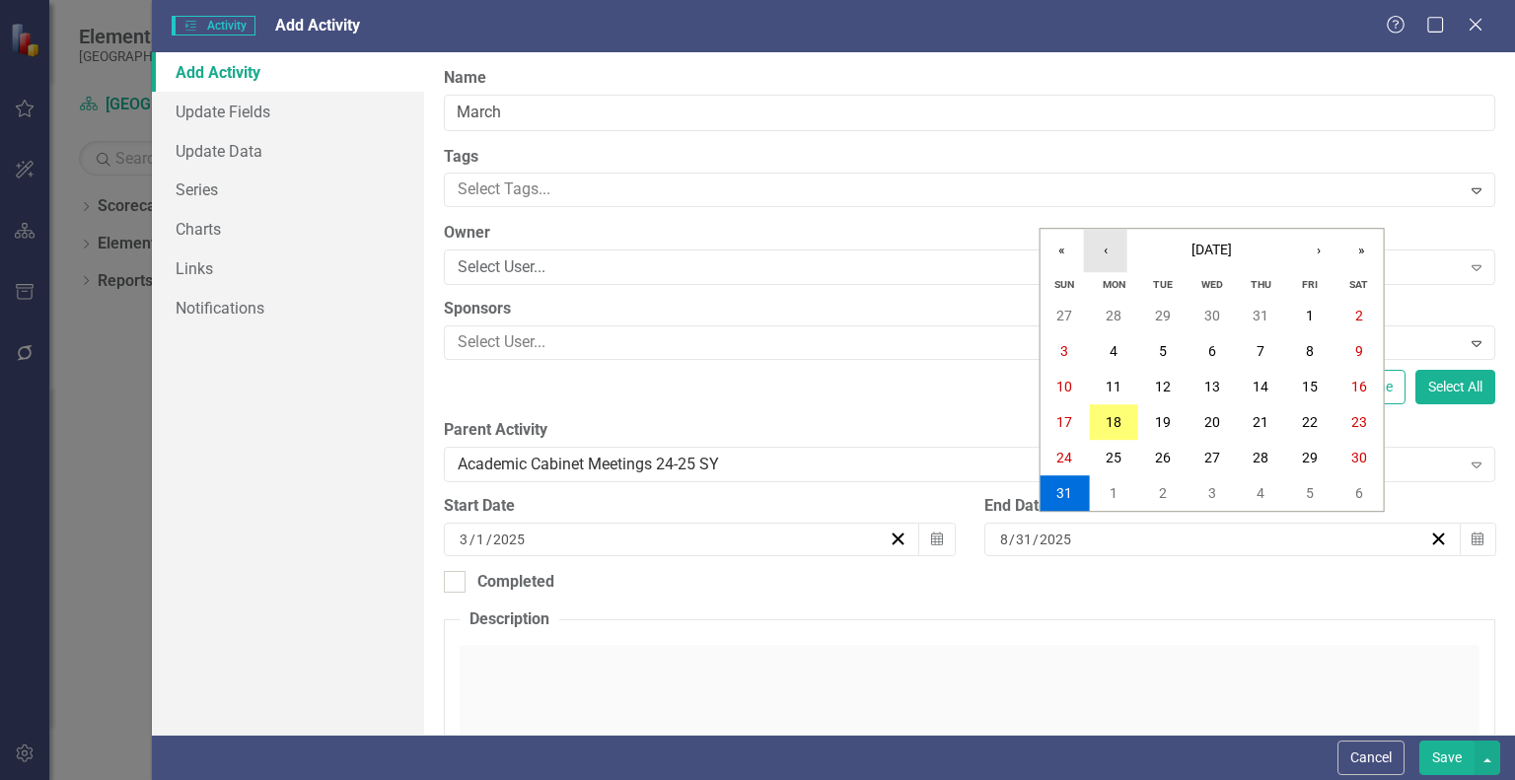
click at [1112, 251] on button "‹" at bounding box center [1105, 250] width 43 height 43
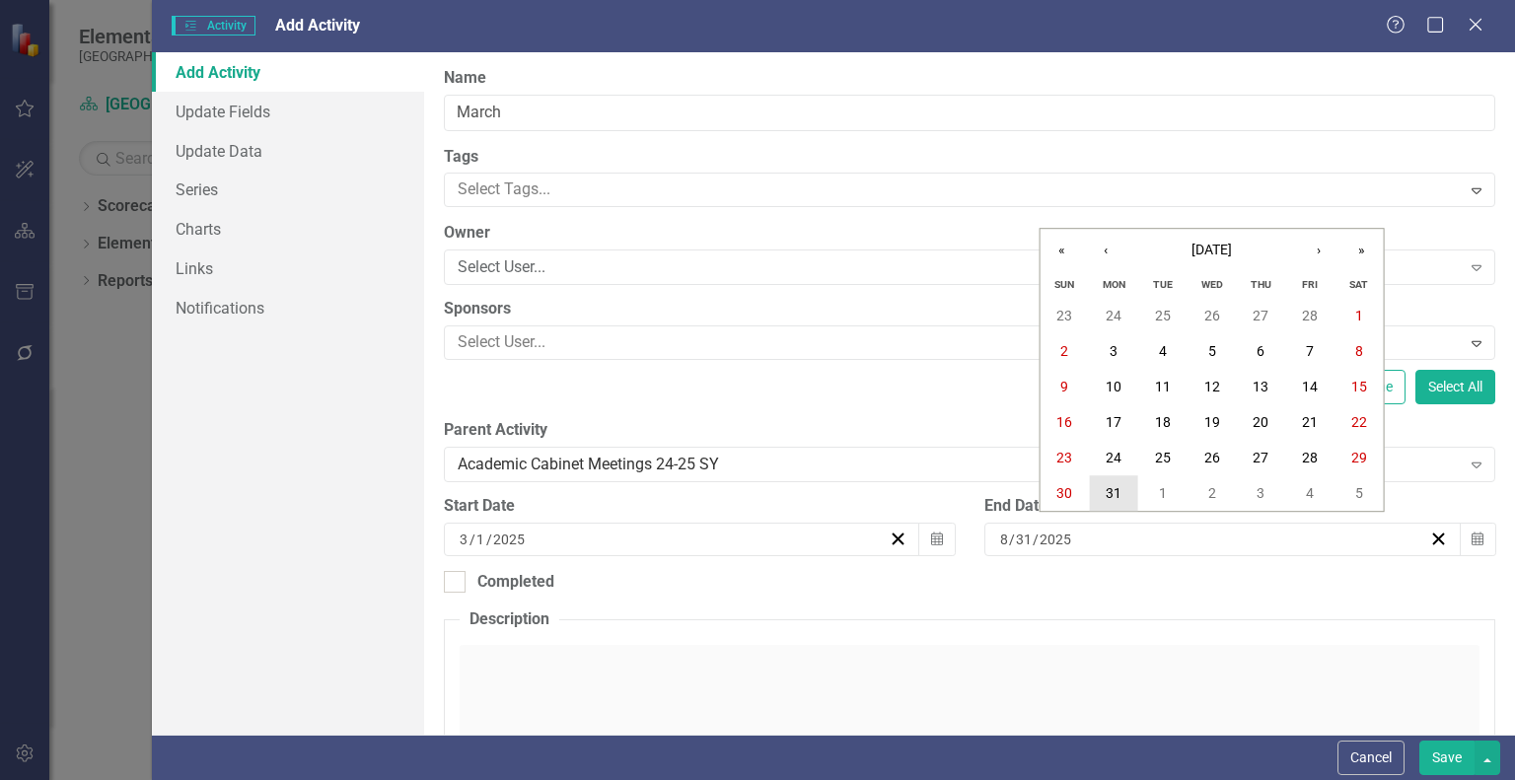
click at [1118, 492] on abbr "31" at bounding box center [1114, 493] width 16 height 16
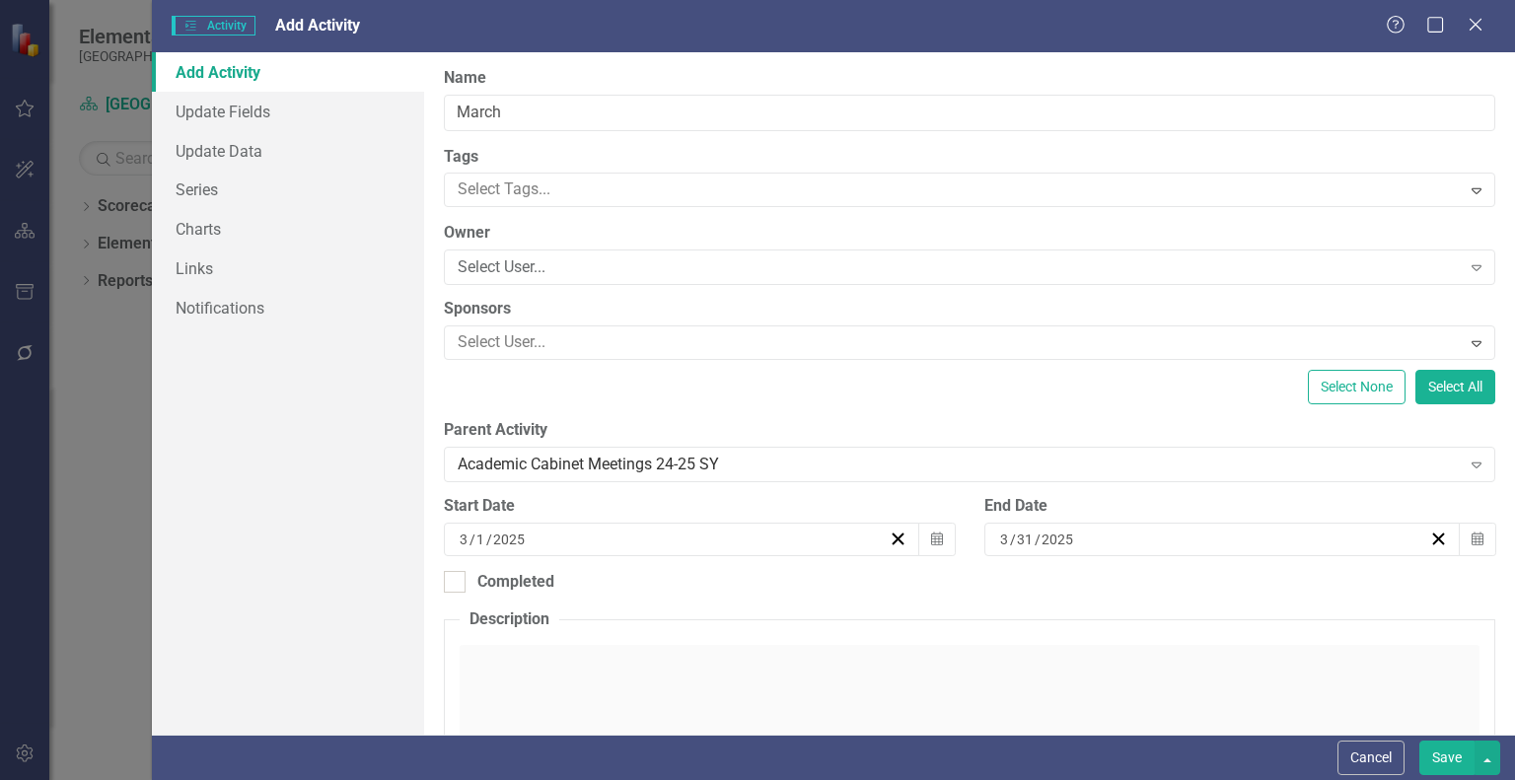
click at [1456, 761] on button "Save" at bounding box center [1446, 758] width 55 height 35
checkbox input "false"
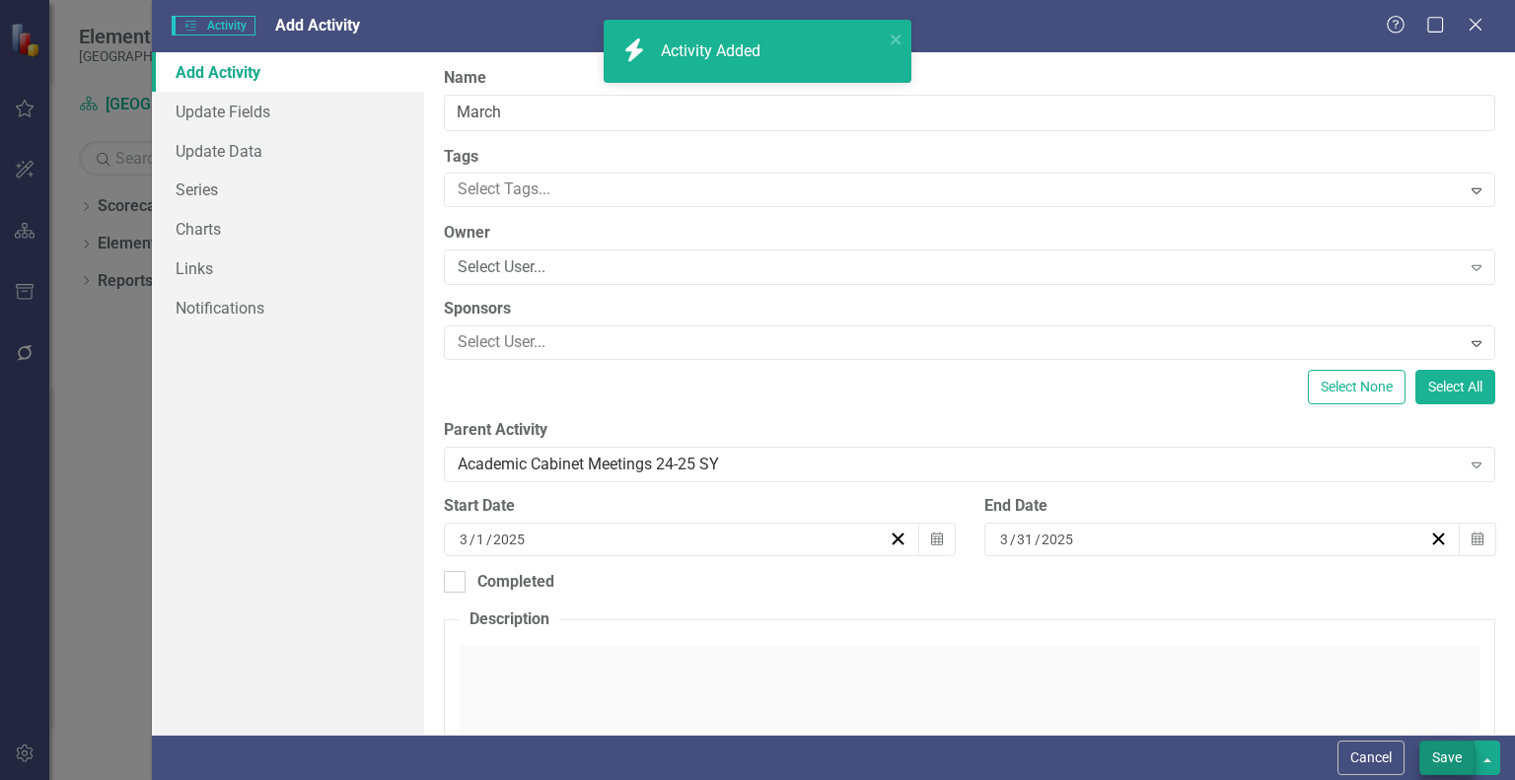
checkbox input "true"
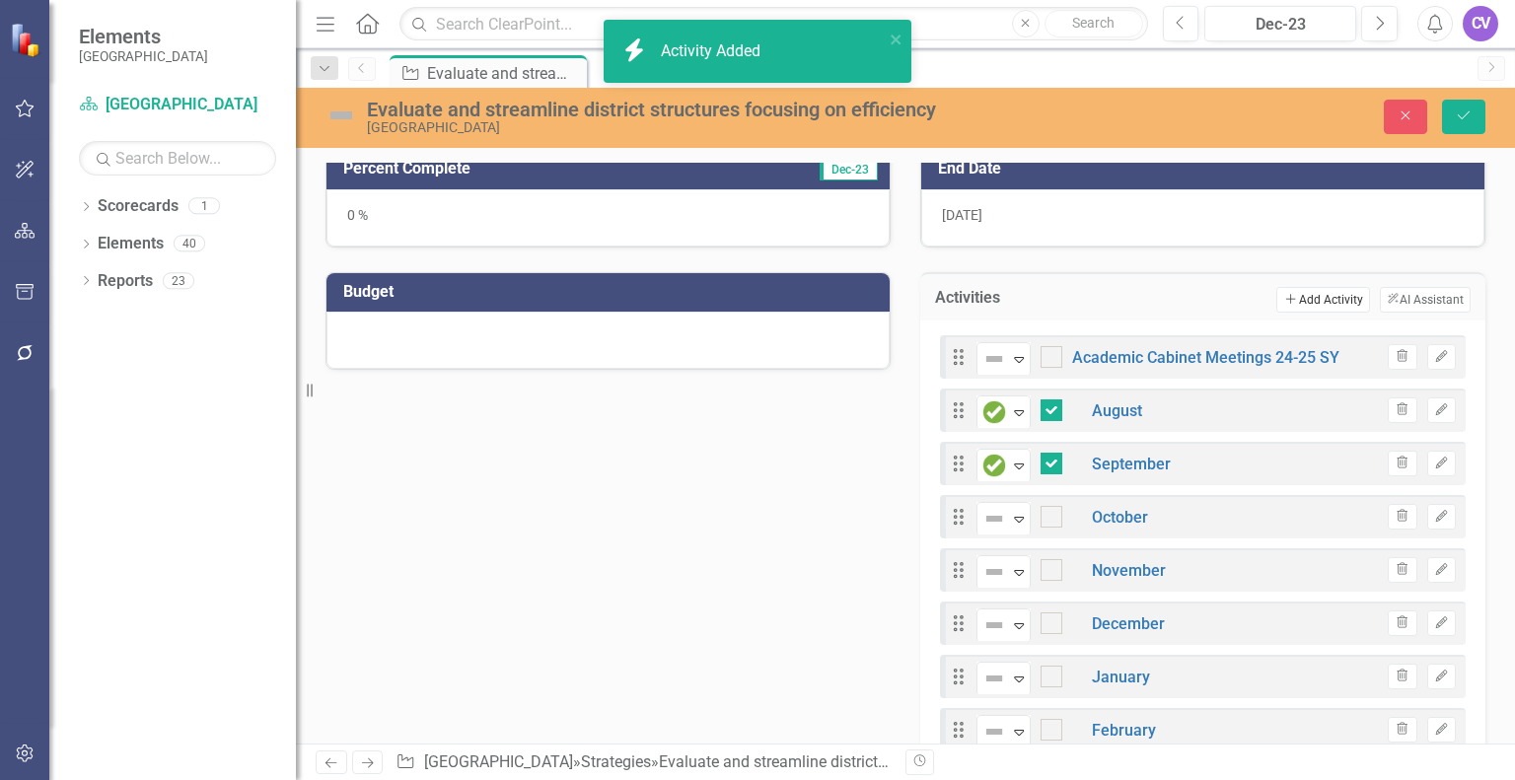
click at [1295, 296] on button "Add Add Activity" at bounding box center [1322, 300] width 93 height 26
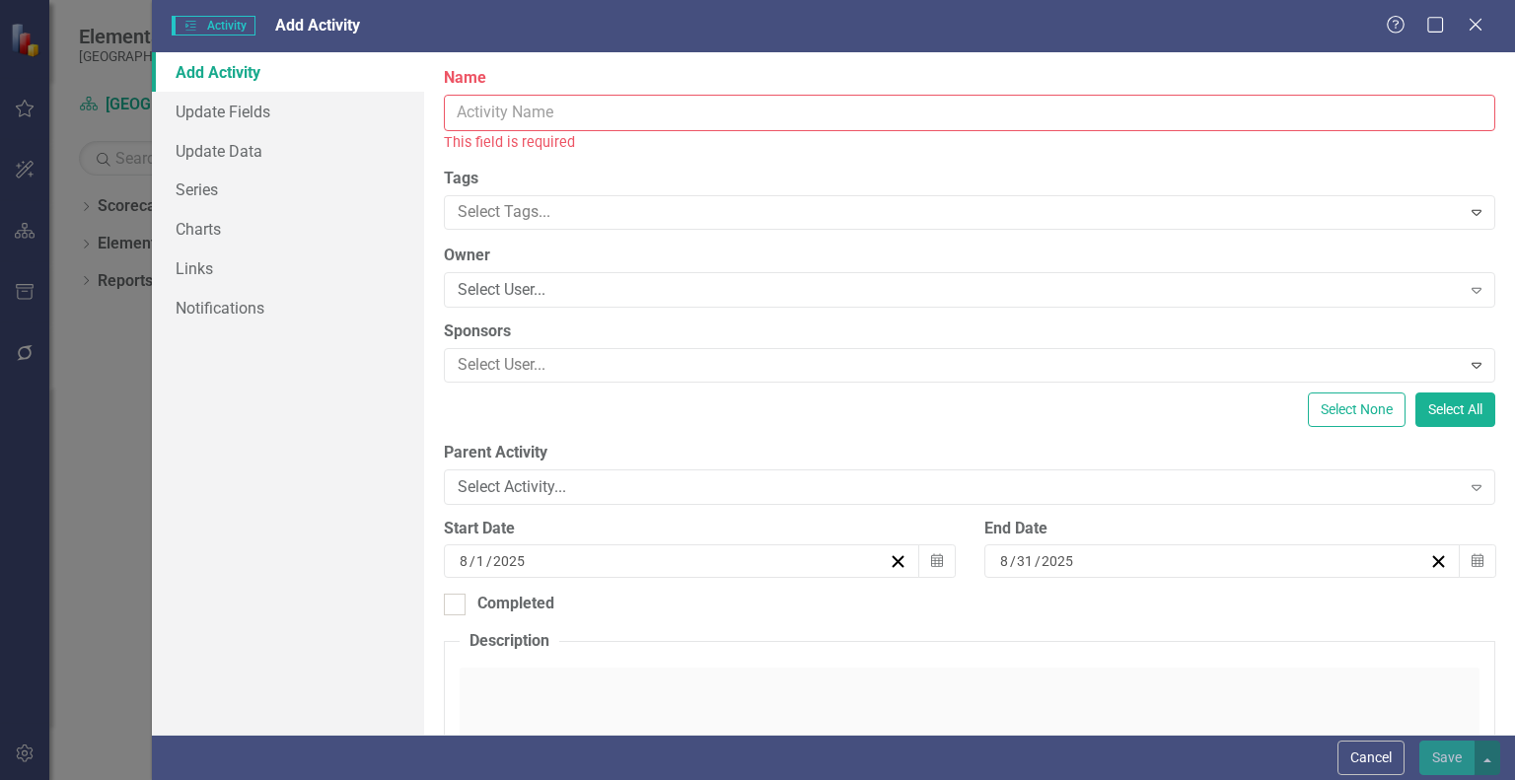
click at [856, 113] on input "Name" at bounding box center [970, 113] width 1052 height 36
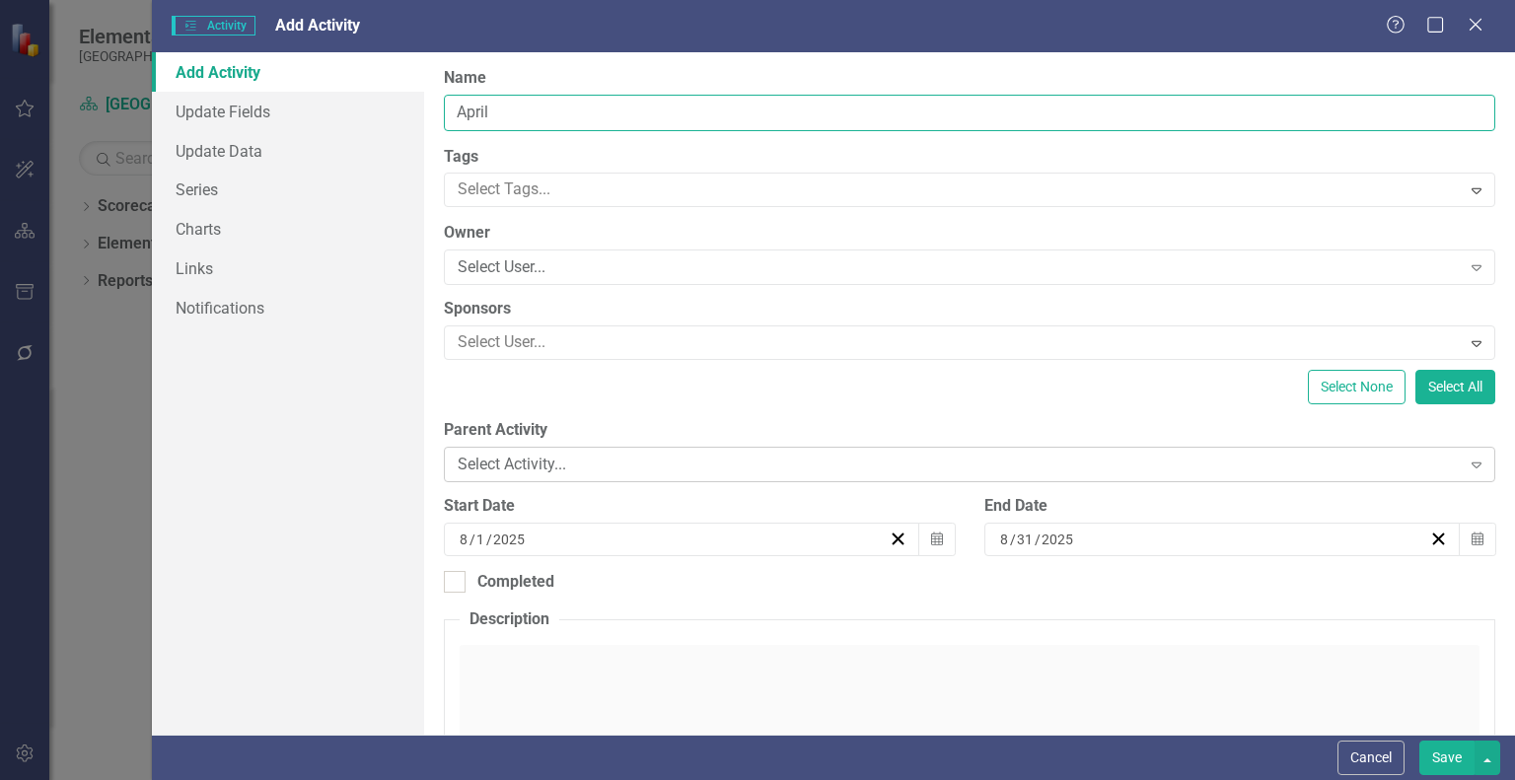
type input "April"
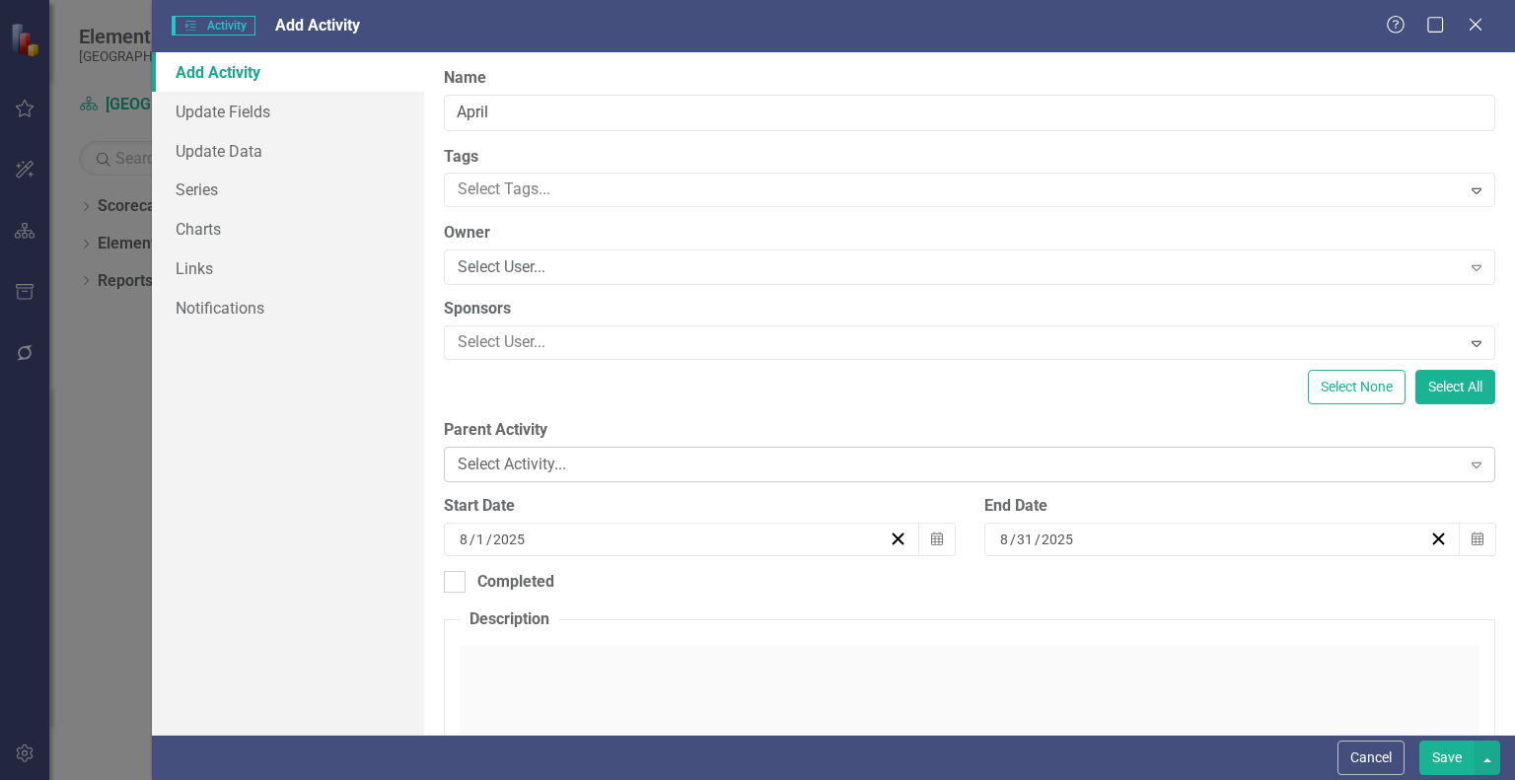
click at [592, 473] on div "Select Activity..." at bounding box center [959, 465] width 1002 height 23
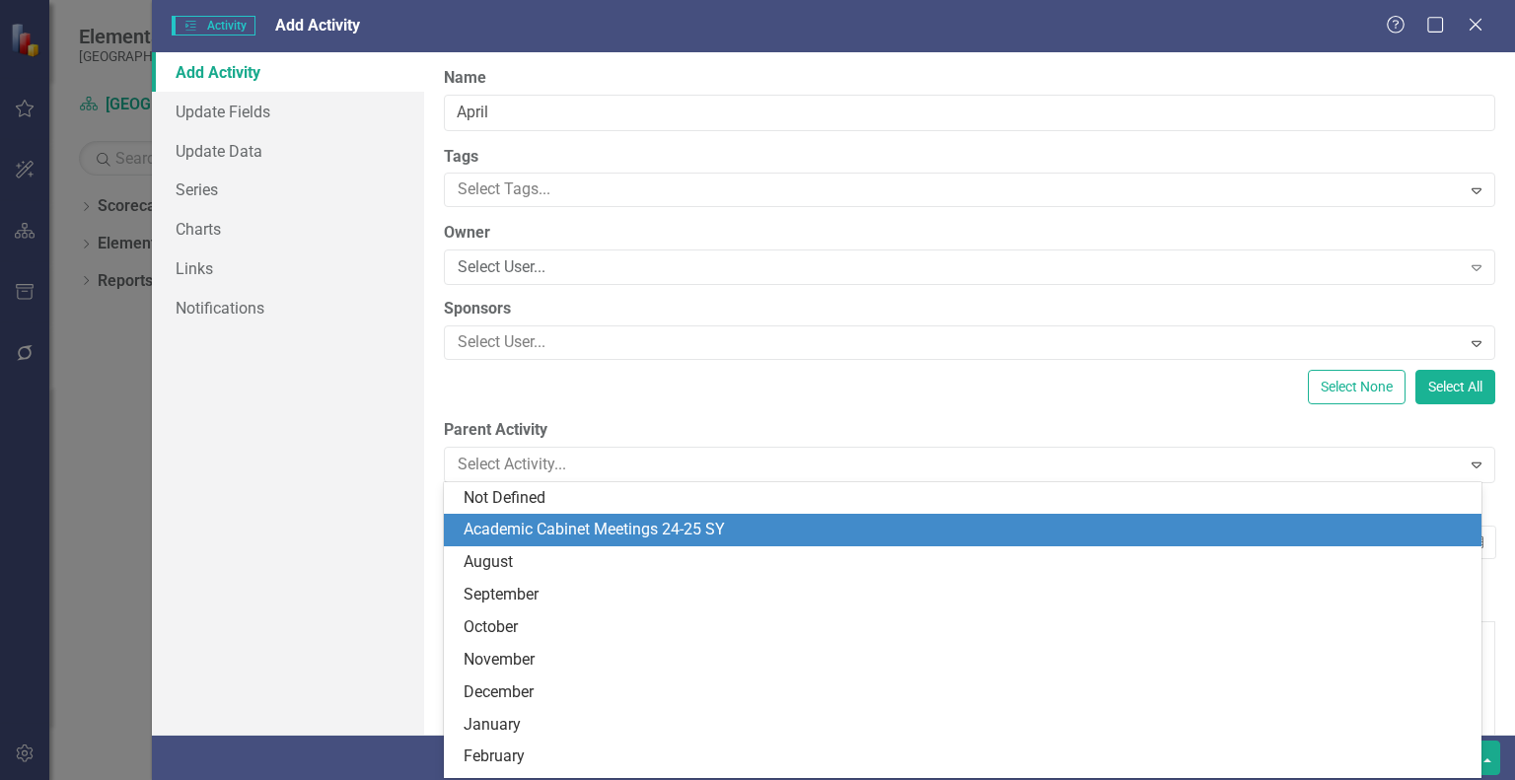
click at [587, 527] on div "Academic Cabinet Meetings 24-25 SY" at bounding box center [967, 530] width 1006 height 23
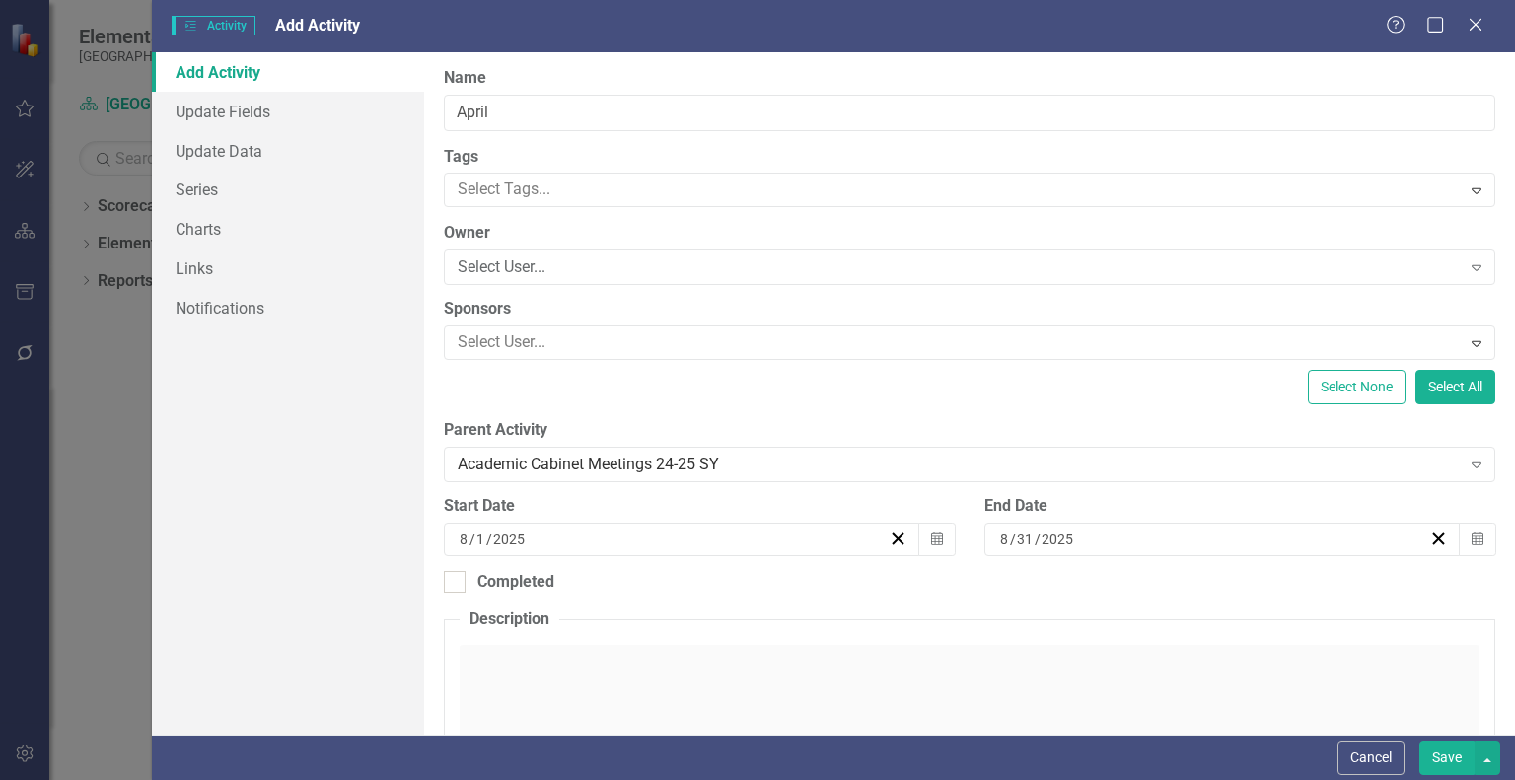
click at [678, 543] on div "8 / 1 / 2025" at bounding box center [673, 540] width 432 height 20
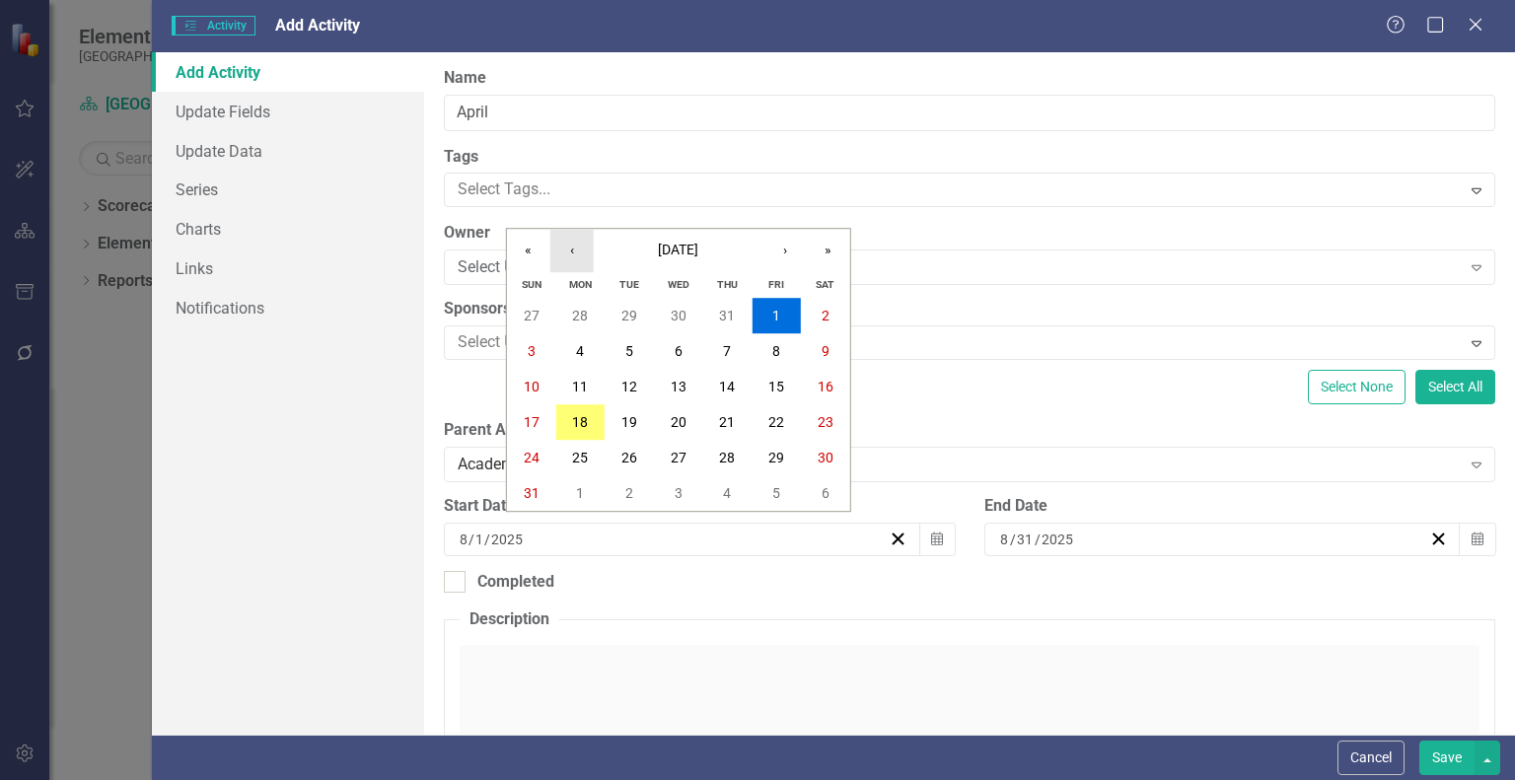
click at [564, 249] on button "‹" at bounding box center [571, 250] width 43 height 43
click at [616, 311] on button "1" at bounding box center [629, 316] width 49 height 36
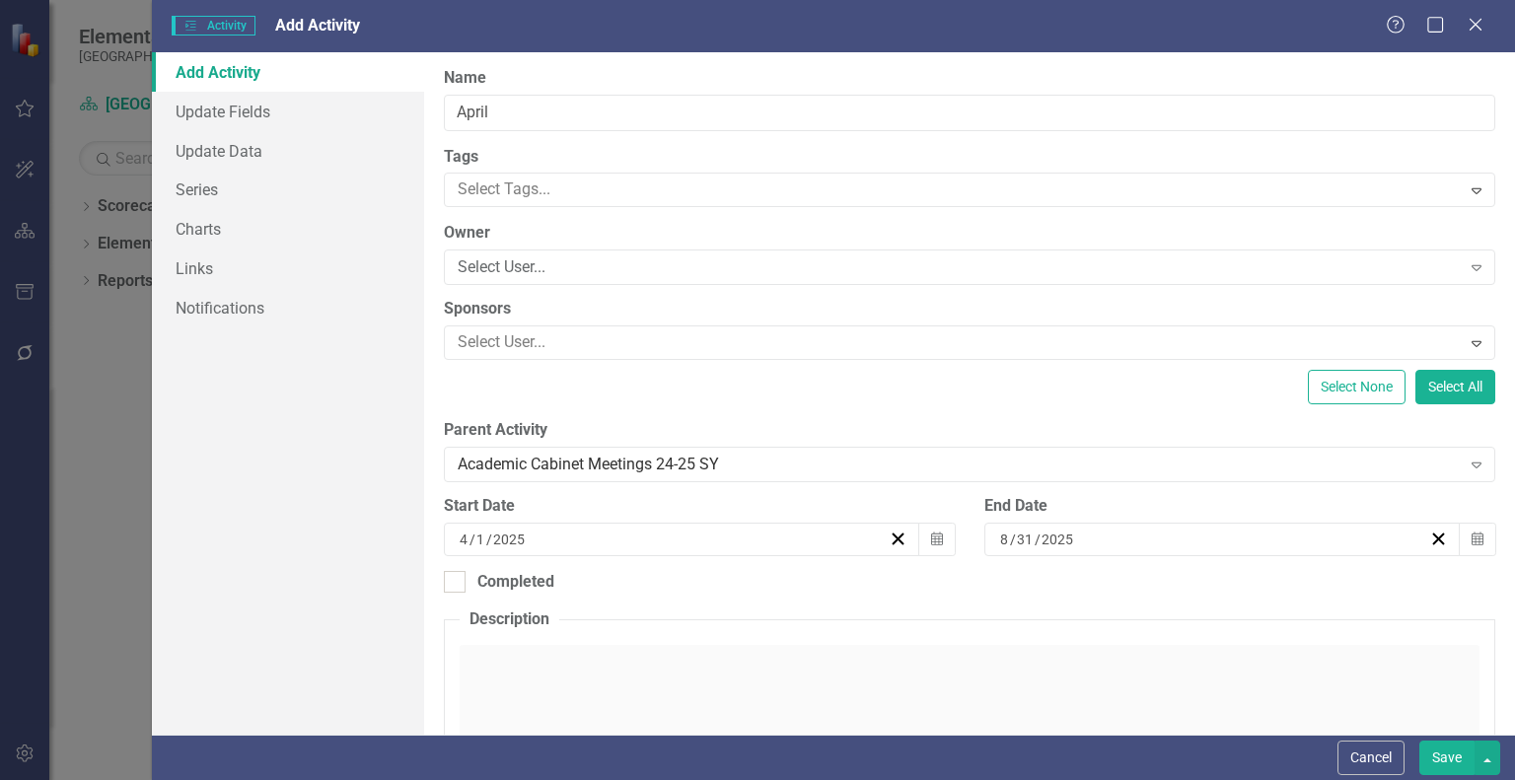
click at [1071, 546] on div "8 / 31 / 2025" at bounding box center [1213, 540] width 432 height 20
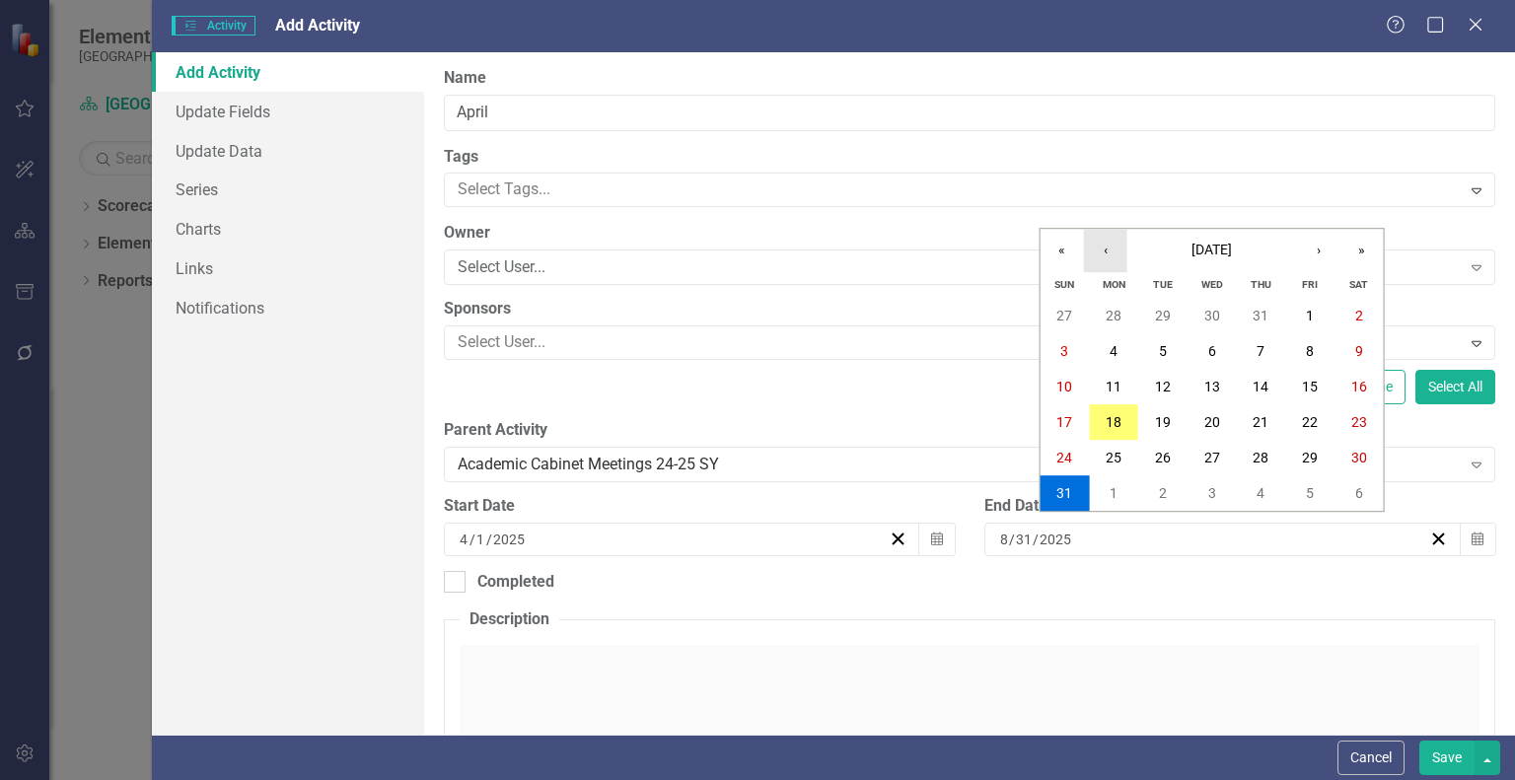
click at [1103, 241] on button "‹" at bounding box center [1105, 250] width 43 height 43
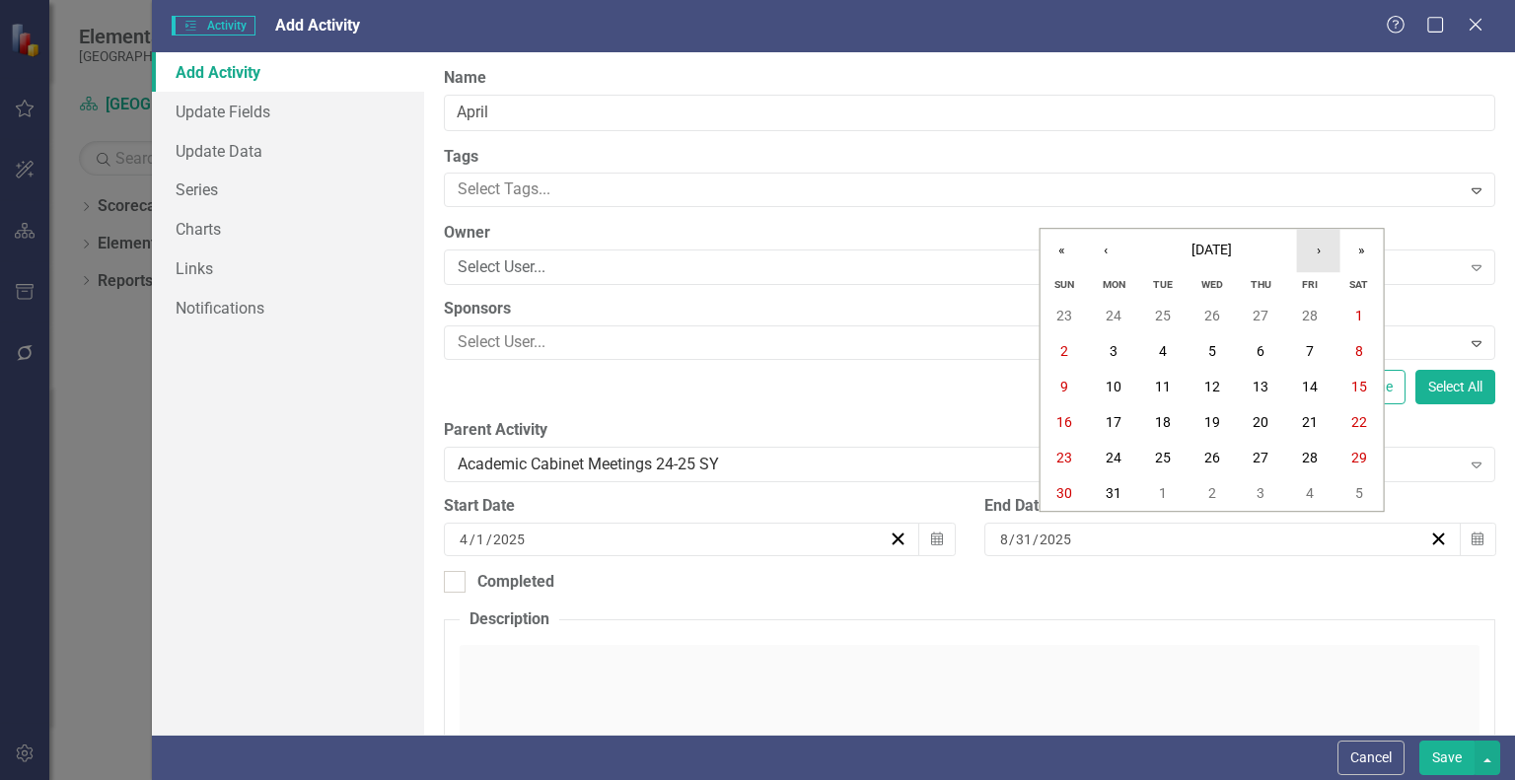
click at [1308, 248] on button "›" at bounding box center [1318, 250] width 43 height 43
click at [1201, 462] on button "30" at bounding box center [1212, 458] width 49 height 36
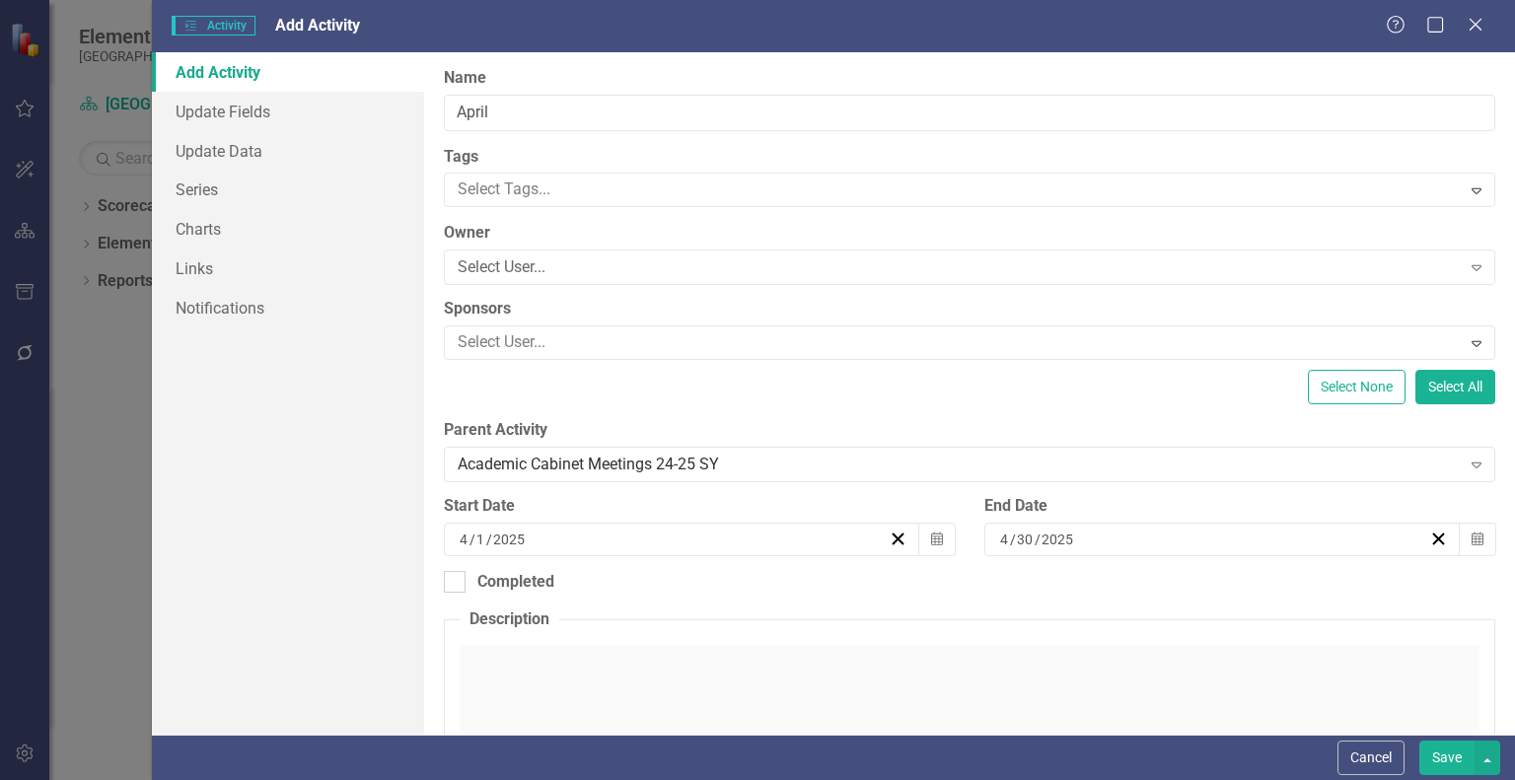
click at [1448, 752] on button "Save" at bounding box center [1446, 758] width 55 height 35
checkbox input "false"
checkbox input "true"
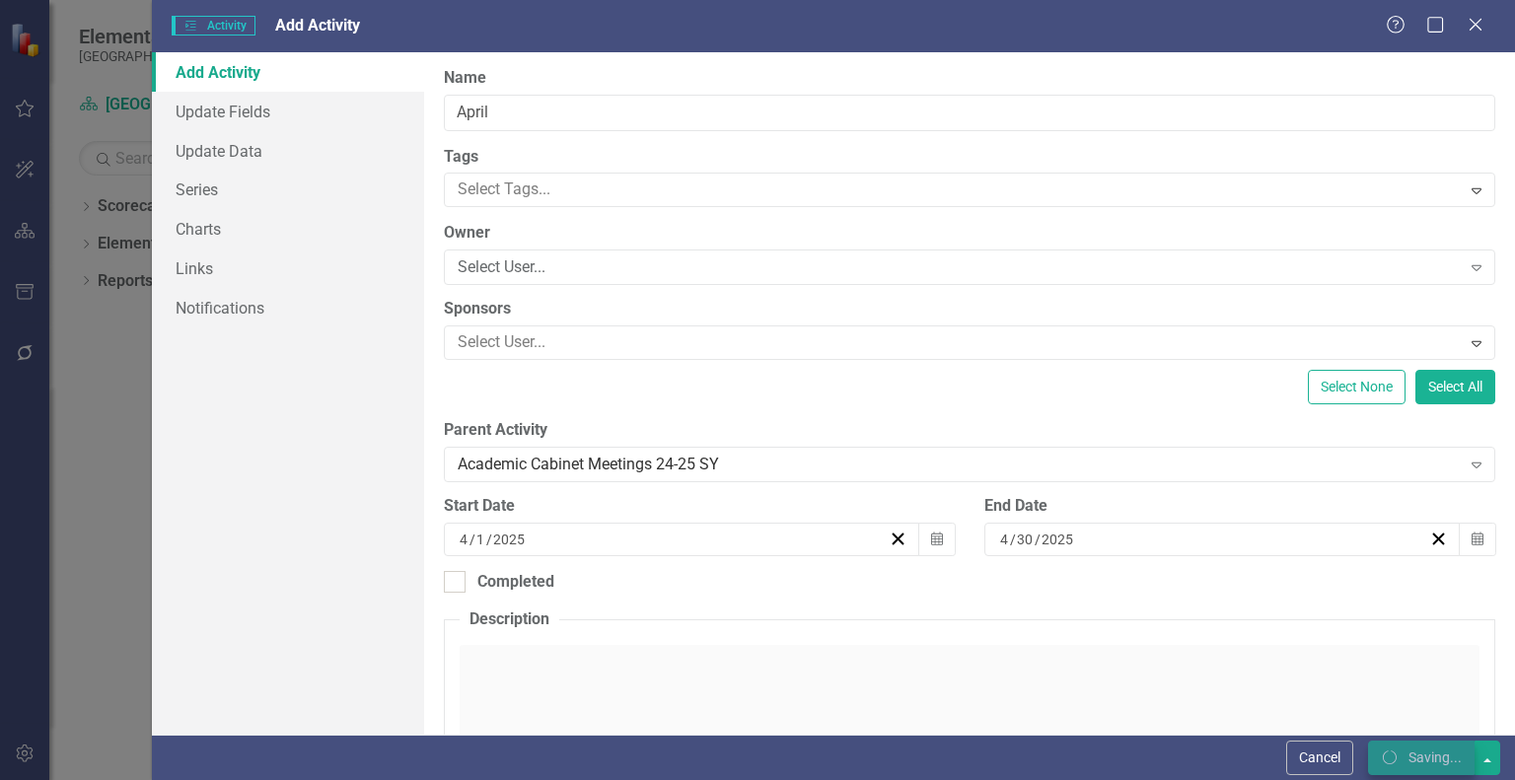
checkbox input "true"
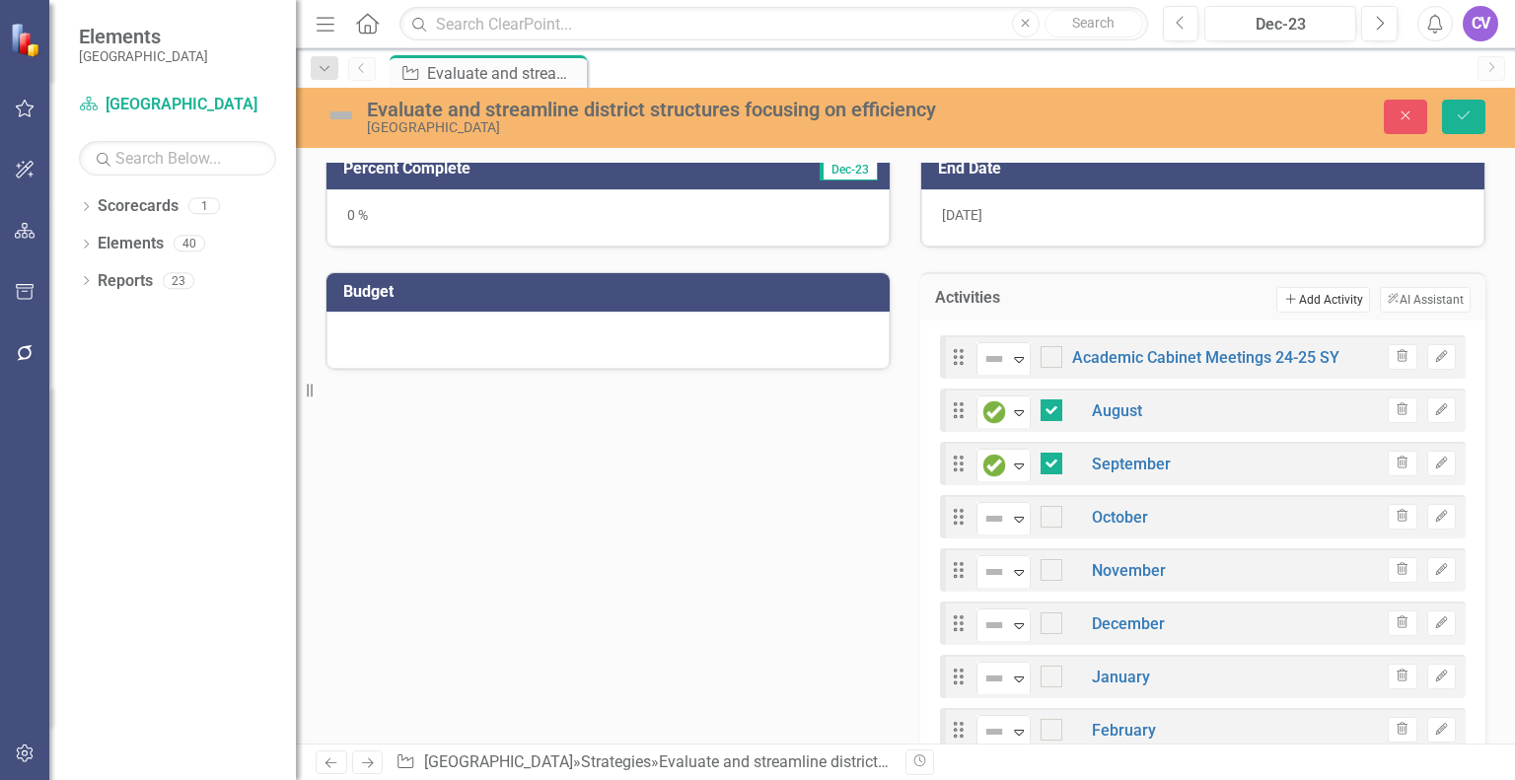
click at [1306, 295] on button "Add Add Activity" at bounding box center [1322, 300] width 93 height 26
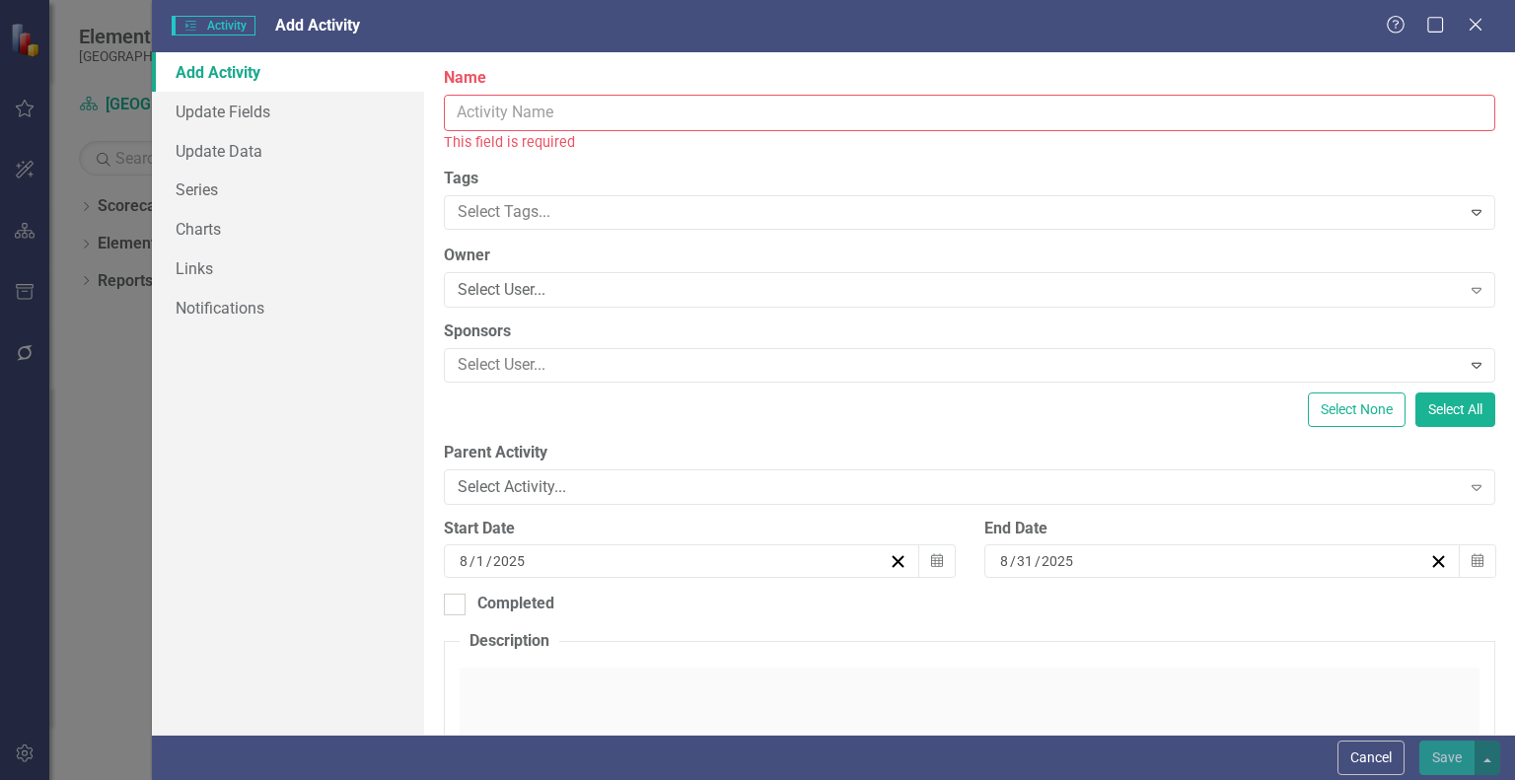
click at [702, 112] on input "Name" at bounding box center [970, 113] width 1052 height 36
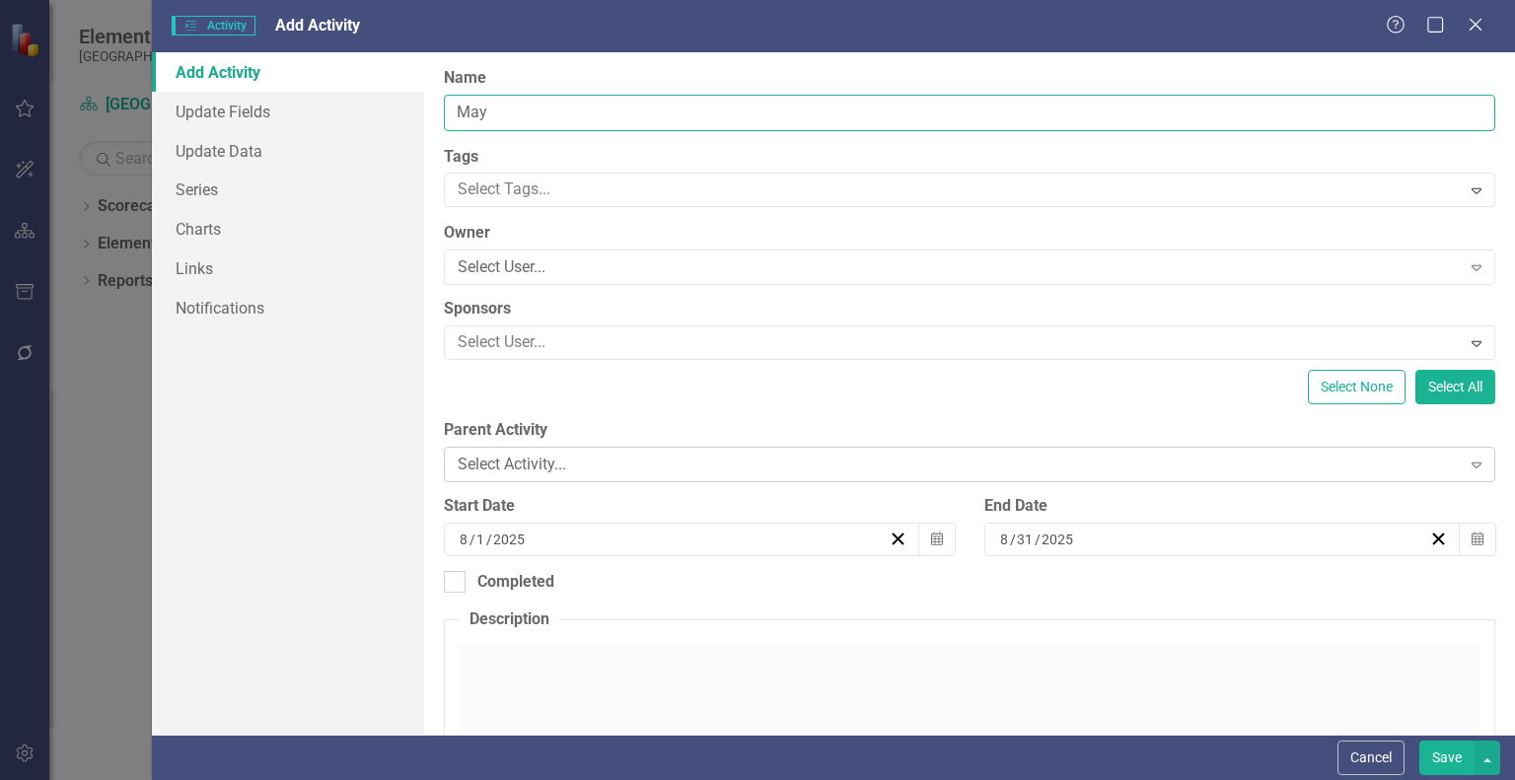
type input "May"
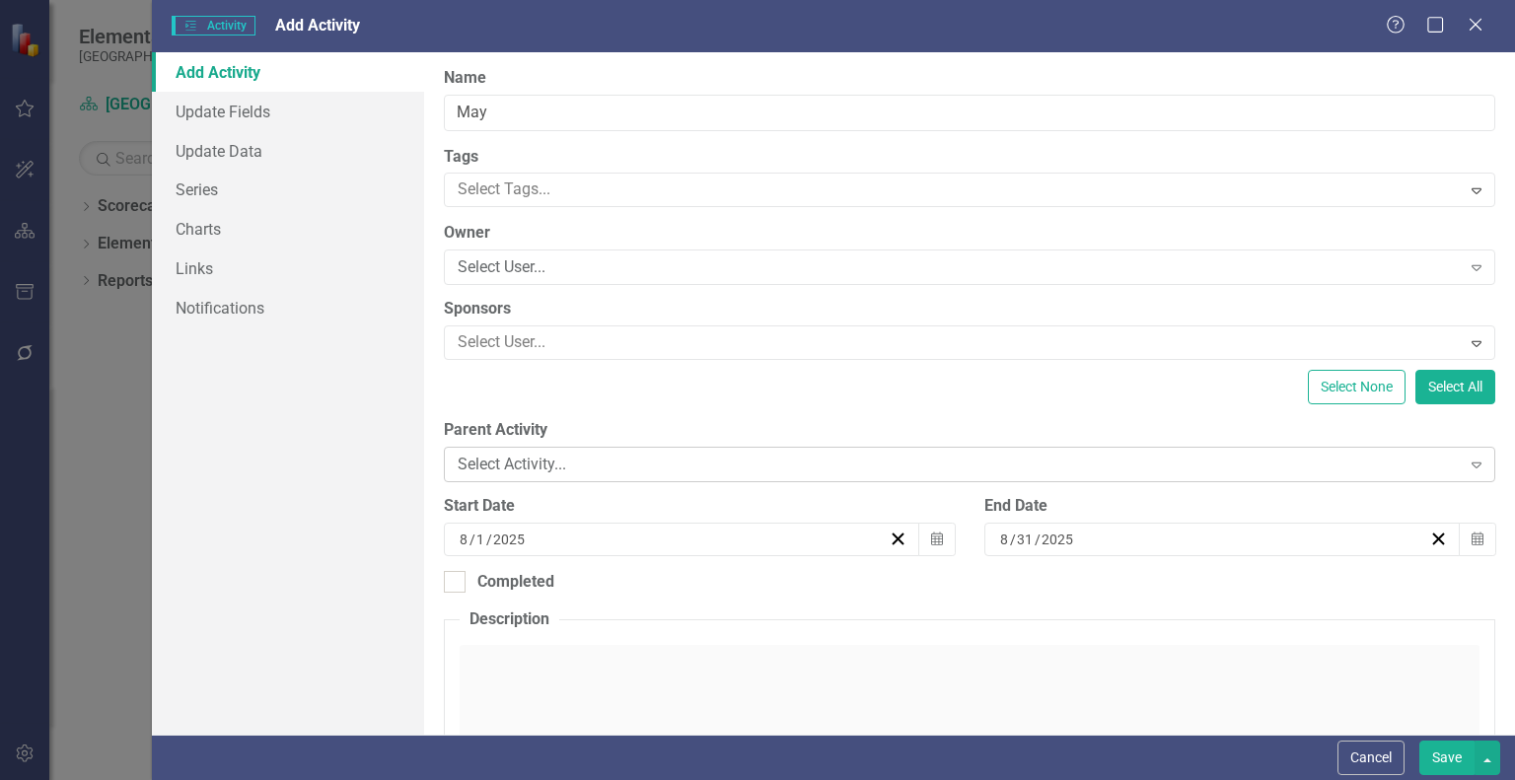
click at [599, 454] on div "Select Activity..." at bounding box center [959, 465] width 1002 height 23
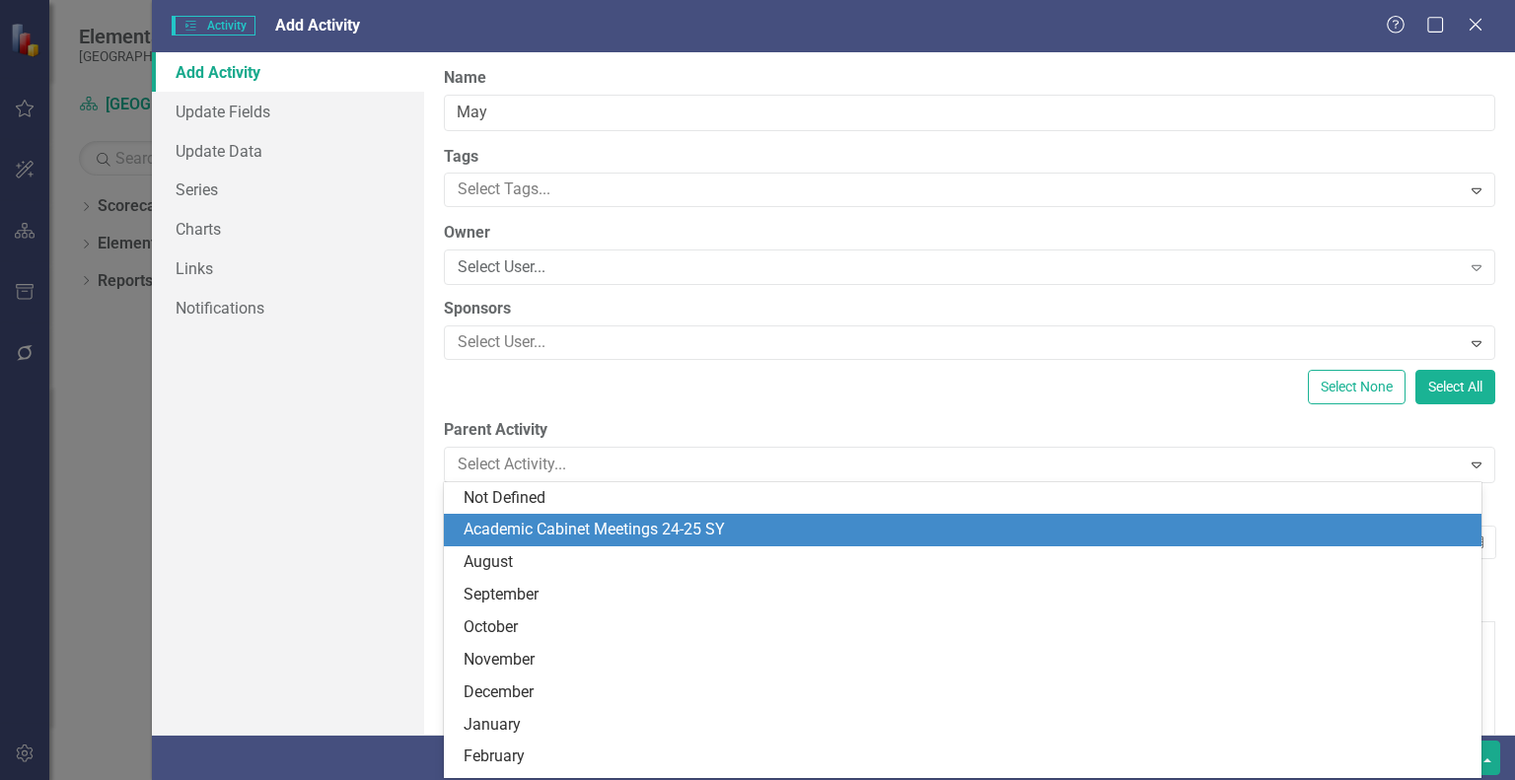
click at [562, 539] on div "Academic Cabinet Meetings 24-25 SY" at bounding box center [967, 530] width 1006 height 23
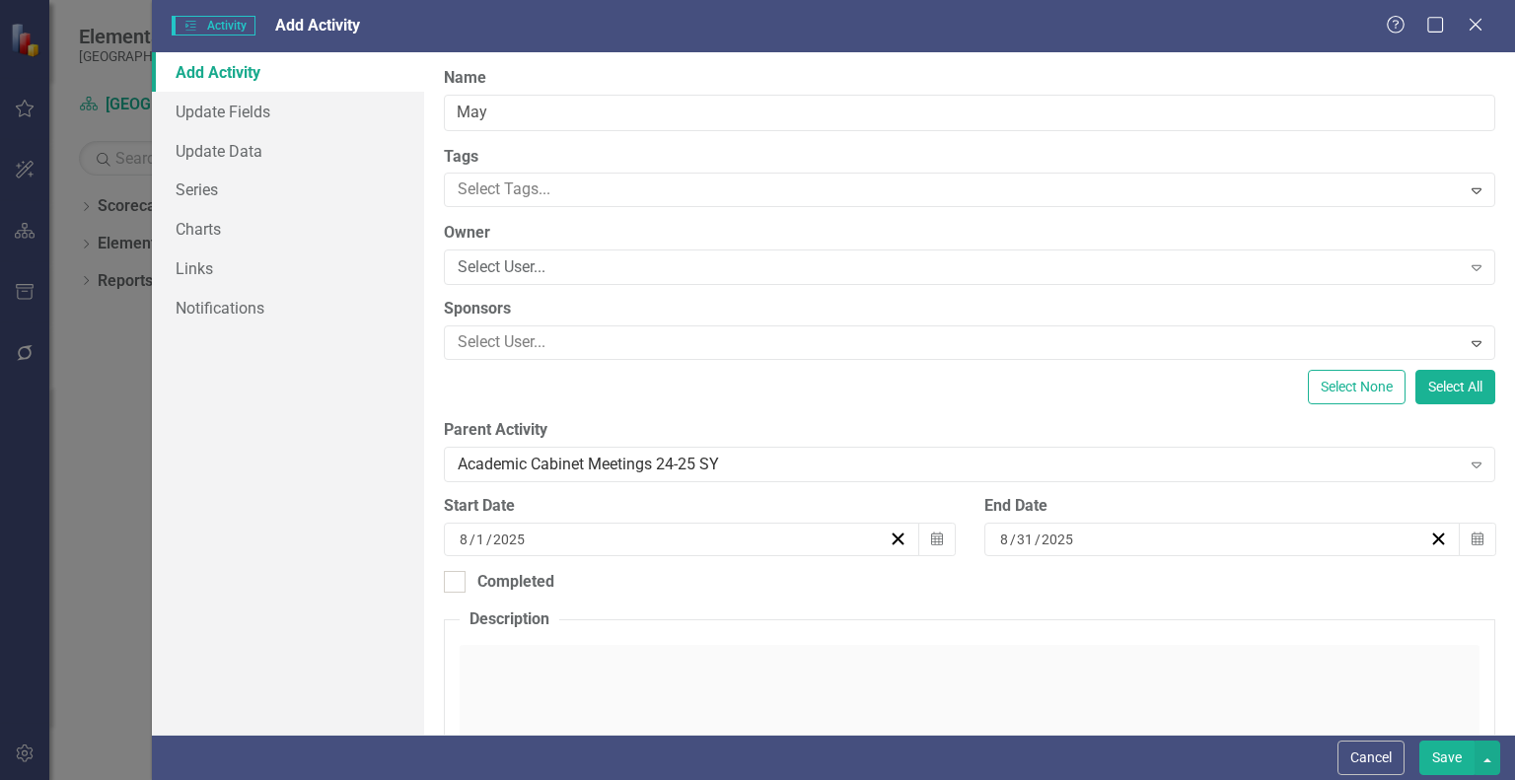
click at [846, 540] on div "8 / 1 / 2025" at bounding box center [673, 540] width 432 height 20
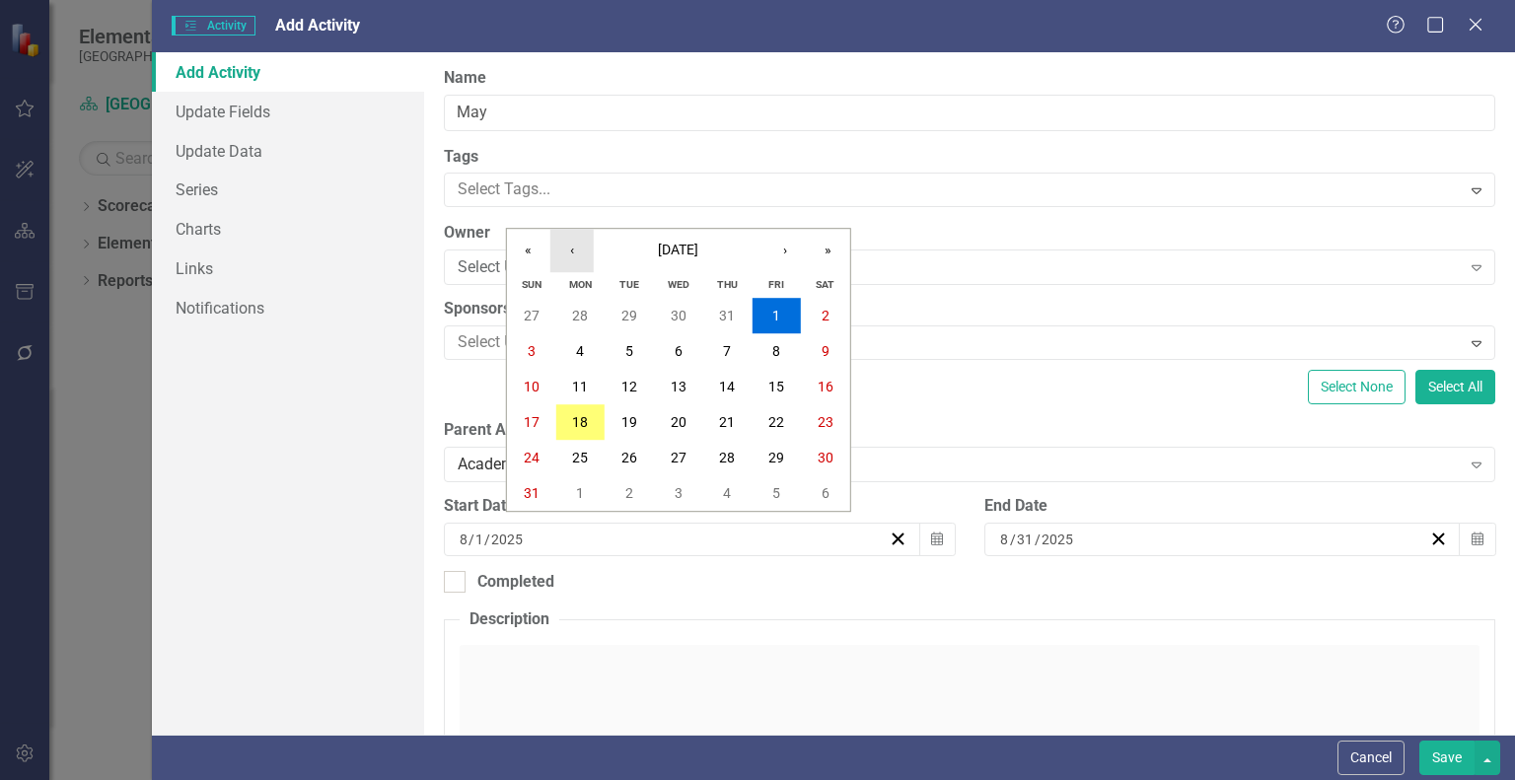
click at [572, 247] on button "‹" at bounding box center [571, 250] width 43 height 43
click at [729, 315] on abbr "1" at bounding box center [727, 316] width 8 height 16
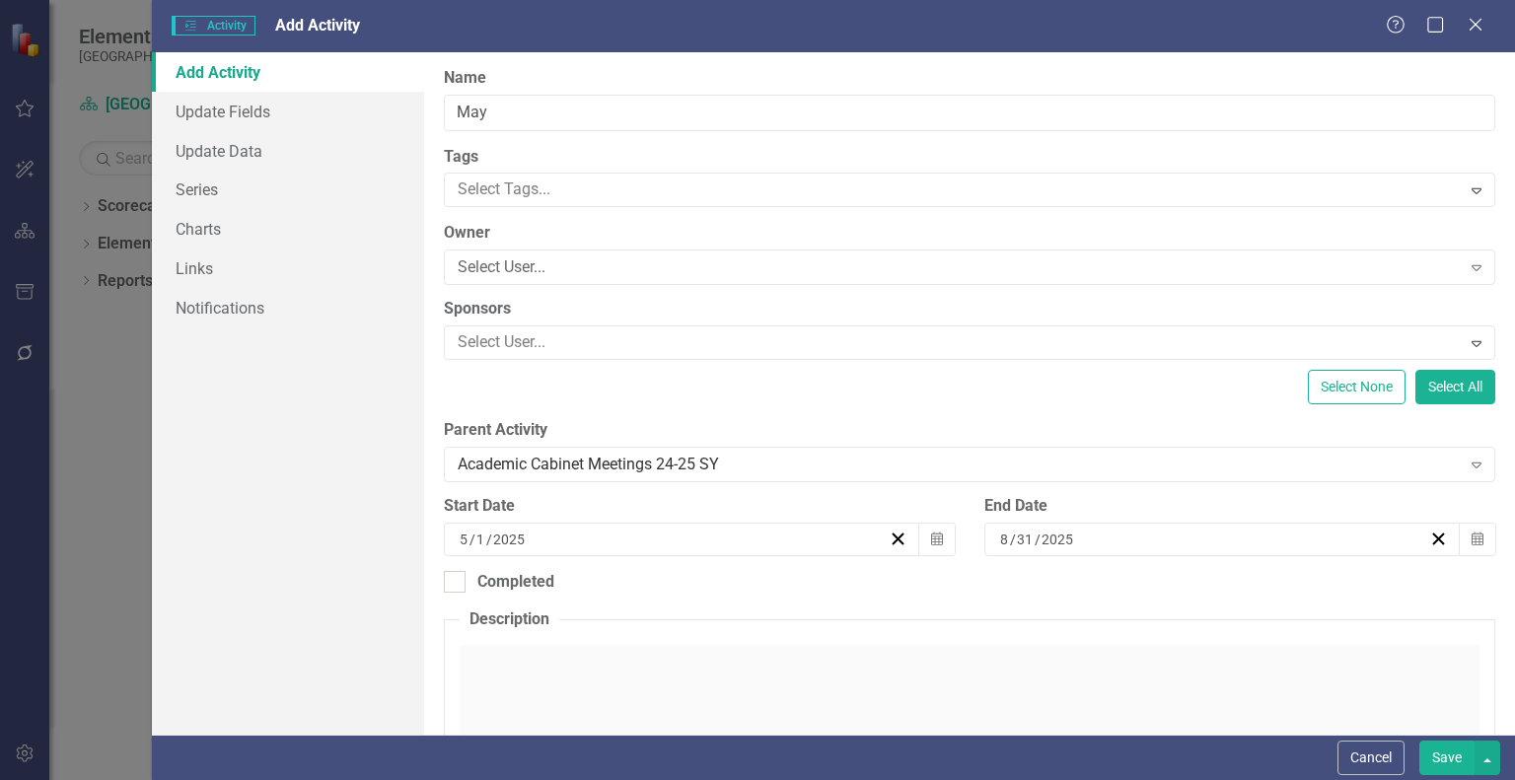
click at [1064, 545] on input "2025" at bounding box center [1058, 540] width 35 height 20
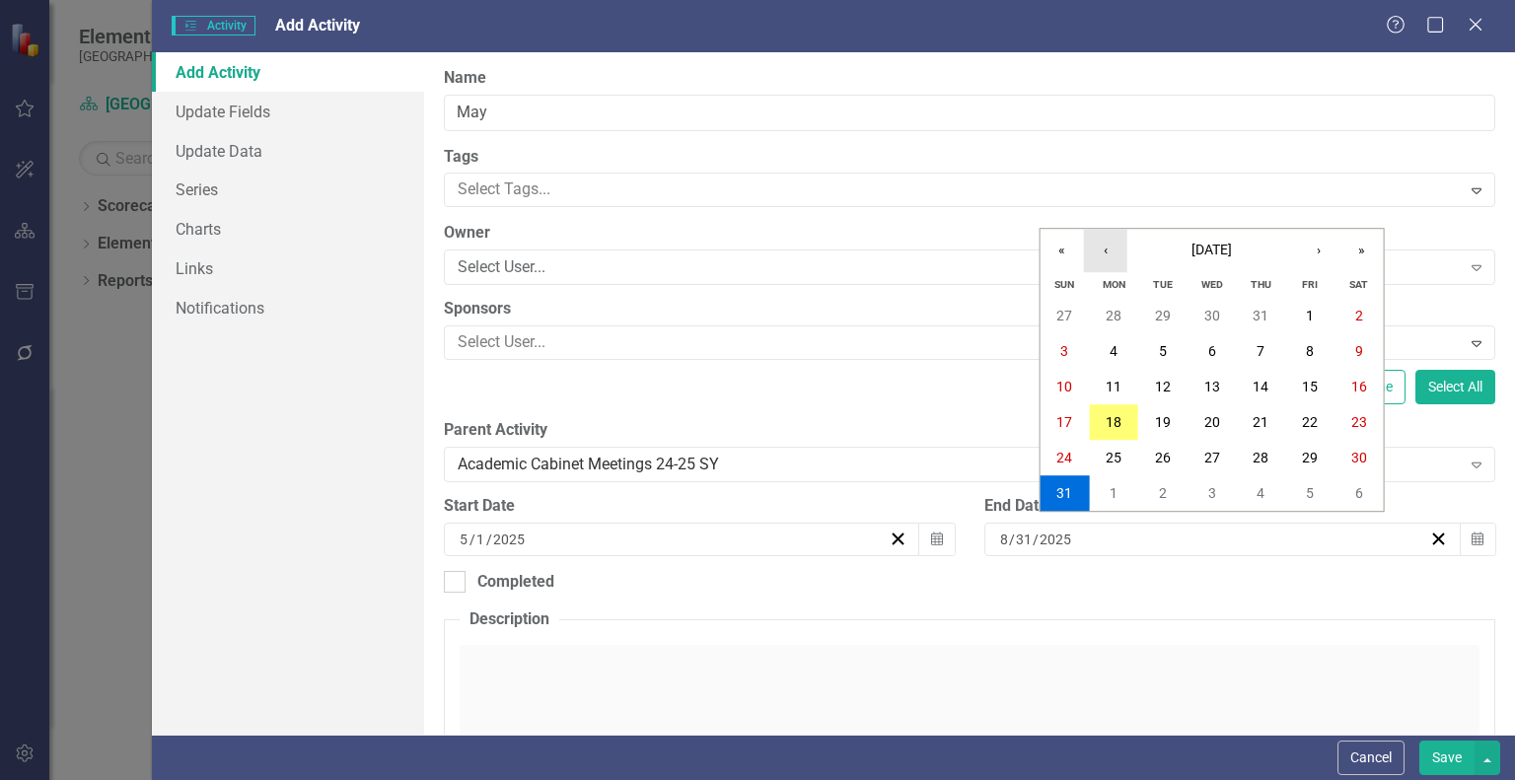
click at [1114, 252] on button "‹" at bounding box center [1105, 250] width 43 height 43
click at [1343, 453] on button "31" at bounding box center [1359, 458] width 49 height 36
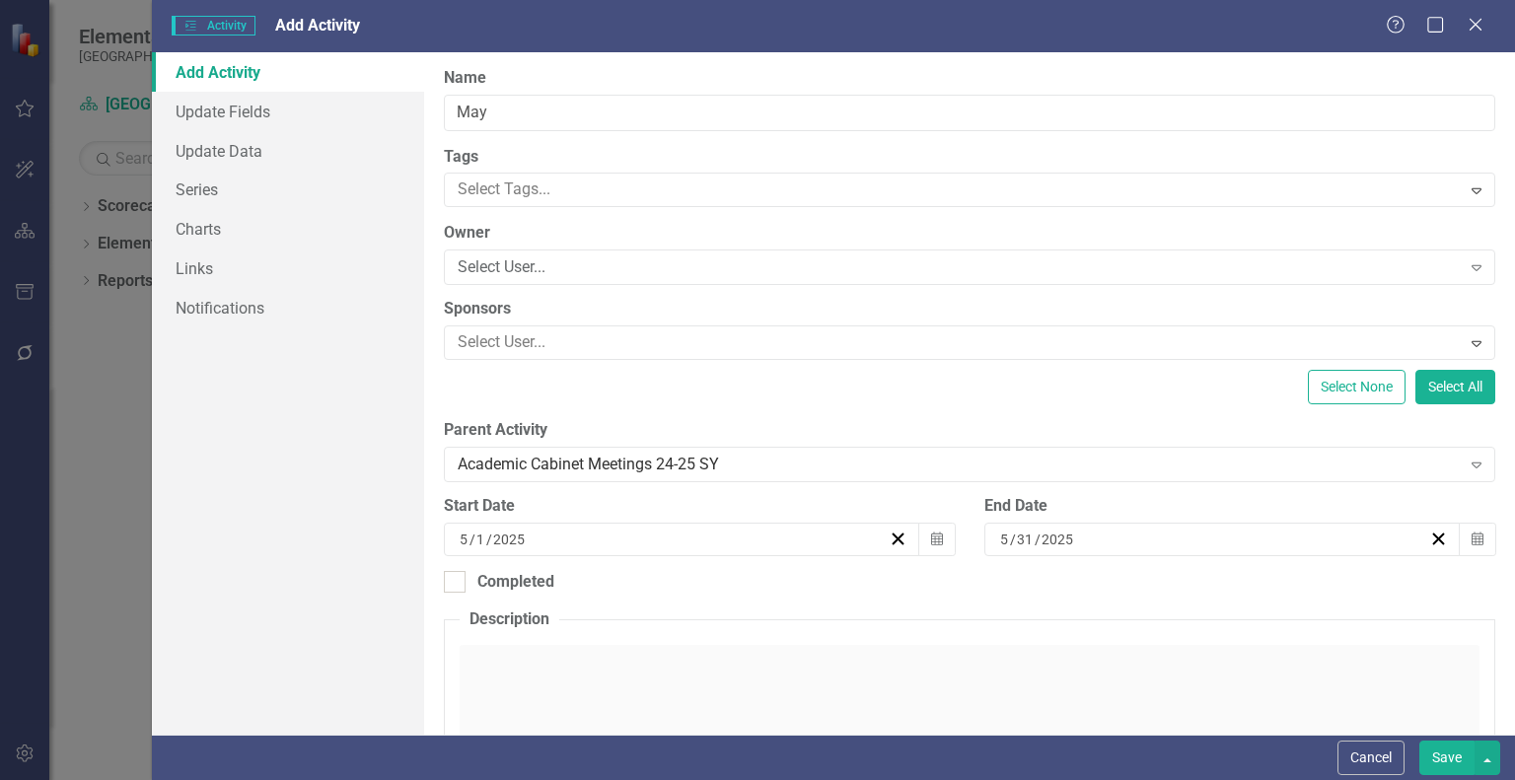
click at [1440, 752] on button "Save" at bounding box center [1446, 758] width 55 height 35
checkbox input "false"
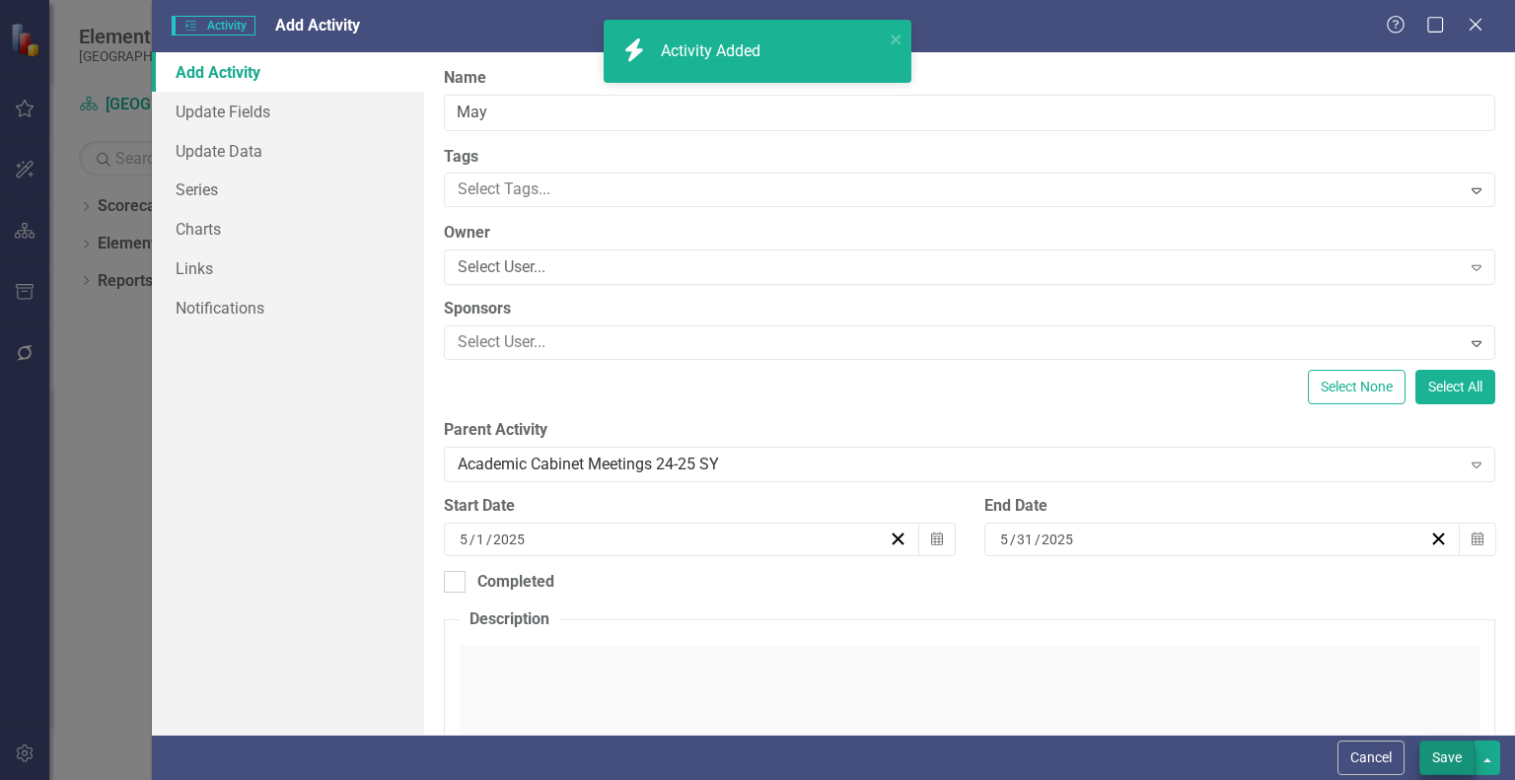
checkbox input "true"
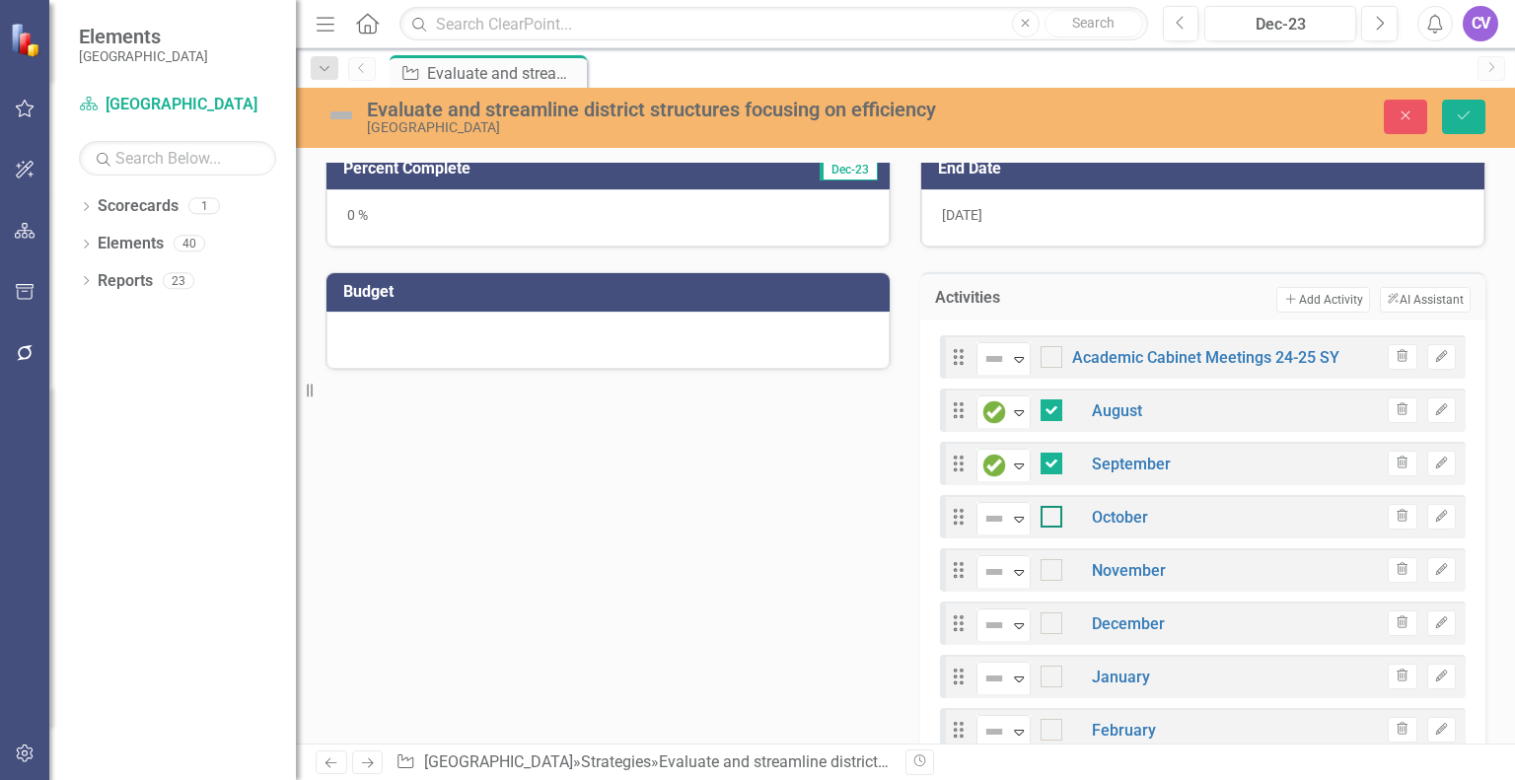
click at [1041, 515] on input "checkbox" at bounding box center [1047, 512] width 13 height 13
checkbox input "true"
click at [1046, 567] on div at bounding box center [1052, 570] width 22 height 22
click at [1046, 567] on input "checkbox" at bounding box center [1047, 565] width 13 height 13
checkbox input "true"
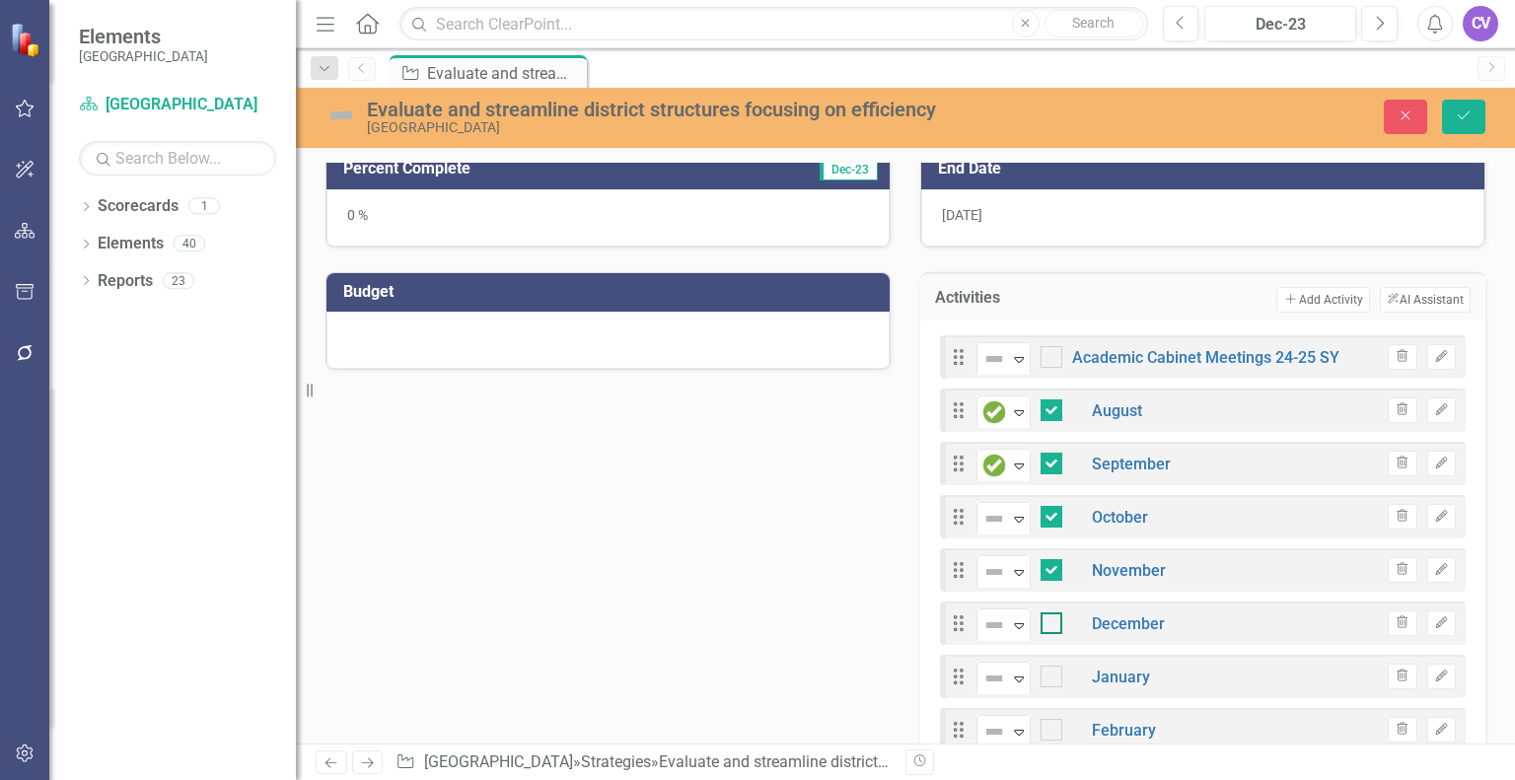
click at [1046, 613] on div at bounding box center [1052, 624] width 22 height 22
click at [1046, 613] on input "checkbox" at bounding box center [1047, 619] width 13 height 13
checkbox input "true"
click at [1042, 660] on div "Not Defined Expand January" at bounding box center [1064, 677] width 174 height 35
click at [1042, 670] on input "checkbox" at bounding box center [1047, 672] width 13 height 13
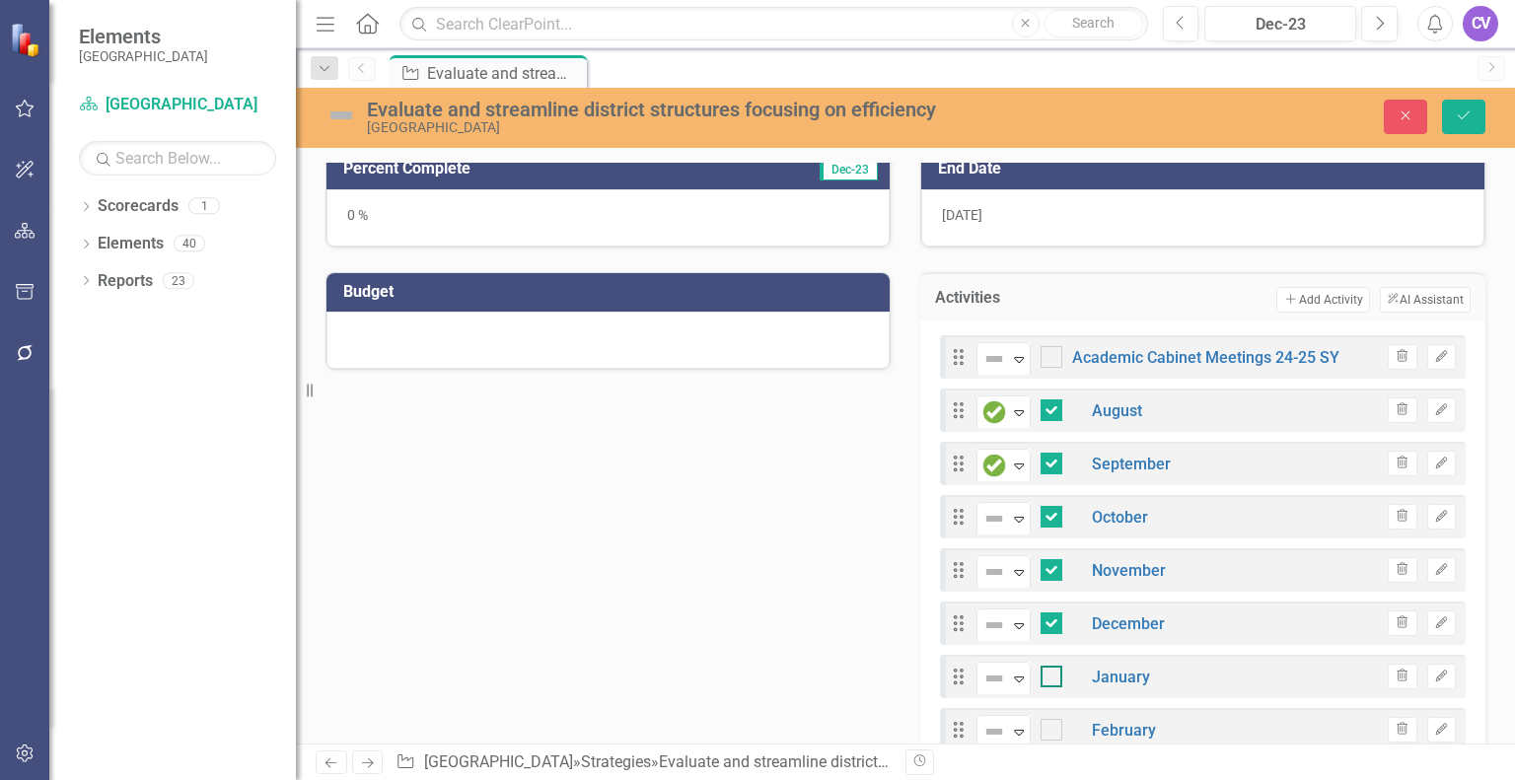
checkbox input "true"
click at [1045, 729] on div at bounding box center [1052, 730] width 22 height 22
click at [1045, 729] on input "checkbox" at bounding box center [1047, 725] width 13 height 13
checkbox input "true"
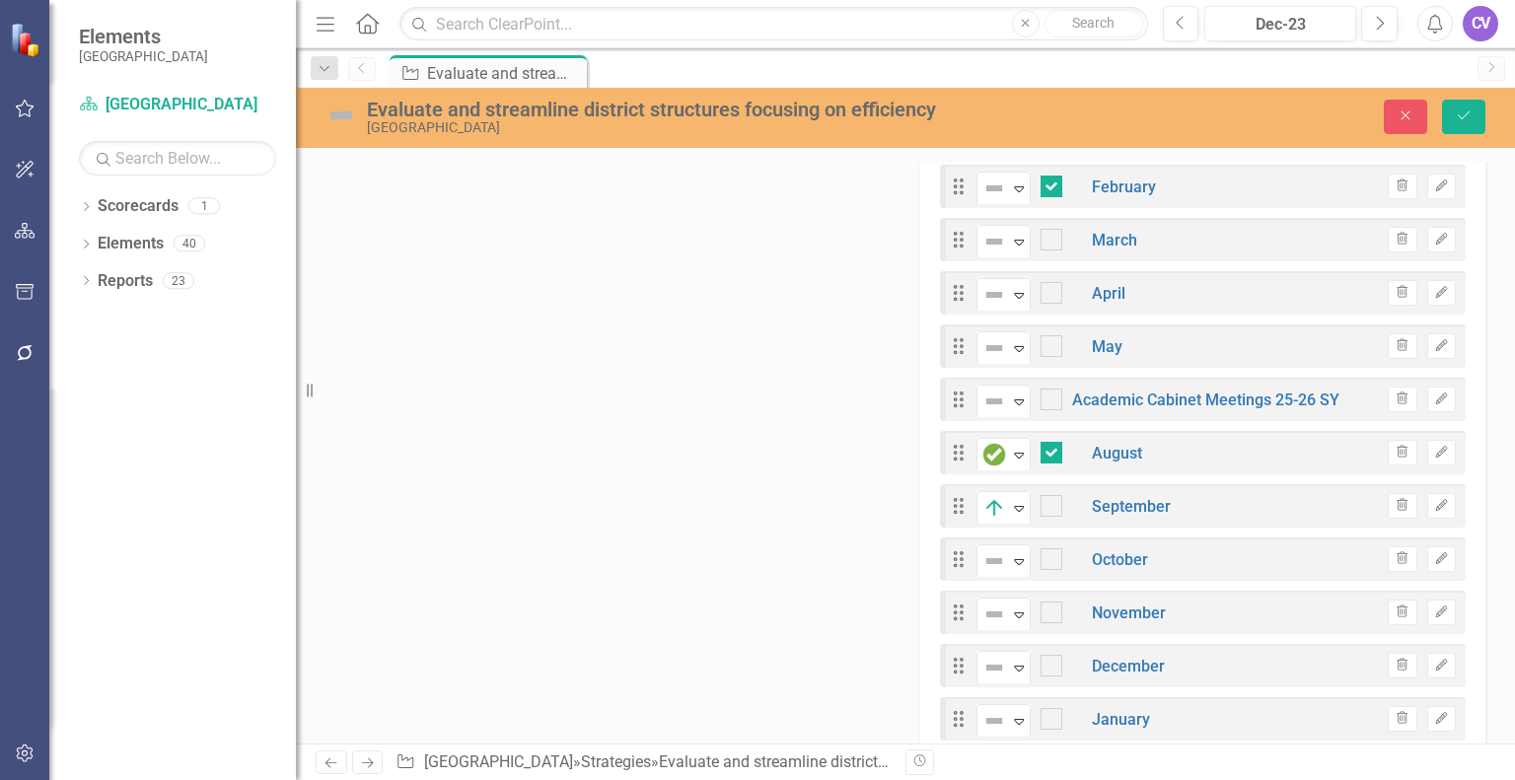
scroll to position [947, 0]
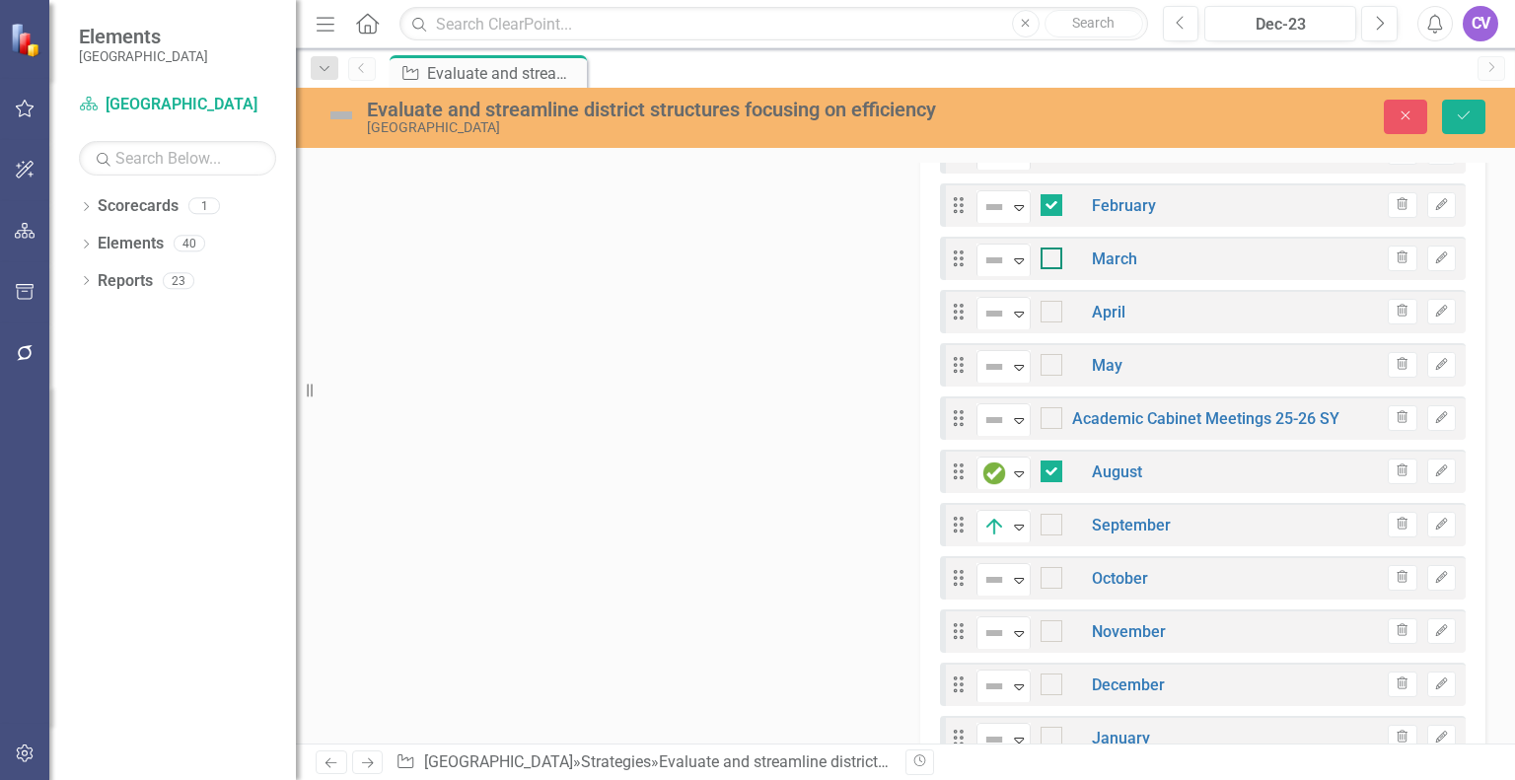
click at [1048, 255] on div at bounding box center [1052, 259] width 22 height 22
click at [1048, 255] on input "checkbox" at bounding box center [1047, 254] width 13 height 13
checkbox input "true"
click at [1046, 295] on div "Not Defined Expand April" at bounding box center [1051, 312] width 149 height 35
click at [1046, 312] on div at bounding box center [1052, 312] width 22 height 22
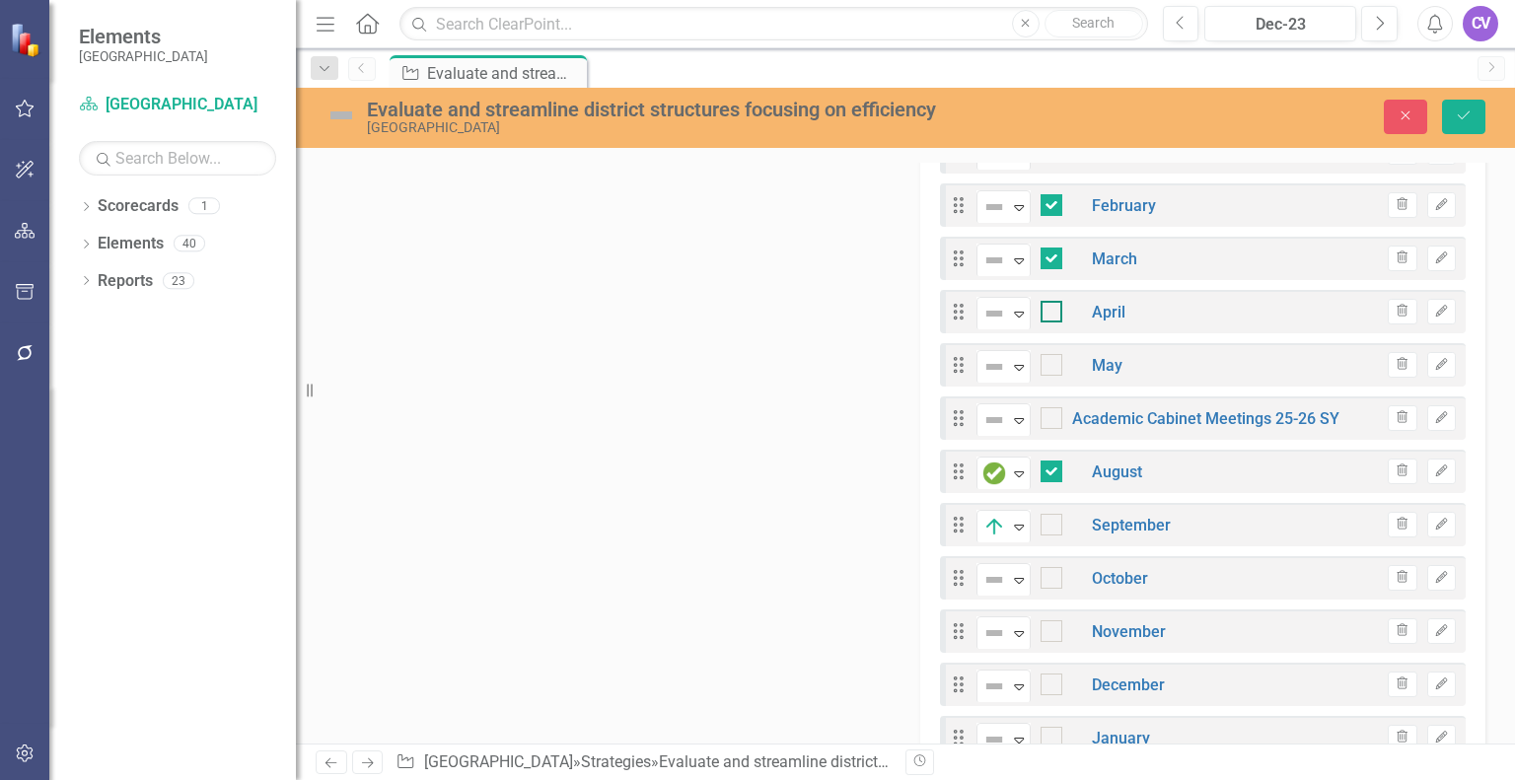
click at [1046, 312] on input "checkbox" at bounding box center [1047, 307] width 13 height 13
checkbox input "true"
click at [1046, 365] on div at bounding box center [1052, 365] width 22 height 22
click at [1046, 365] on input "checkbox" at bounding box center [1047, 360] width 13 height 13
checkbox input "true"
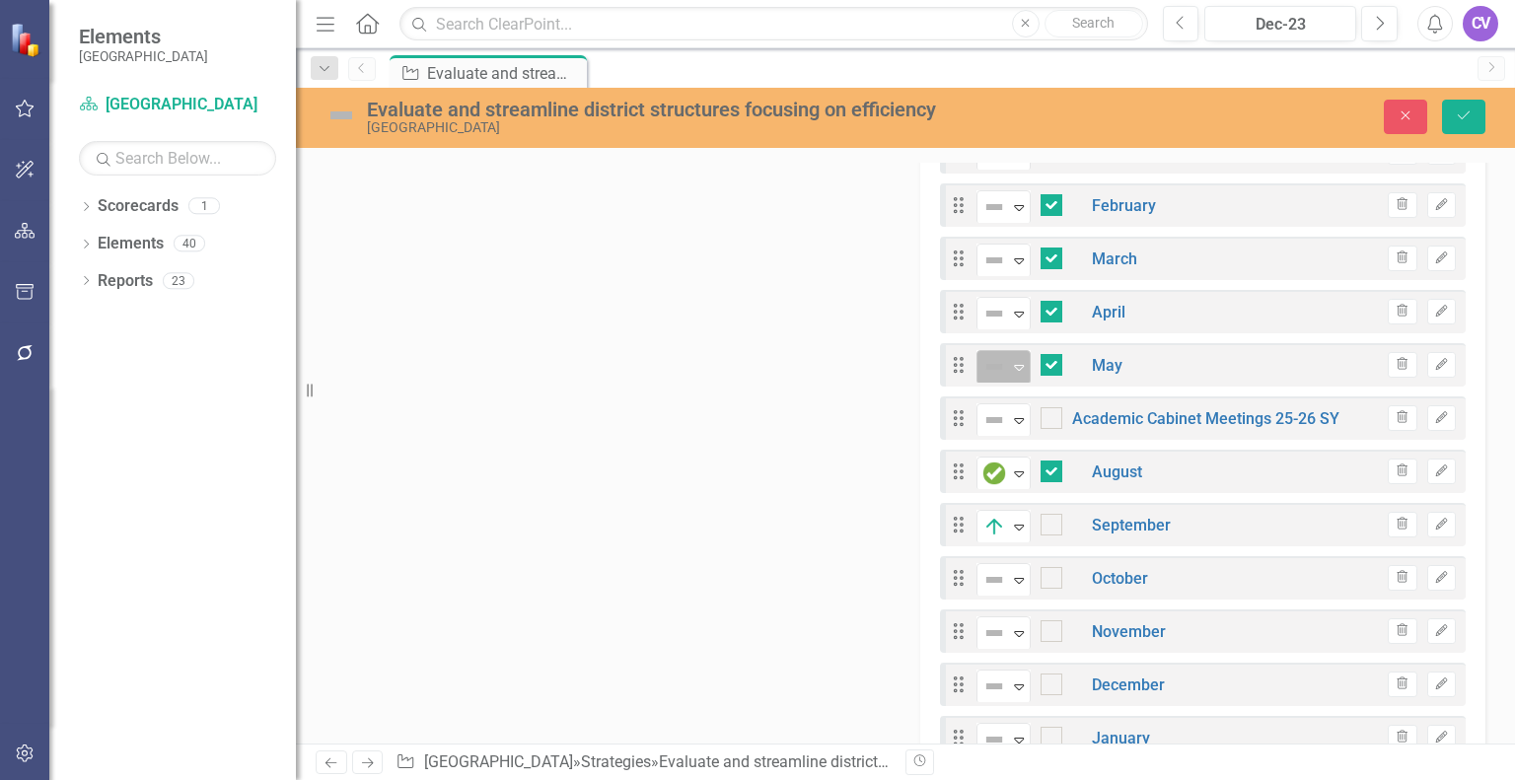
click at [1014, 365] on icon at bounding box center [1019, 368] width 10 height 6
click at [1018, 308] on icon "Expand" at bounding box center [1019, 314] width 20 height 16
click at [1011, 269] on div "Expand" at bounding box center [1019, 261] width 20 height 33
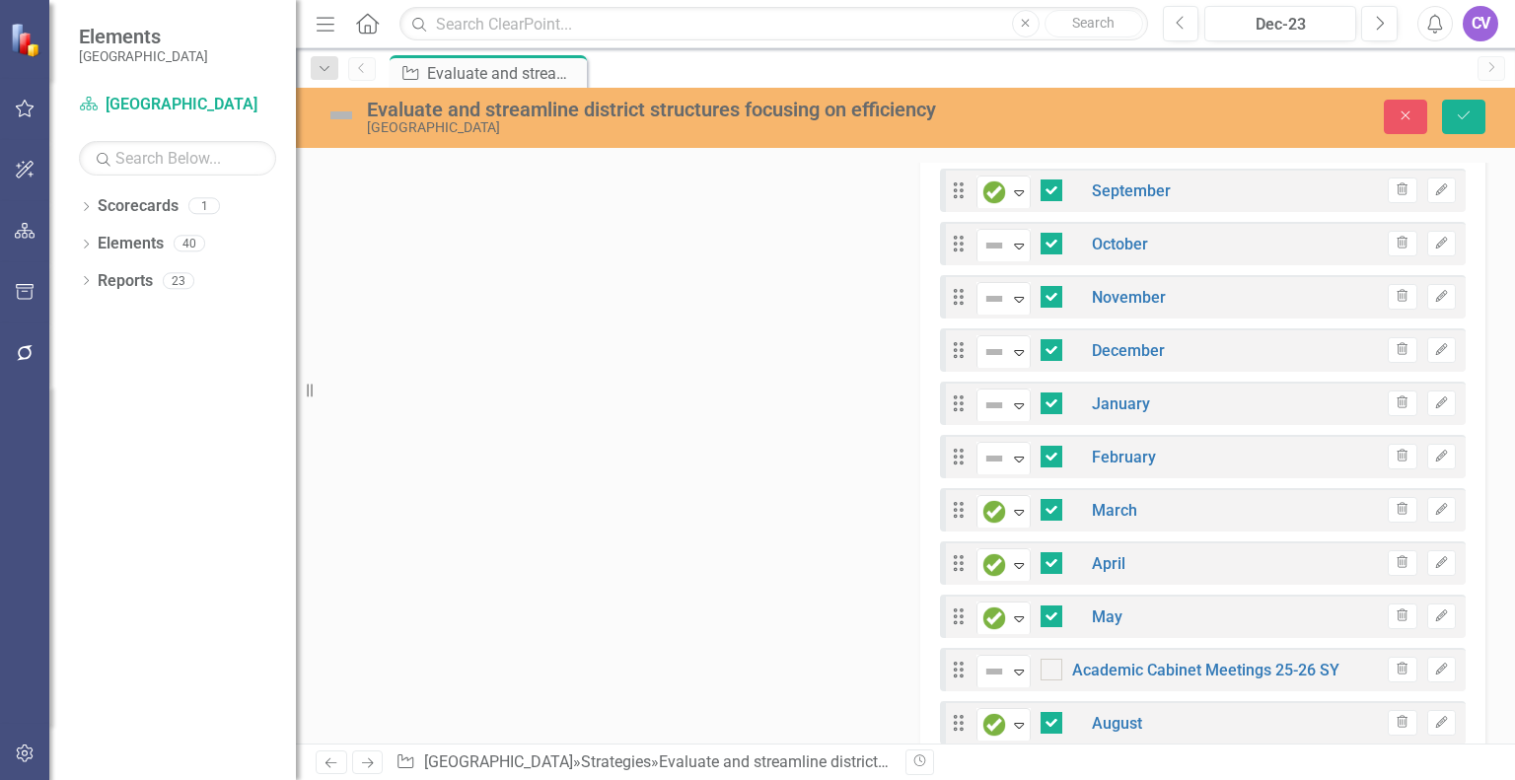
scroll to position [682, 0]
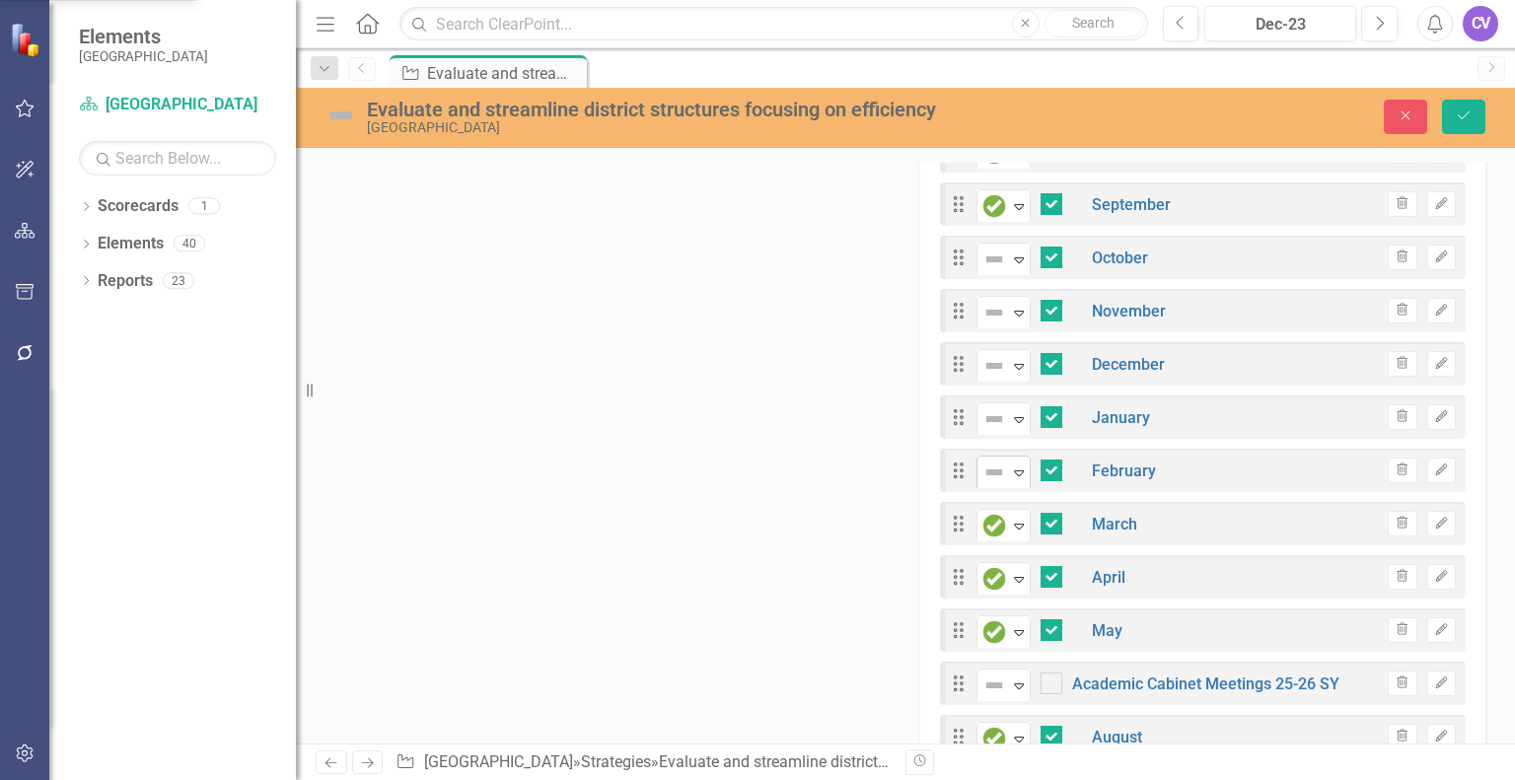
click at [994, 477] on img at bounding box center [994, 473] width 24 height 24
click at [1022, 417] on icon "Expand" at bounding box center [1019, 419] width 20 height 16
click at [1013, 367] on icon "Expand" at bounding box center [1019, 366] width 20 height 16
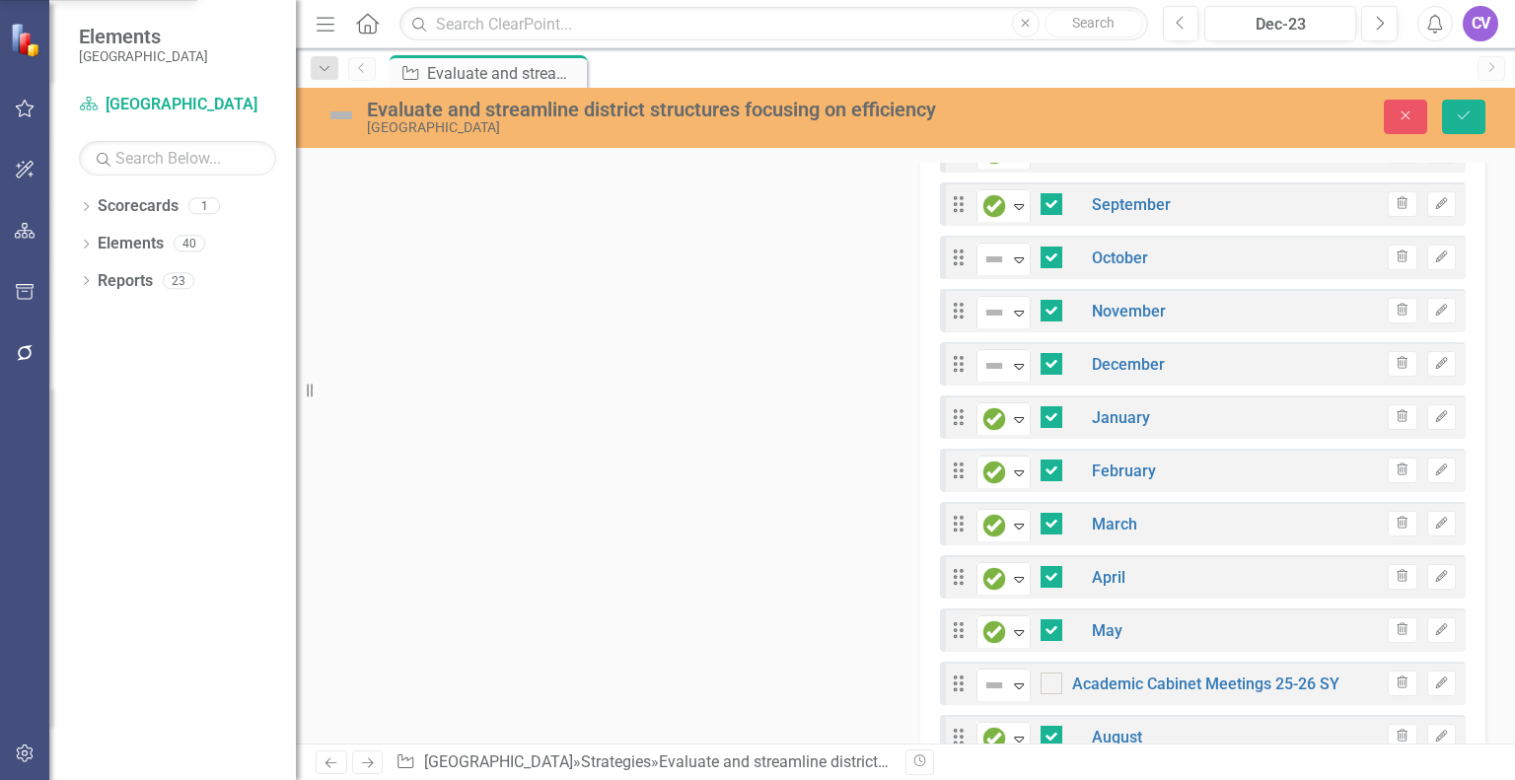
click at [1009, 317] on icon "Expand" at bounding box center [1019, 313] width 20 height 16
click at [1011, 252] on icon "Expand" at bounding box center [1019, 260] width 20 height 16
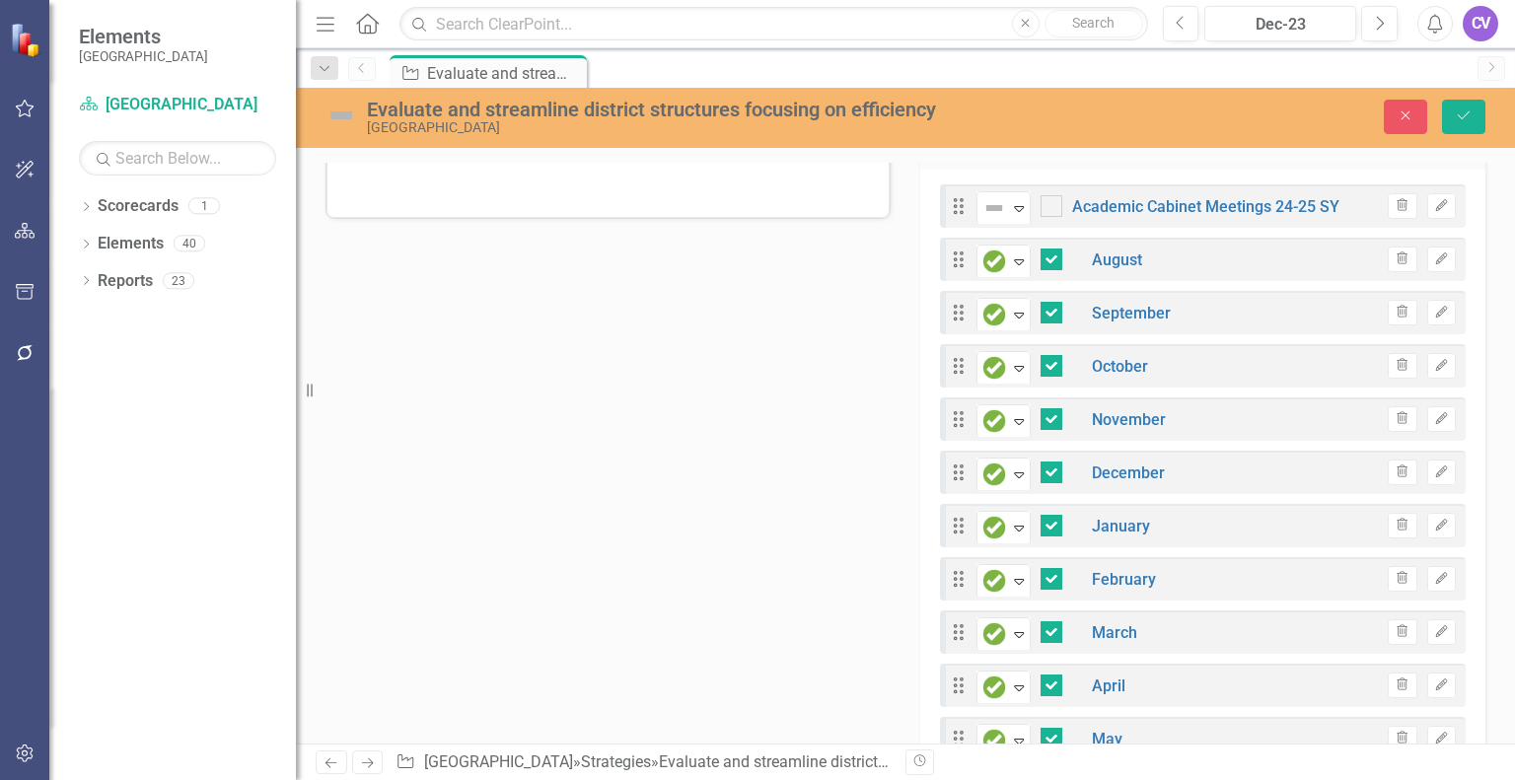
scroll to position [564, 0]
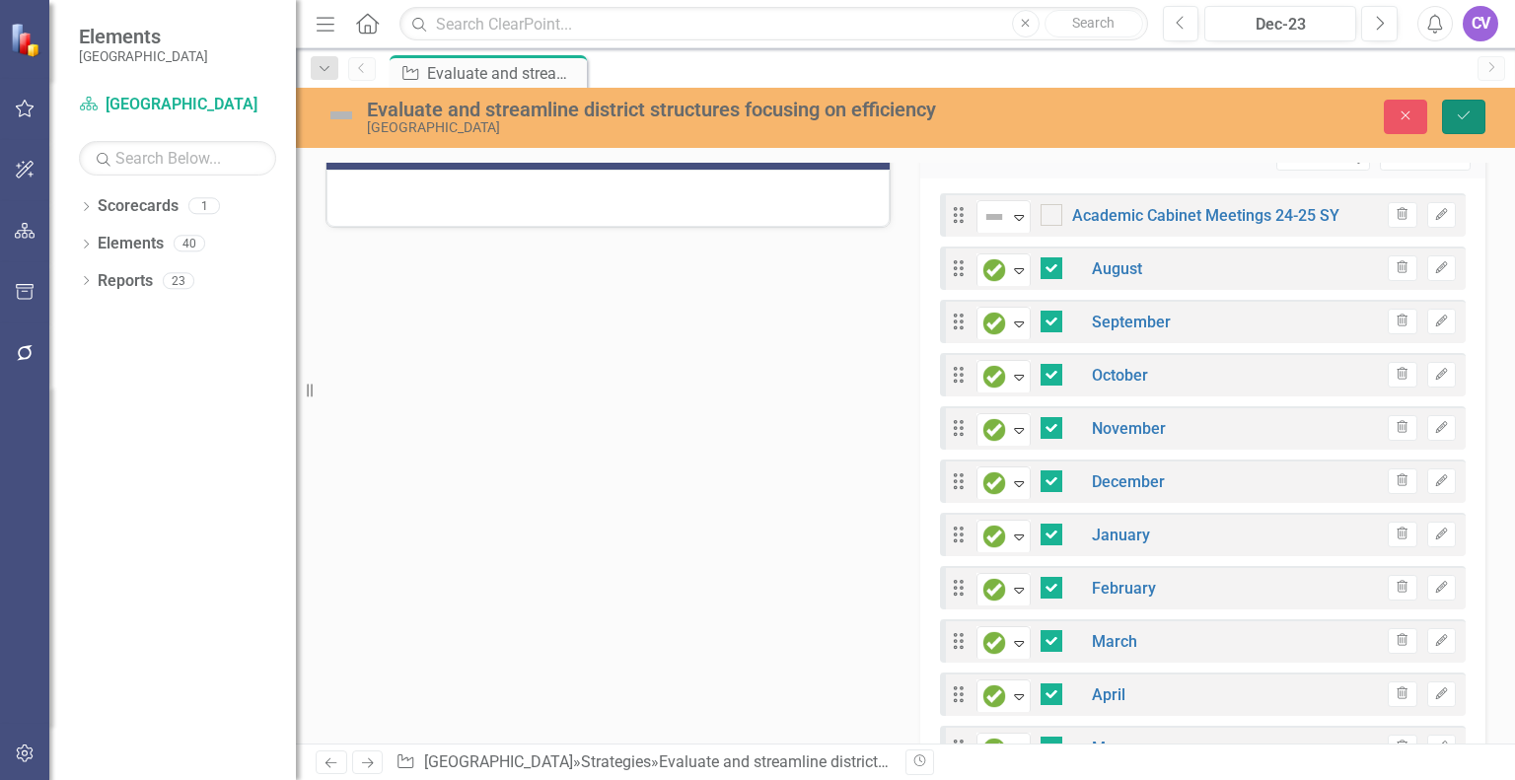
click at [1449, 121] on button "Save" at bounding box center [1463, 117] width 43 height 35
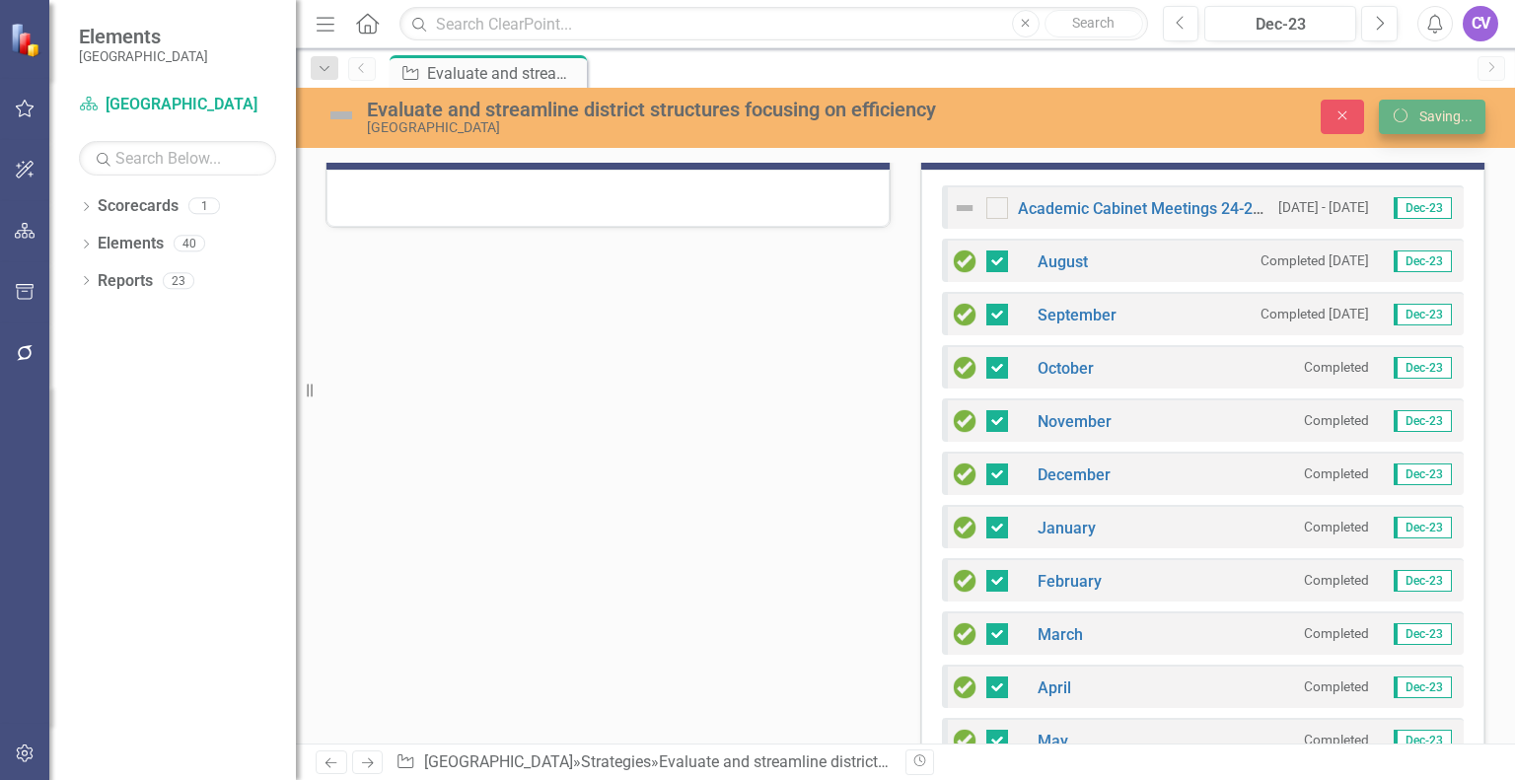
checkbox input "false"
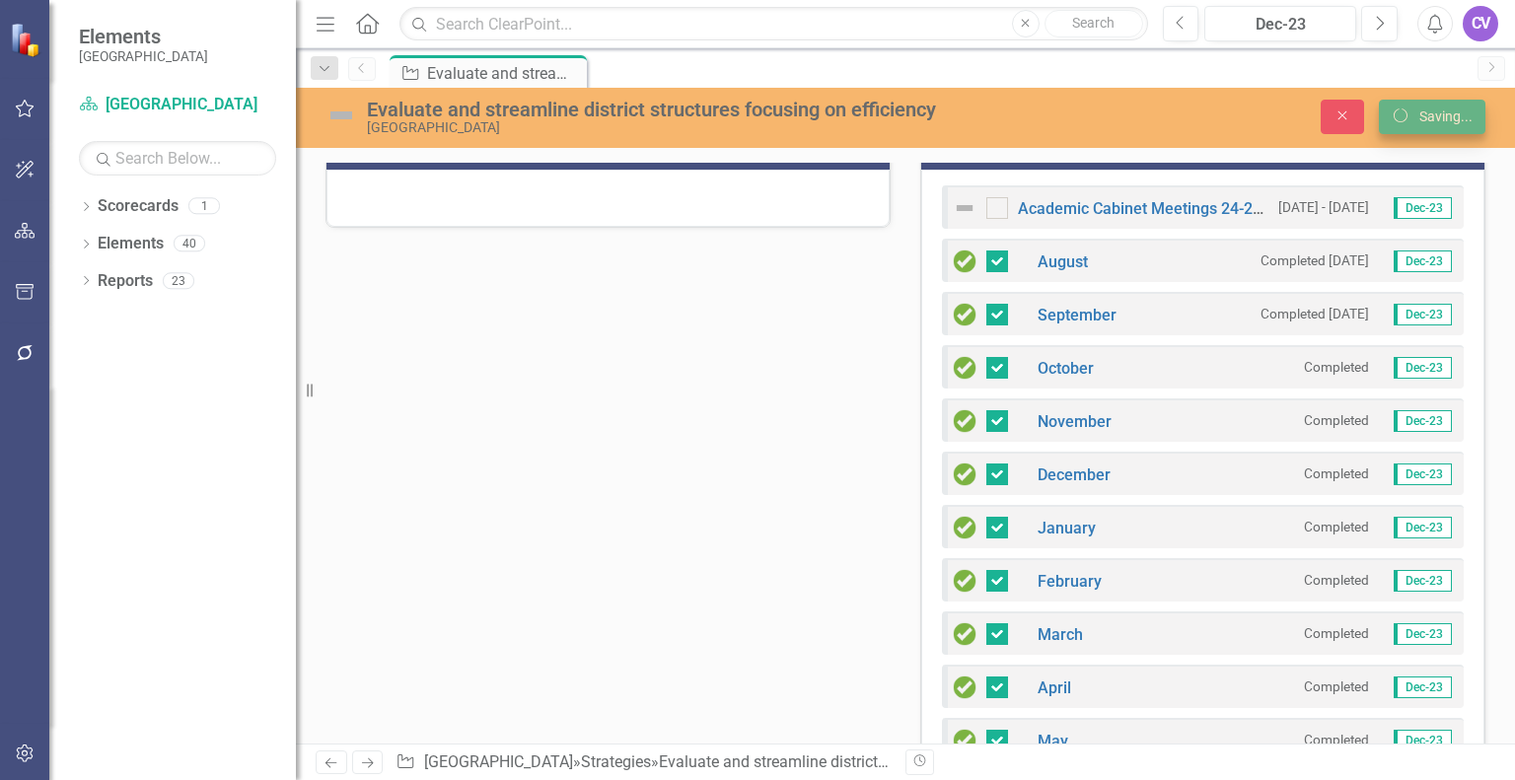
checkbox input "false"
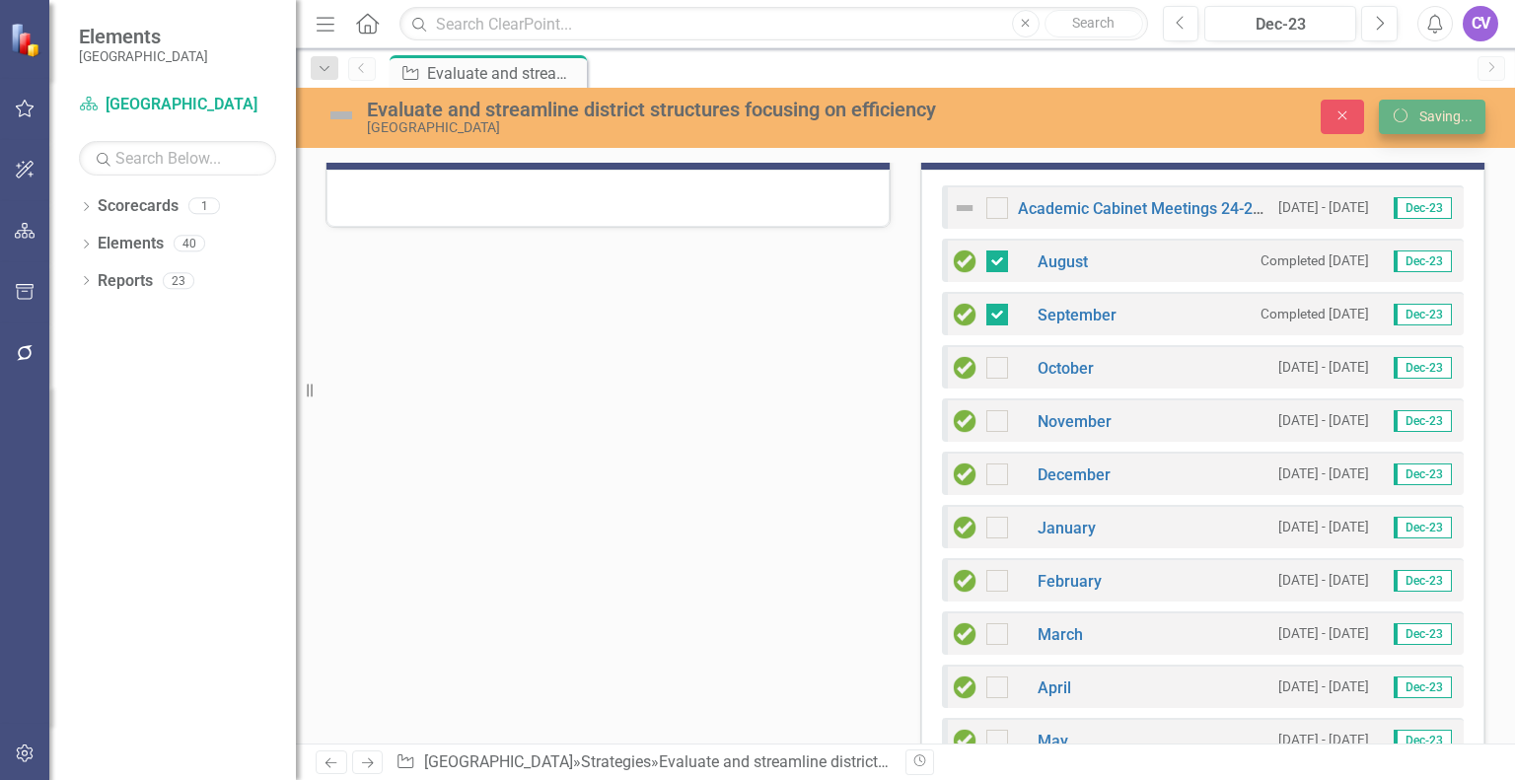
checkbox input "false"
checkbox input "true"
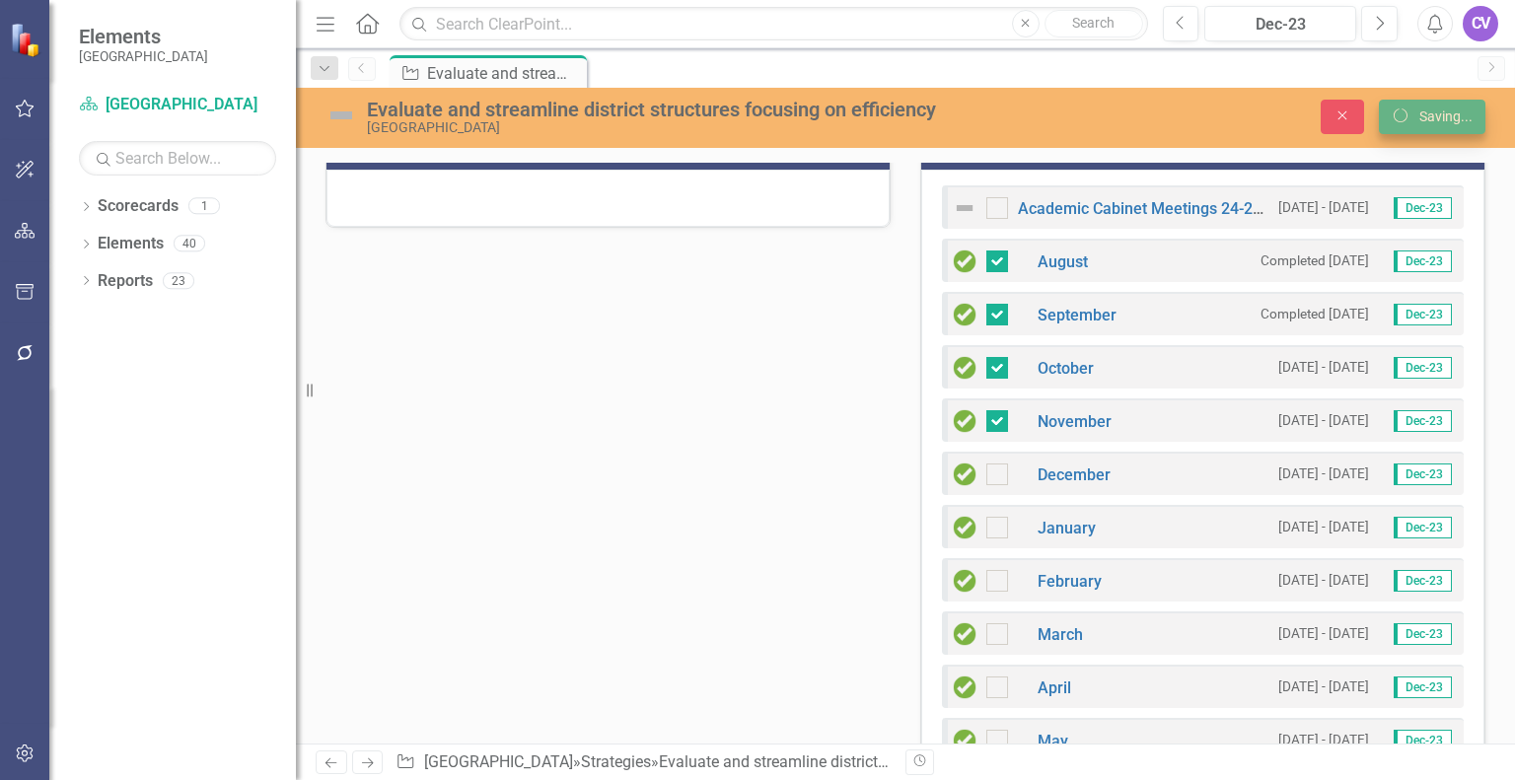
checkbox input "true"
checkbox input "false"
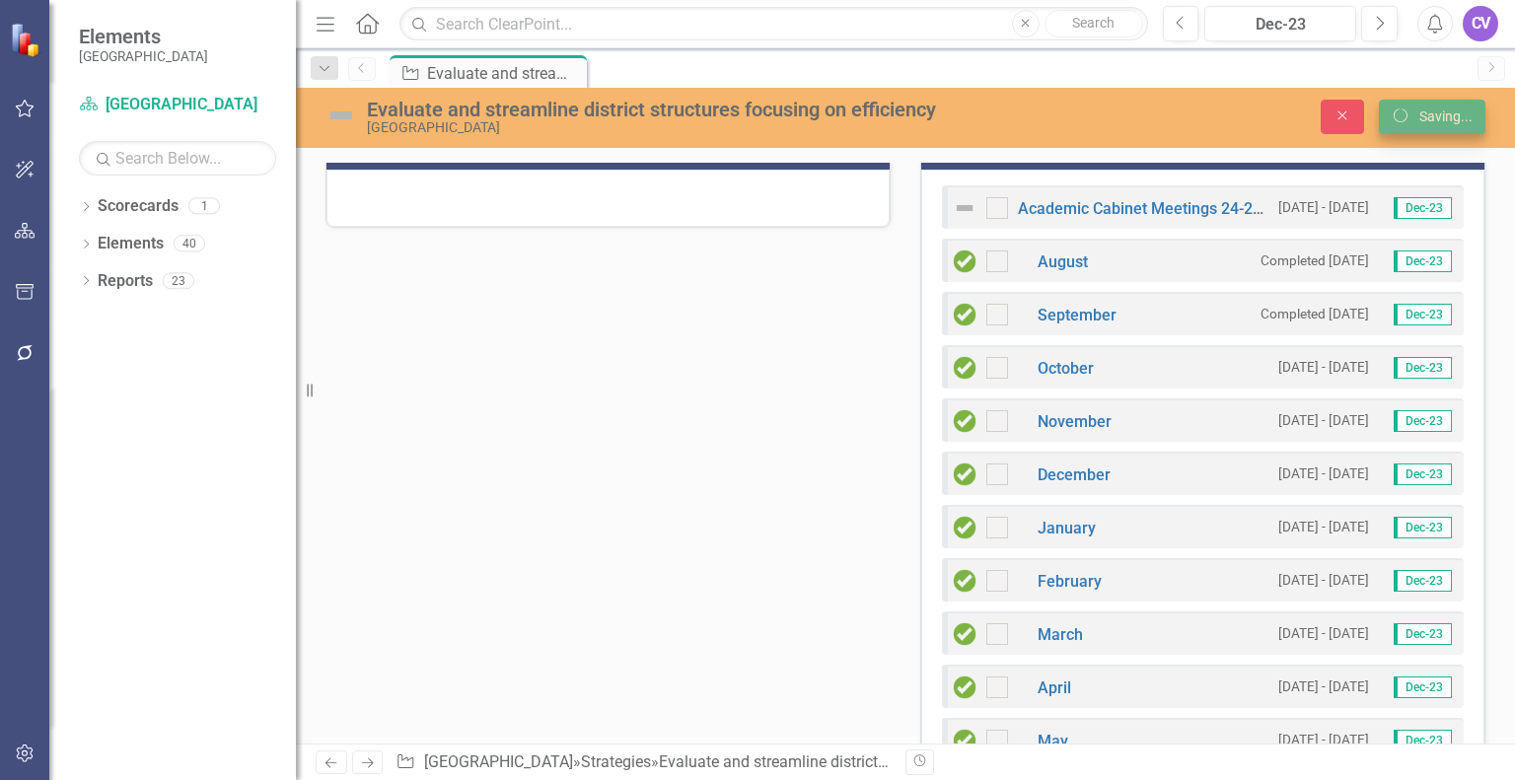
checkbox input "false"
checkbox input "true"
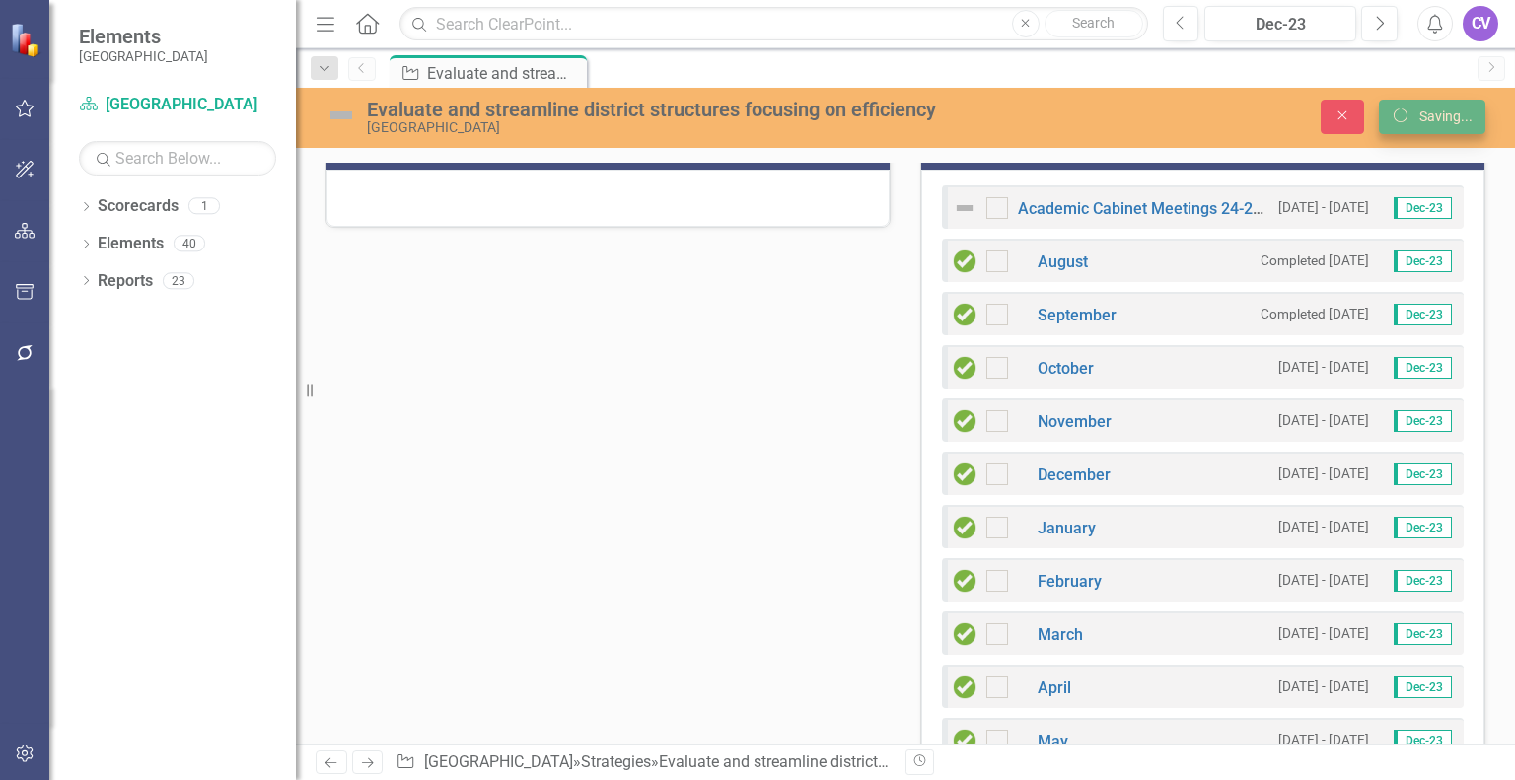
checkbox input "true"
checkbox input "false"
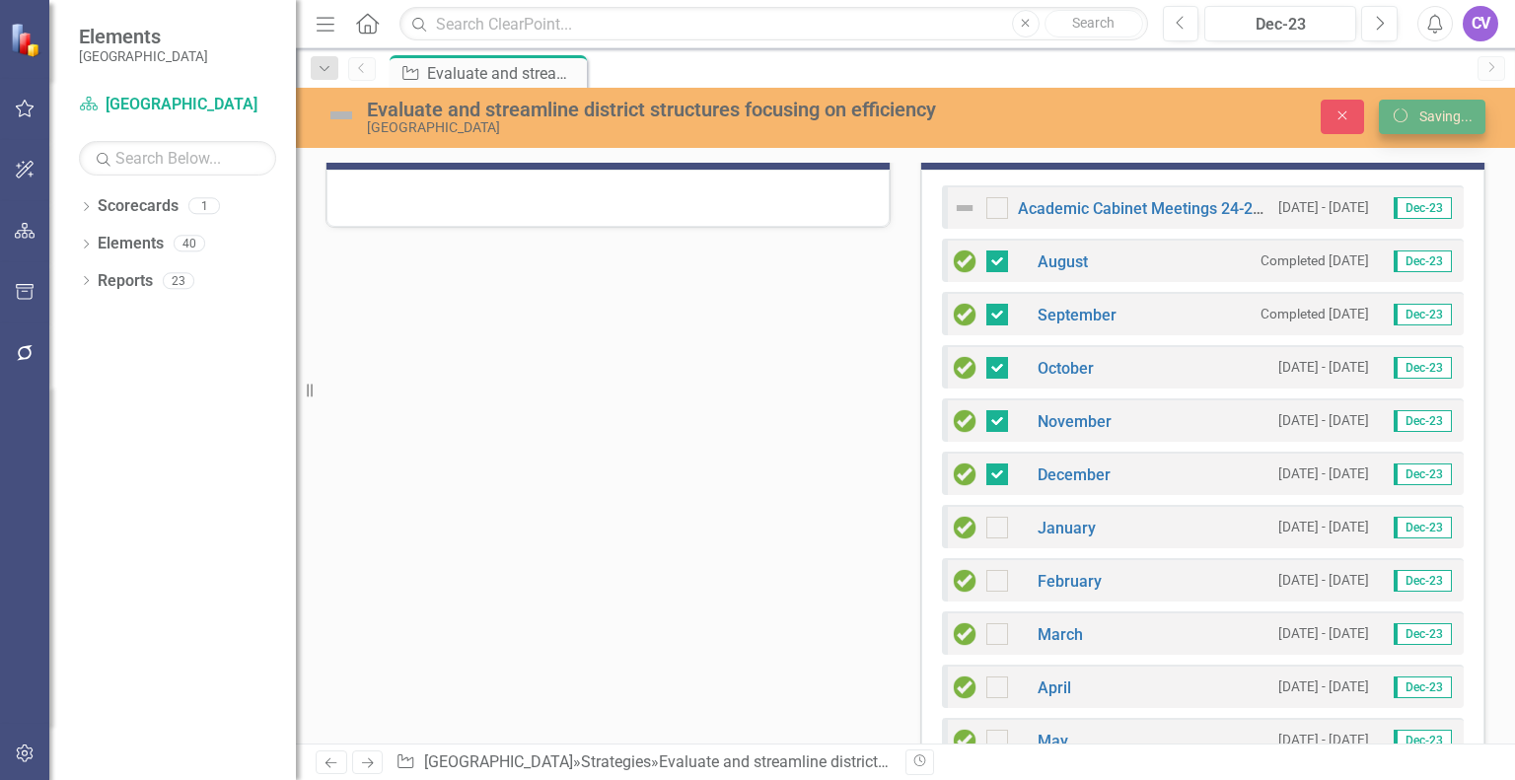
checkbox input "false"
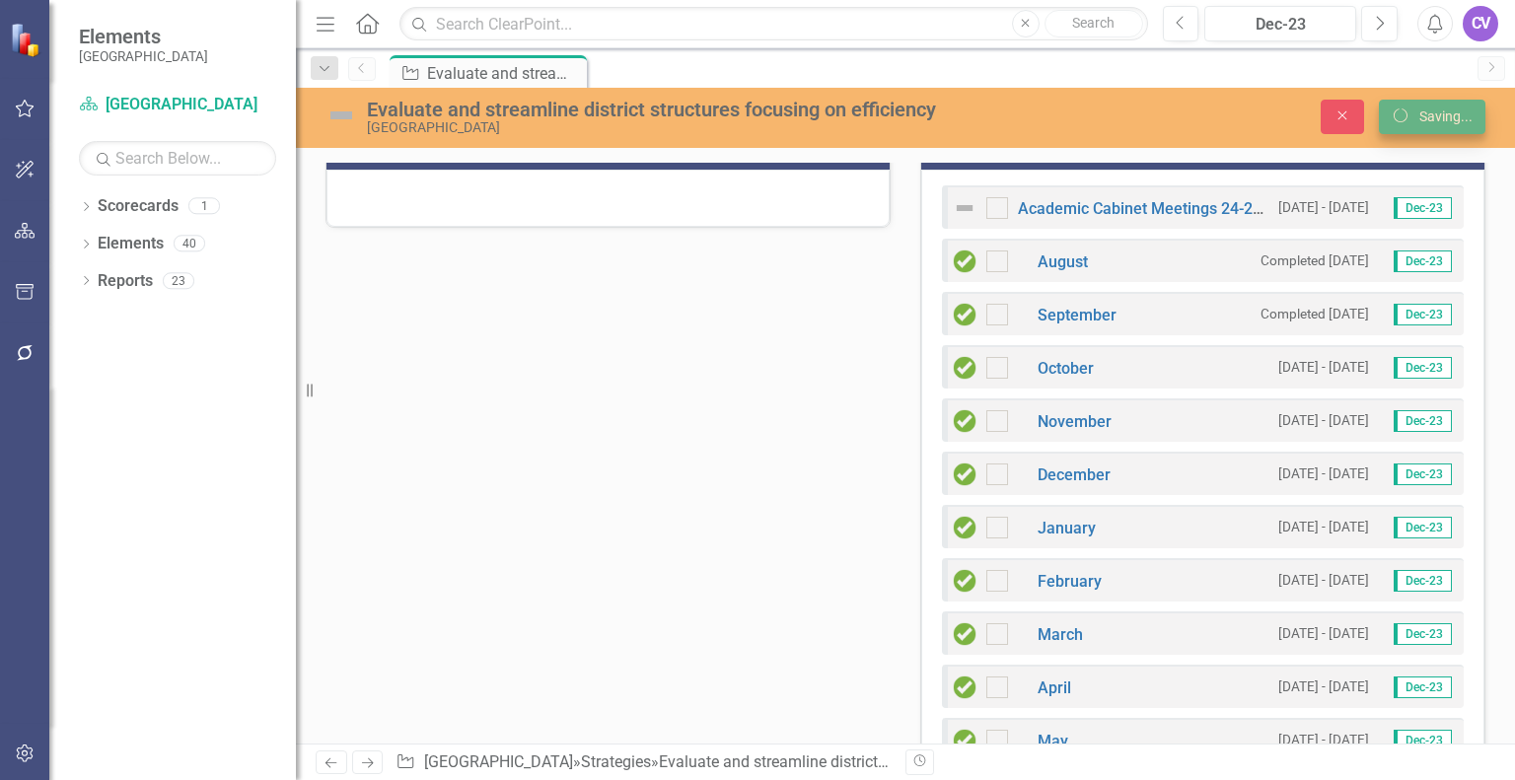
checkbox input "true"
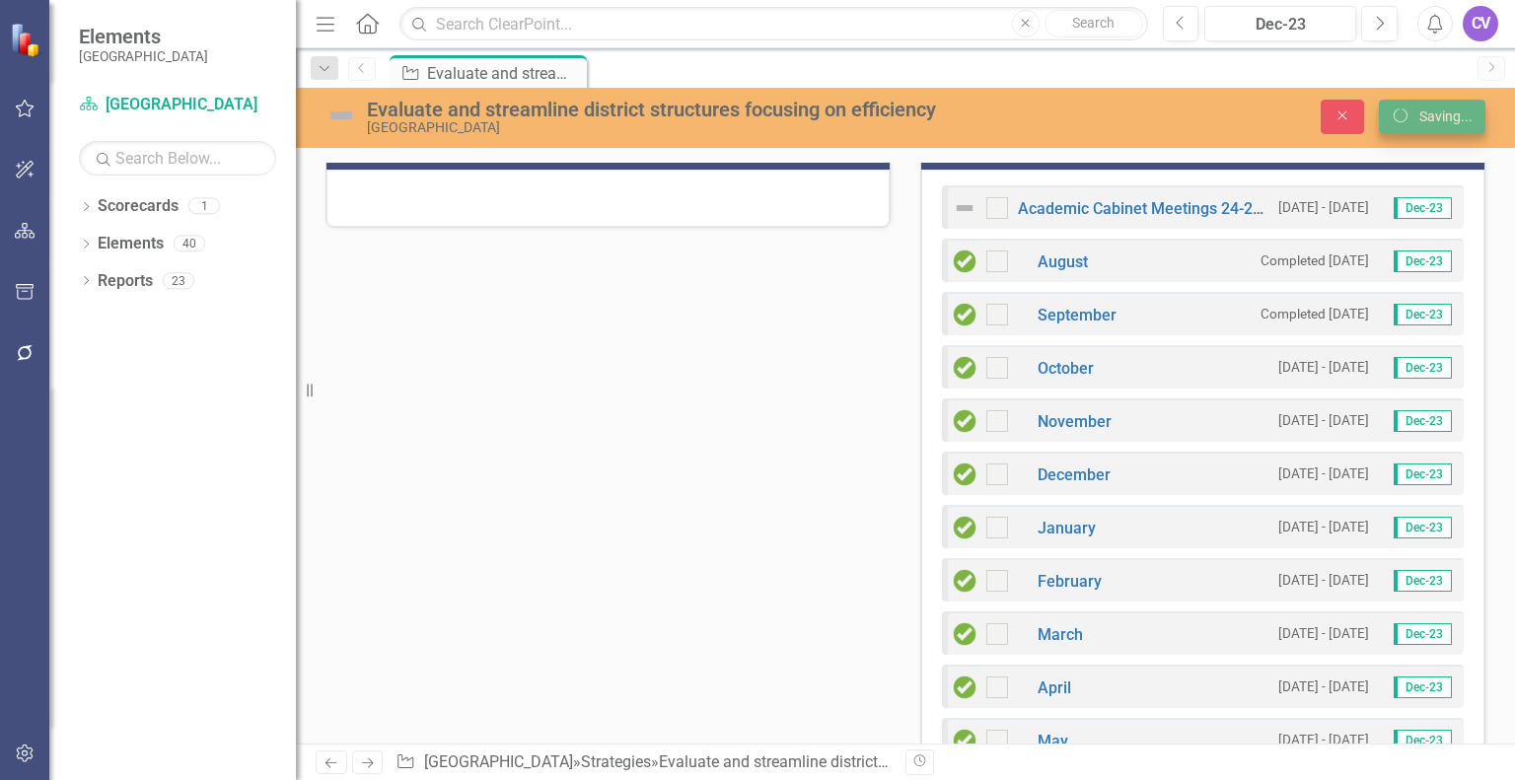
checkbox input "true"
checkbox input "false"
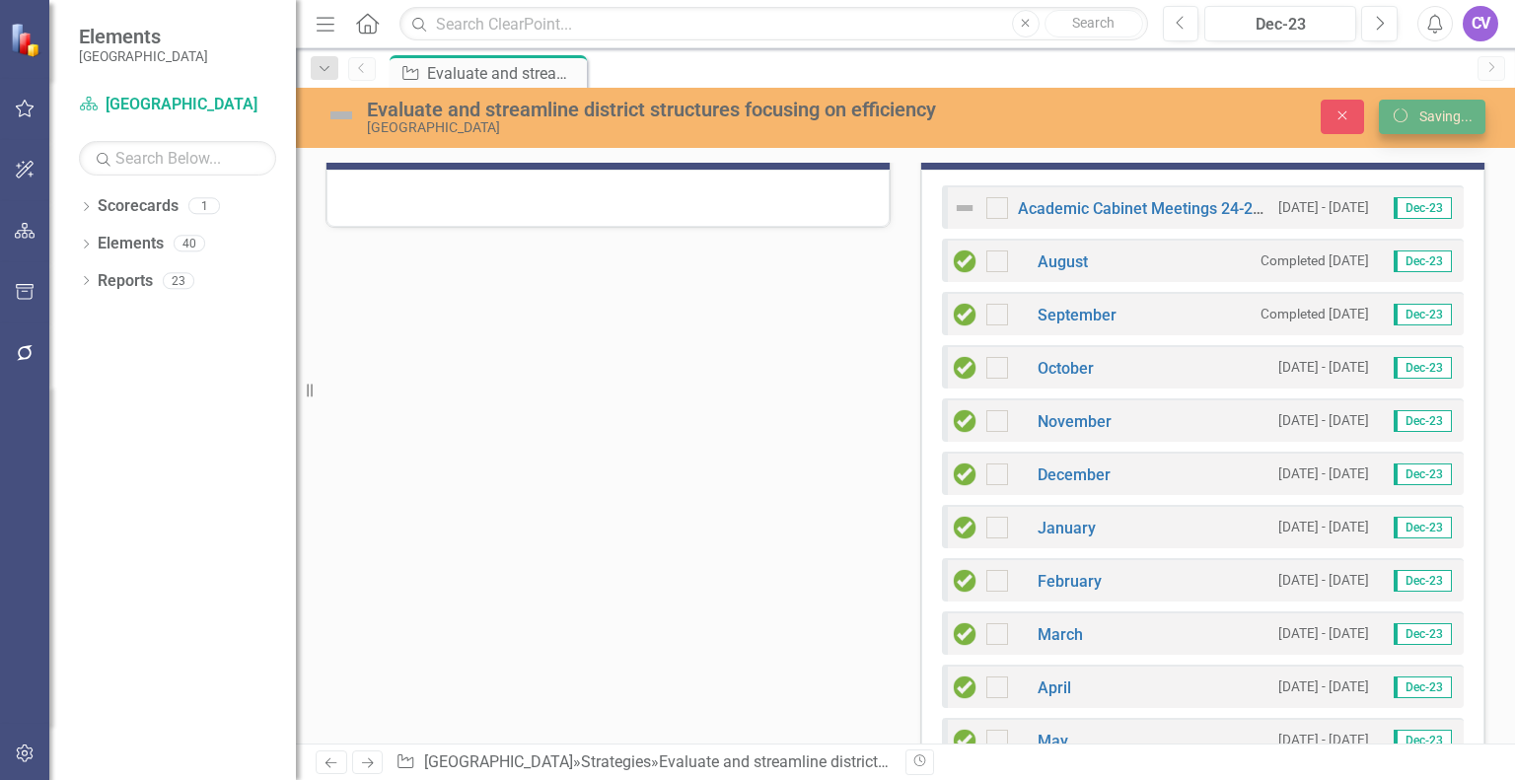
checkbox input "false"
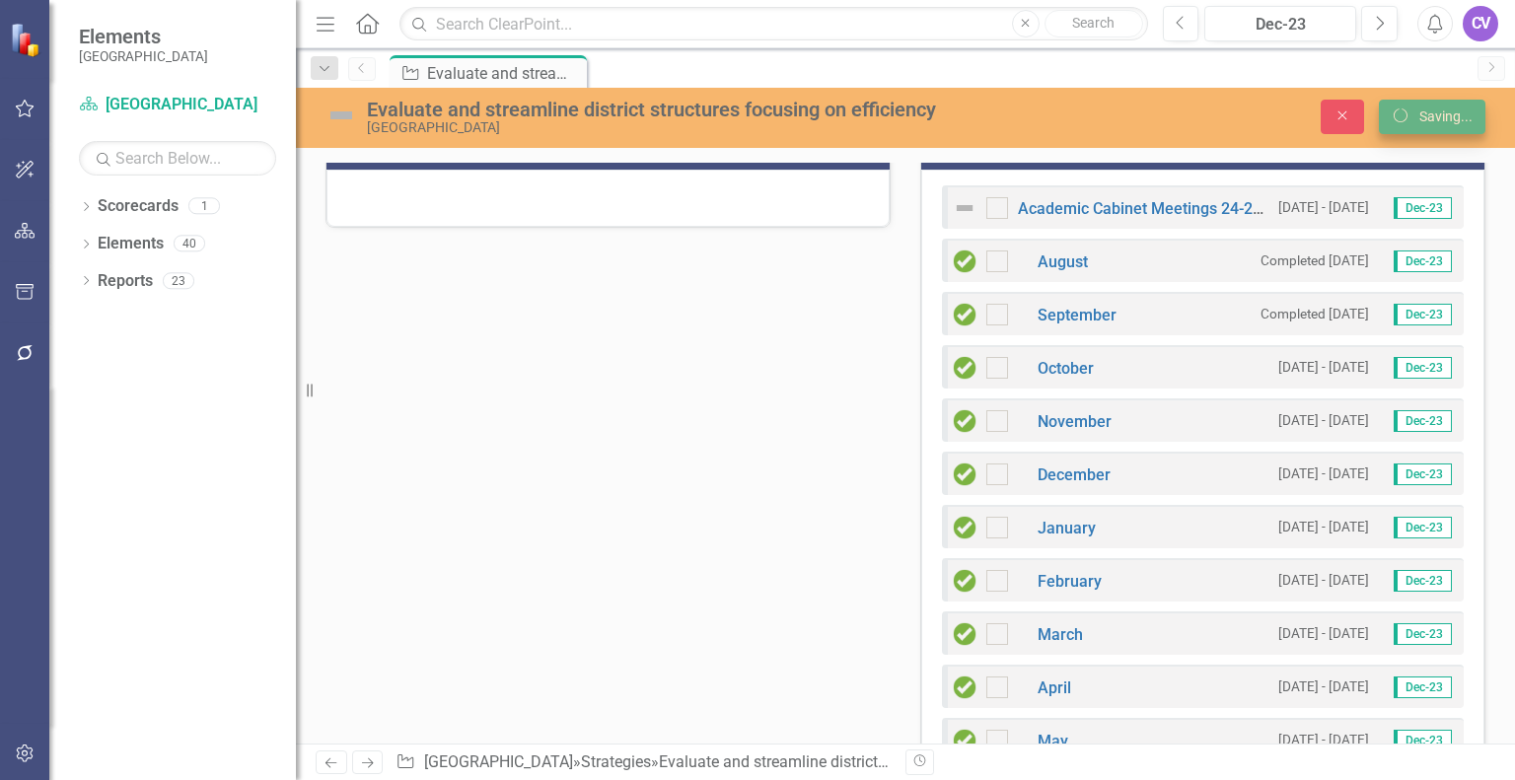
checkbox input "false"
checkbox input "true"
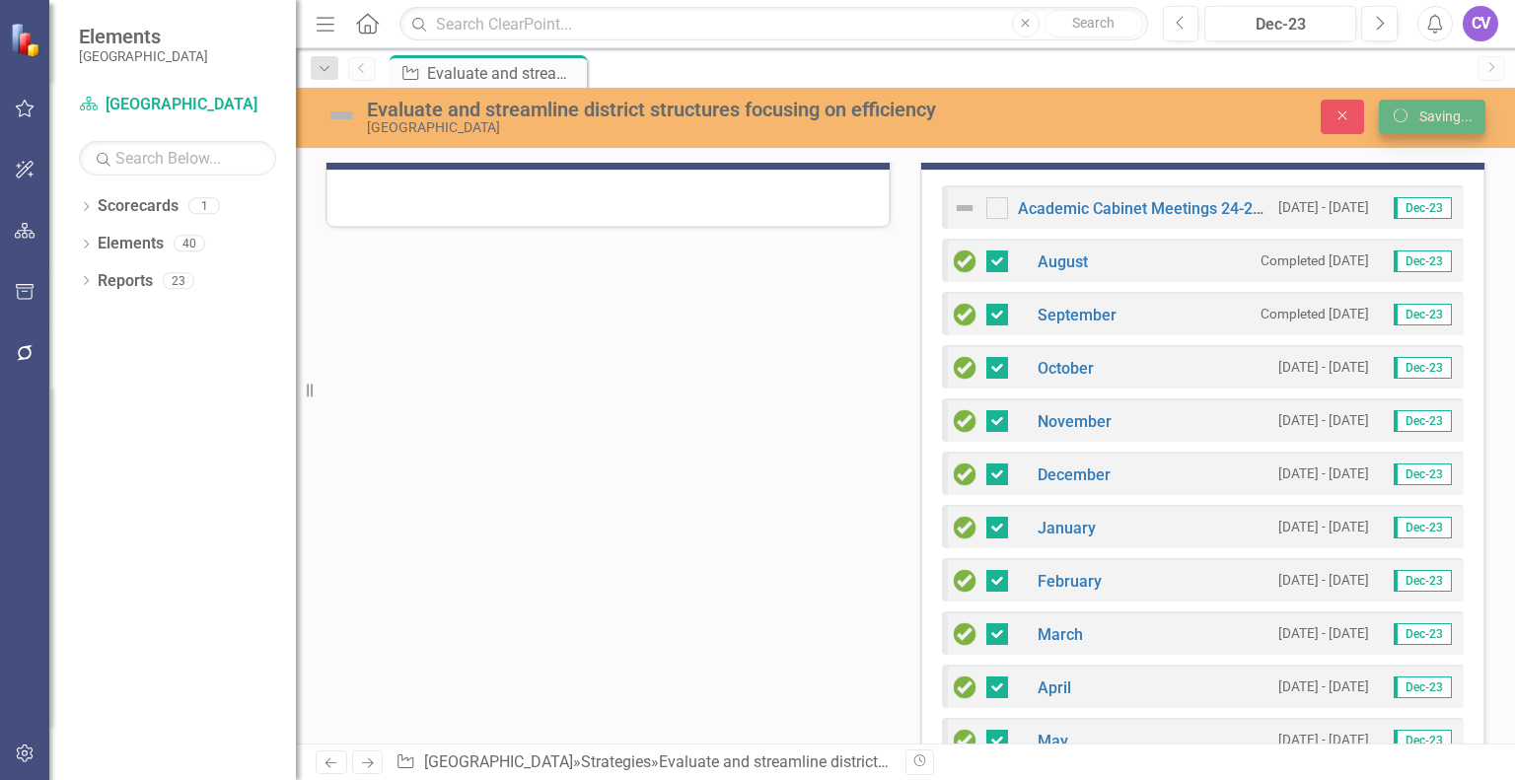
checkbox input "true"
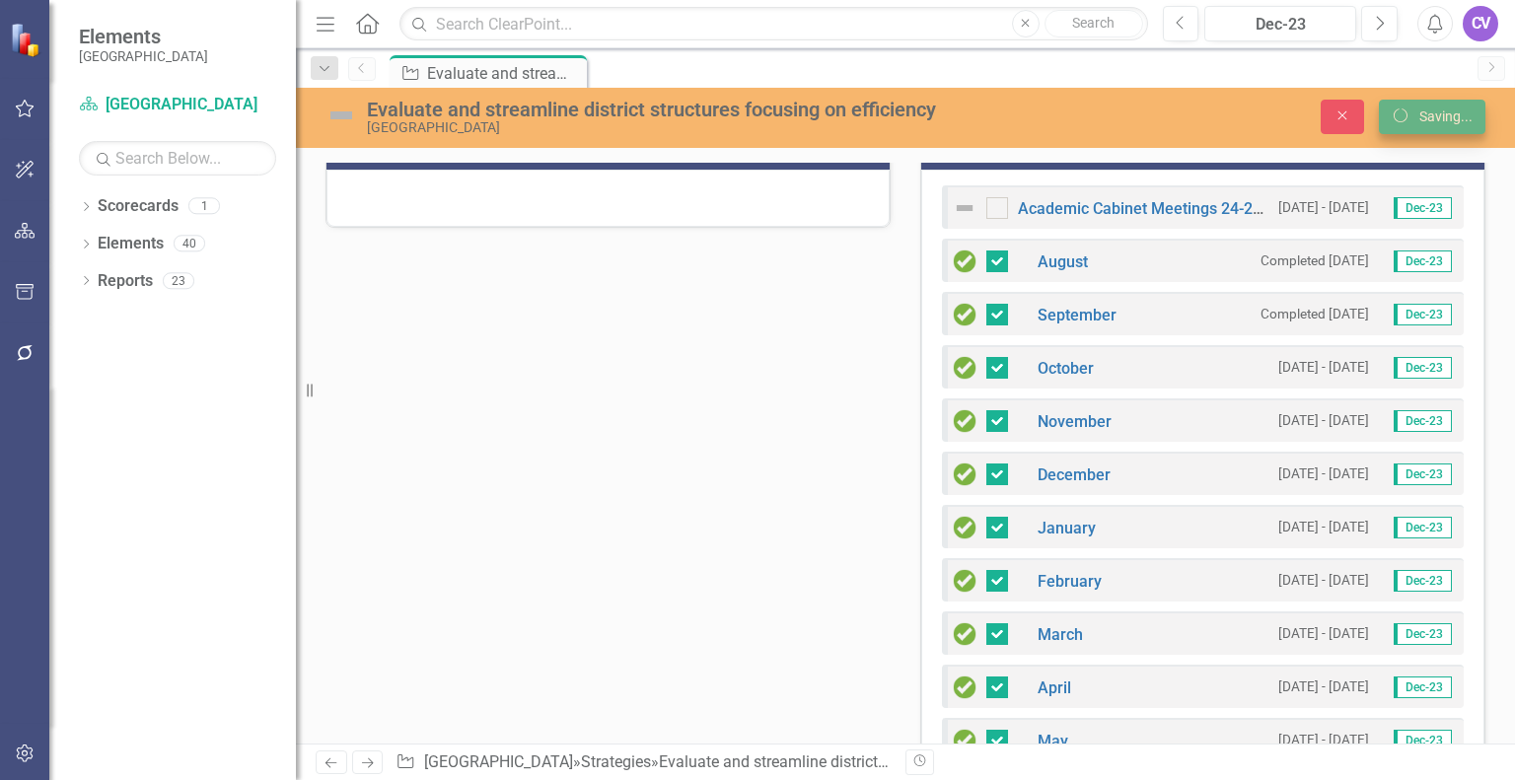
checkbox input "true"
checkbox input "false"
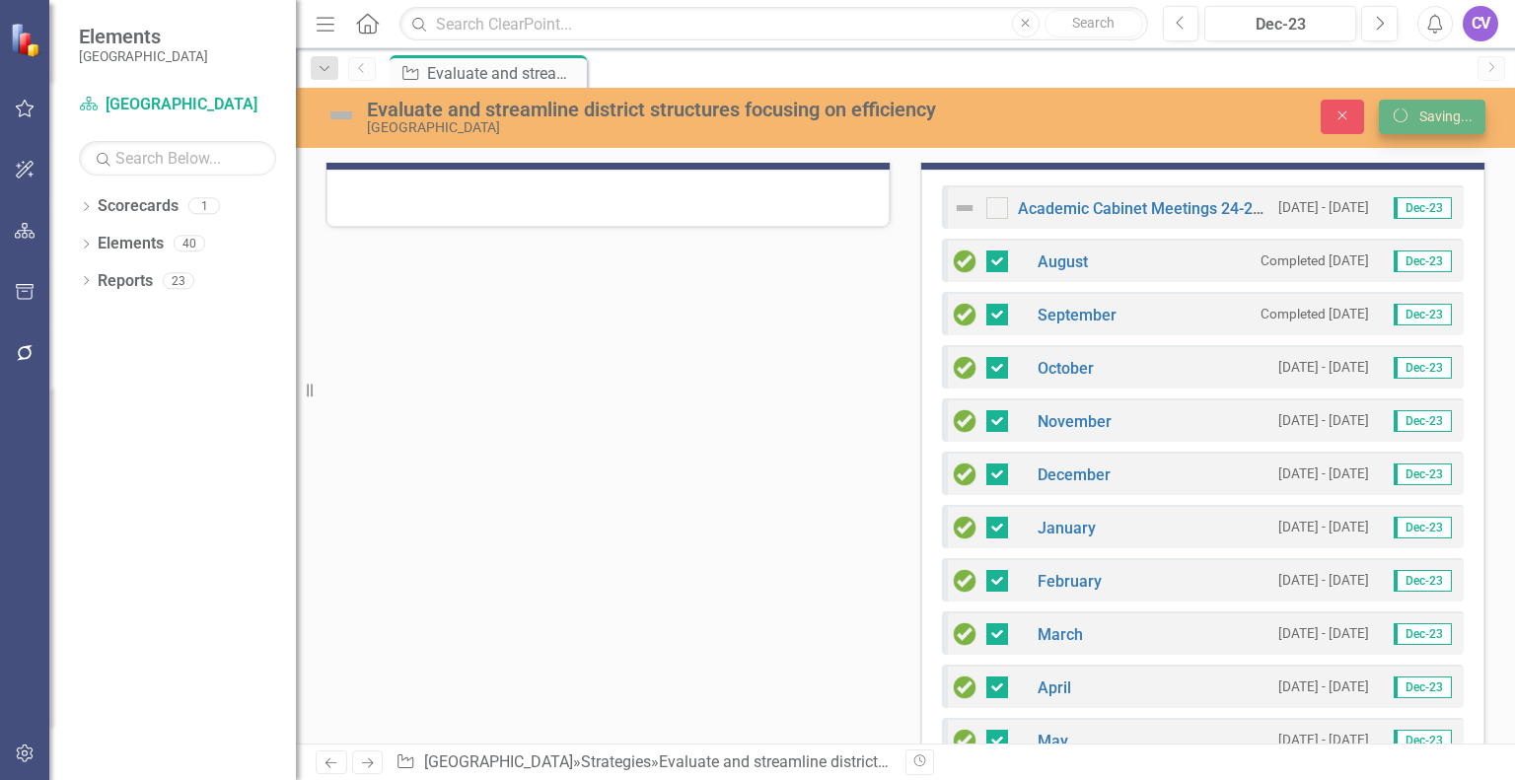
checkbox input "false"
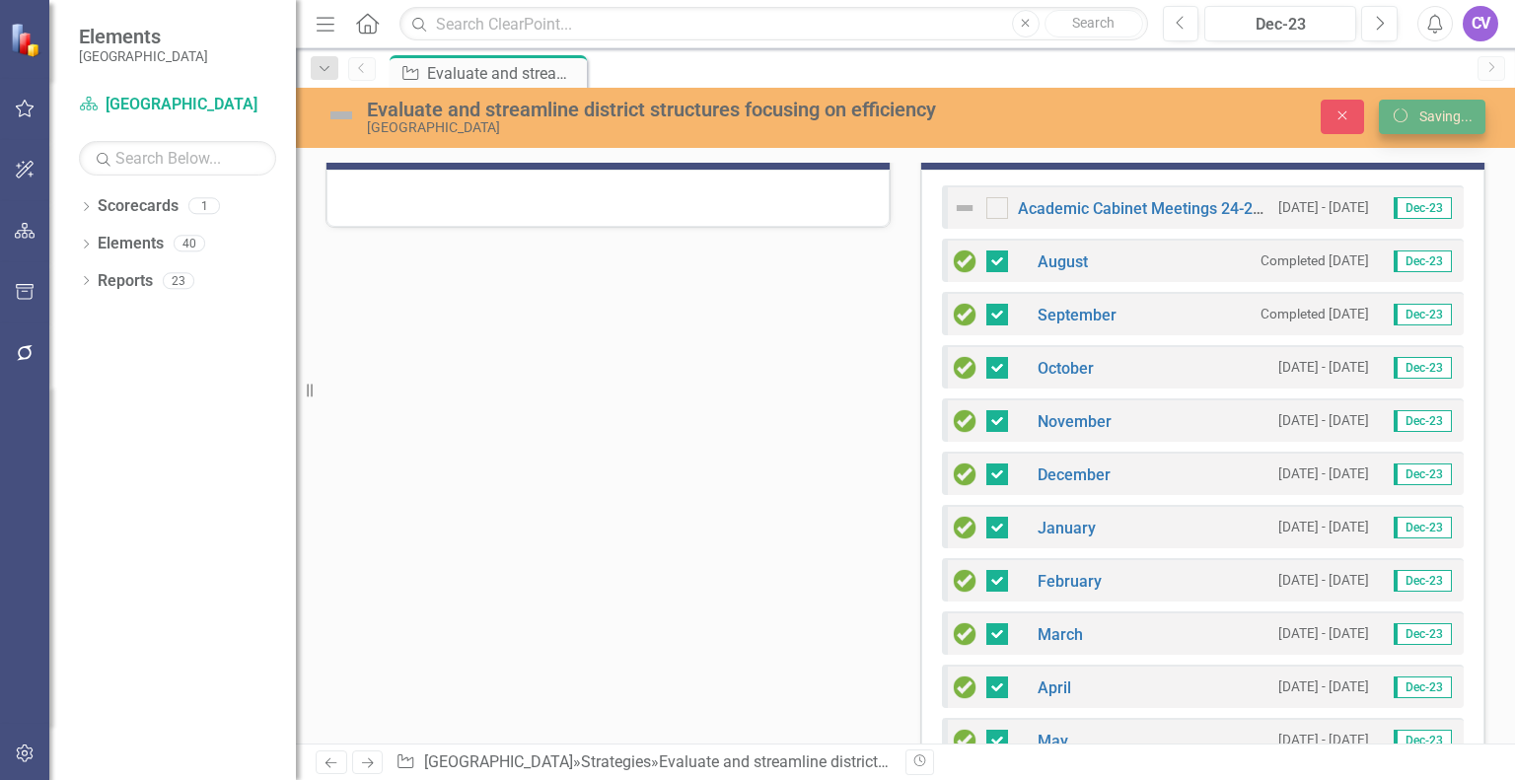
checkbox input "false"
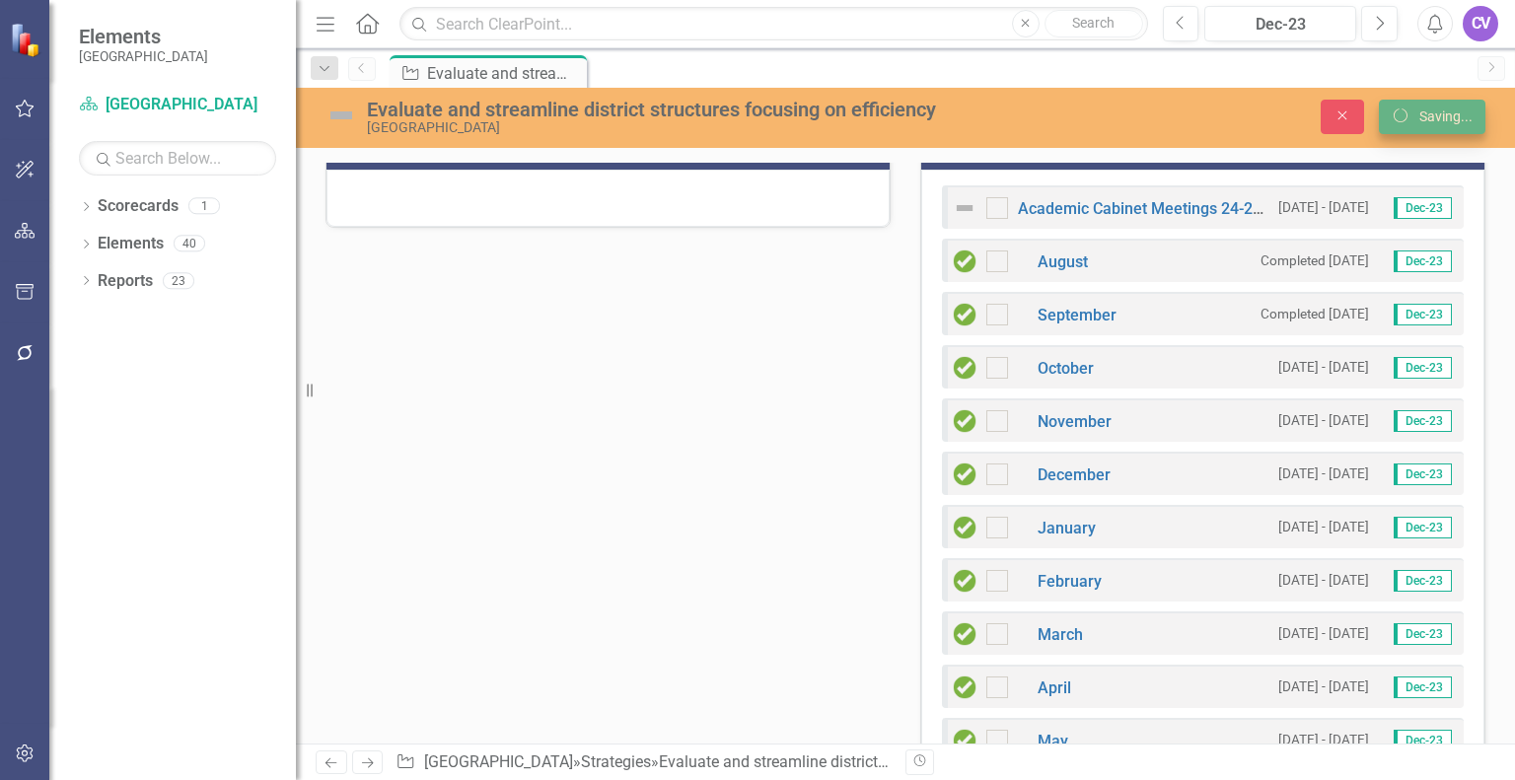
checkbox input "true"
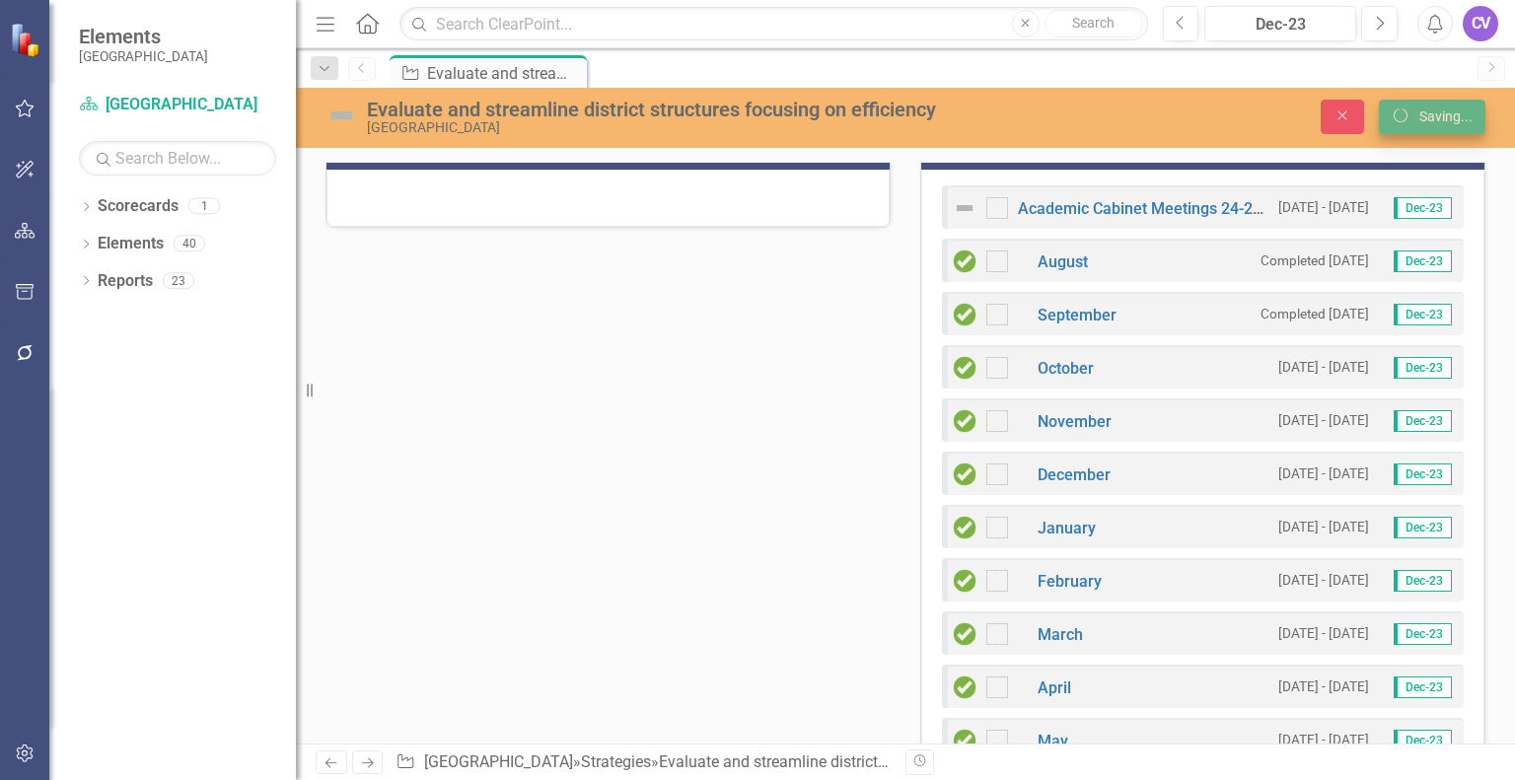
checkbox input "true"
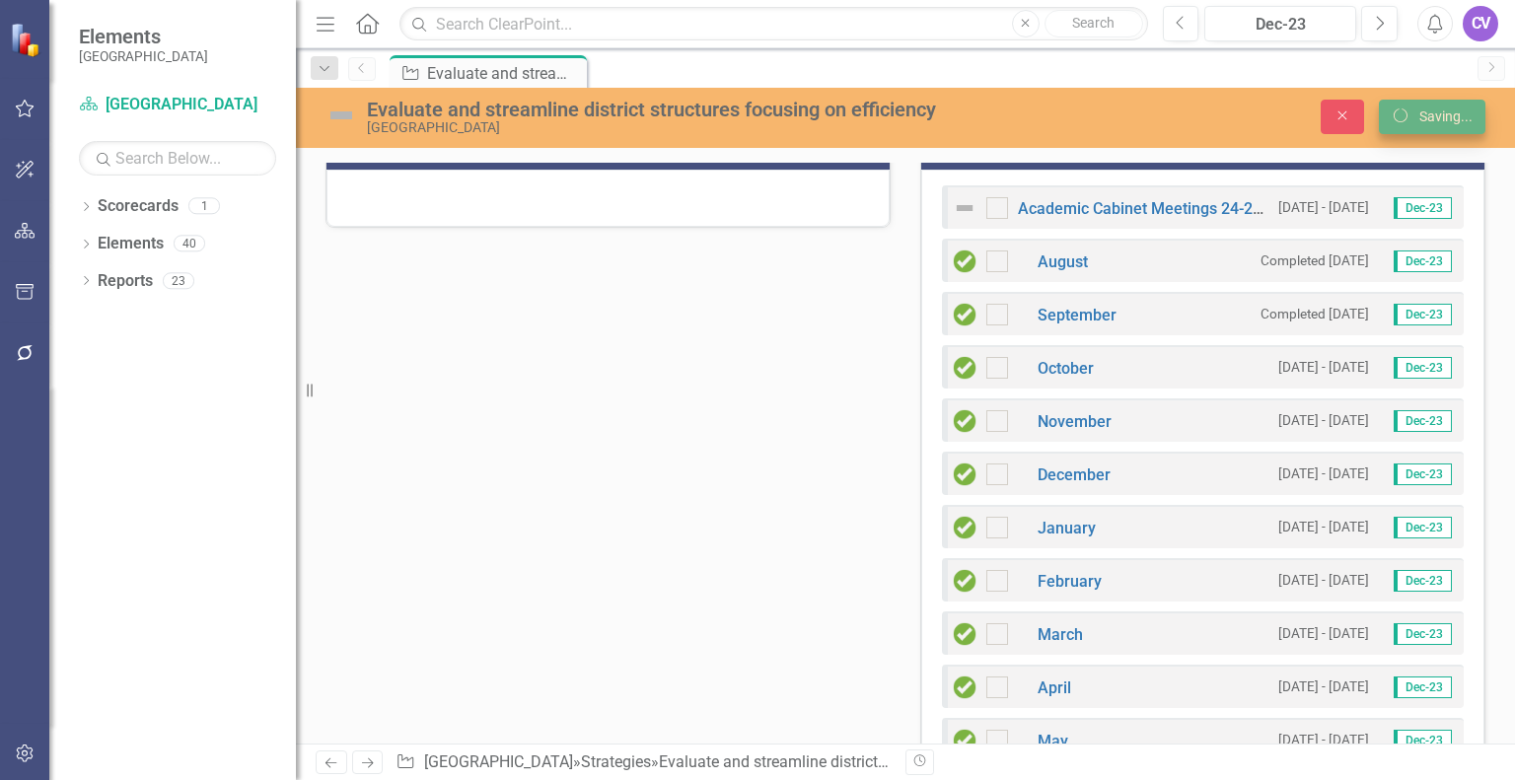
checkbox input "true"
checkbox input "false"
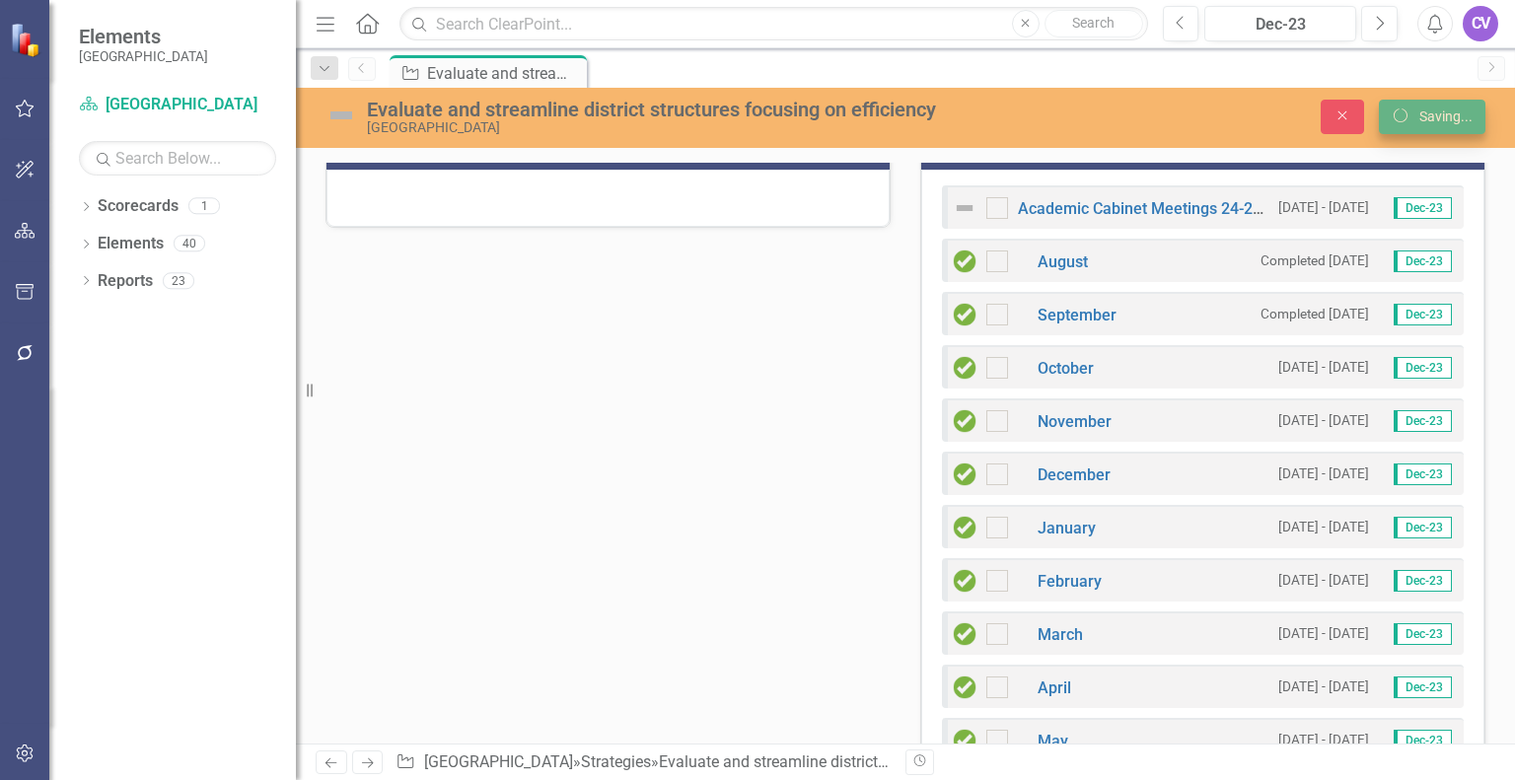
checkbox input "false"
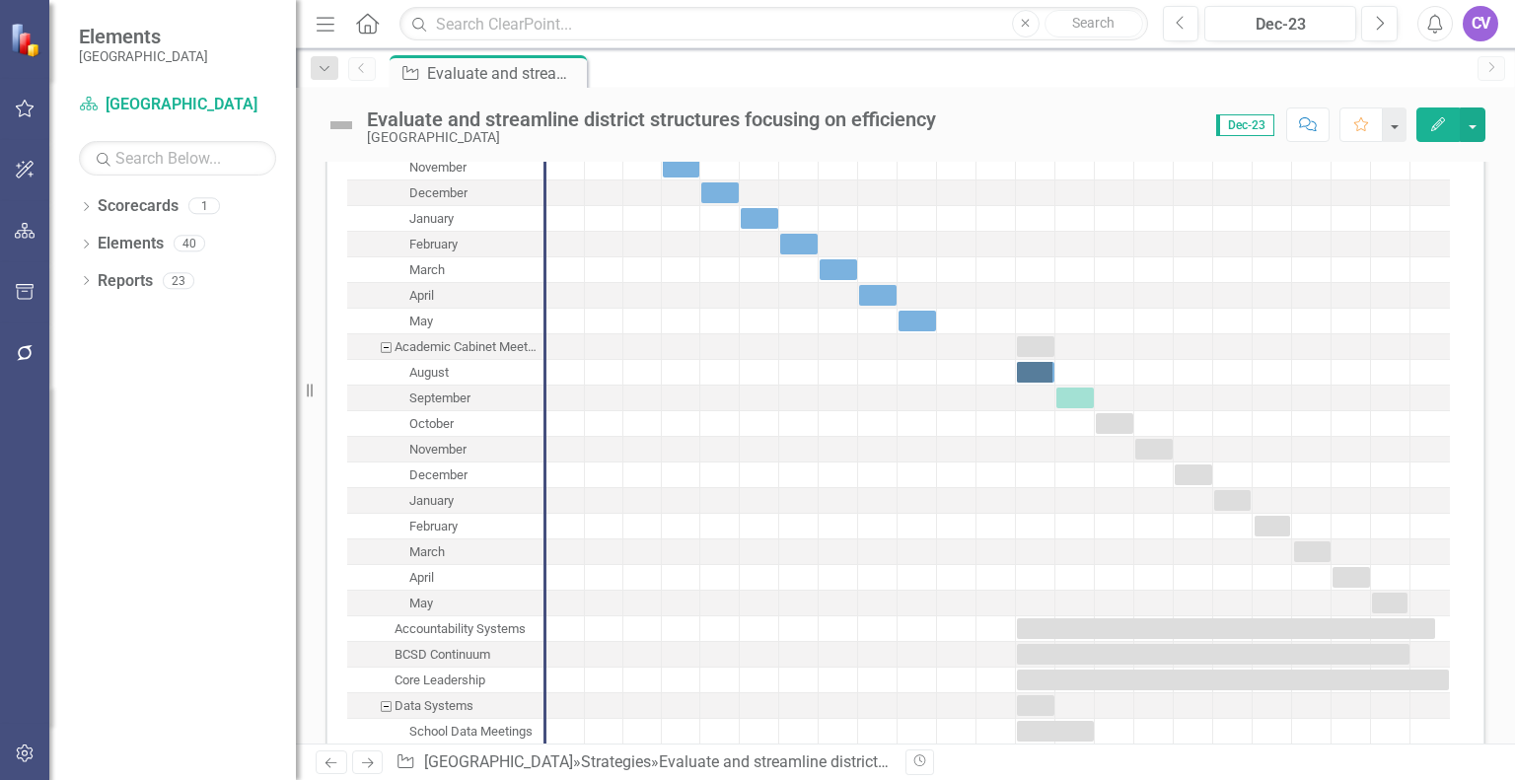
scroll to position [2641, 0]
